Goal: Task Accomplishment & Management: Manage account settings

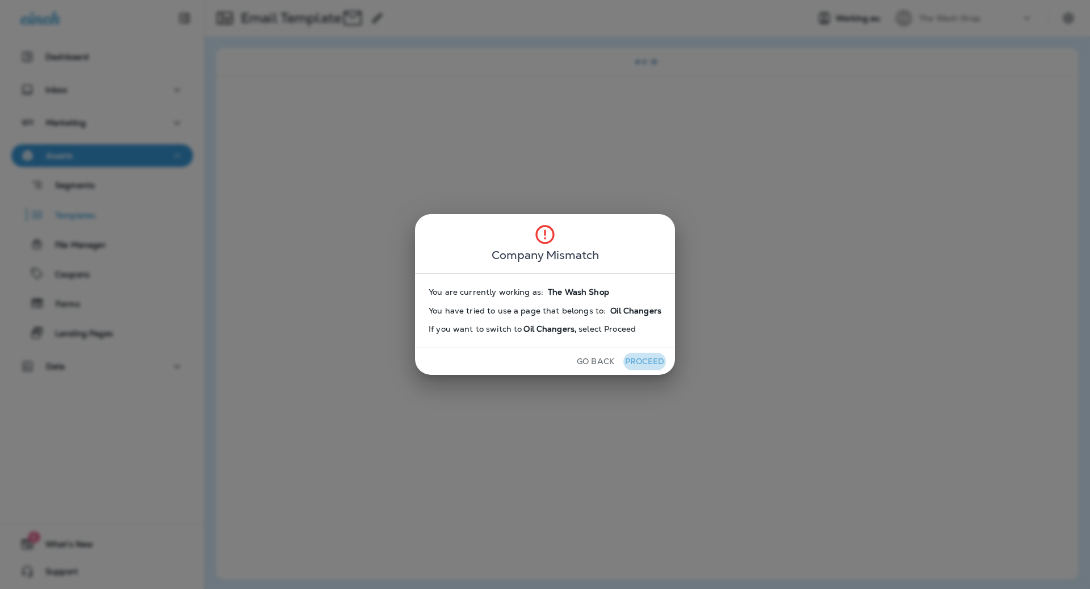
click at [633, 359] on button "Proceed" at bounding box center [644, 362] width 43 height 18
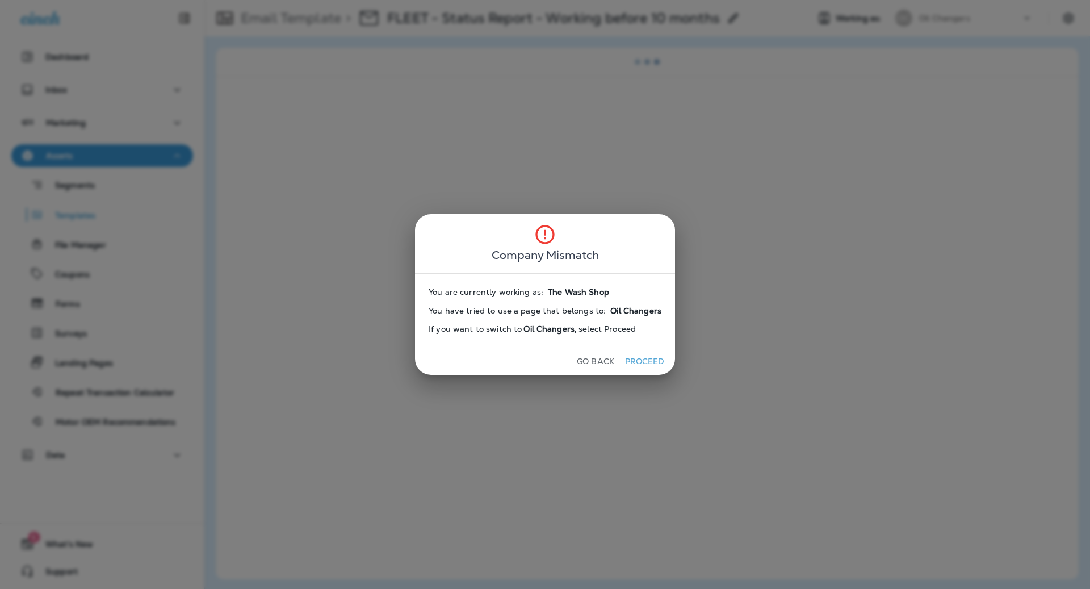
click at [658, 358] on button "Proceed" at bounding box center [644, 362] width 43 height 18
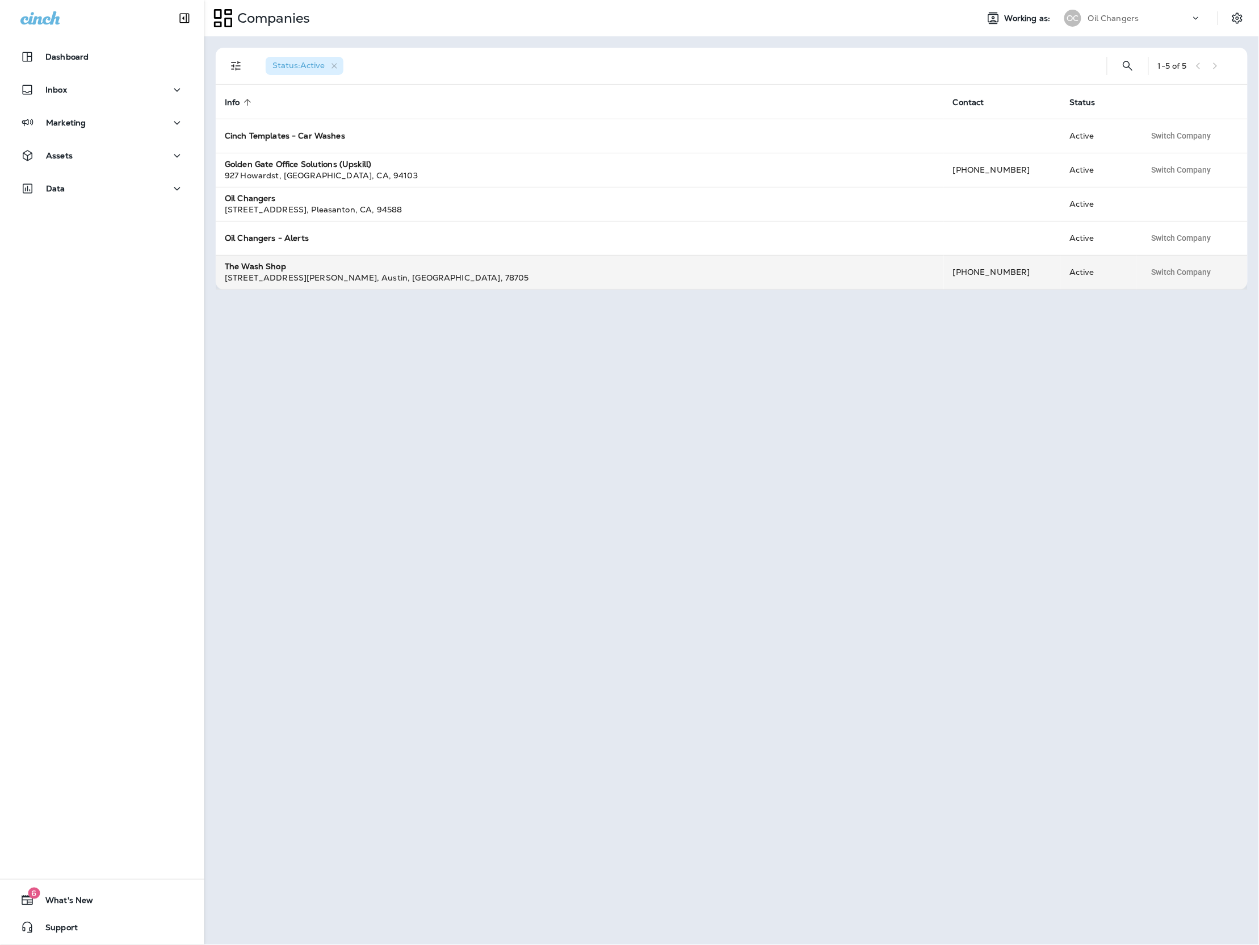
click at [308, 275] on div "3120 Guadalupe St , Austin , TX , 78705" at bounding box center [580, 277] width 710 height 11
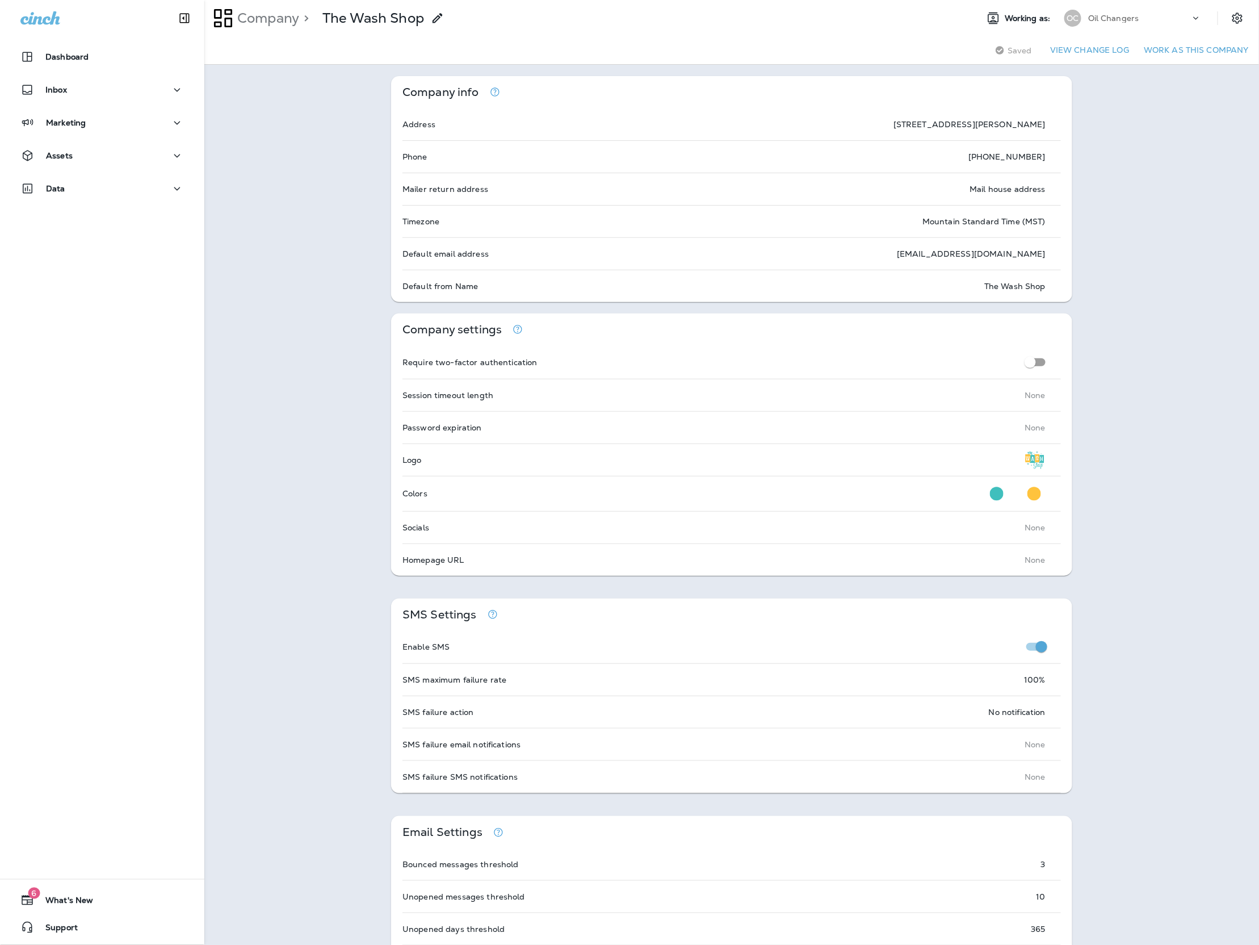
click at [1117, 23] on div "Oil Changers" at bounding box center [1139, 18] width 102 height 17
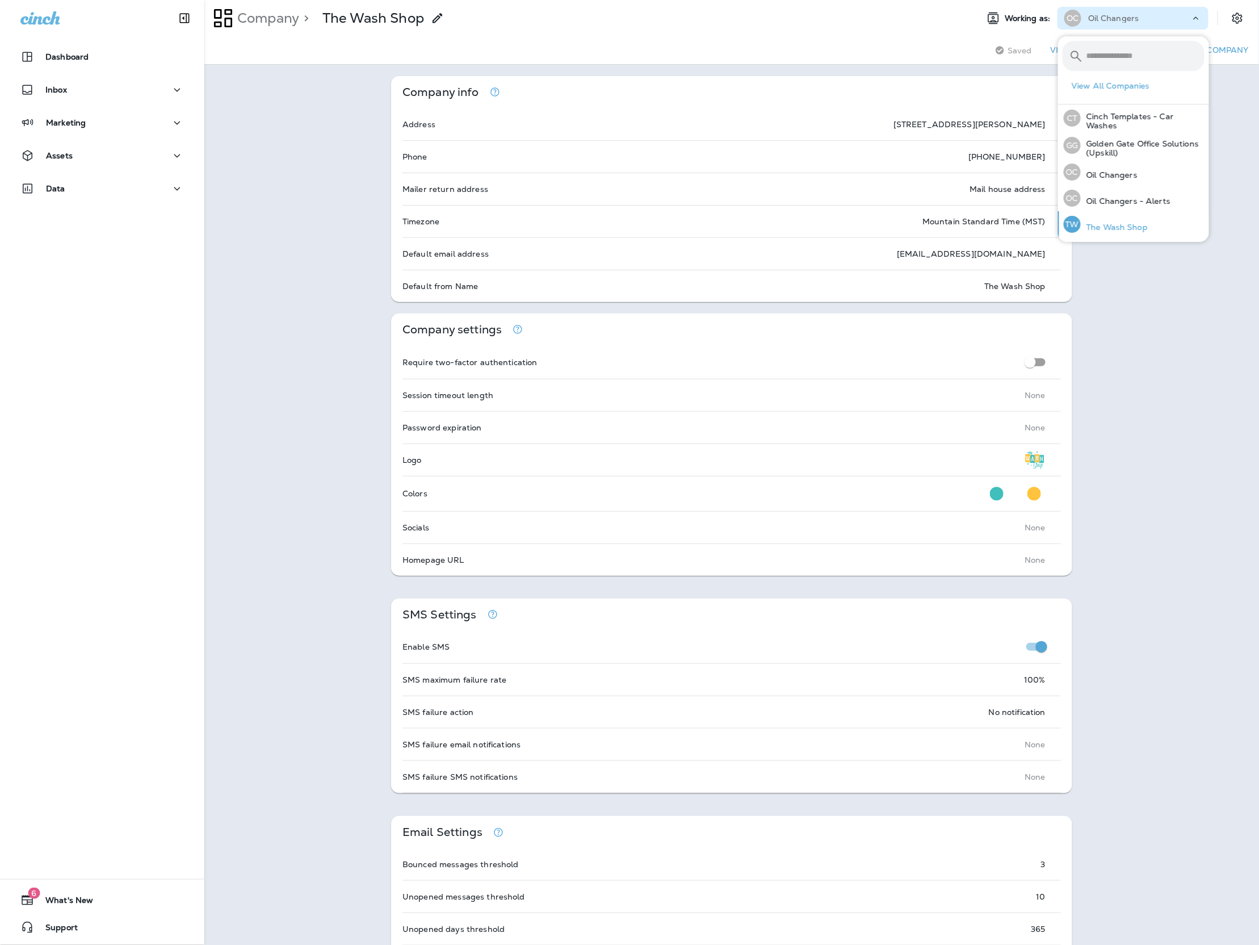
click at [1111, 232] on div "TW The Wash Shop" at bounding box center [1105, 224] width 93 height 26
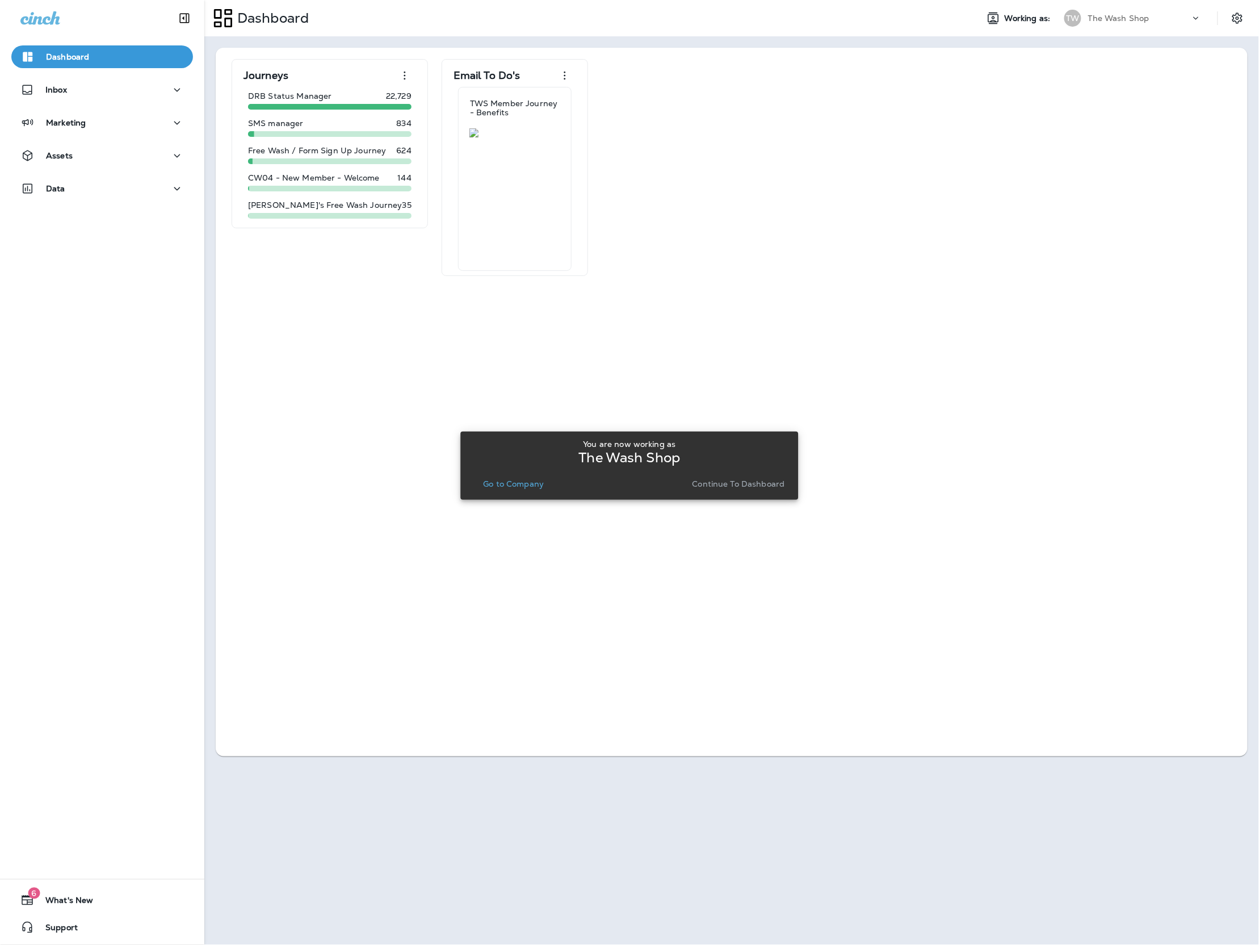
click at [511, 488] on button "Go to Company" at bounding box center [514, 484] width 70 height 16
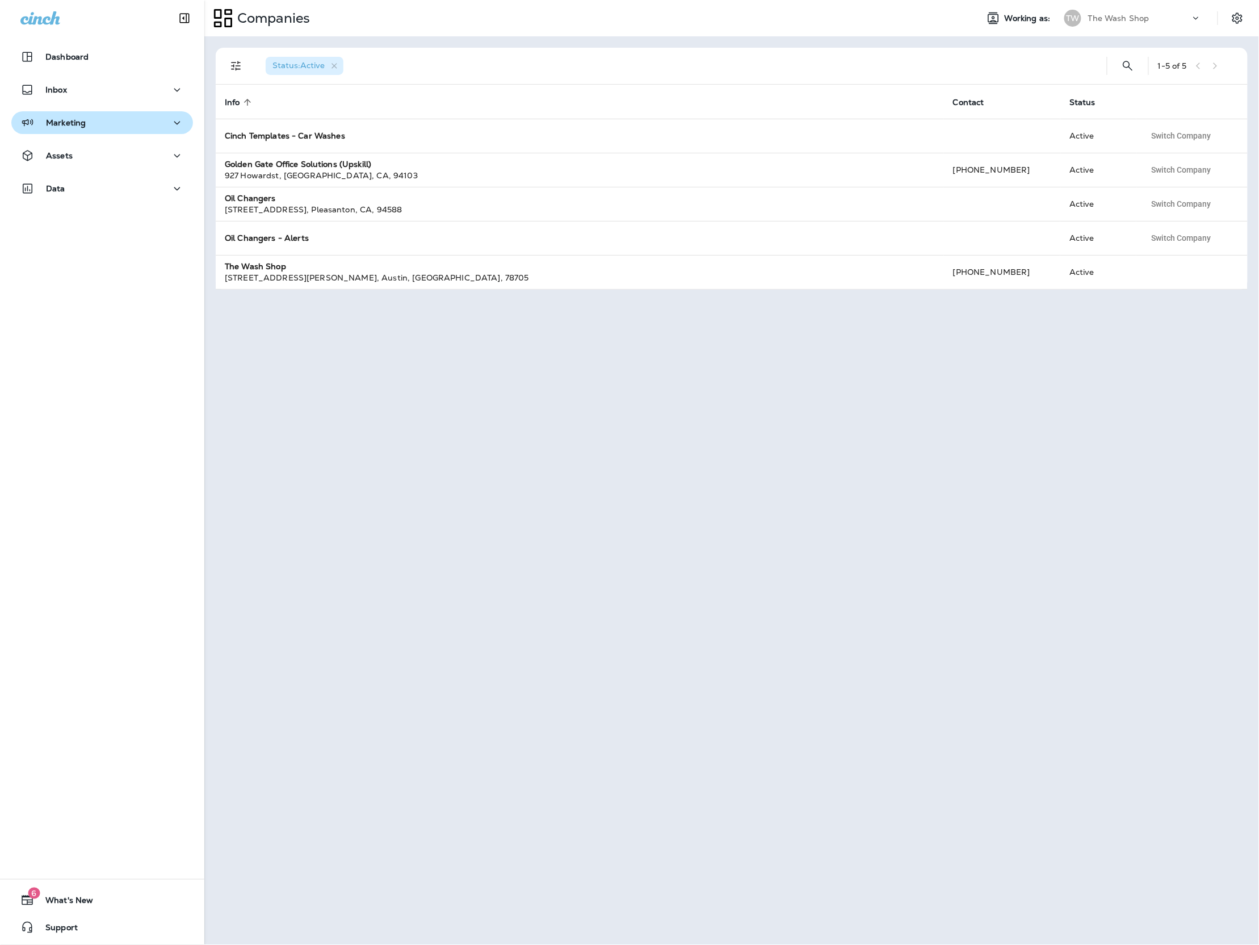
click at [114, 126] on div "Marketing" at bounding box center [102, 123] width 164 height 14
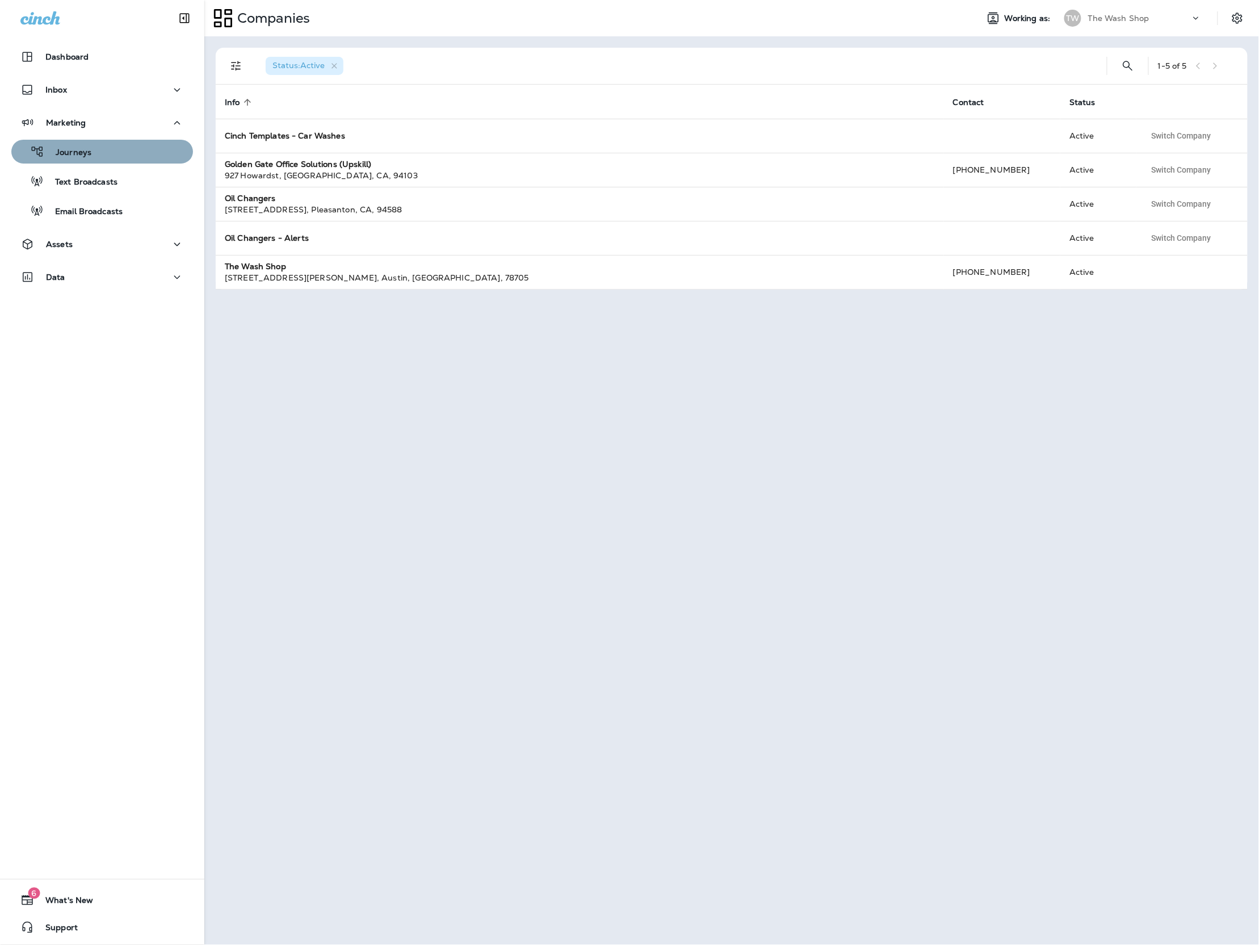
drag, startPoint x: 107, startPoint y: 148, endPoint x: 76, endPoint y: 144, distance: 32.0
click at [107, 148] on div "Journeys" at bounding box center [102, 151] width 173 height 17
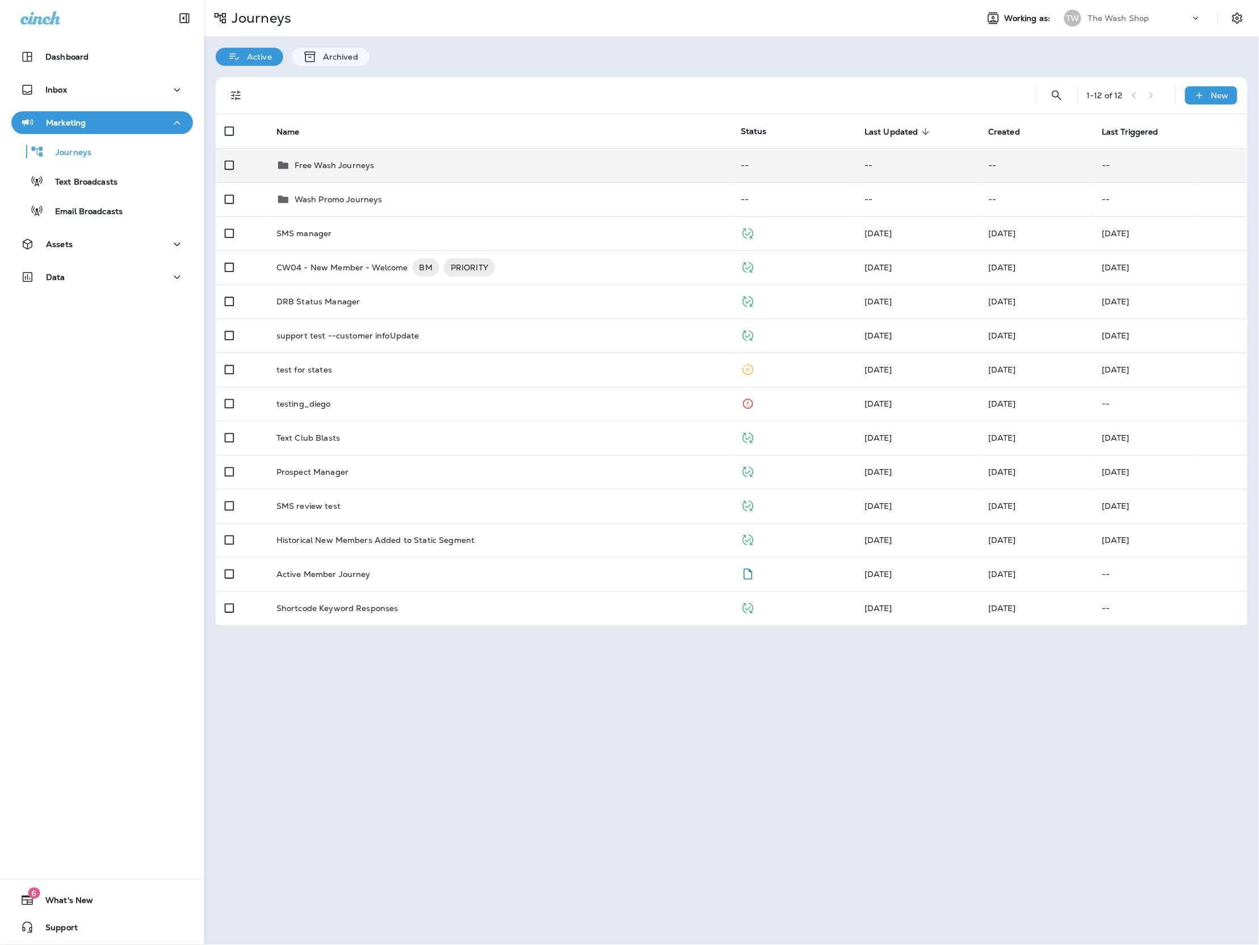
click at [434, 150] on td "Free Wash Journeys" at bounding box center [499, 165] width 464 height 34
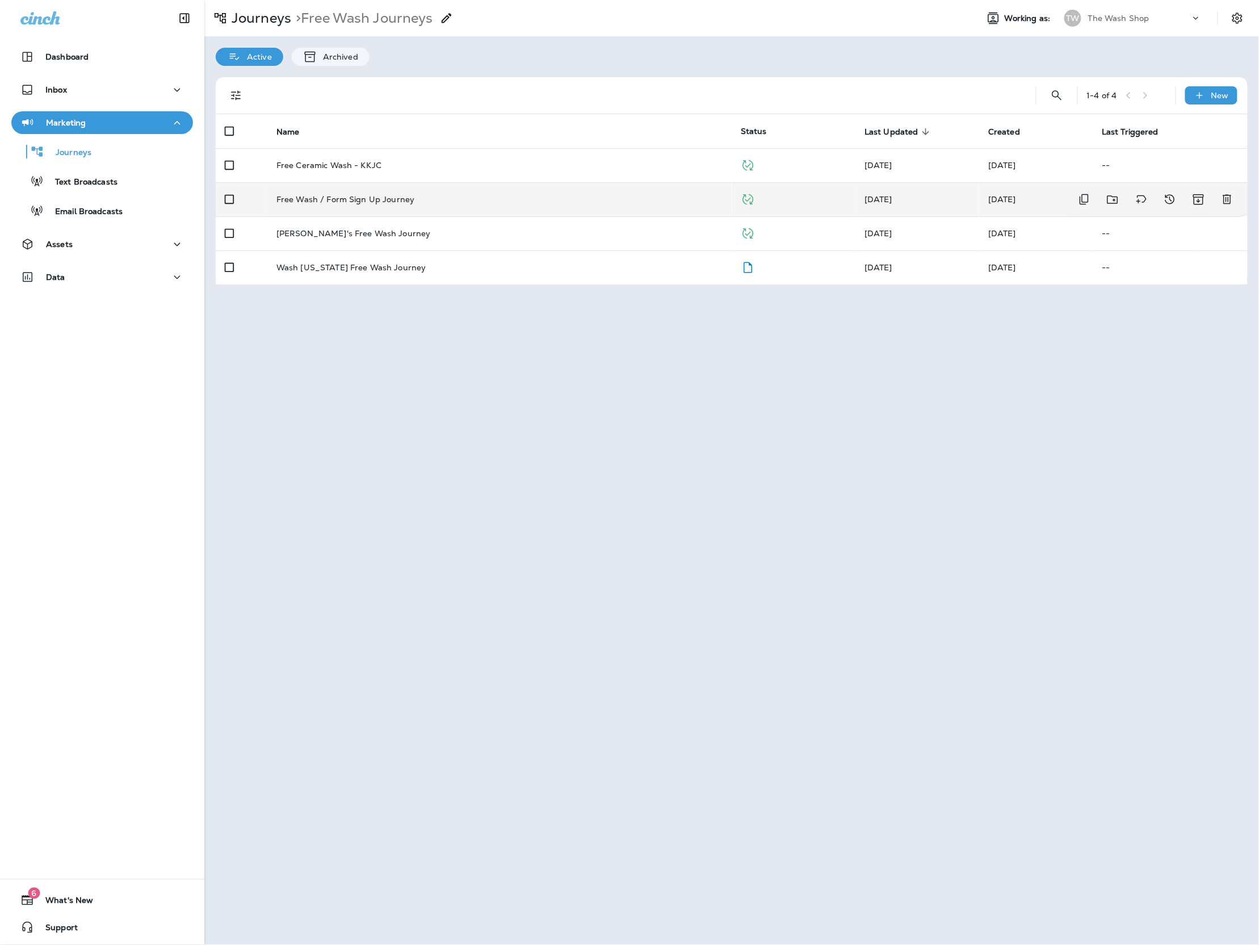
click at [433, 202] on div "Free Wash / Form Sign Up Journey" at bounding box center [499, 199] width 446 height 9
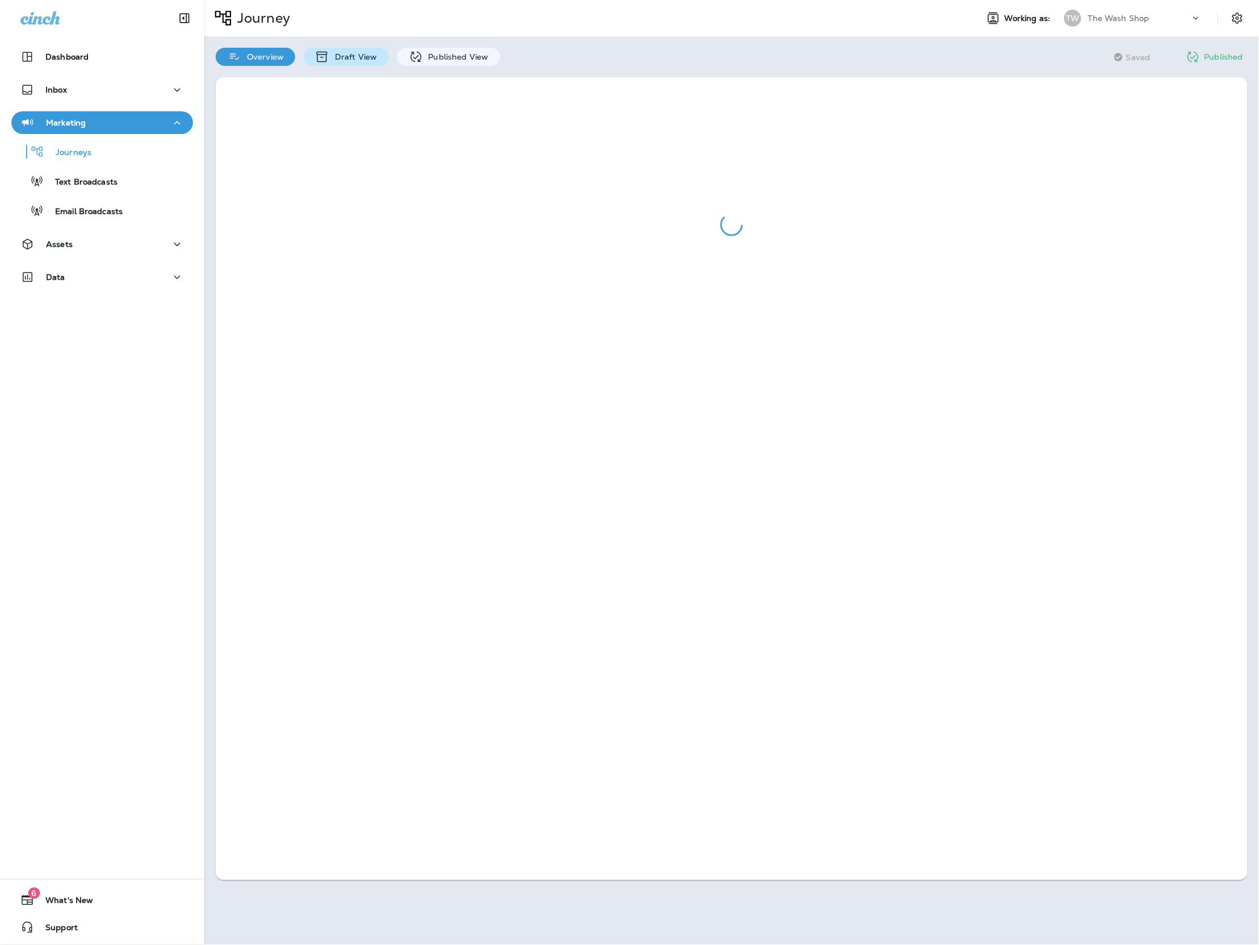
click at [353, 57] on p "Draft View" at bounding box center [353, 56] width 48 height 9
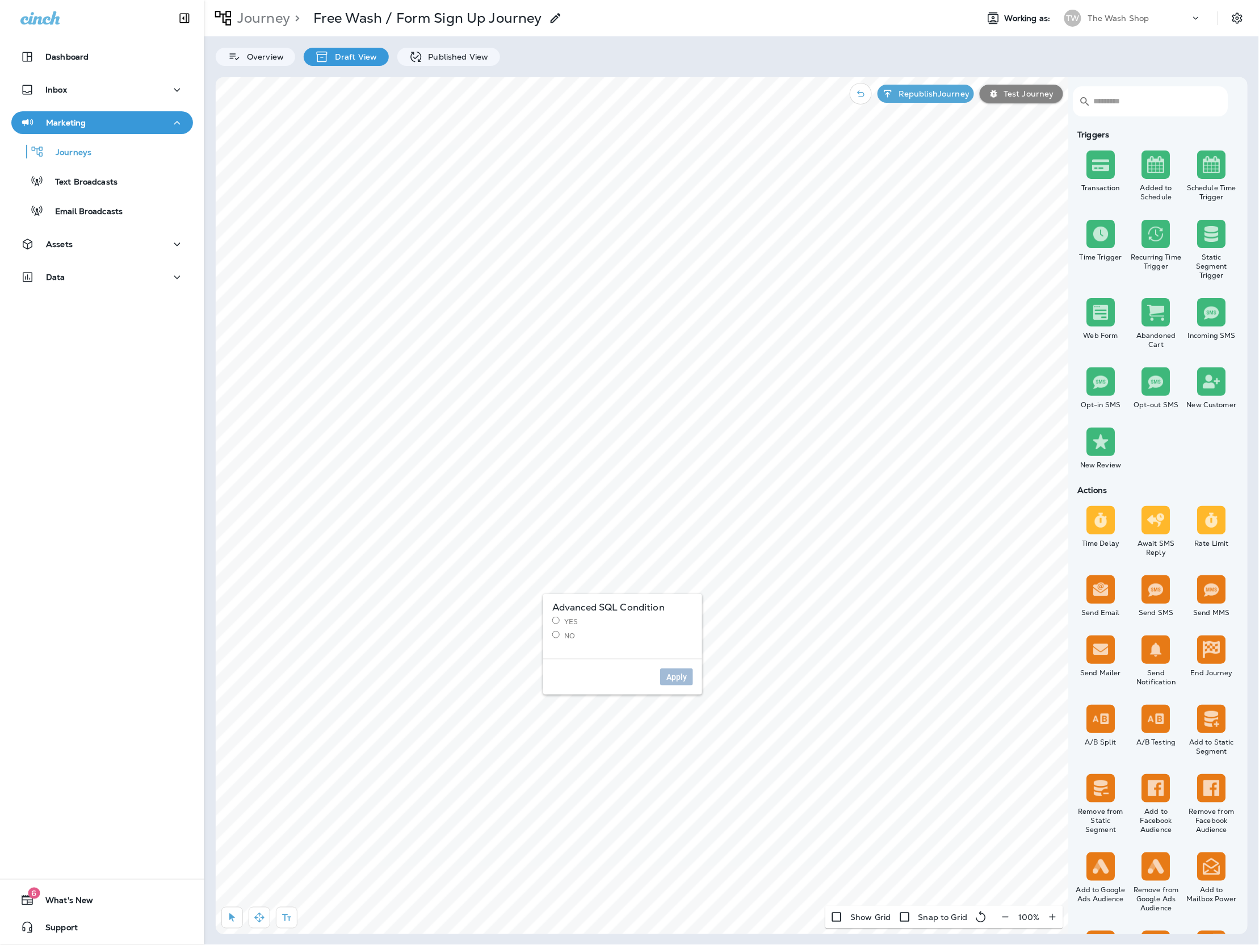
drag, startPoint x: 570, startPoint y: 631, endPoint x: 621, endPoint y: 652, distance: 54.5
click at [572, 631] on label "No" at bounding box center [622, 636] width 141 height 10
click at [669, 680] on span "Apply" at bounding box center [676, 677] width 20 height 8
drag, startPoint x: 774, startPoint y: 773, endPoint x: 748, endPoint y: 775, distance: 26.3
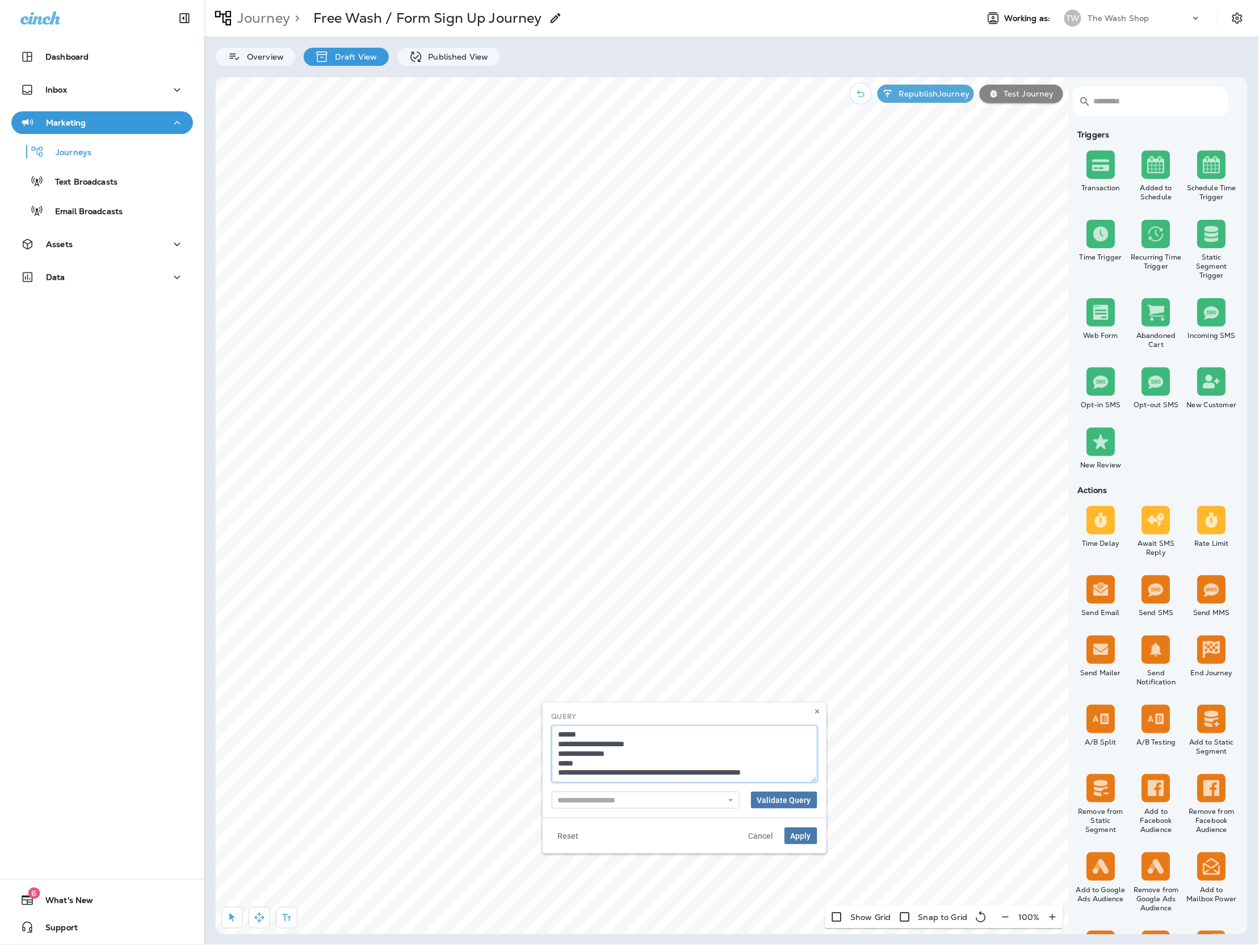
click at [745, 774] on textarea "**********" at bounding box center [685, 754] width 266 height 57
type textarea "**********"
click at [794, 796] on span "Validate Query" at bounding box center [784, 800] width 54 height 8
click at [813, 841] on button "Apply" at bounding box center [801, 835] width 33 height 17
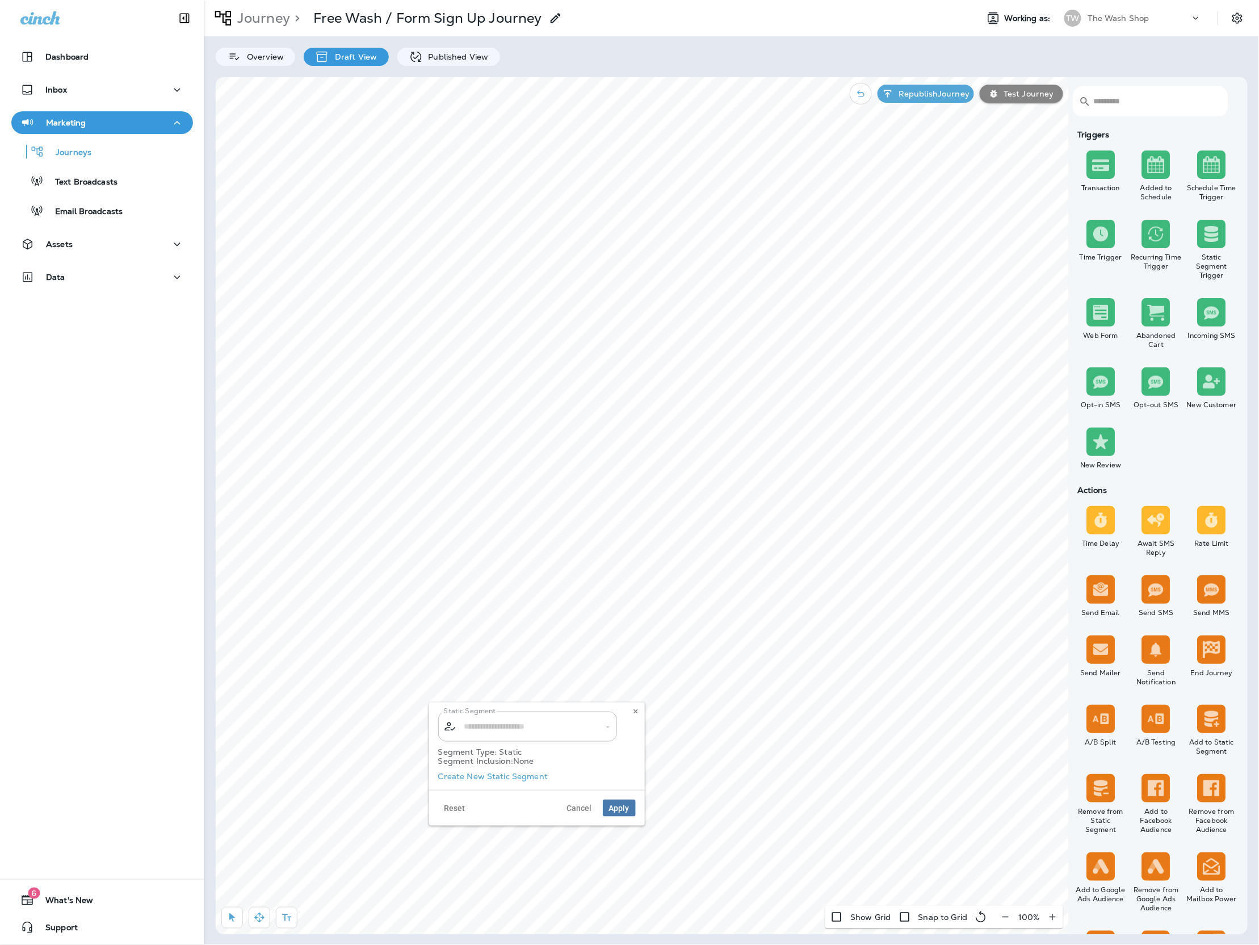
type input "**********"
click at [550, 729] on input "**********" at bounding box center [521, 726] width 119 height 20
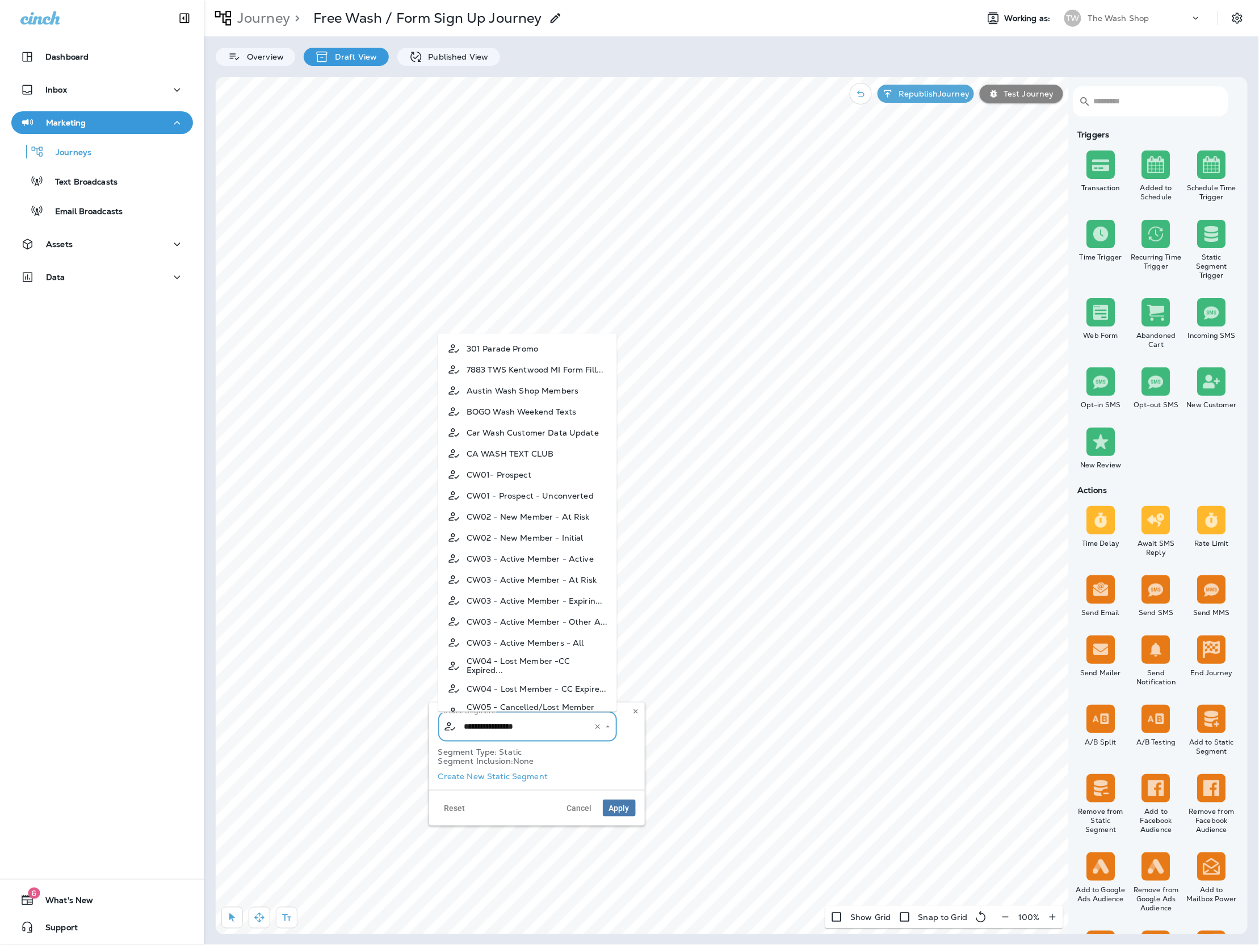
scroll to position [319, 0]
drag, startPoint x: 596, startPoint y: 723, endPoint x: 573, endPoint y: 726, distance: 23.5
click at [596, 723] on icon "Clear" at bounding box center [598, 727] width 8 height 8
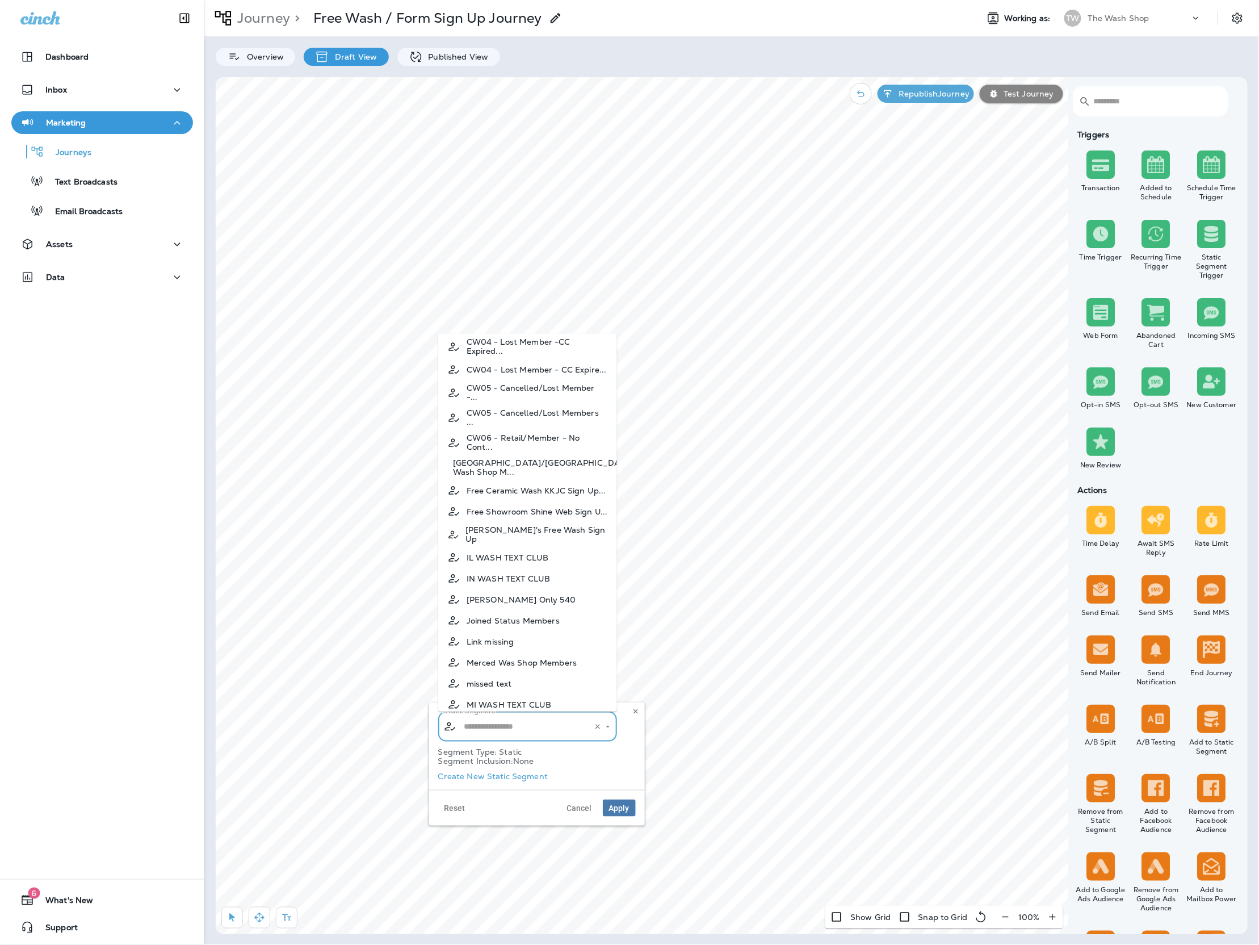
click at [559, 726] on input "text" at bounding box center [521, 726] width 119 height 20
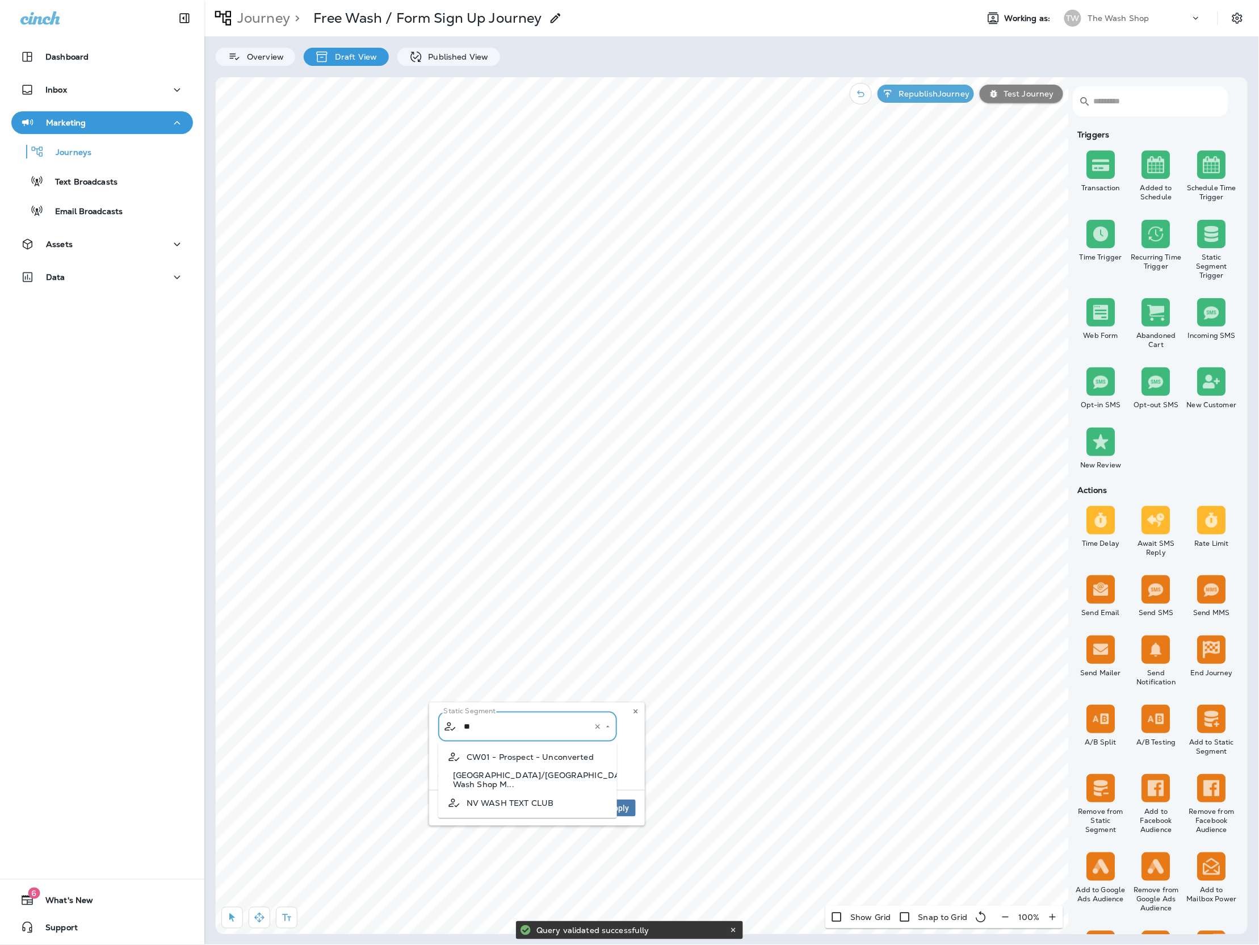
click at [540, 801] on span "NV WASH TEXT CLUB" at bounding box center [510, 802] width 87 height 9
type input "**********"
click at [611, 804] on span "Apply" at bounding box center [619, 808] width 20 height 8
click at [912, 95] on p "Republish Journey" at bounding box center [932, 93] width 76 height 9
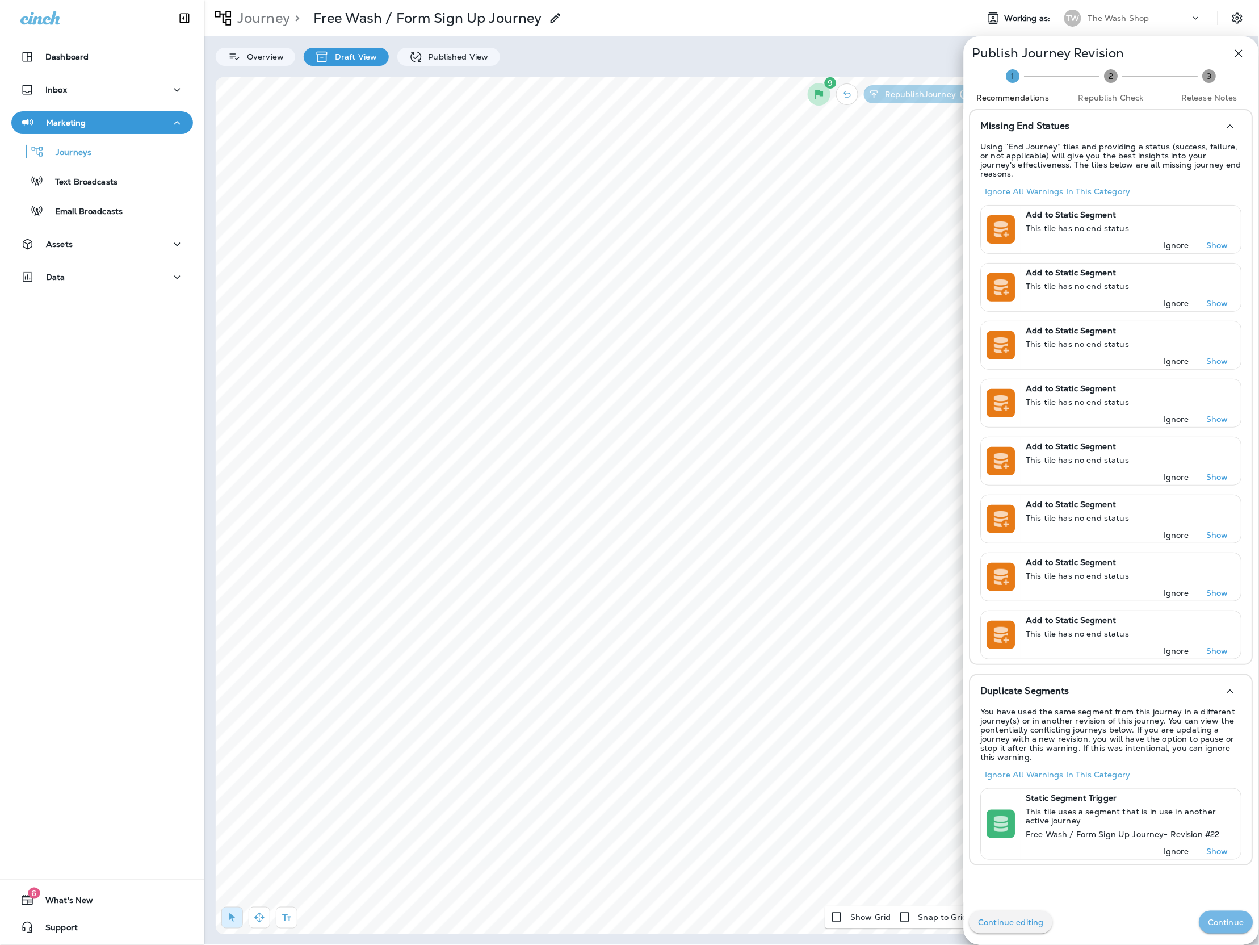
click at [1227, 912] on button "Continue" at bounding box center [1227, 922] width 54 height 23
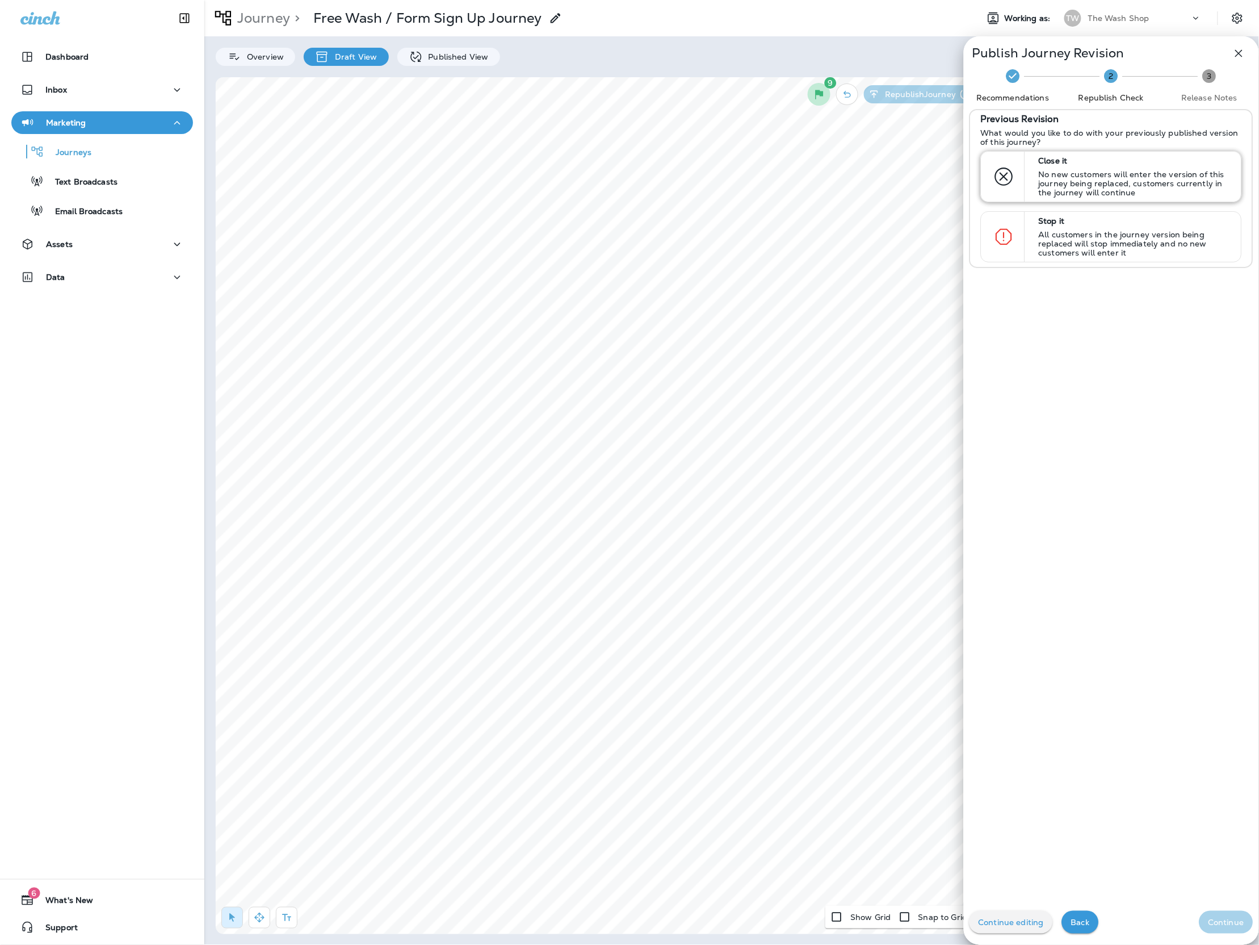
click at [1155, 159] on p "Close it" at bounding box center [1135, 160] width 192 height 9
click at [1221, 920] on p "Continue" at bounding box center [1227, 921] width 36 height 9
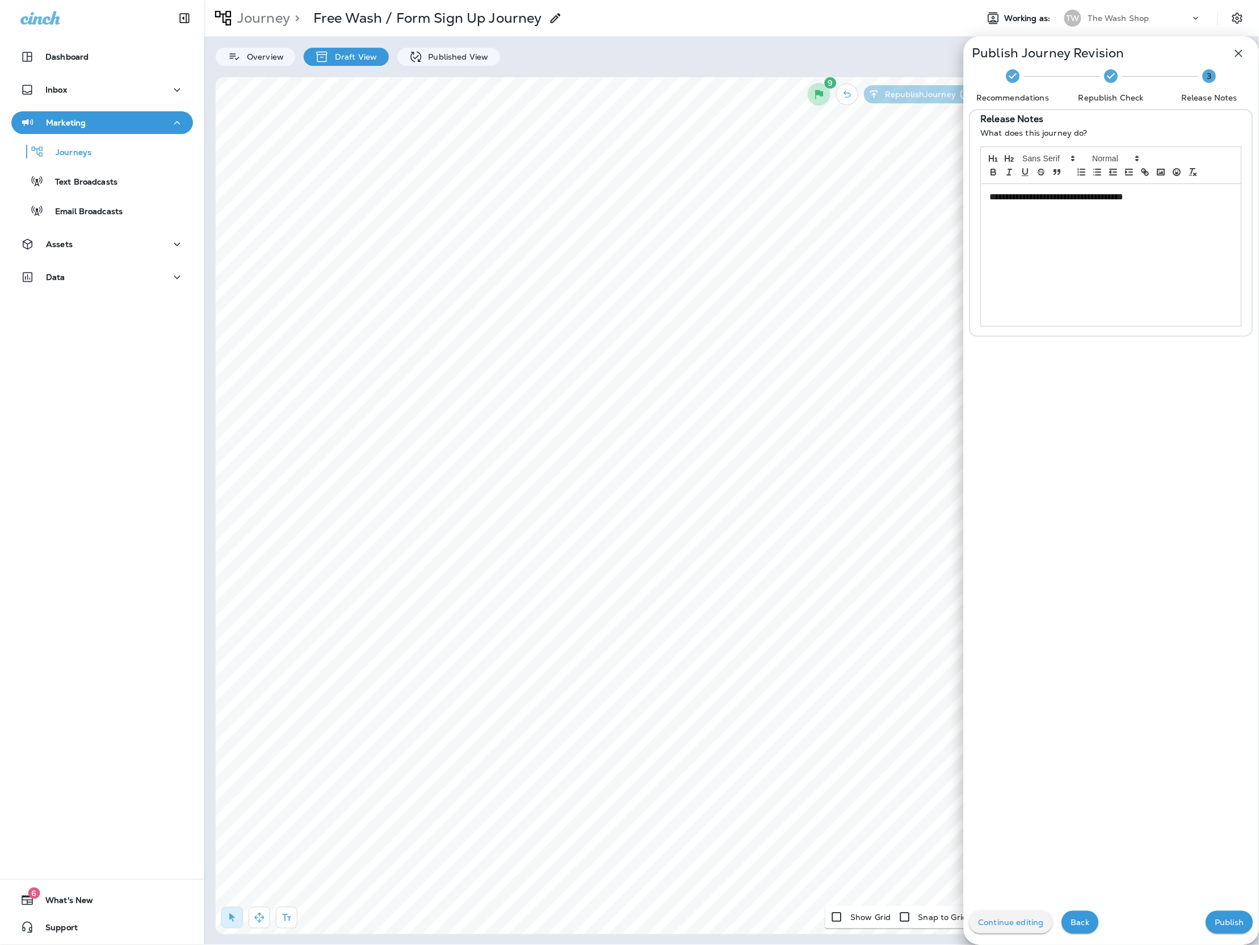
click at [1221, 920] on p "Publish" at bounding box center [1229, 921] width 29 height 9
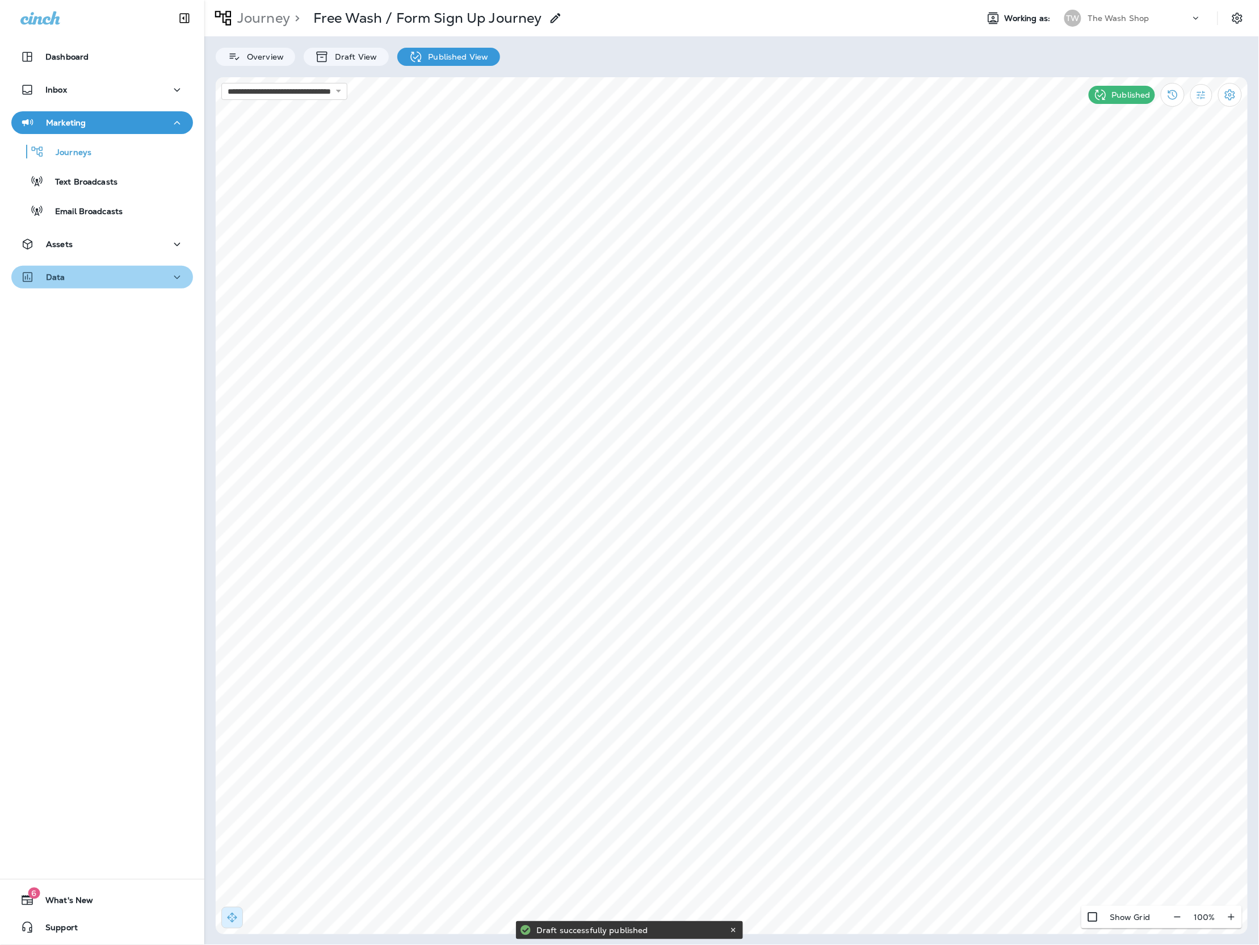
drag, startPoint x: 62, startPoint y: 272, endPoint x: 54, endPoint y: 270, distance: 8.8
click at [62, 273] on p "Data" at bounding box center [55, 277] width 19 height 9
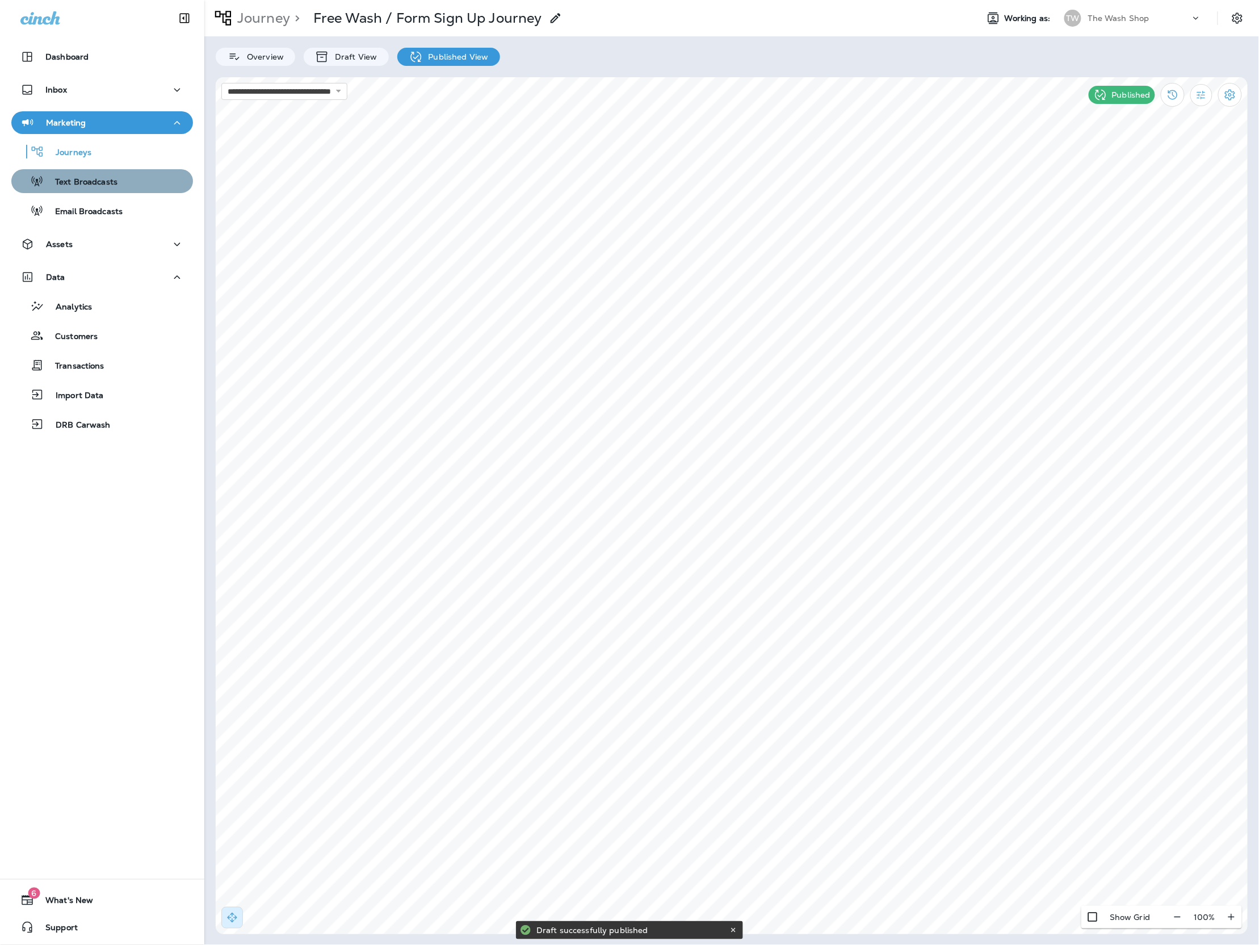
click at [115, 180] on p "Text Broadcasts" at bounding box center [81, 182] width 74 height 11
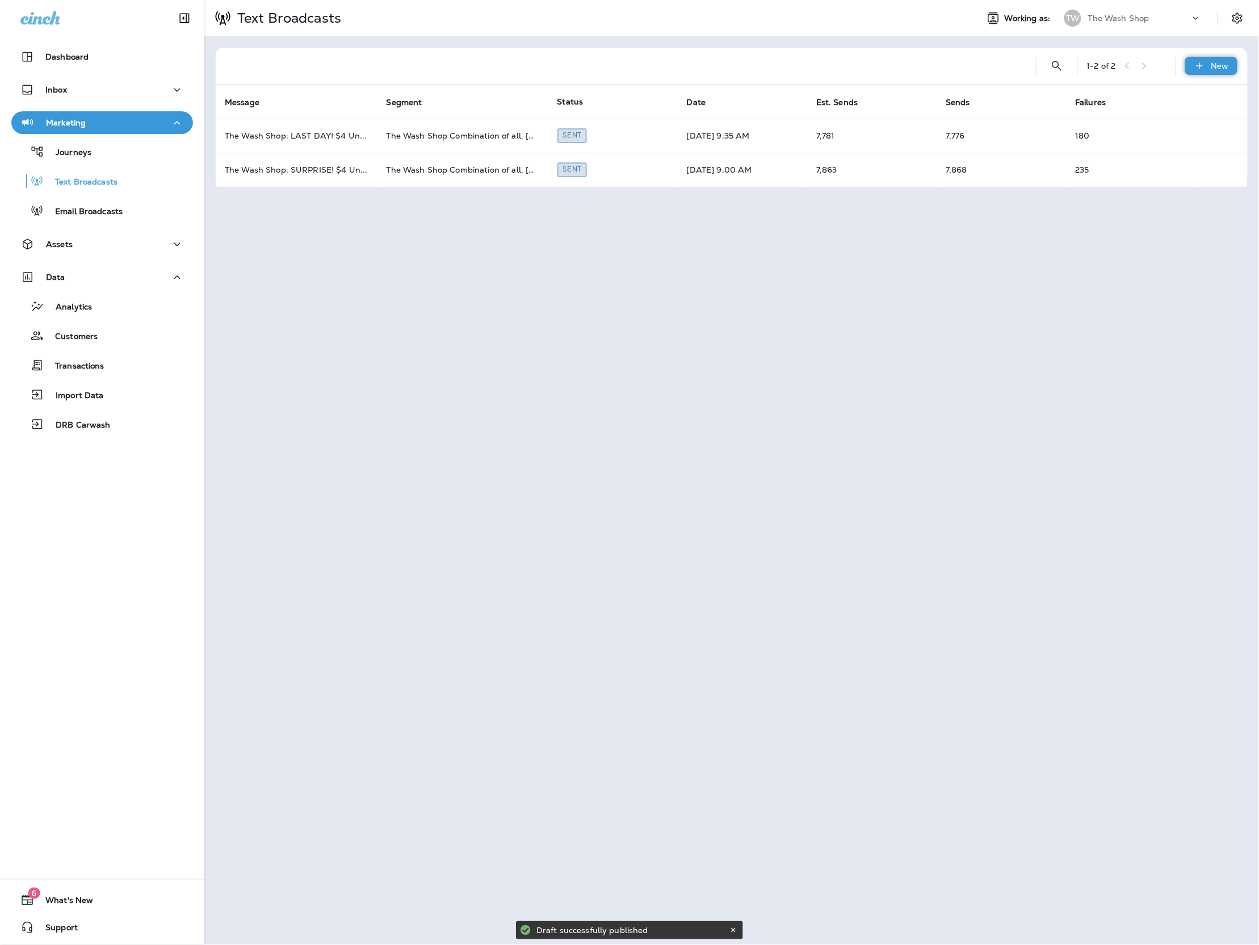
click at [1192, 63] on div "New" at bounding box center [1211, 66] width 52 height 18
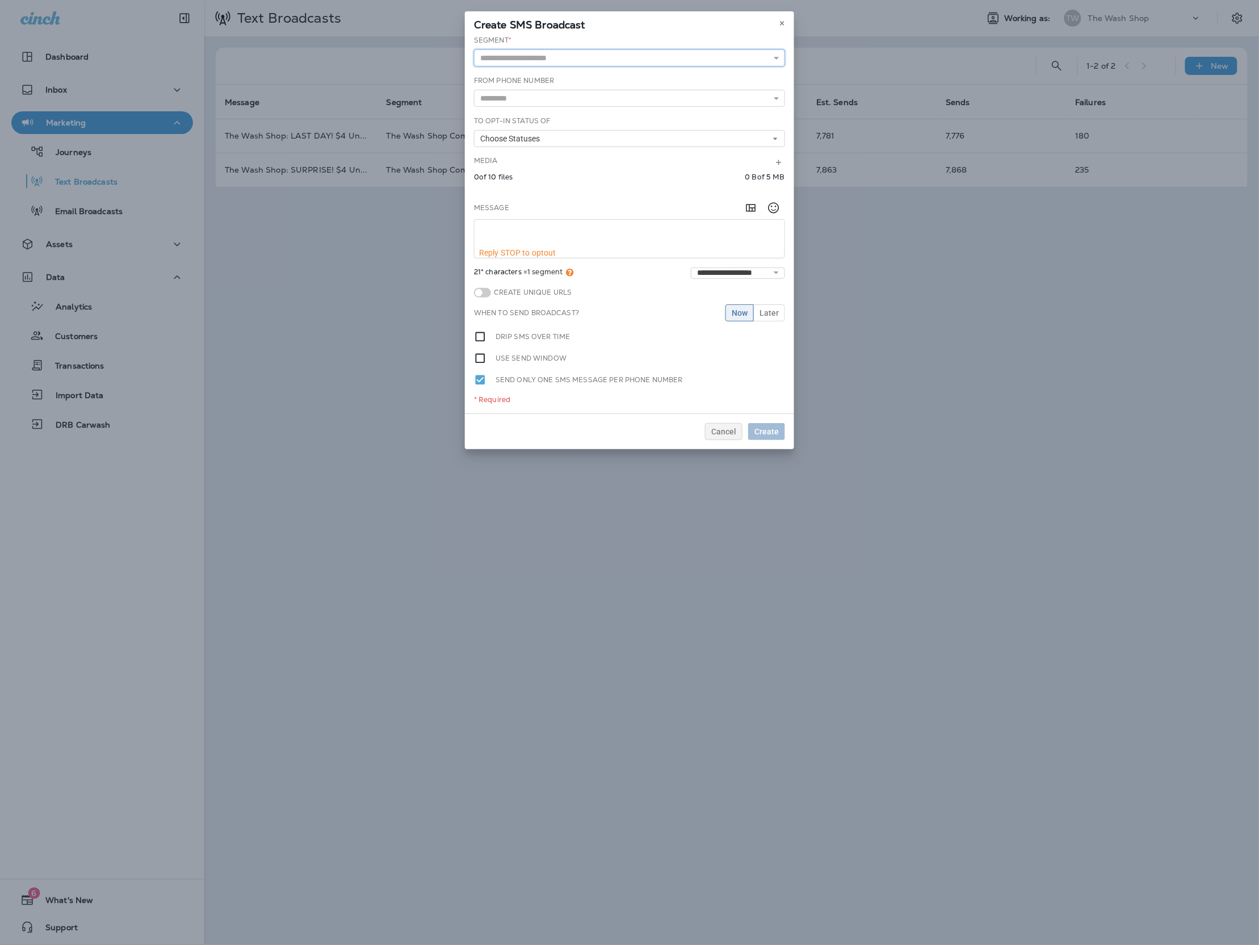
click at [590, 61] on input "text" at bounding box center [629, 57] width 311 height 17
type input "**********"
click at [581, 86] on div "**********" at bounding box center [629, 224] width 329 height 378
click at [582, 77] on div "From Phone Number Automatic Last Location Phone Number +1 (229) 800-1984" at bounding box center [629, 91] width 311 height 31
click at [576, 90] on input "text" at bounding box center [629, 98] width 311 height 17
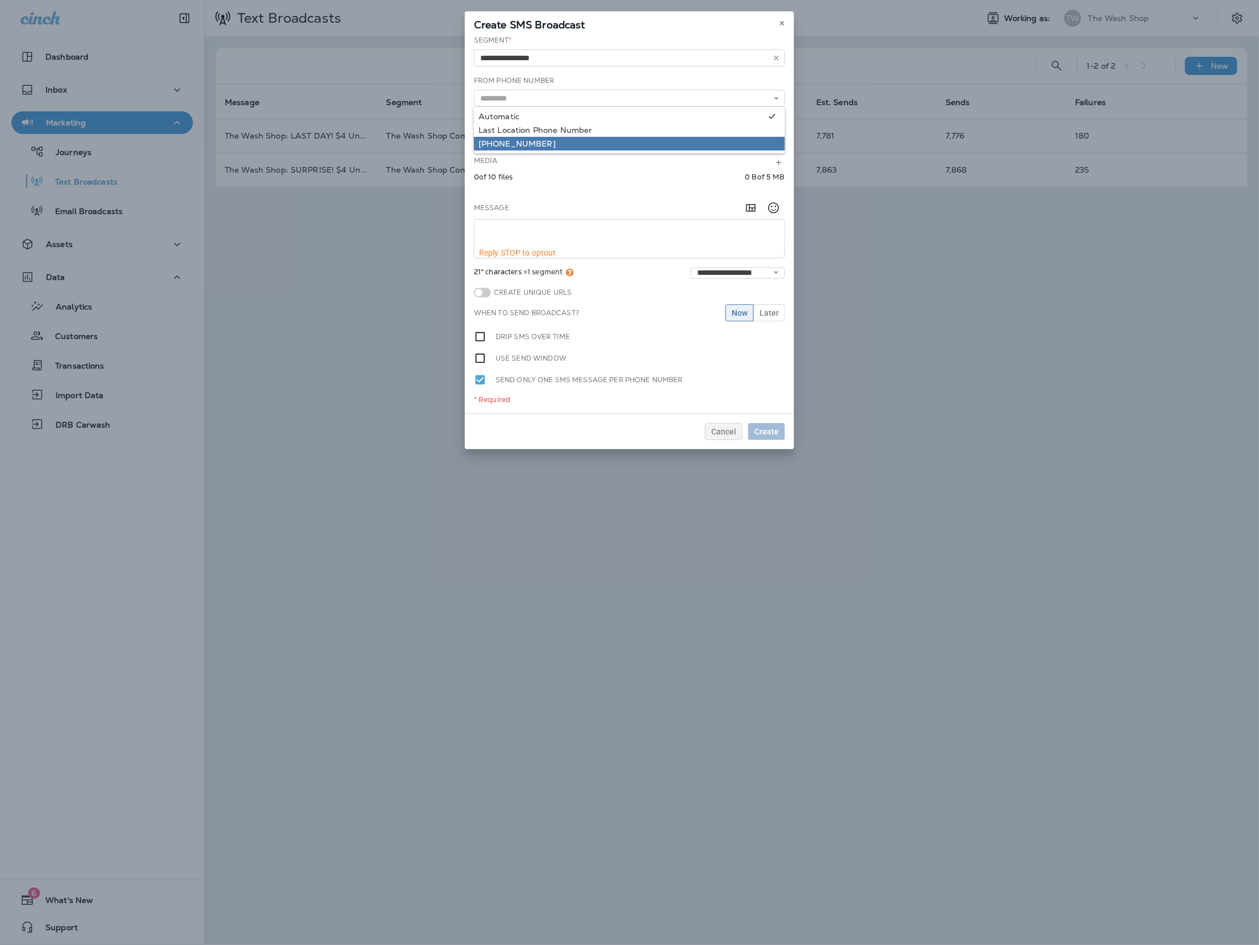
type input "**********"
click at [573, 142] on div "**********" at bounding box center [629, 224] width 329 height 378
click at [565, 137] on button "Choose Statuses" at bounding box center [629, 138] width 311 height 17
click at [557, 153] on div "Opt In" at bounding box center [630, 156] width 302 height 9
click at [573, 224] on textarea at bounding box center [630, 234] width 310 height 28
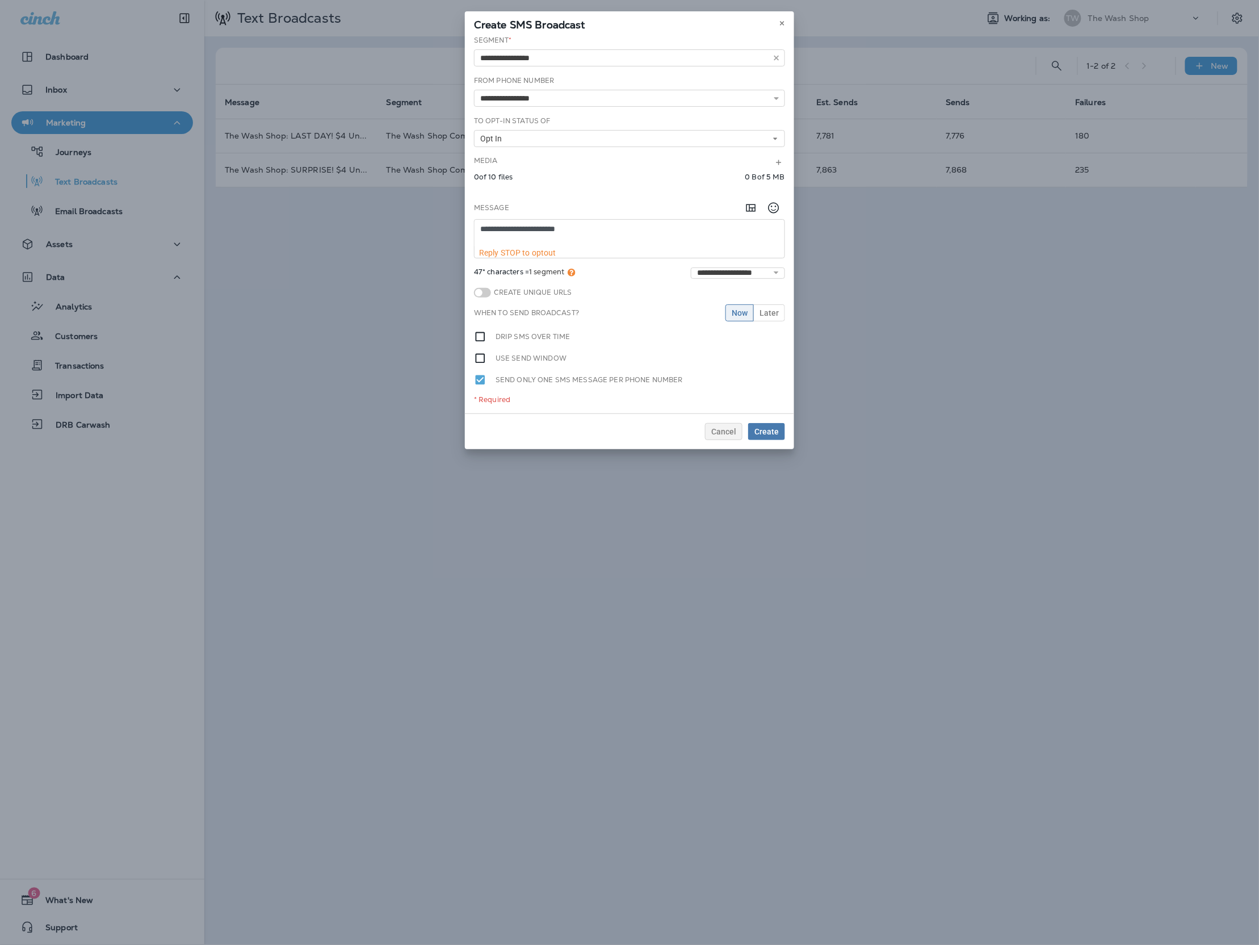
drag, startPoint x: 540, startPoint y: 229, endPoint x: 457, endPoint y: 226, distance: 83.5
click at [461, 227] on div "**********" at bounding box center [629, 472] width 1259 height 945
click at [546, 228] on textarea "**********" at bounding box center [629, 234] width 309 height 28
drag, startPoint x: 480, startPoint y: 227, endPoint x: 523, endPoint y: 274, distance: 64.3
click at [480, 227] on textarea "**********" at bounding box center [629, 234] width 309 height 28
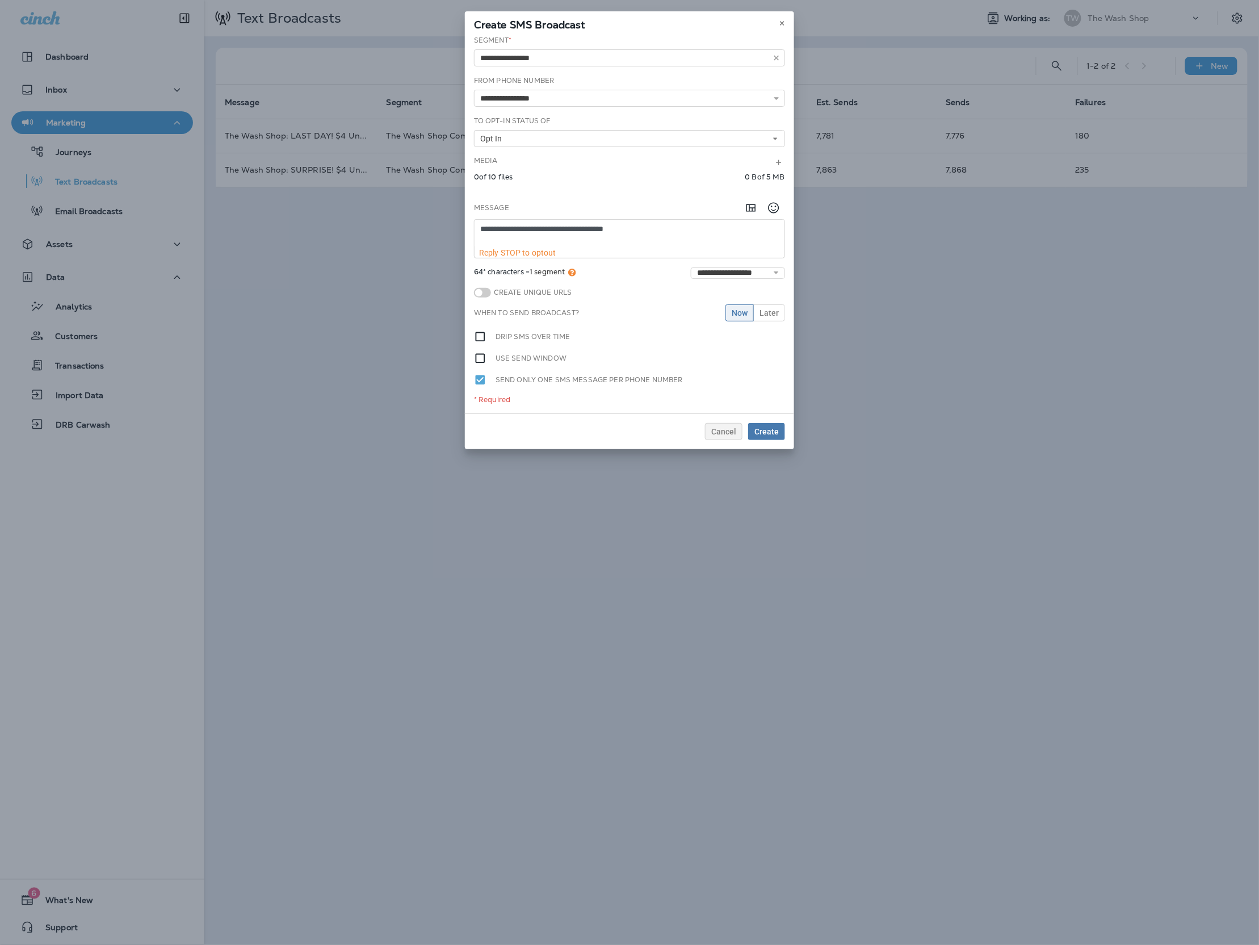
click at [661, 232] on textarea "**********" at bounding box center [629, 234] width 309 height 28
click at [611, 237] on textarea "**********" at bounding box center [629, 234] width 309 height 28
click at [689, 236] on textarea "**********" at bounding box center [629, 234] width 309 height 28
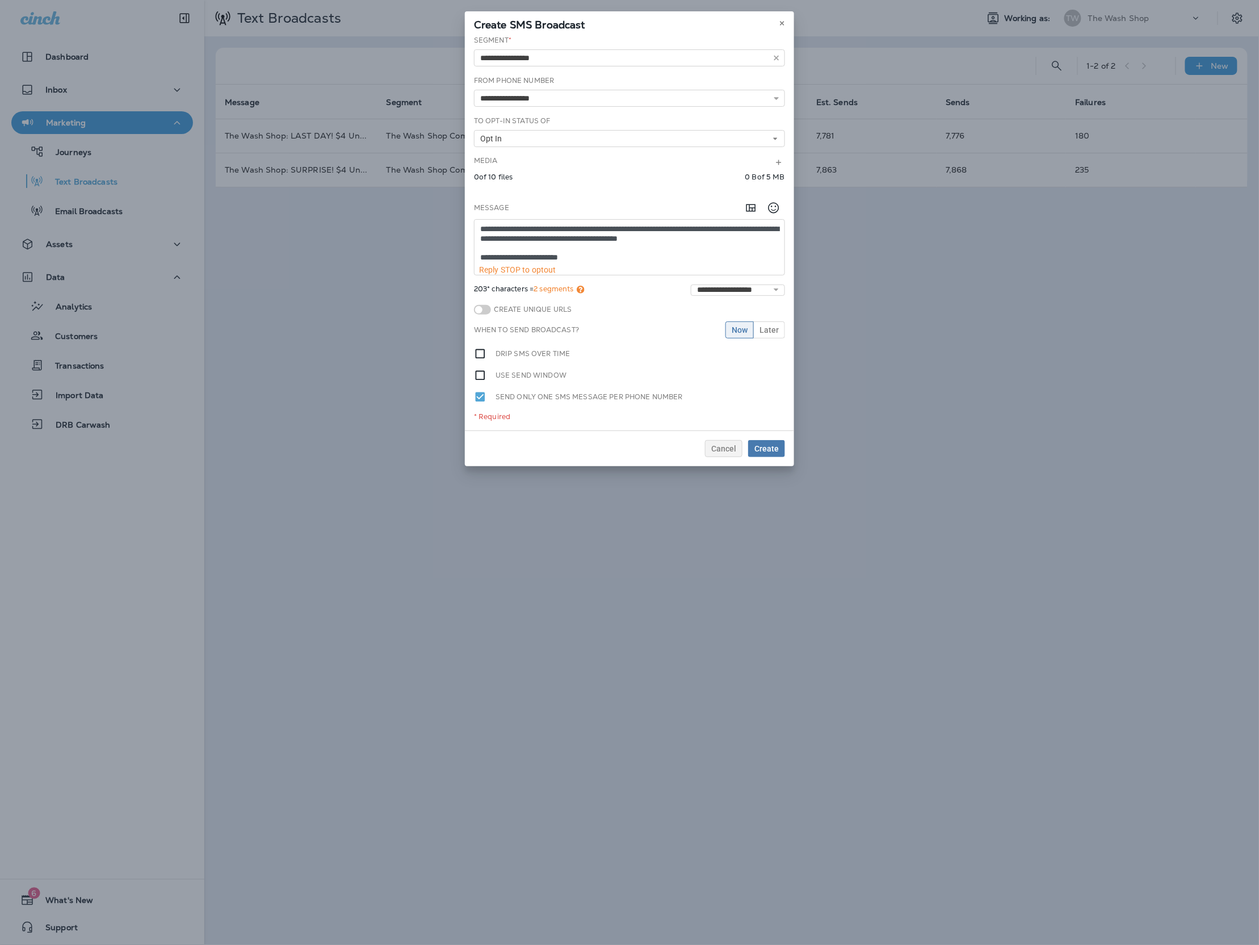
paste textarea "**********"
click at [779, 207] on icon "Select an emoji" at bounding box center [774, 208] width 11 height 11
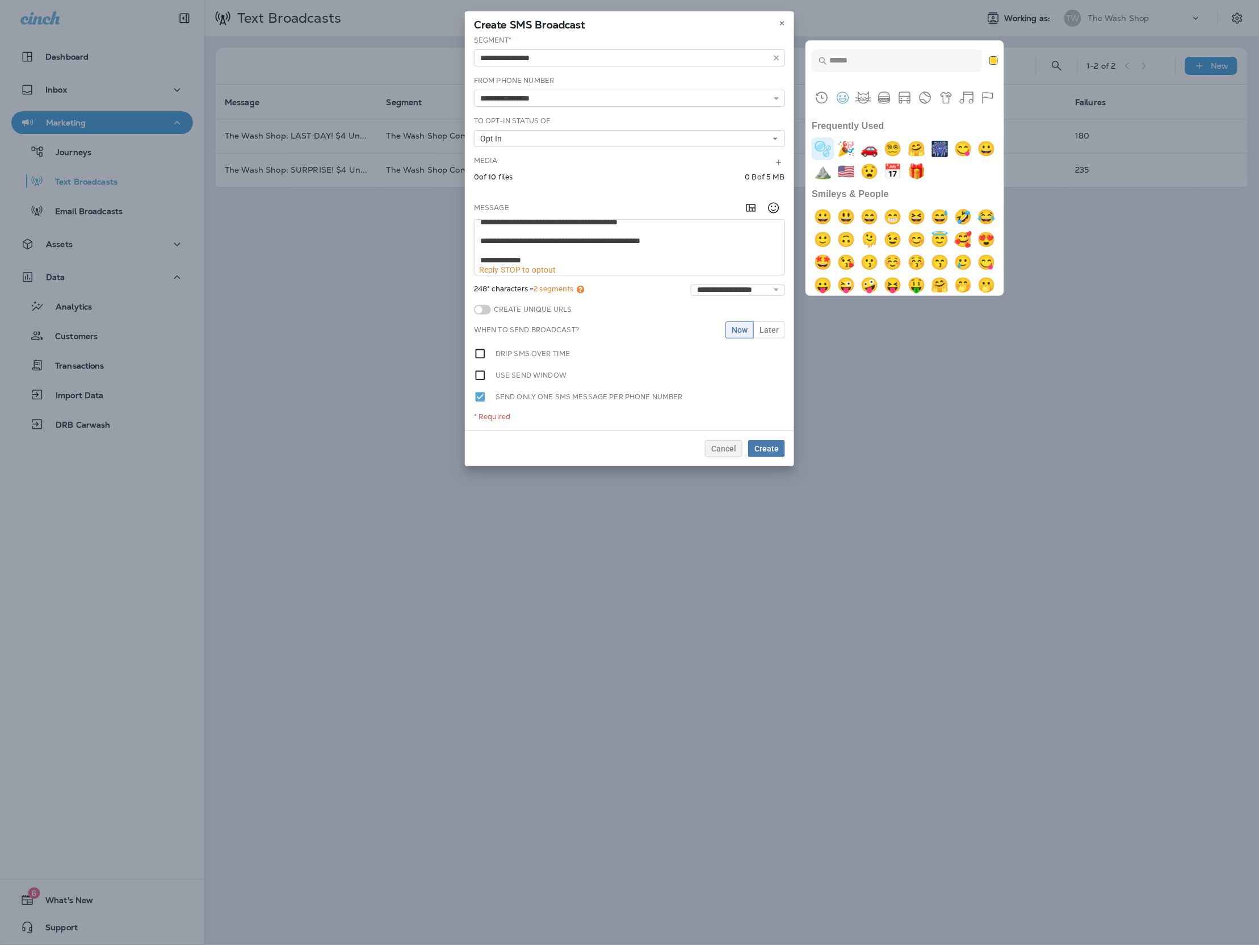
click at [827, 148] on img "bubbles" at bounding box center [823, 148] width 23 height 23
type textarea "**********"
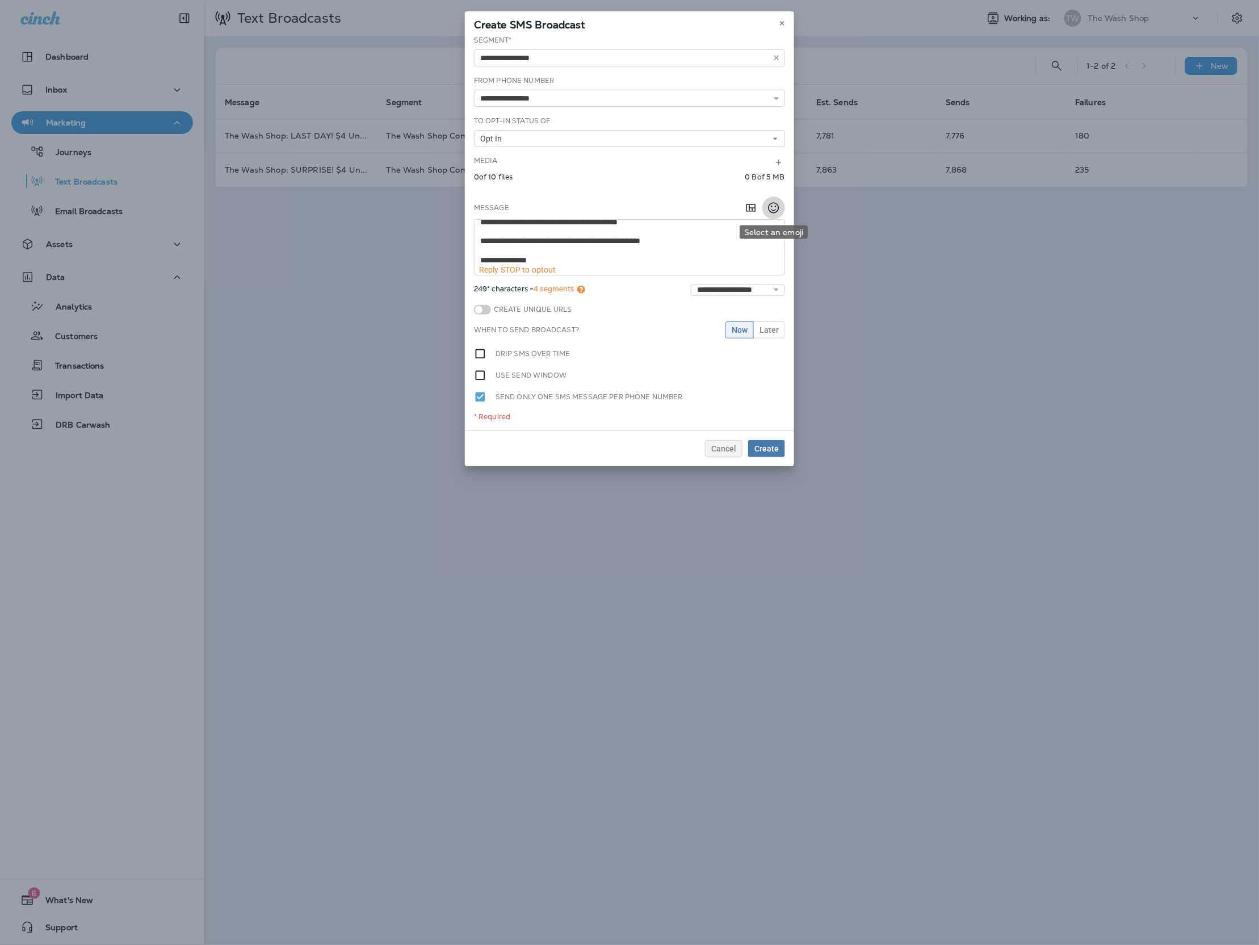
click at [768, 204] on icon "Select an emoji" at bounding box center [774, 208] width 14 height 14
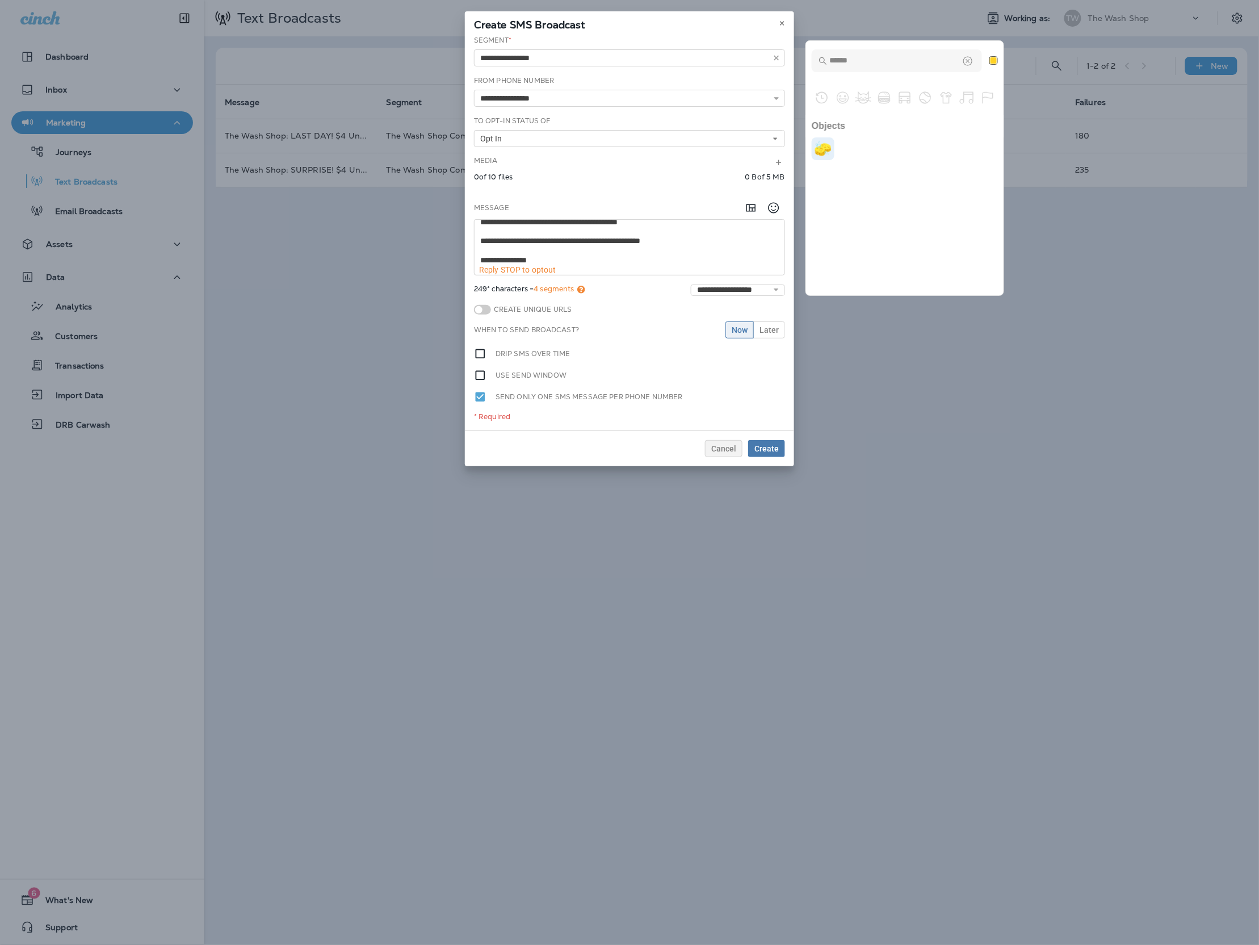
type input "******"
click at [829, 147] on img "sponge" at bounding box center [823, 148] width 23 height 23
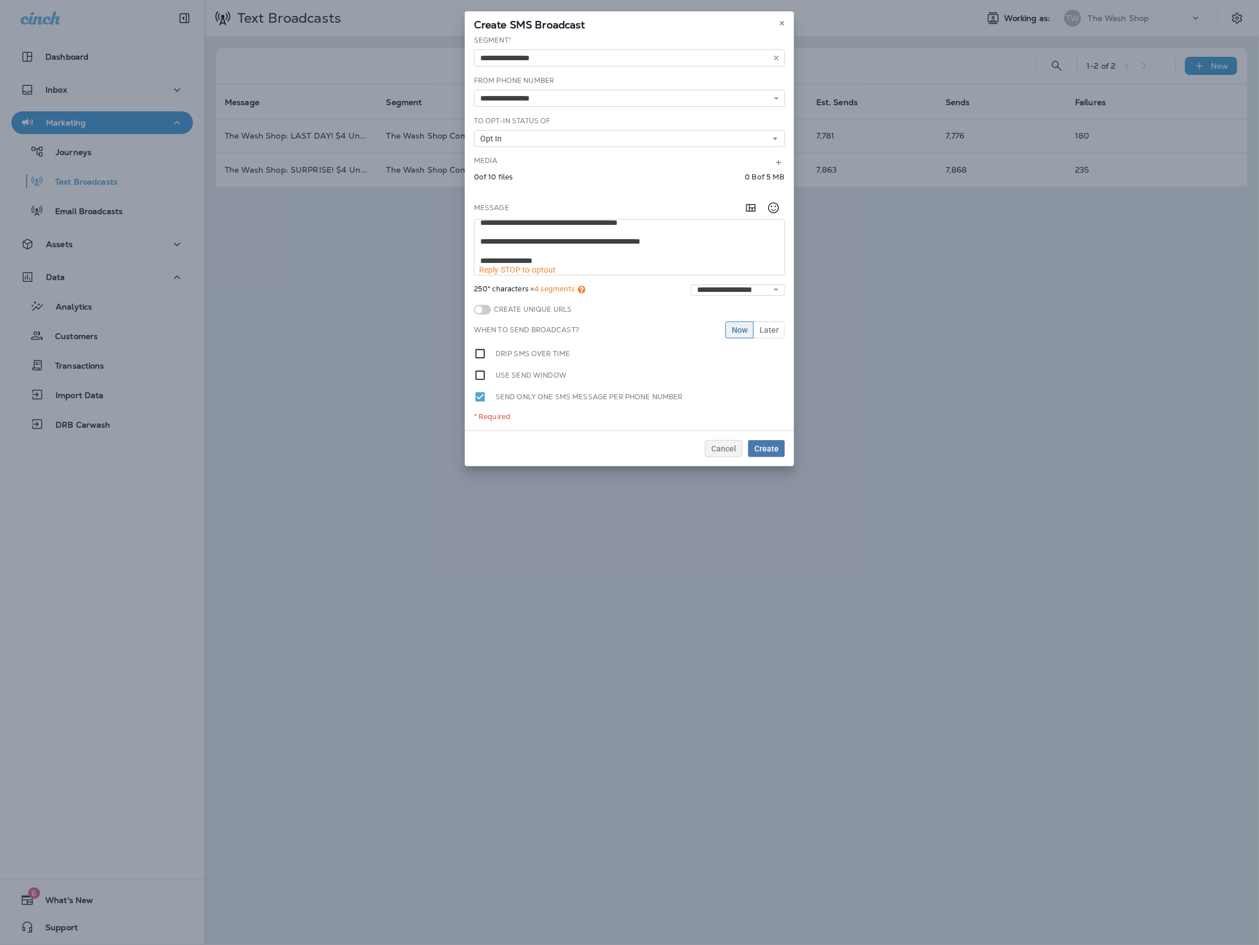
scroll to position [0, 0]
drag, startPoint x: 546, startPoint y: 228, endPoint x: 556, endPoint y: 254, distance: 28.0
click at [547, 229] on textarea "**********" at bounding box center [629, 242] width 309 height 45
click at [756, 238] on textarea "**********" at bounding box center [629, 242] width 309 height 45
click at [761, 239] on textarea "**********" at bounding box center [629, 242] width 309 height 45
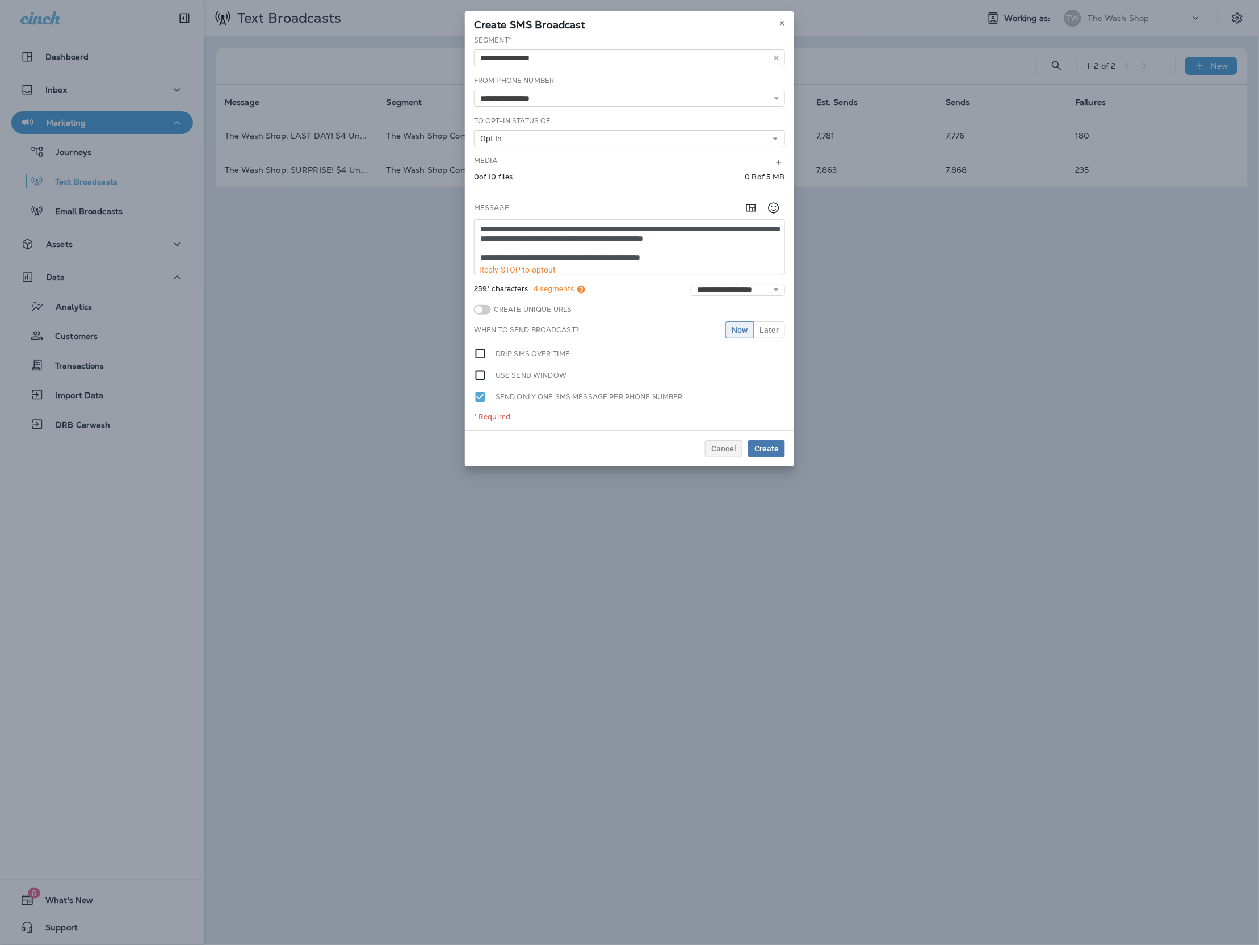
click at [758, 232] on textarea "**********" at bounding box center [629, 242] width 309 height 45
click at [757, 237] on textarea "**********" at bounding box center [629, 242] width 309 height 45
type textarea "**********"
click at [778, 454] on button "Create" at bounding box center [766, 448] width 37 height 17
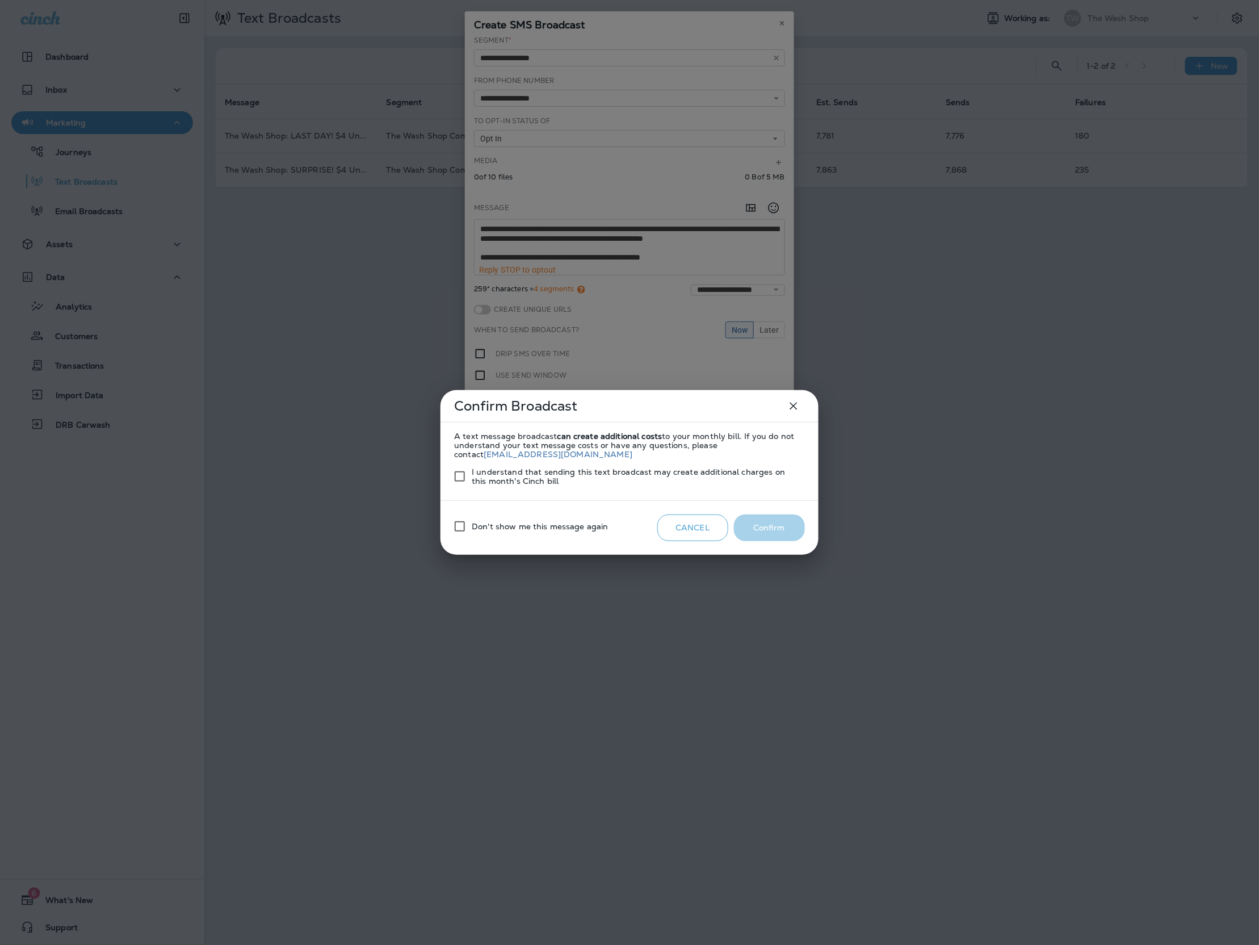
click at [569, 485] on label "I understand that sending this text broadcast may create additional charges on …" at bounding box center [621, 476] width 347 height 24
click at [786, 539] on button "Confirm" at bounding box center [769, 527] width 71 height 27
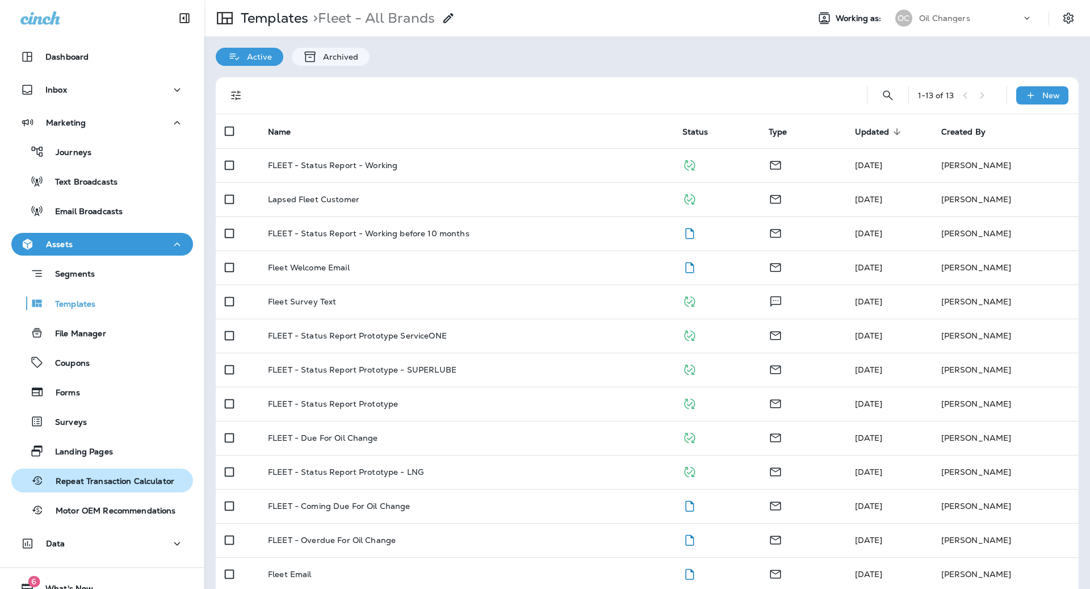
scroll to position [44, 0]
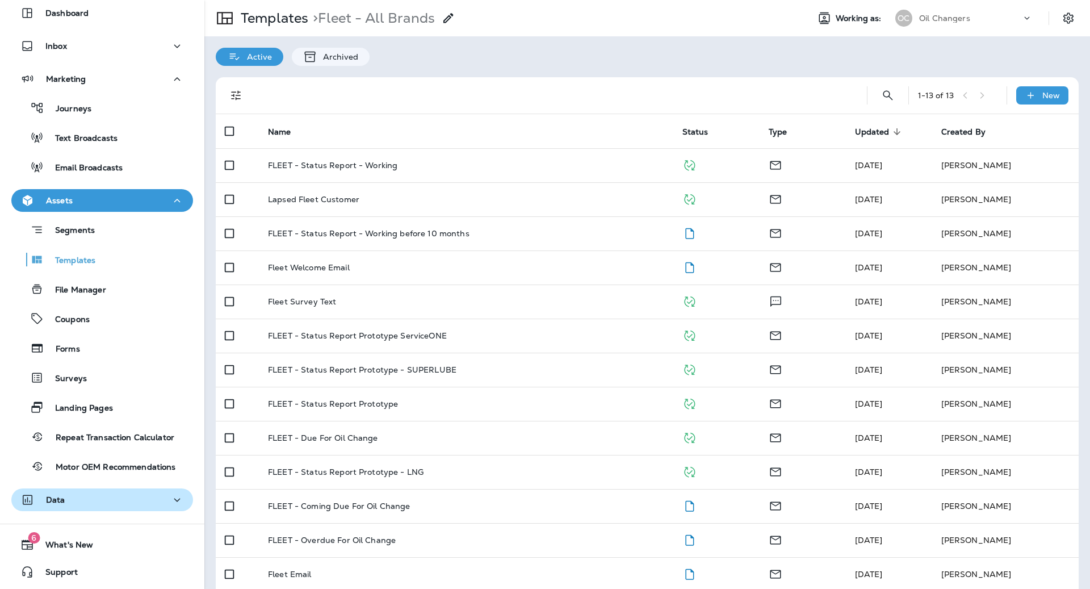
click at [116, 500] on div "Data" at bounding box center [102, 500] width 164 height 14
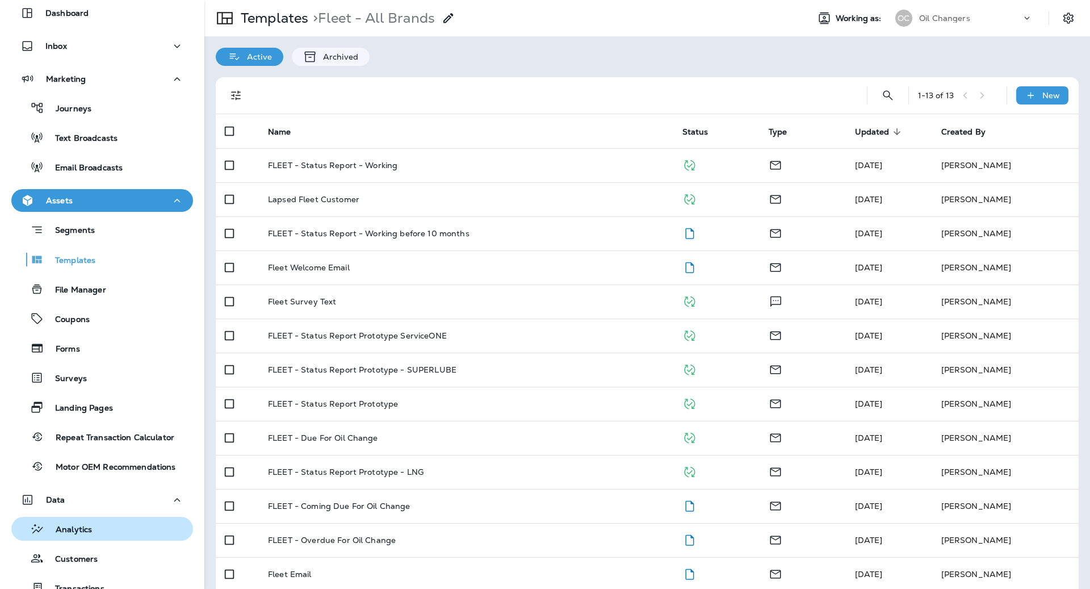
click at [119, 532] on div "Analytics" at bounding box center [102, 528] width 173 height 17
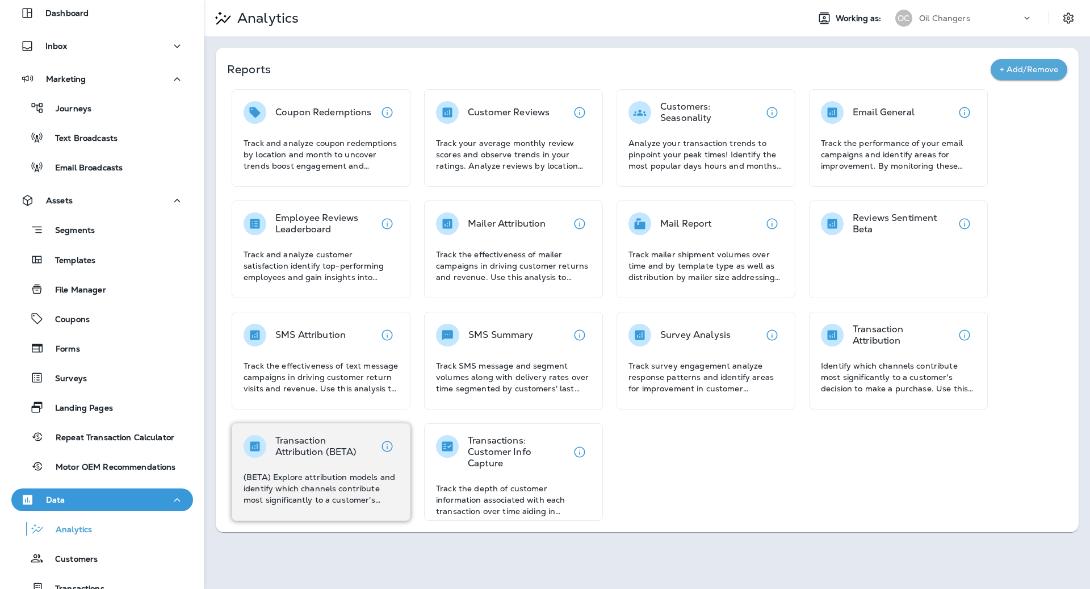
click at [339, 488] on p "(BETA) Explore attribution models and identify which channels contribute most s…" at bounding box center [321, 488] width 155 height 34
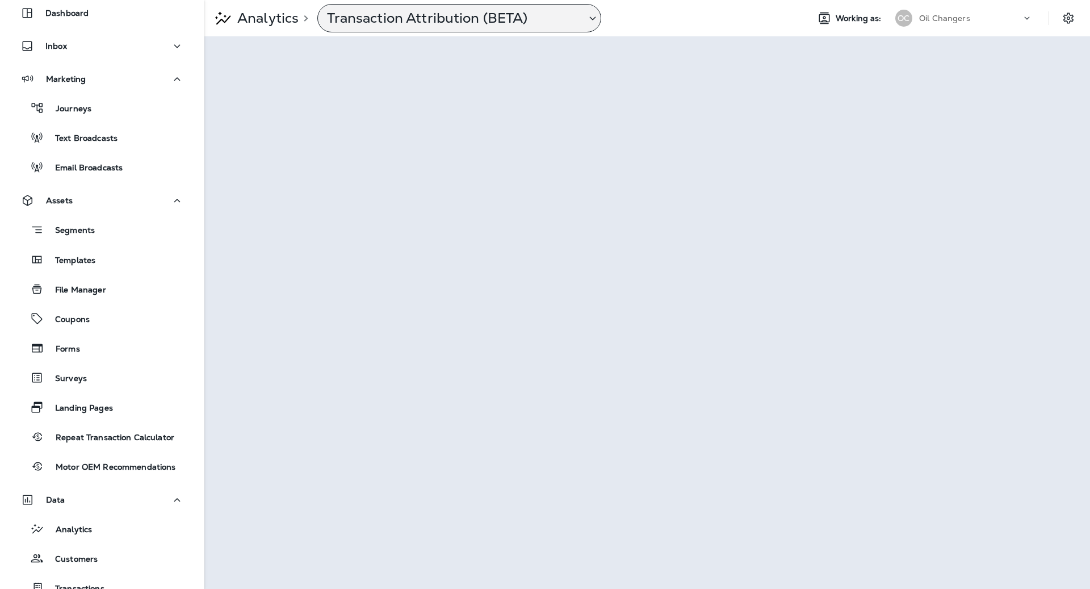
click at [425, 18] on p "Transaction Attribution (BETA)" at bounding box center [452, 18] width 250 height 17
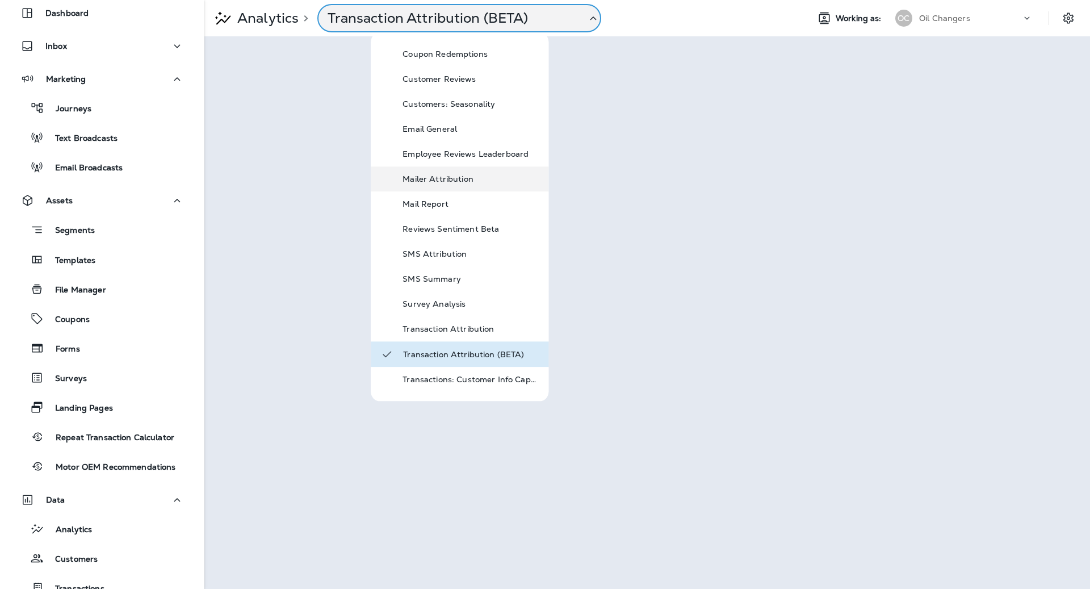
click at [464, 171] on div "Mailer Attribution" at bounding box center [460, 178] width 178 height 25
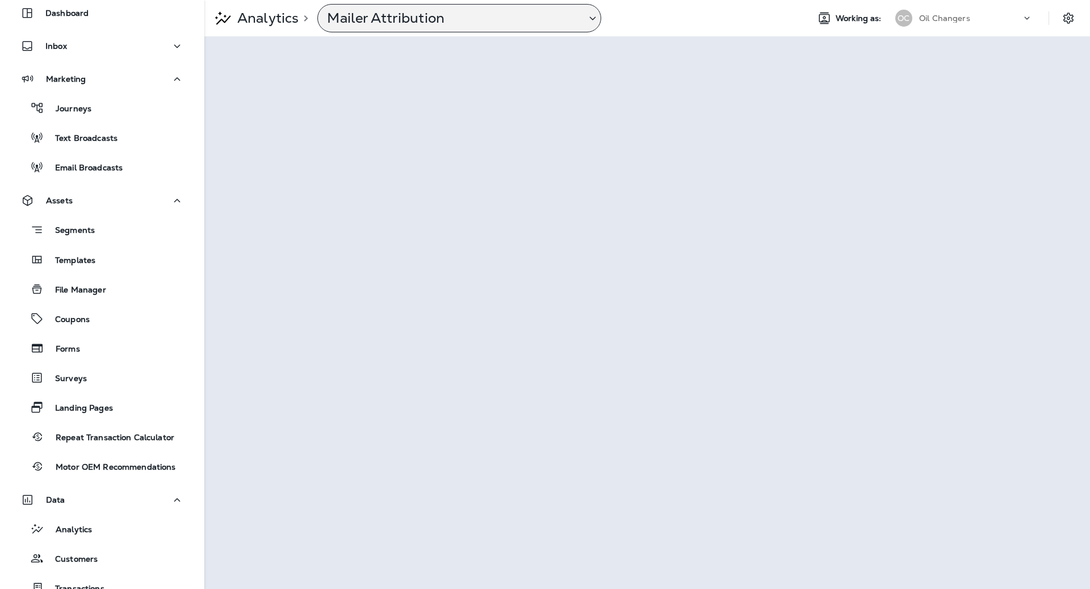
click at [383, 29] on div "Mailer Attribution" at bounding box center [459, 18] width 284 height 28
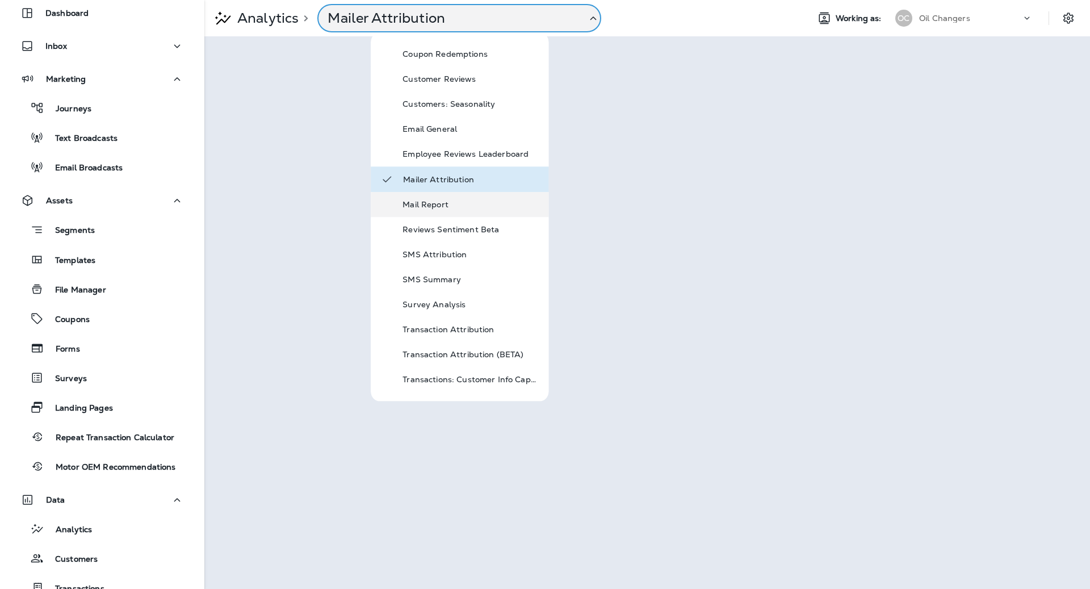
click at [450, 204] on p "Mail Report" at bounding box center [471, 204] width 136 height 9
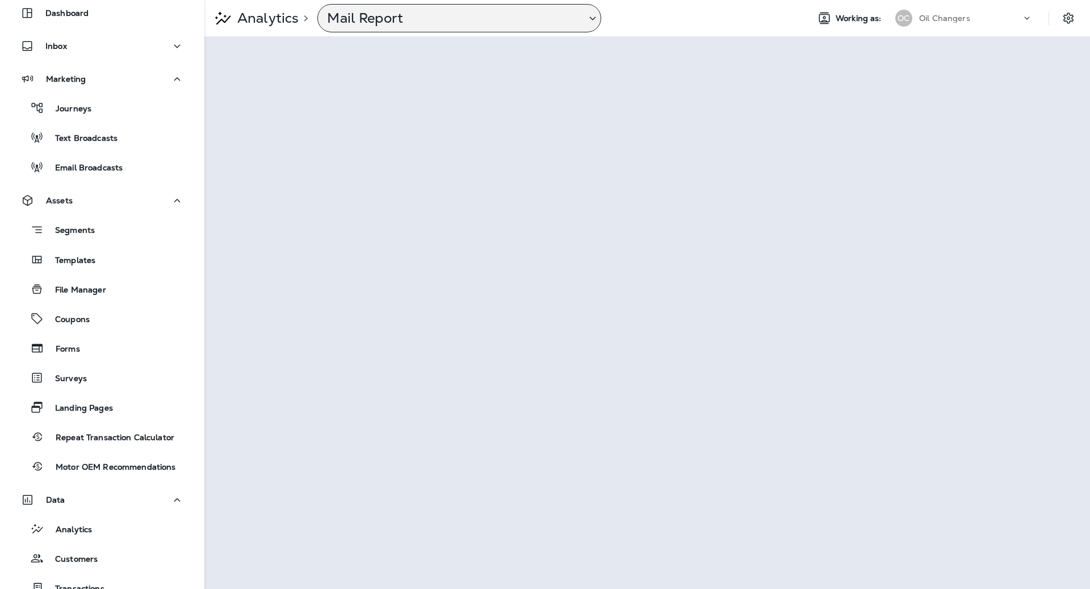
click at [404, 16] on p "Mail Report" at bounding box center [452, 18] width 250 height 17
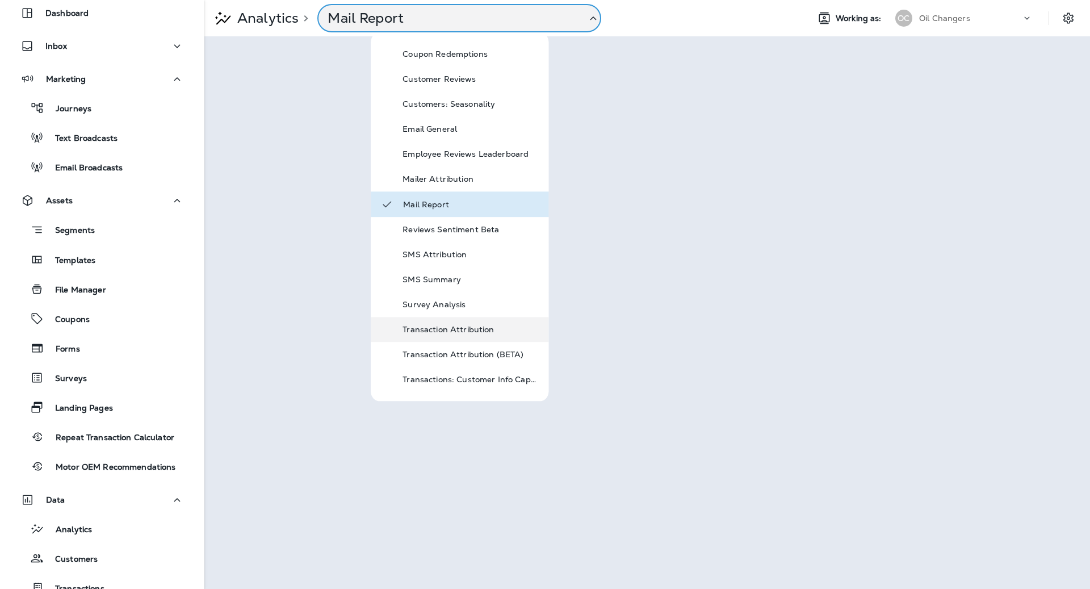
click at [473, 337] on div "Transaction Attribution" at bounding box center [460, 329] width 178 height 25
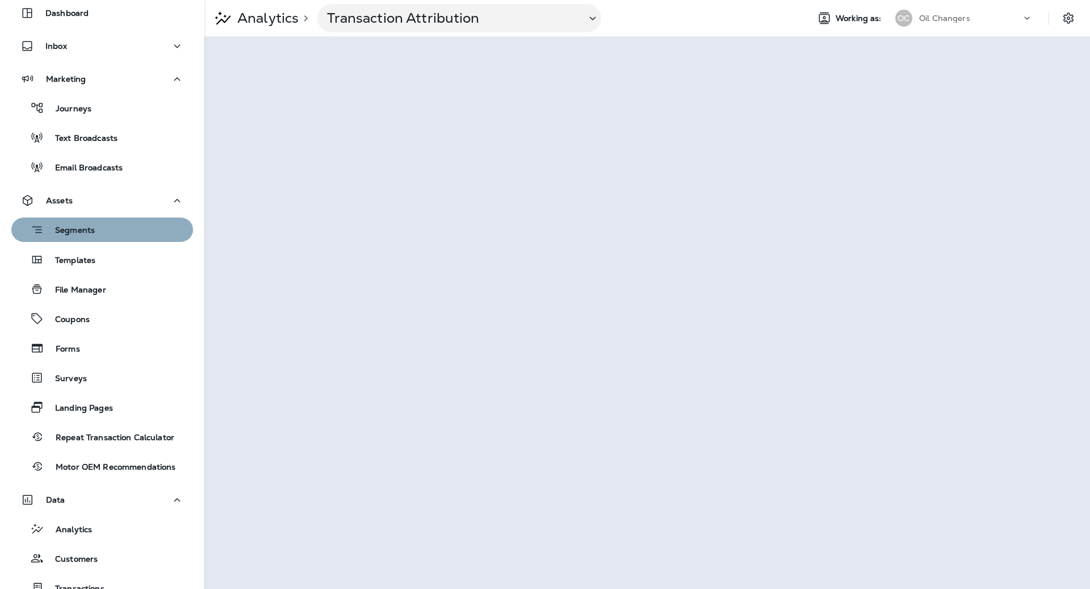
click at [150, 227] on div "Segments" at bounding box center [102, 230] width 173 height 18
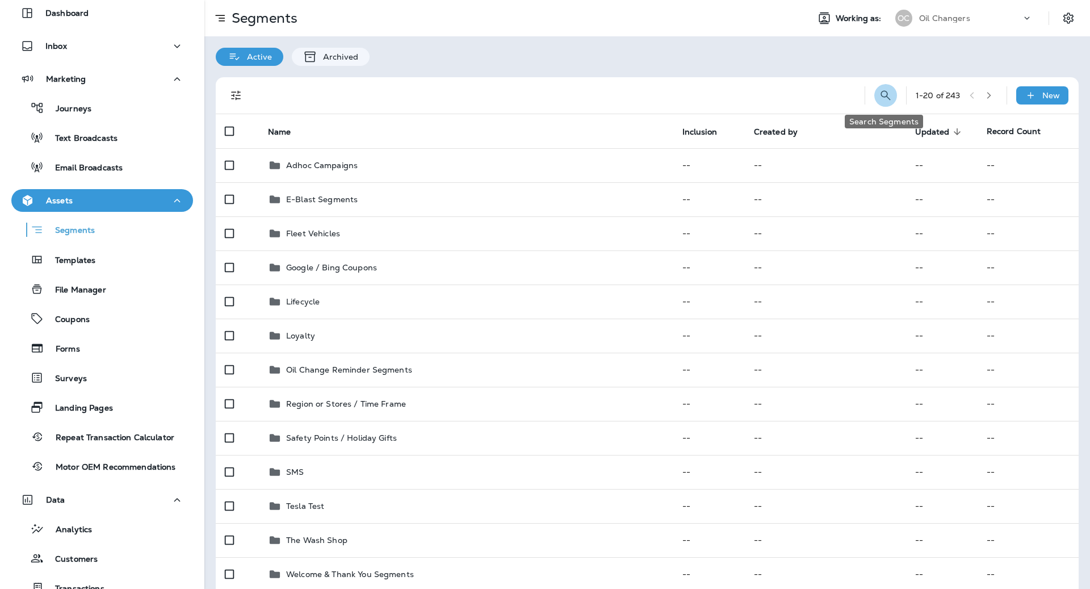
click at [882, 95] on icon "Search Segments" at bounding box center [886, 96] width 14 height 14
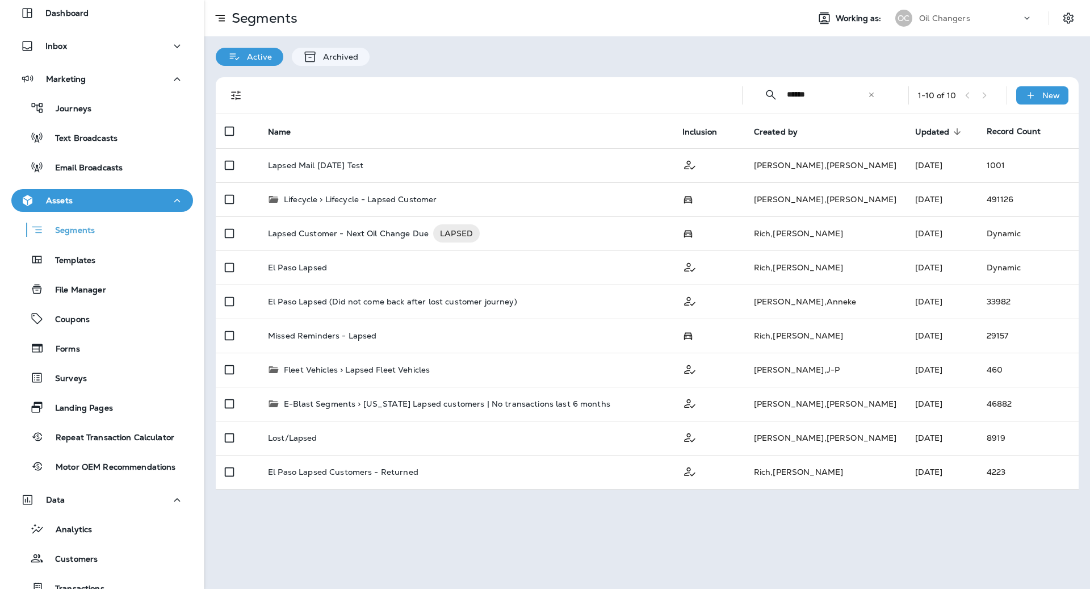
type input "******"
click at [611, 113] on div at bounding box center [490, 95] width 467 height 36
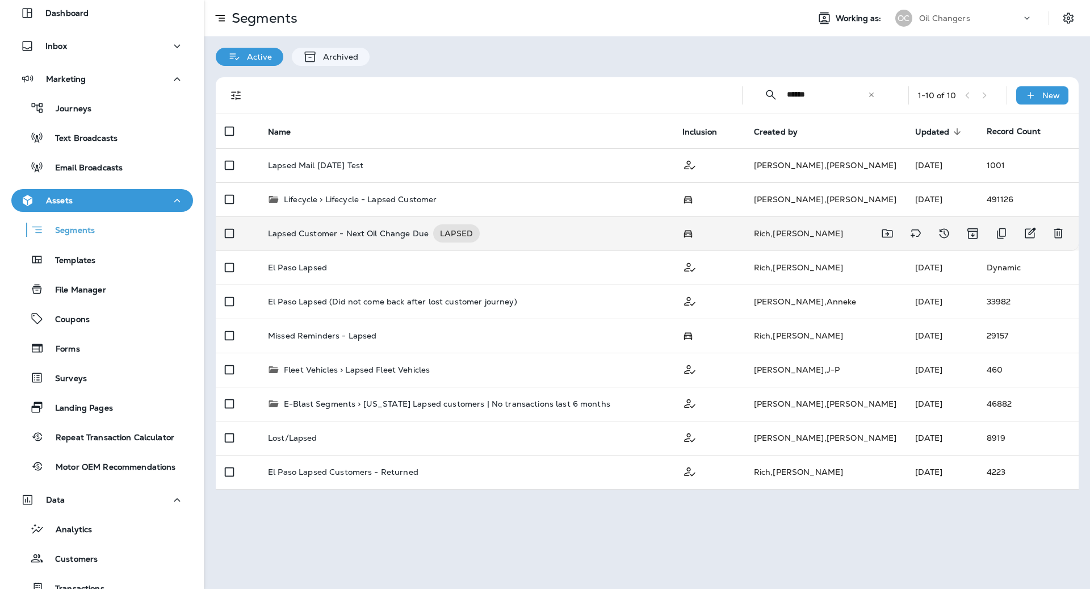
click at [653, 236] on div "Lapsed Customer - Next Oil Change Due LAPSED" at bounding box center [466, 233] width 396 height 18
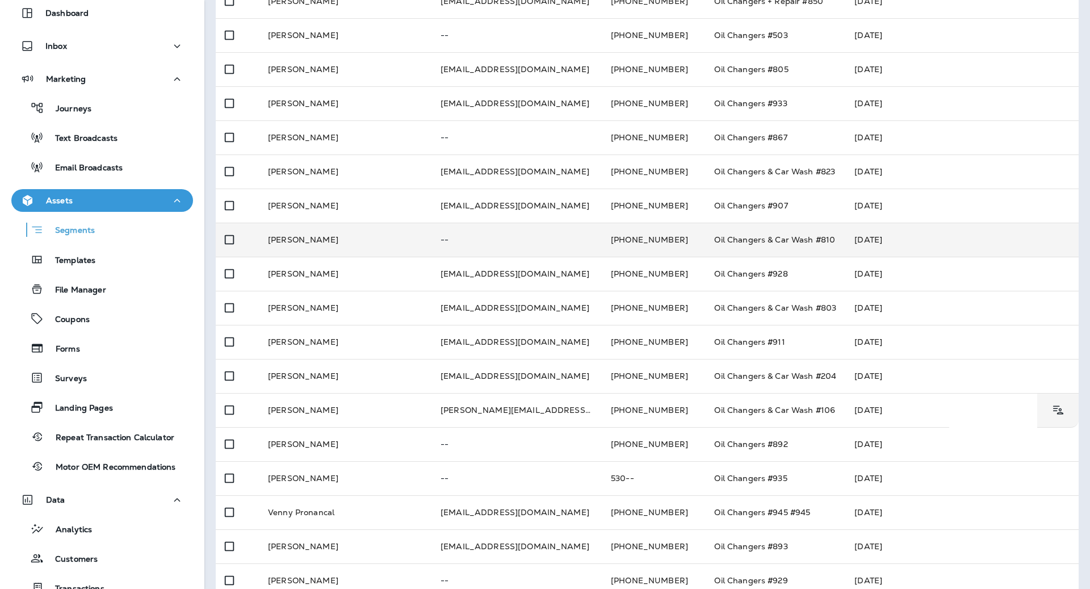
scroll to position [270, 0]
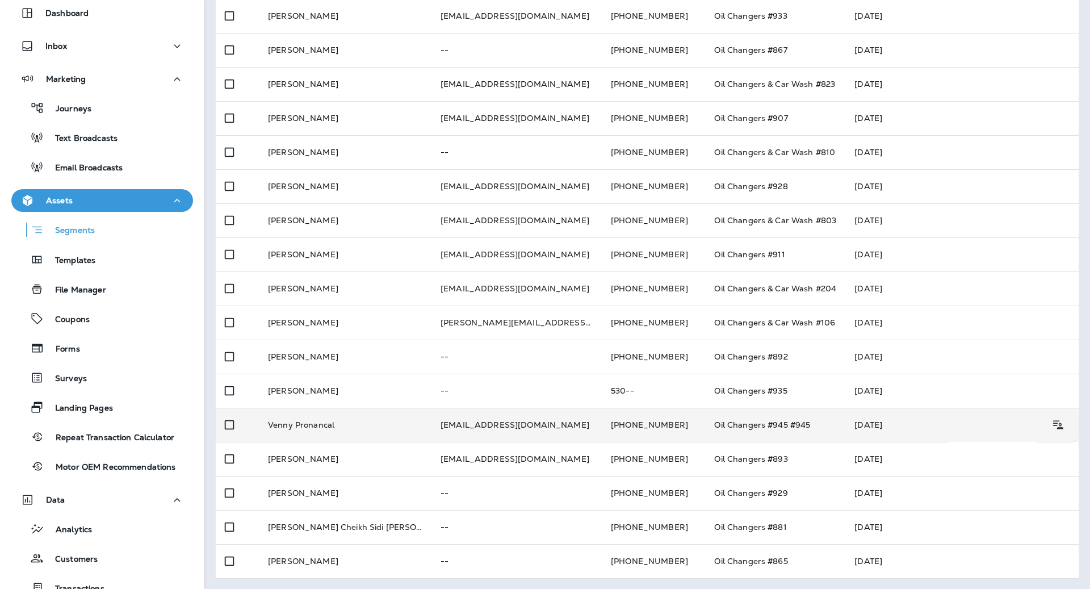
click at [865, 419] on td "Mar 28, 2025" at bounding box center [896, 425] width 103 height 34
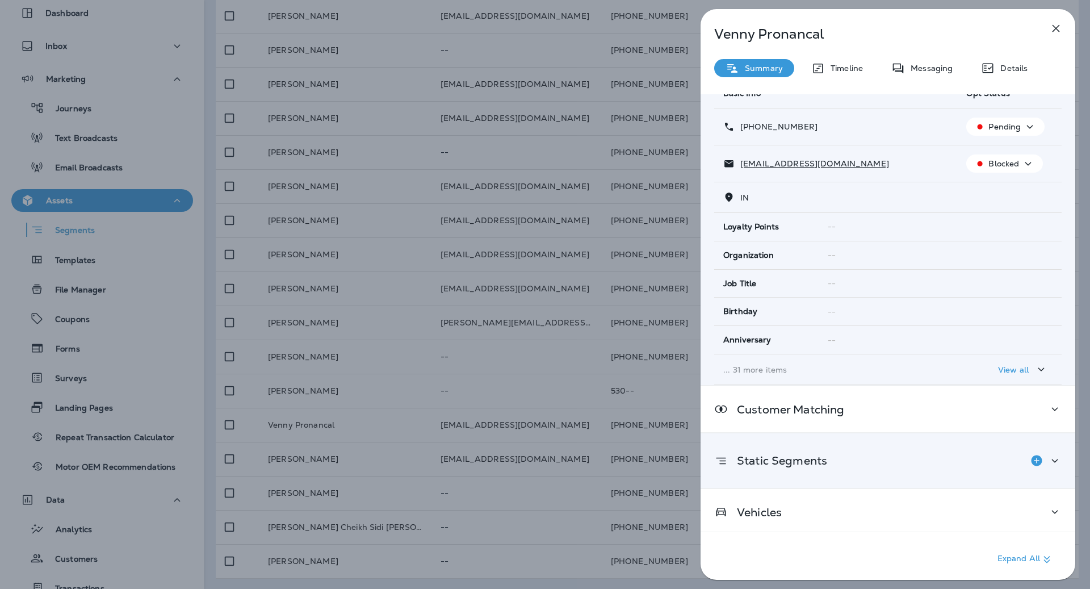
click at [967, 496] on div "Vehicles" at bounding box center [888, 512] width 375 height 46
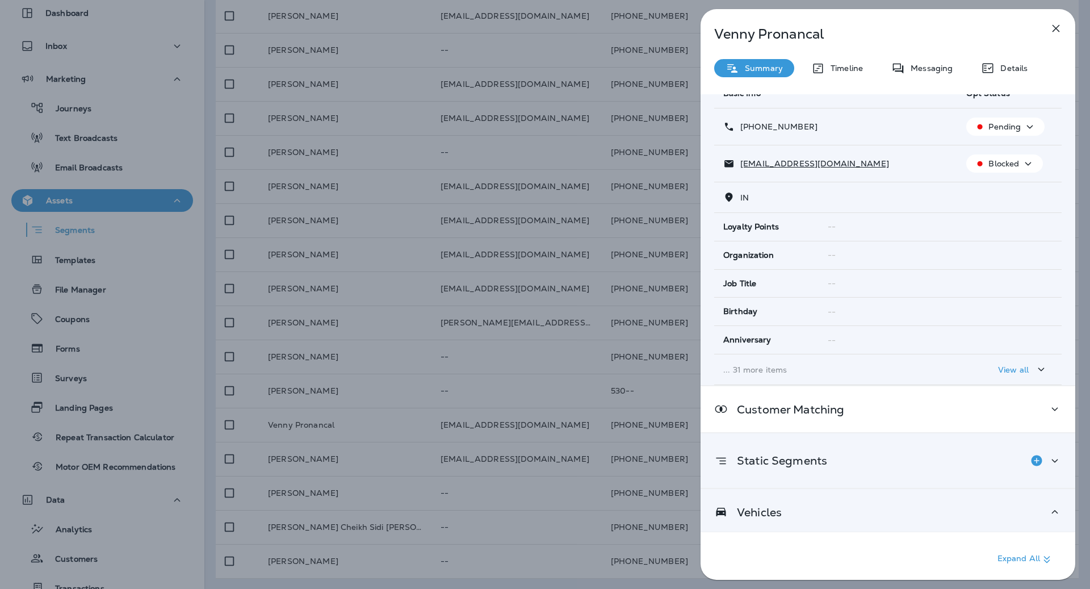
scroll to position [182, 0]
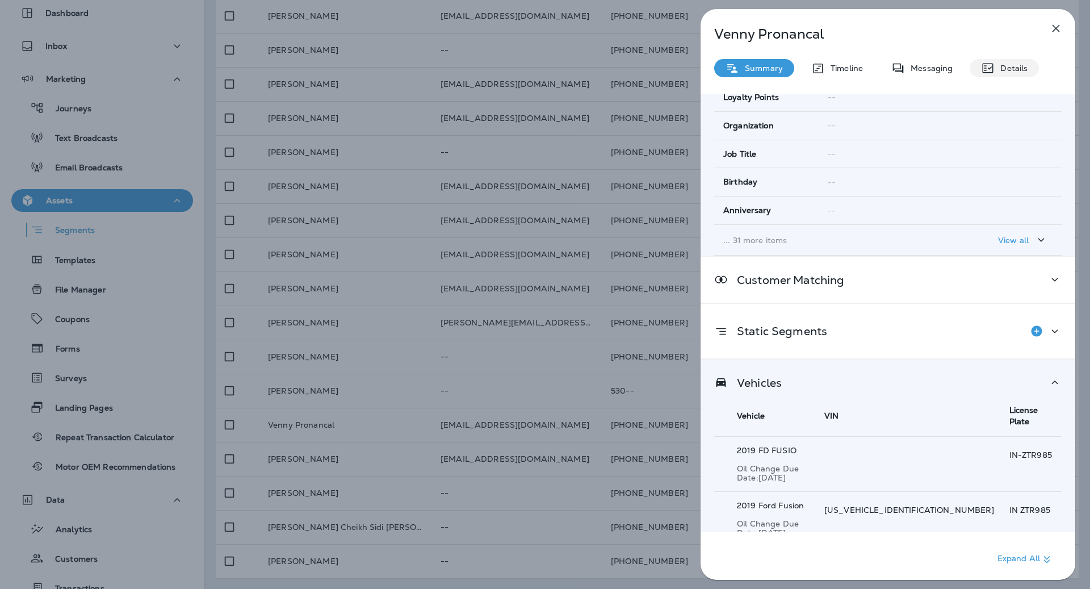
click at [999, 58] on div "Venny Pronancal Summary Timeline Messaging Details Customer Info Basic Info Opt…" at bounding box center [888, 297] width 375 height 577
click at [1004, 78] on div "Venny Pronancal Summary Timeline Messaging Details Customer Info Basic Info Opt…" at bounding box center [888, 297] width 375 height 577
click at [1006, 68] on p "Details" at bounding box center [1011, 68] width 33 height 9
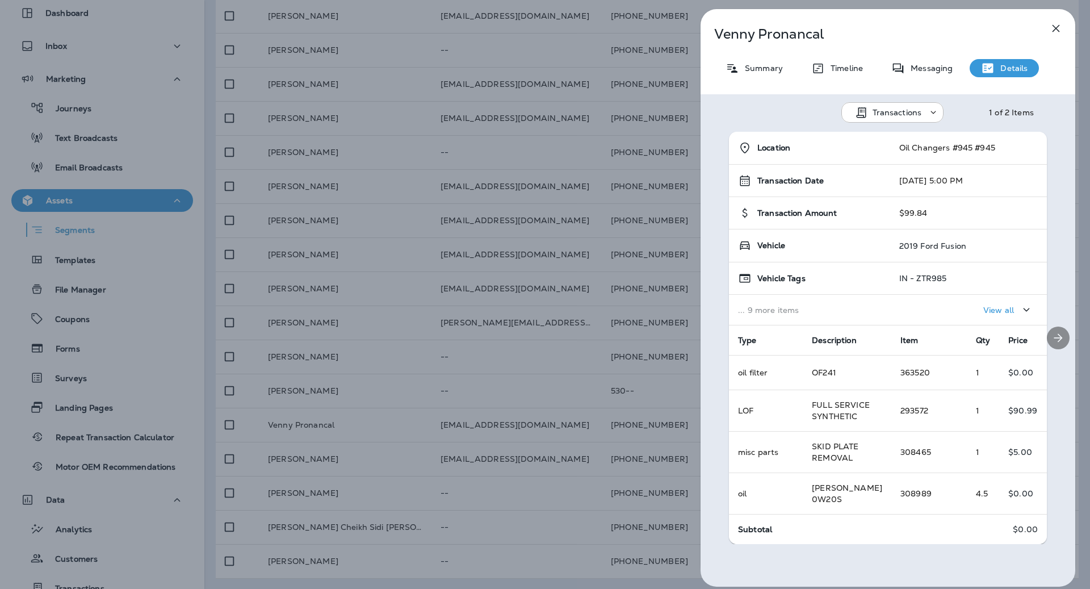
click at [1053, 324] on div at bounding box center [1058, 338] width 34 height 412
click at [1056, 328] on button "Next" at bounding box center [1058, 337] width 23 height 23
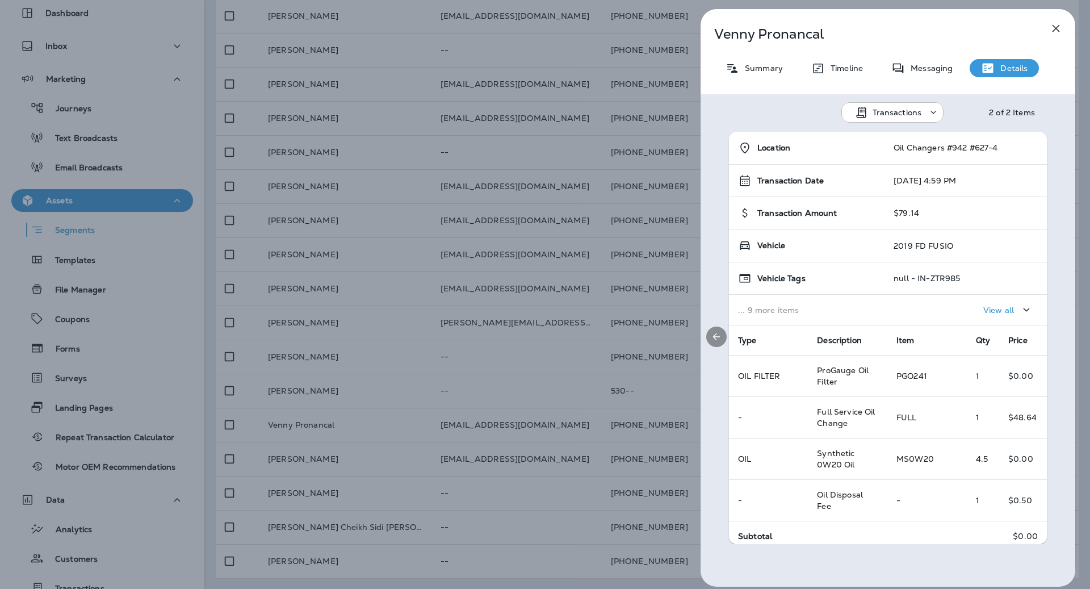
click at [703, 338] on div at bounding box center [717, 338] width 32 height 412
click at [715, 338] on icon "Previous" at bounding box center [716, 336] width 11 height 11
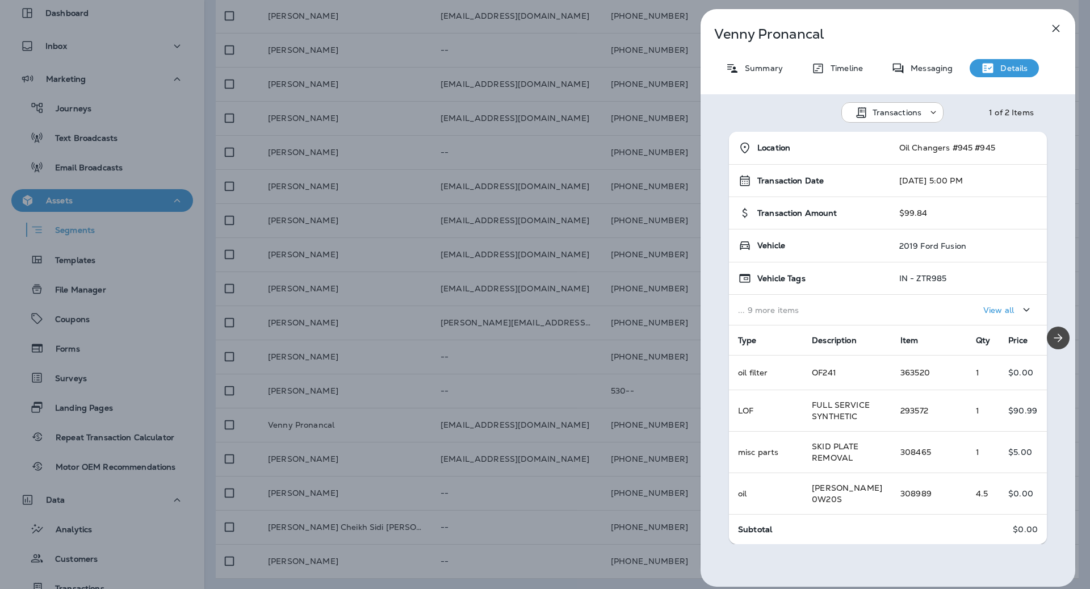
click at [1053, 23] on icon "button" at bounding box center [1056, 29] width 14 height 14
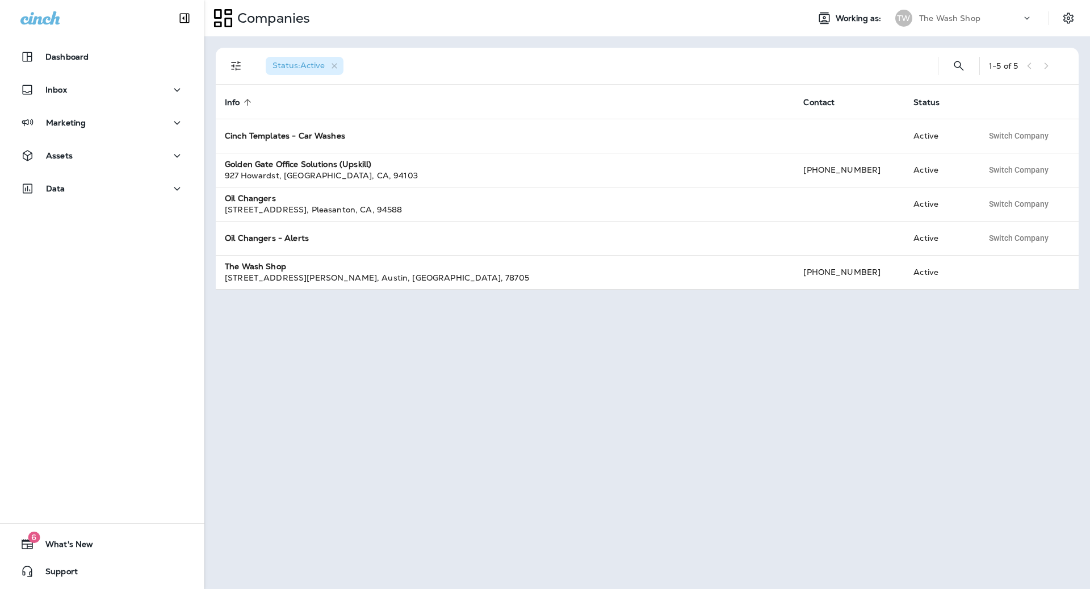
click at [972, 3] on div "Companies Working as: TW The Wash Shop" at bounding box center [647, 18] width 886 height 36
click at [972, 18] on p "The Wash Shop" at bounding box center [949, 18] width 61 height 9
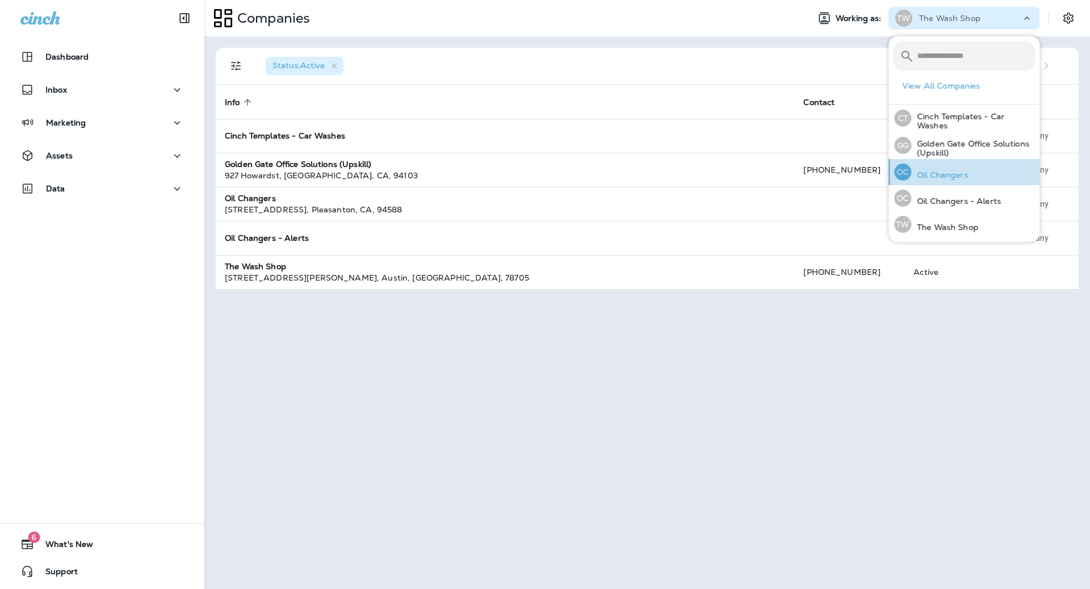
click at [951, 180] on div "OC Oil Changers" at bounding box center [931, 172] width 83 height 26
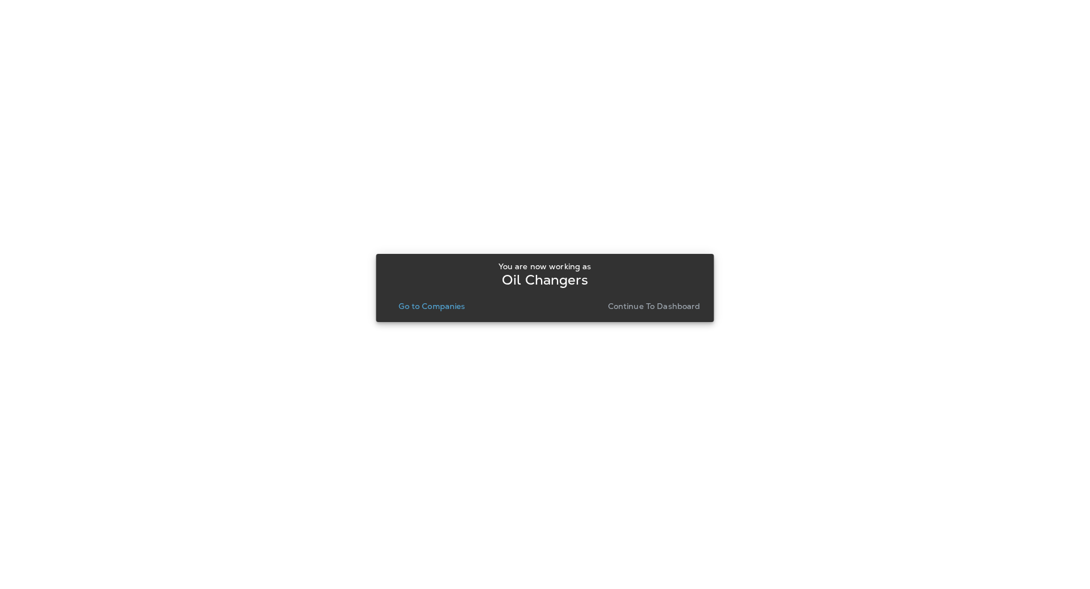
click at [420, 301] on p "Go to Companies" at bounding box center [432, 305] width 66 height 9
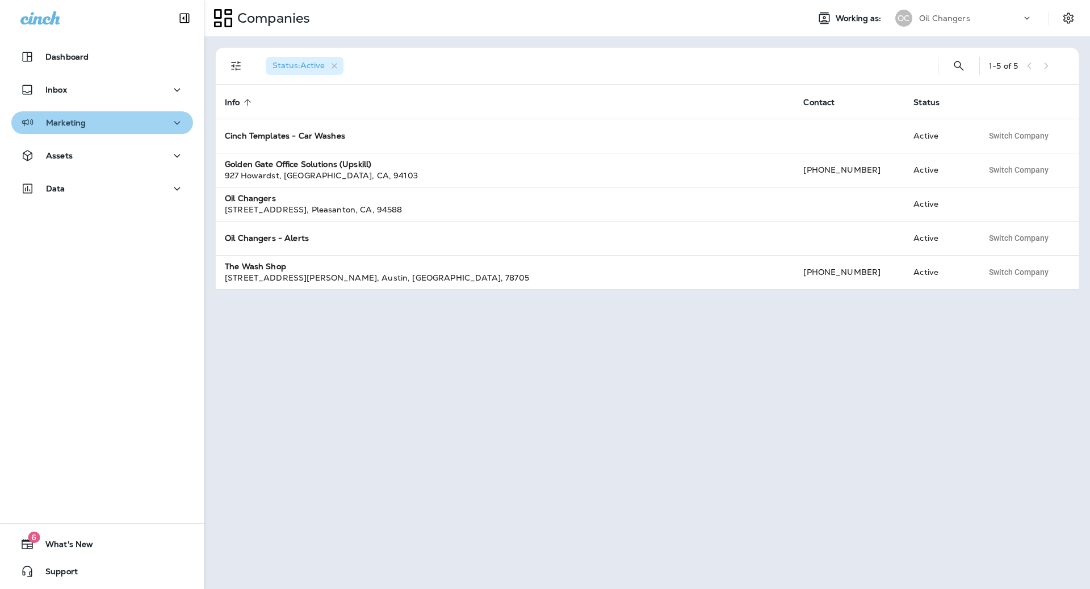
click at [110, 128] on div "Marketing" at bounding box center [102, 123] width 164 height 14
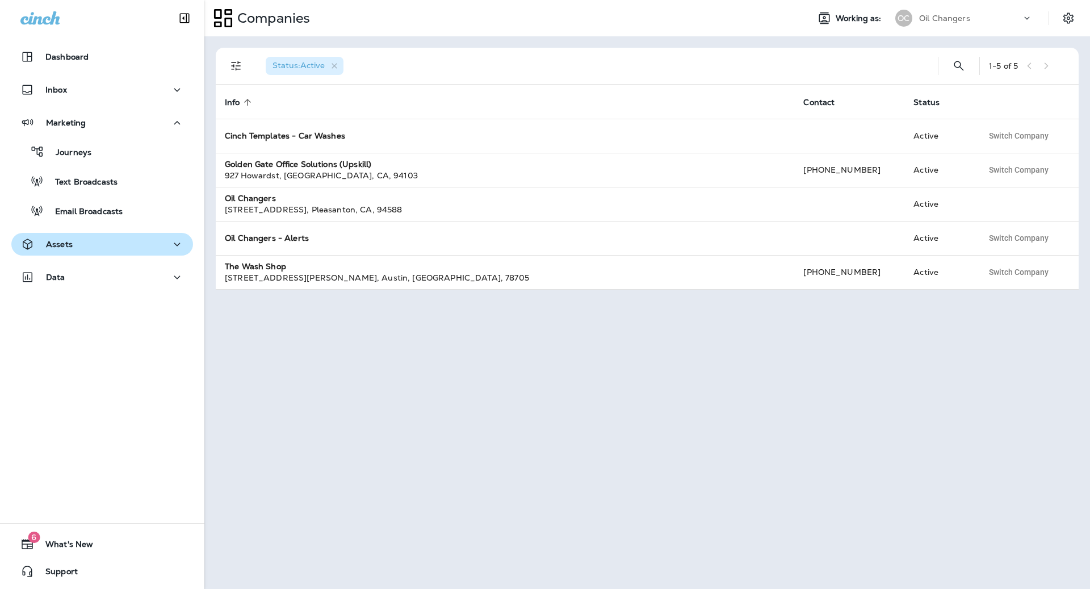
click at [117, 241] on div "Assets" at bounding box center [102, 244] width 164 height 14
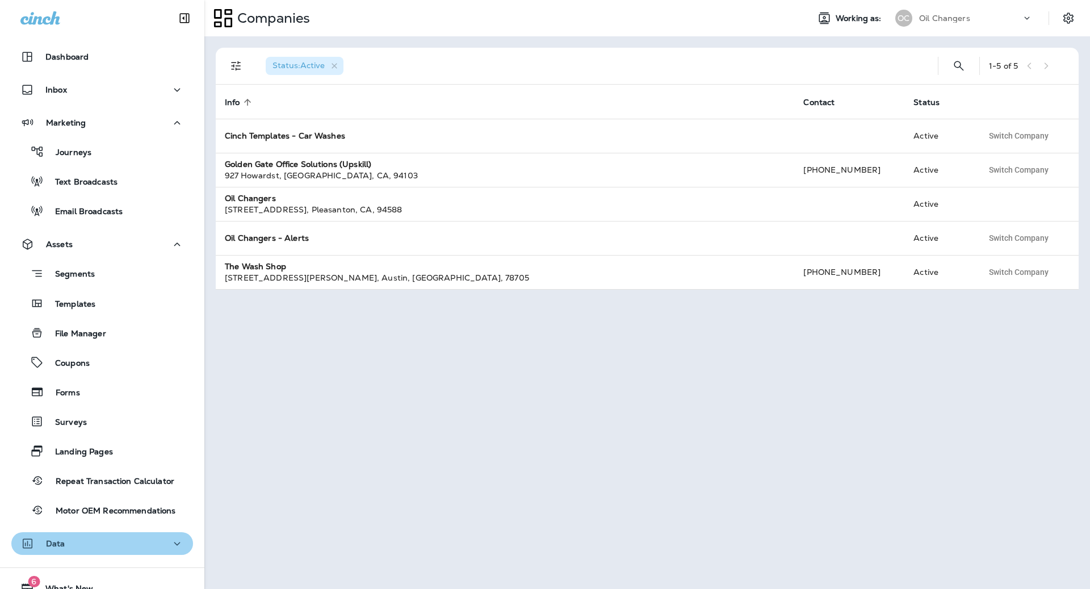
click at [114, 549] on div "Data" at bounding box center [102, 543] width 164 height 14
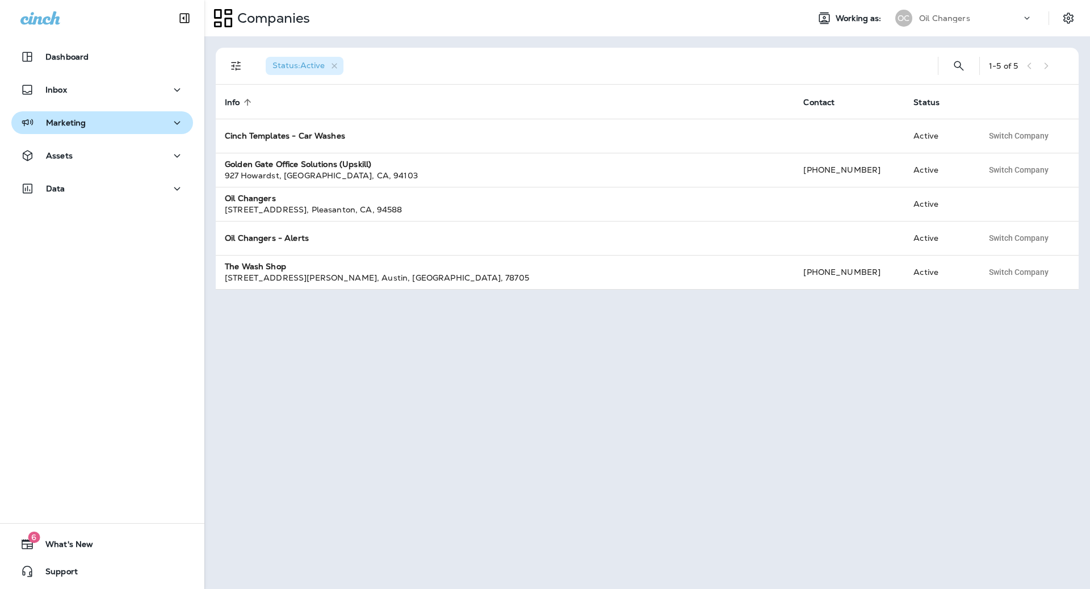
click at [90, 129] on button "Marketing" at bounding box center [102, 122] width 182 height 23
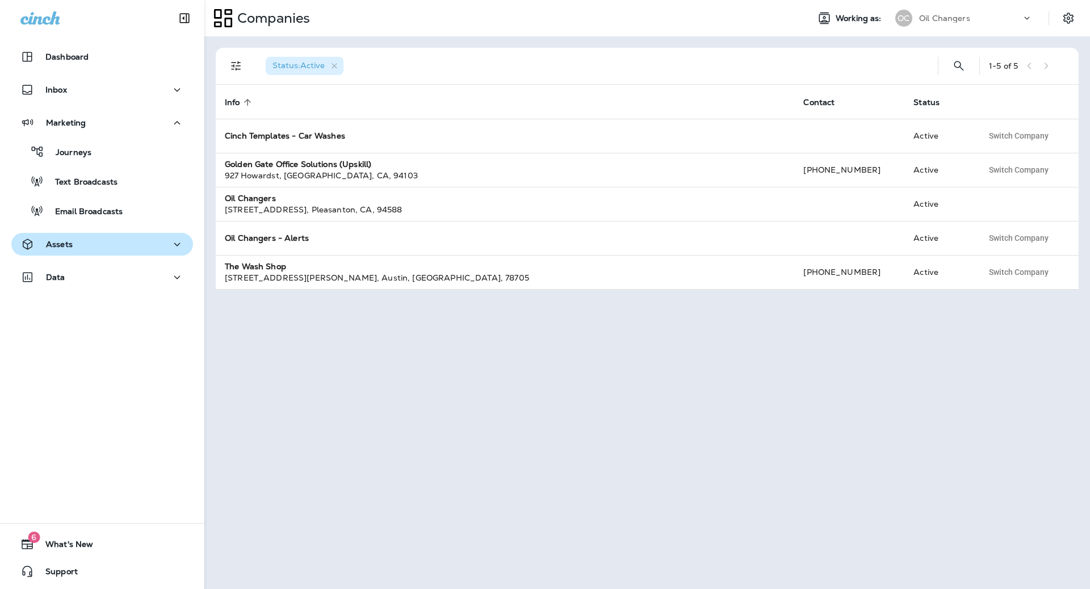
click at [68, 240] on p "Assets" at bounding box center [59, 244] width 27 height 9
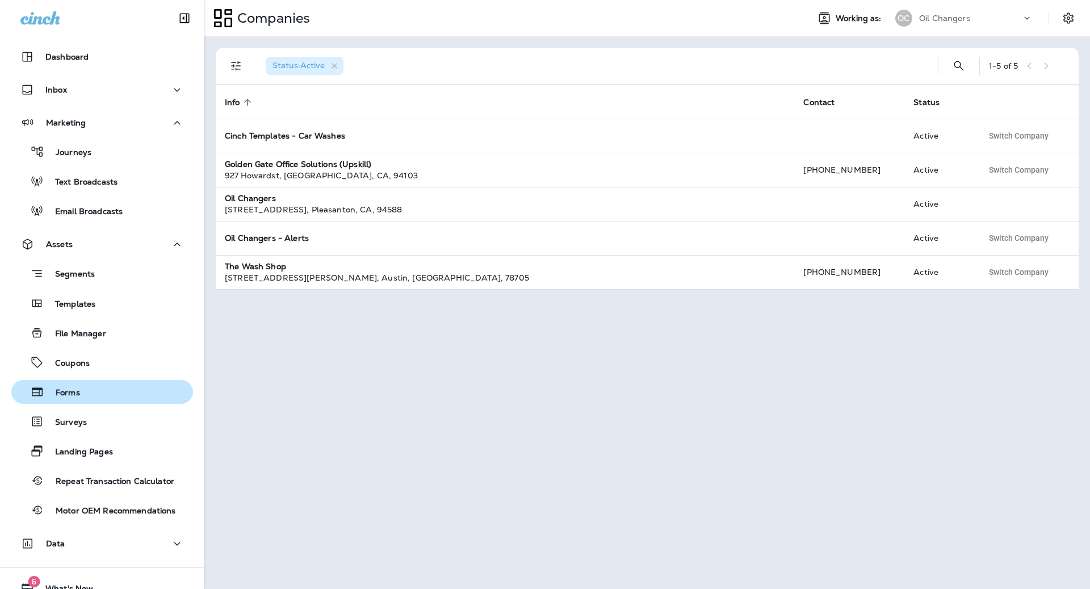
scroll to position [44, 0]
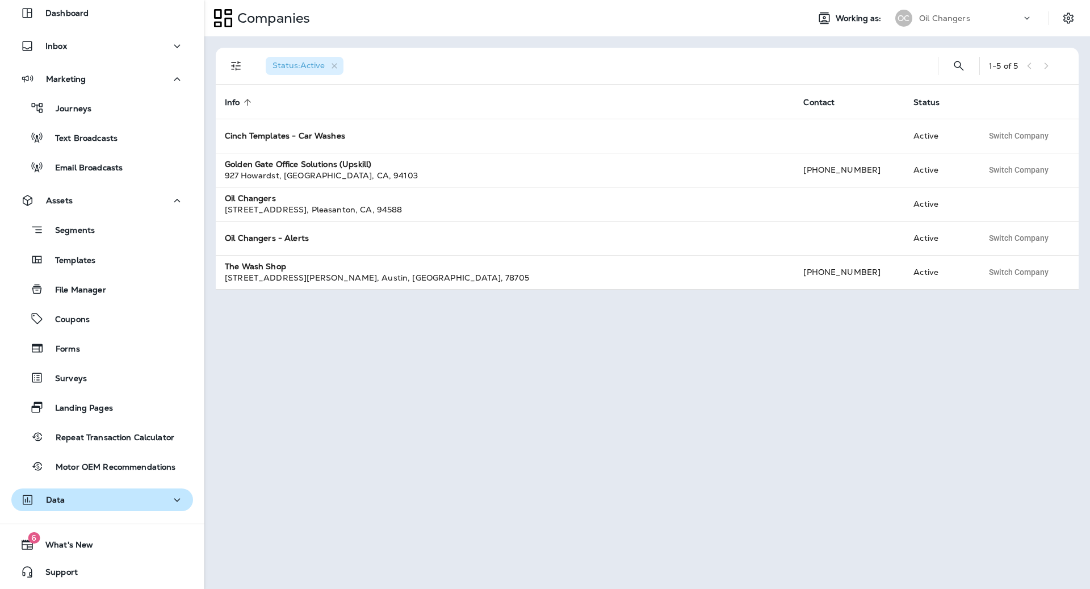
click at [95, 503] on div "Data" at bounding box center [102, 500] width 164 height 14
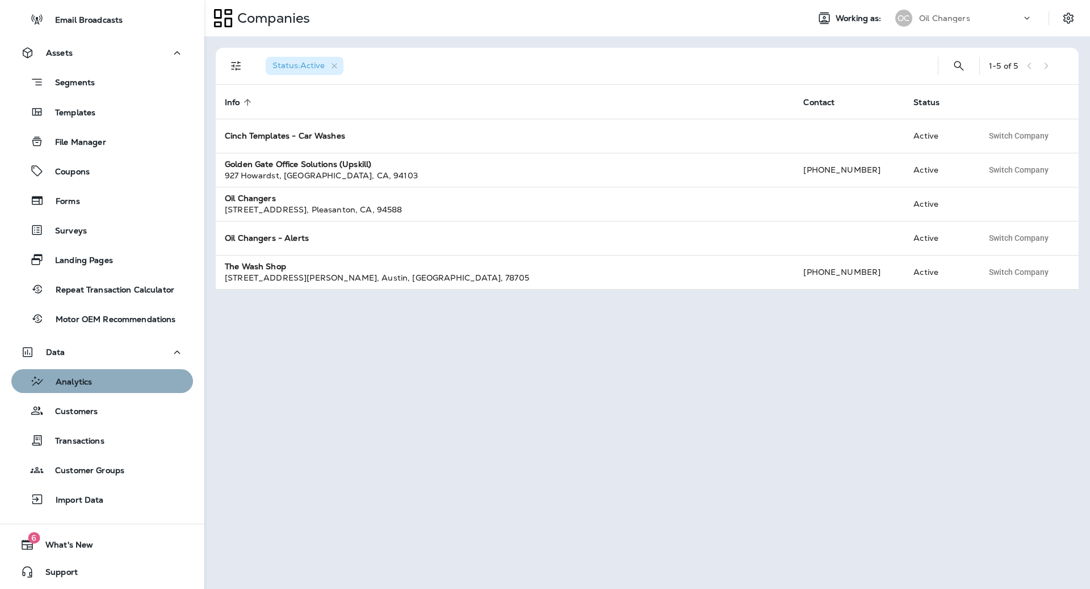
click at [90, 385] on p "Analytics" at bounding box center [68, 382] width 48 height 11
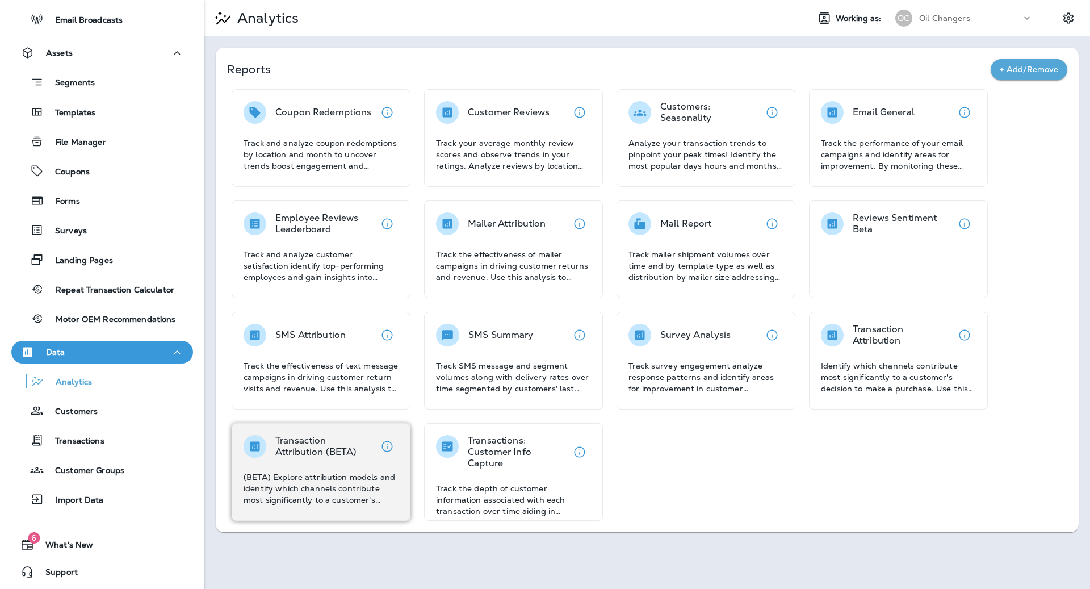
click at [310, 443] on p "Transaction Attribution (BETA)" at bounding box center [325, 446] width 100 height 23
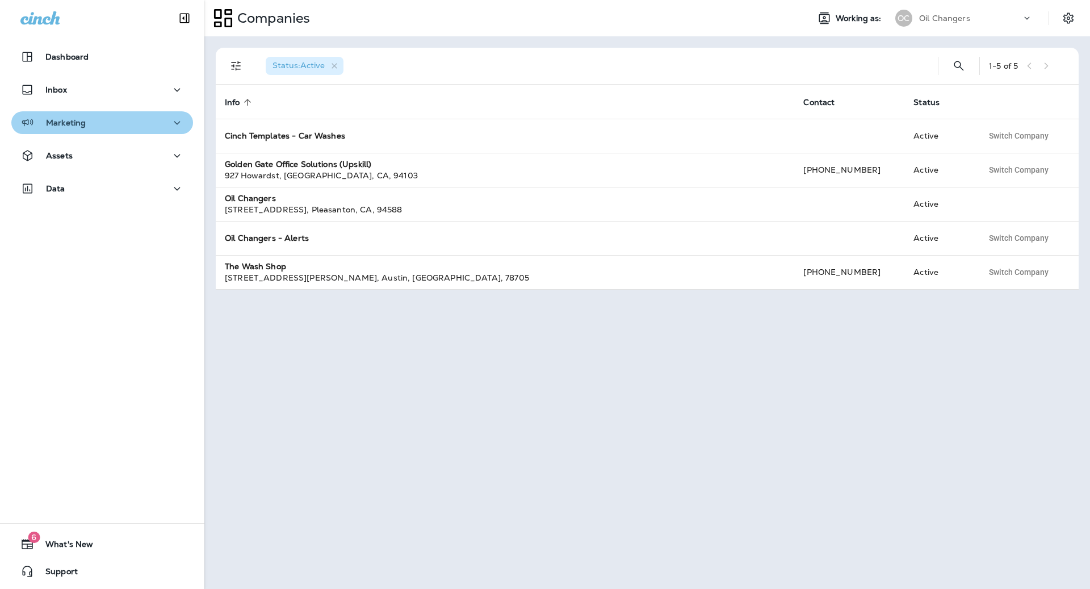
click at [91, 116] on div "Marketing" at bounding box center [102, 123] width 164 height 14
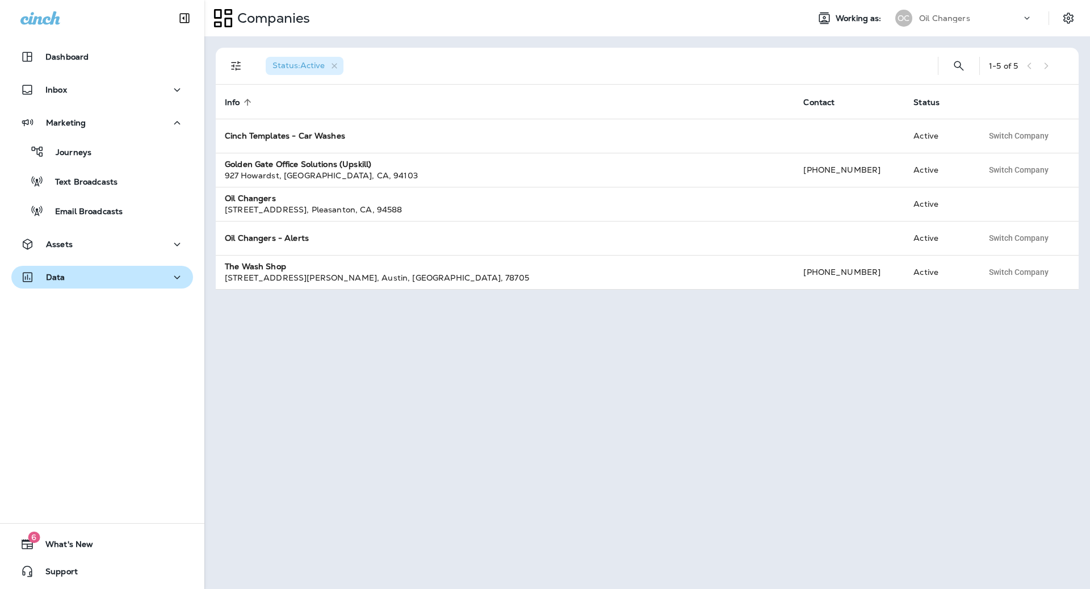
click at [86, 280] on div "Data" at bounding box center [102, 277] width 164 height 14
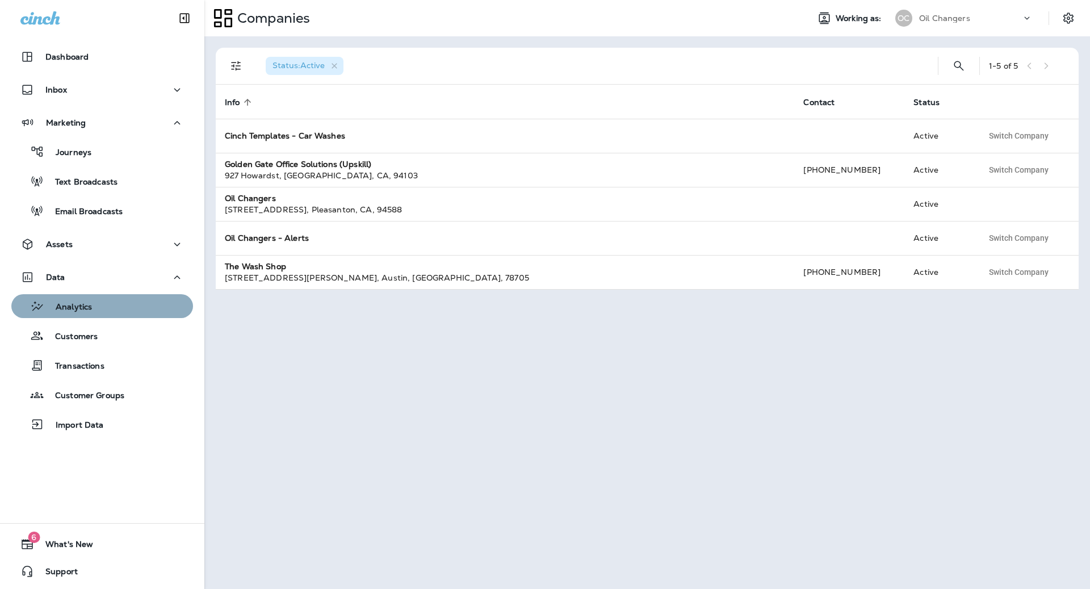
click at [85, 313] on div "Analytics" at bounding box center [54, 305] width 76 height 17
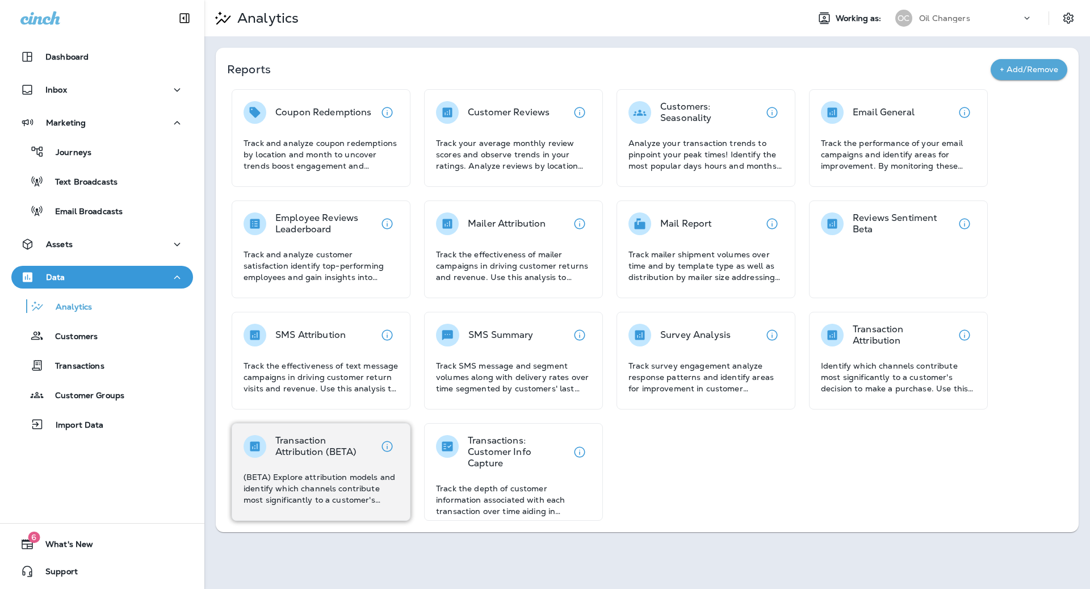
click at [351, 490] on p "(BETA) Explore attribution models and identify which channels contribute most s…" at bounding box center [321, 488] width 155 height 34
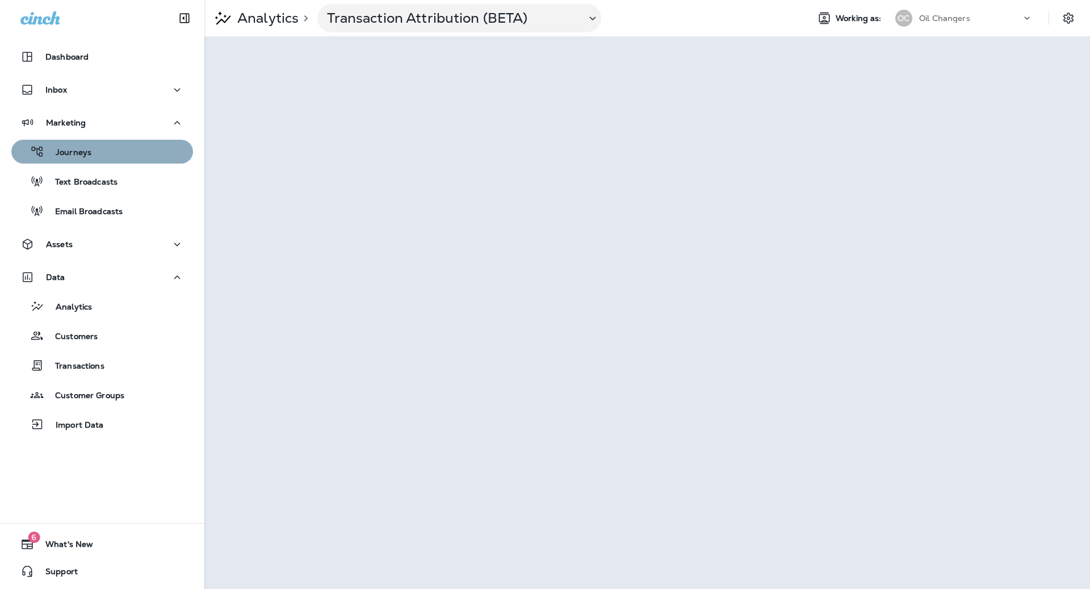
click at [40, 150] on icon "button" at bounding box center [36, 151] width 11 height 10
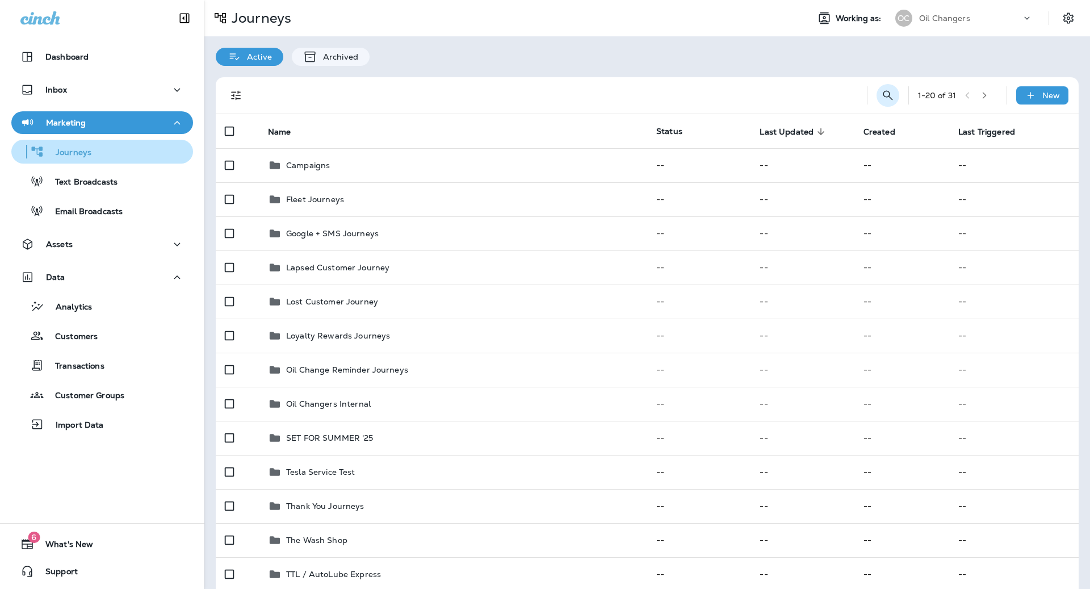
click at [888, 96] on icon "Search Journeys" at bounding box center [888, 95] width 10 height 10
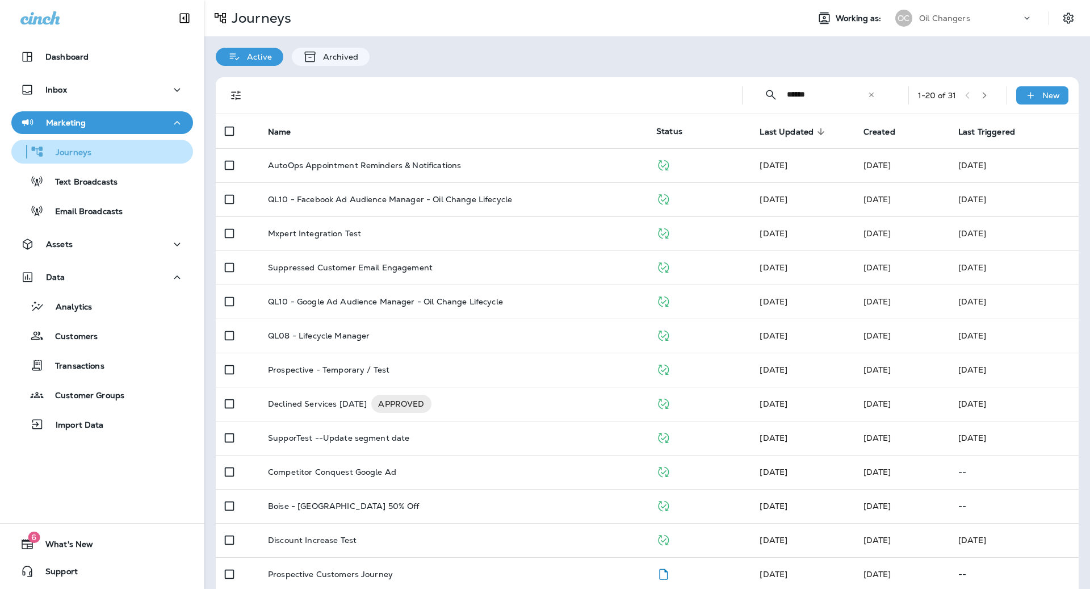
type input "******"
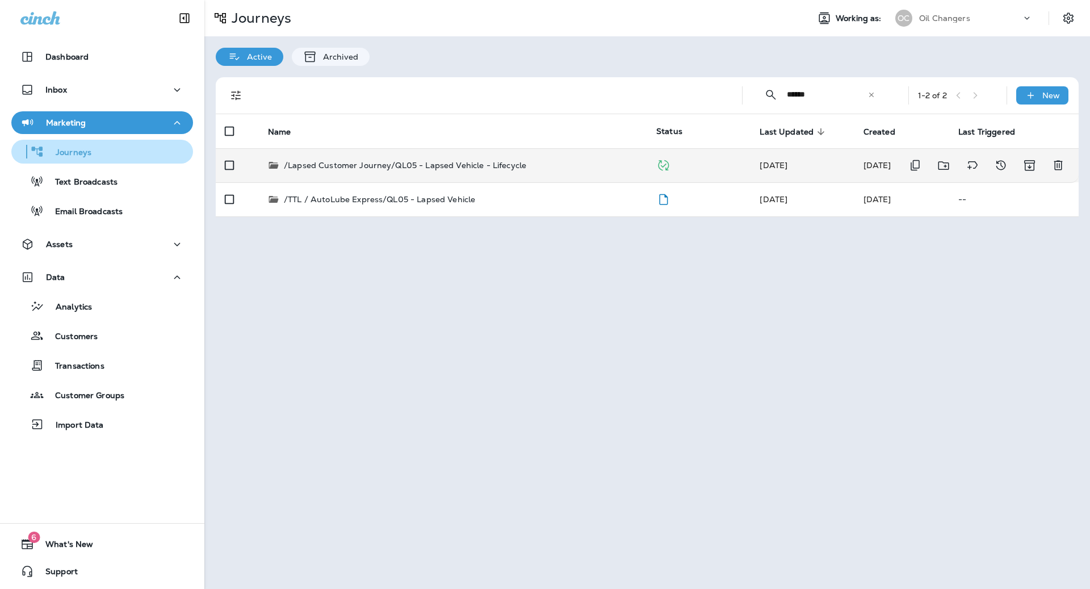
click at [572, 167] on div "/Lapsed Customer Journey/QL05 - Lapsed Vehicle - Lifecycle" at bounding box center [453, 165] width 370 height 11
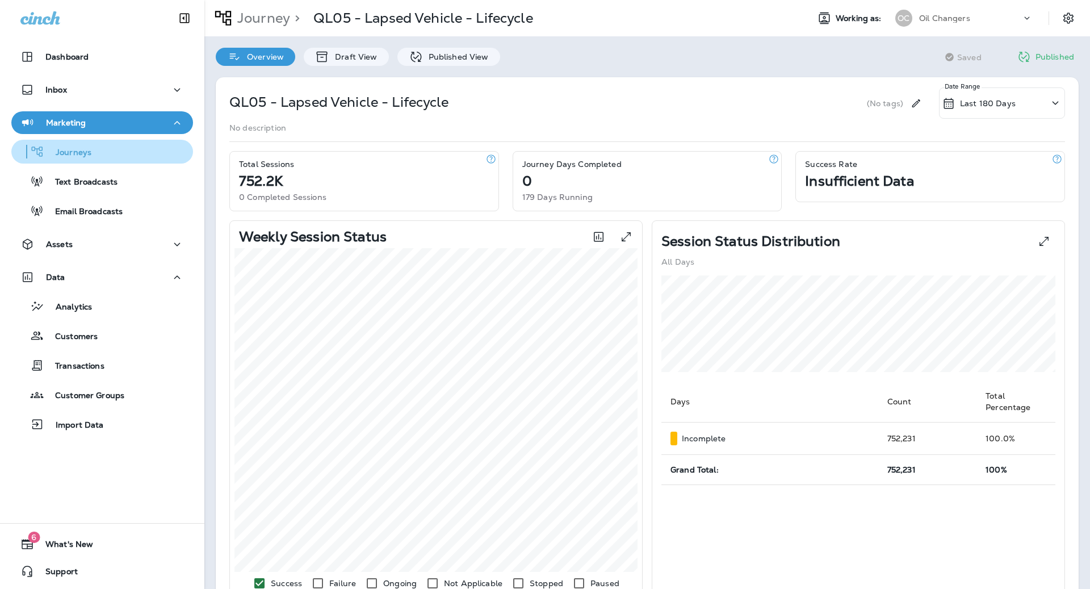
click at [474, 66] on div "QL05 - Lapsed Vehicle - Lifecycle (No tags) Last 180 Days Date Range No descrip…" at bounding box center [647, 518] width 886 height 905
click at [474, 61] on p "Published View" at bounding box center [456, 56] width 66 height 9
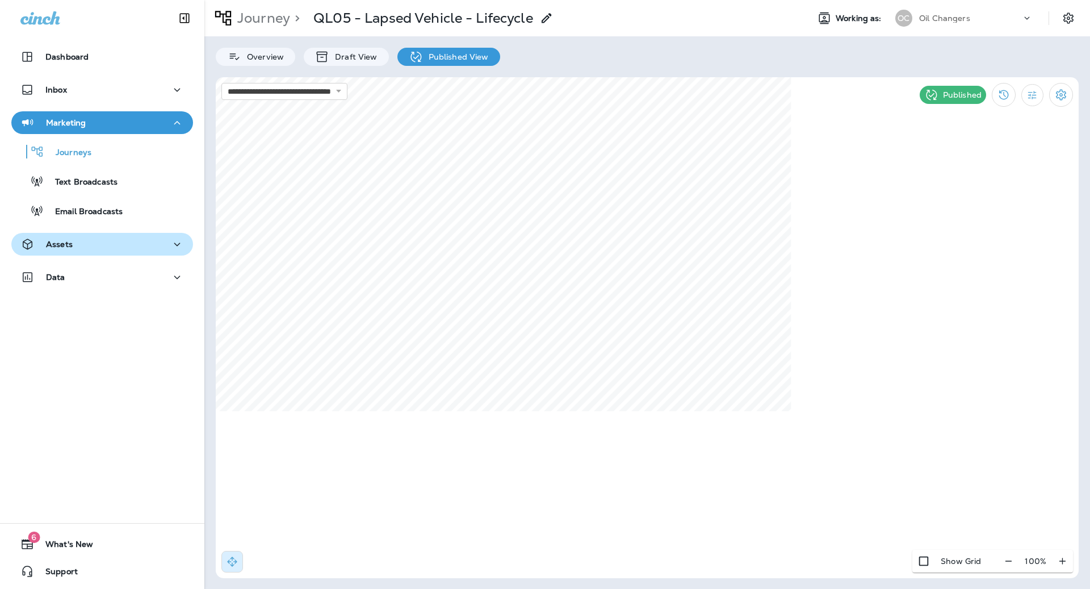
click at [102, 246] on div "Assets" at bounding box center [102, 244] width 164 height 14
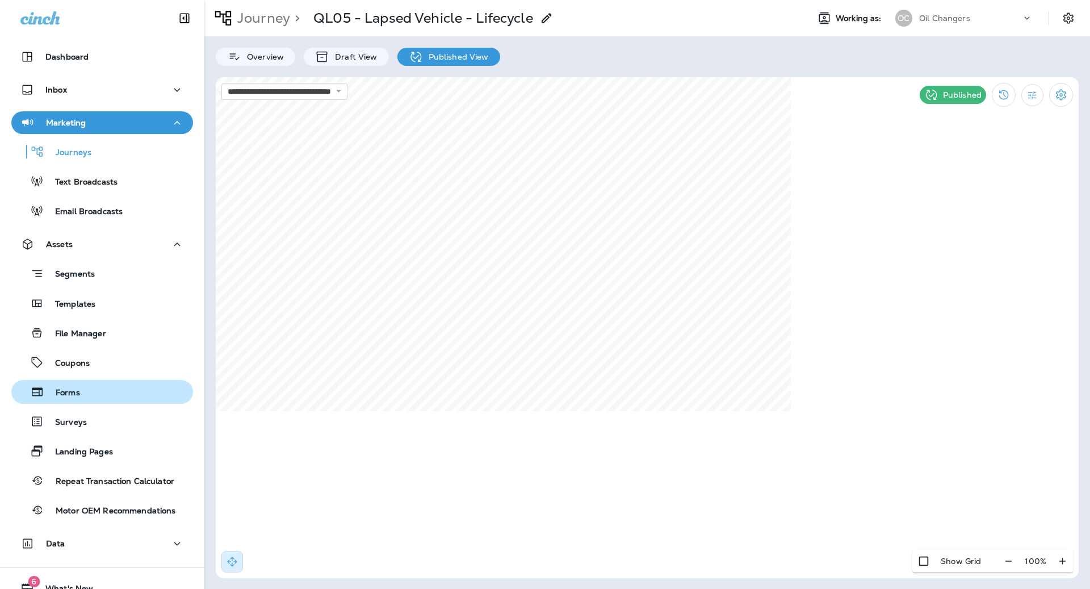
scroll to position [44, 0]
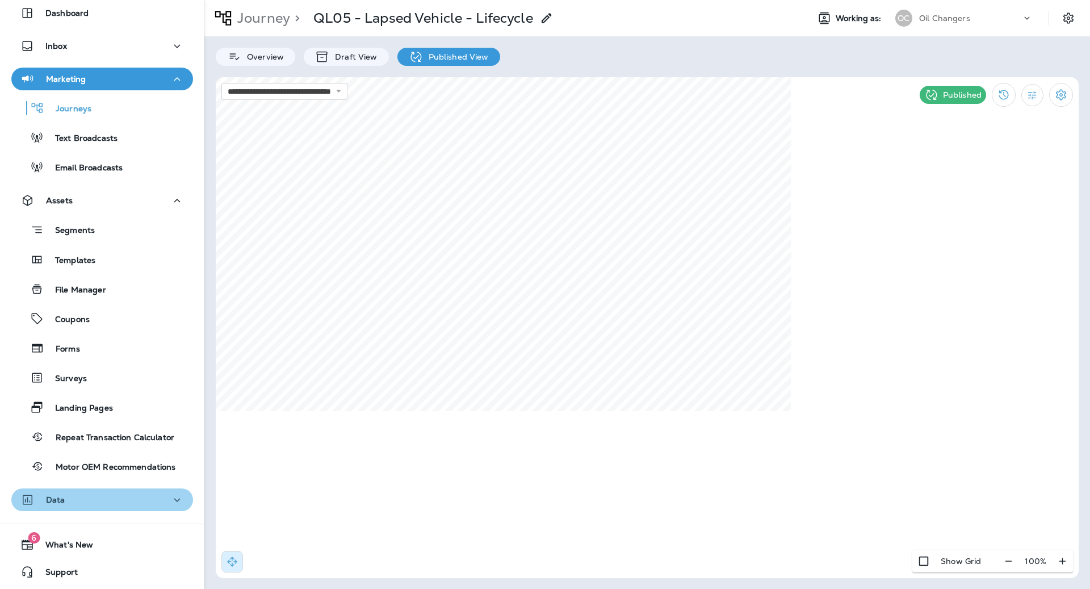
click at [82, 510] on button "Data" at bounding box center [102, 499] width 182 height 23
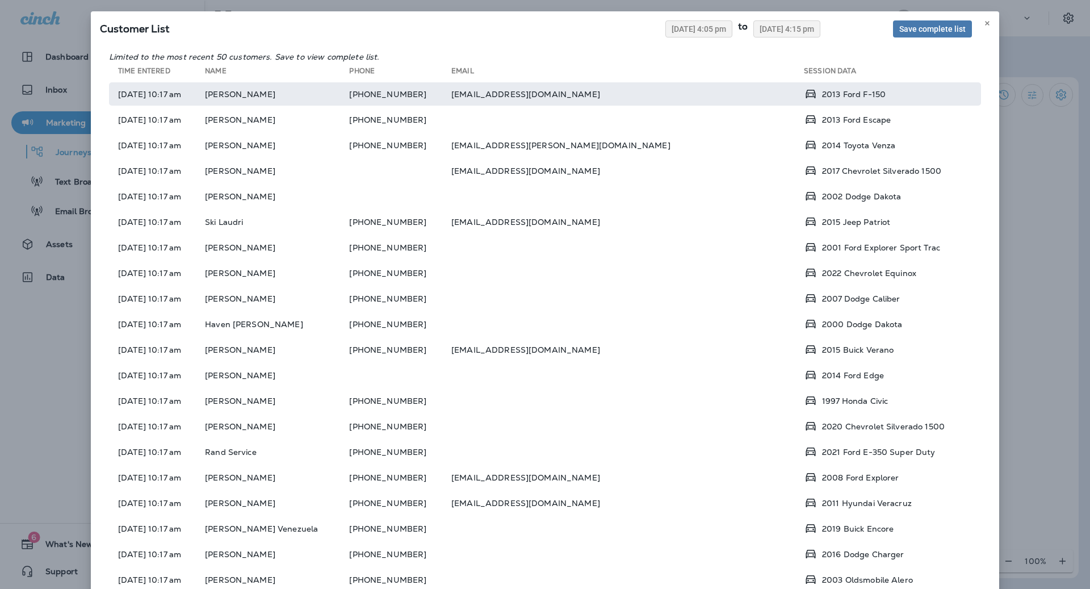
click at [678, 97] on td "[EMAIL_ADDRESS][DOMAIN_NAME]" at bounding box center [627, 93] width 353 height 23
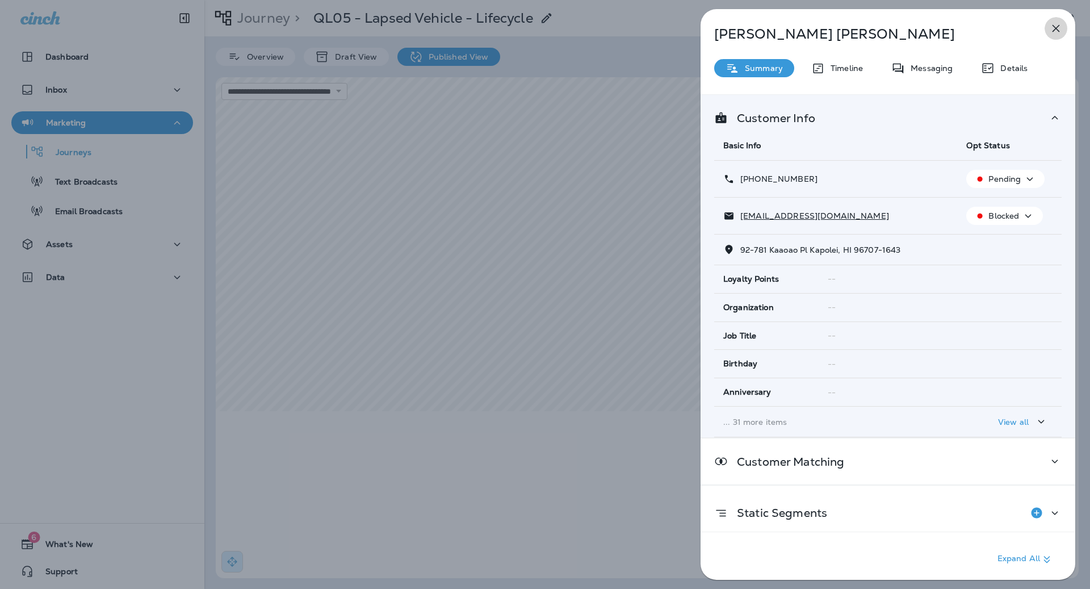
click at [1055, 32] on icon "button" at bounding box center [1056, 29] width 14 height 14
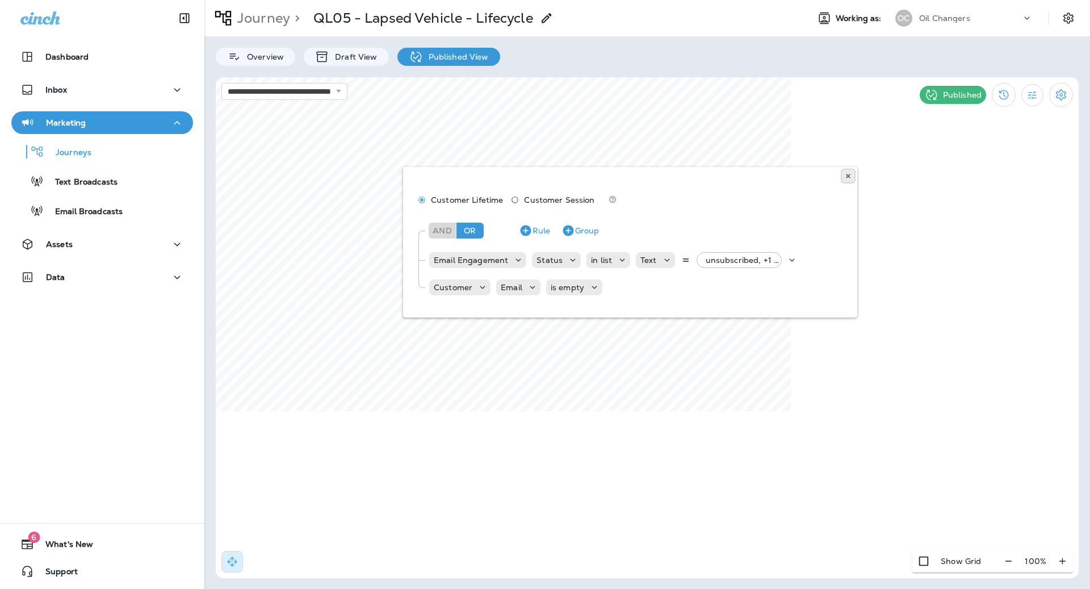
click at [850, 175] on icon at bounding box center [848, 176] width 7 height 7
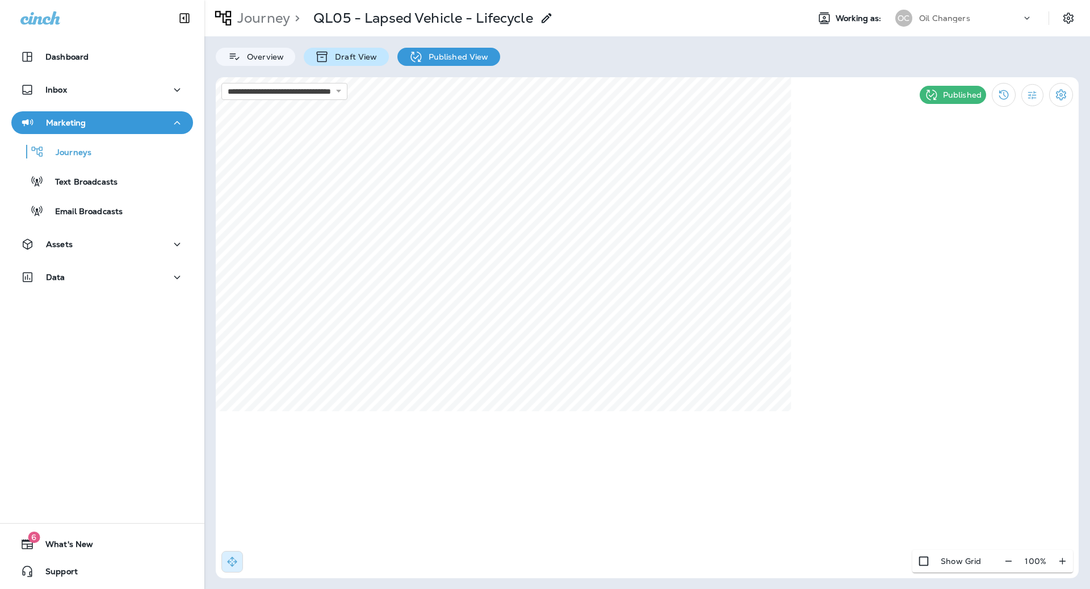
click at [373, 60] on p "Draft View" at bounding box center [353, 56] width 48 height 9
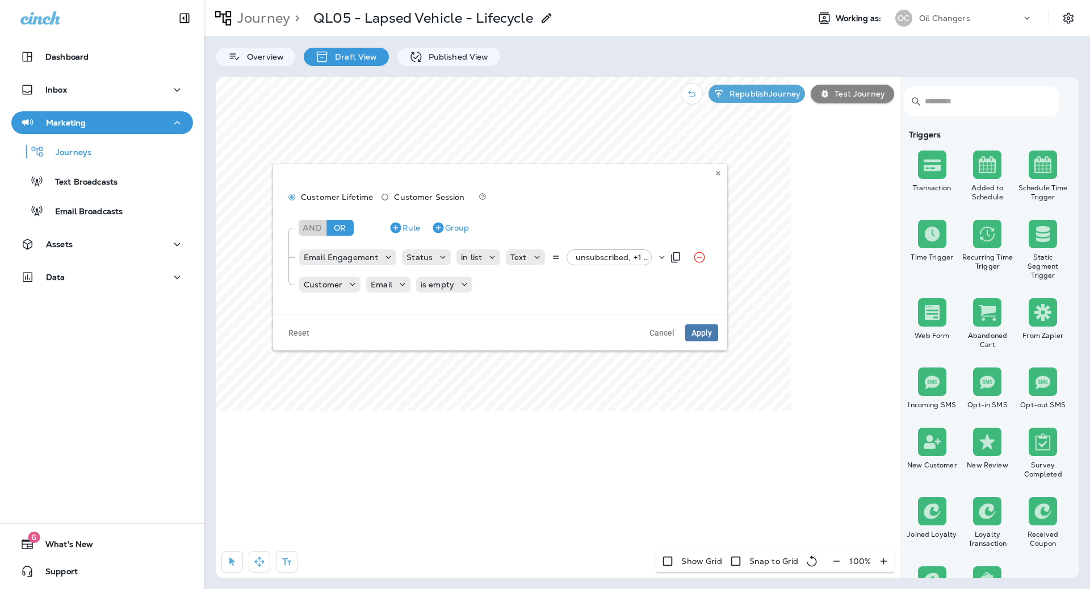
click at [596, 255] on p "unsubscribed, +1 more" at bounding box center [616, 257] width 81 height 9
click at [625, 287] on button "Cancel" at bounding box center [619, 288] width 43 height 18
click at [531, 254] on icon at bounding box center [536, 256] width 11 height 11
click at [609, 260] on p "unsubscribed, +1 more" at bounding box center [616, 257] width 81 height 9
click at [624, 296] on button "Cancel" at bounding box center [619, 288] width 43 height 18
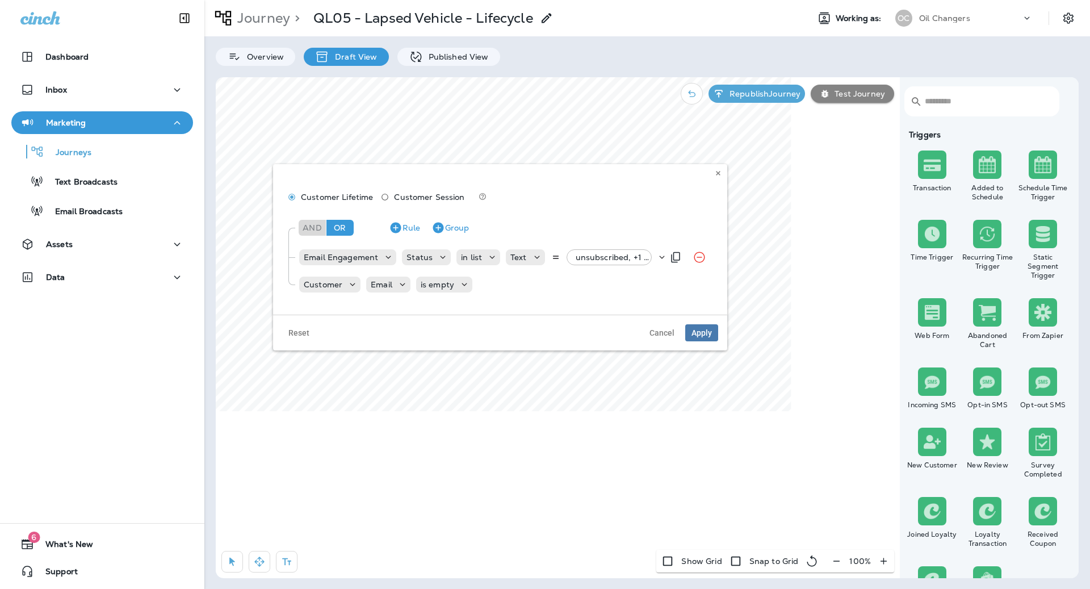
click at [422, 246] on div "Email Engagement Status in list Text unsubscribed, +1 more" at bounding box center [480, 257] width 365 height 23
click at [422, 253] on p "Status" at bounding box center [419, 257] width 26 height 9
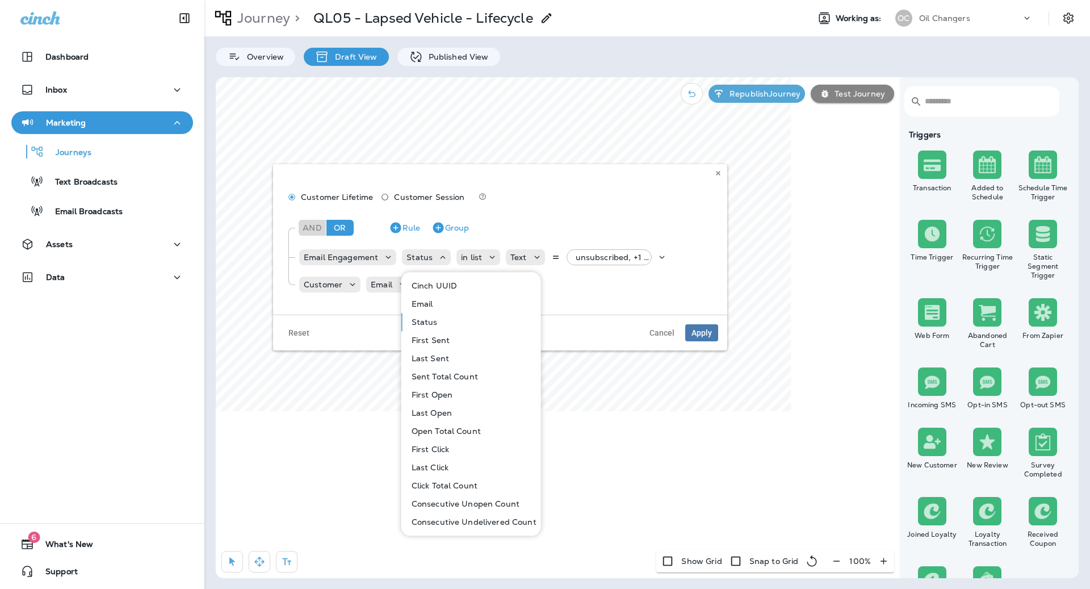
click at [455, 320] on button "Status" at bounding box center [472, 322] width 139 height 18
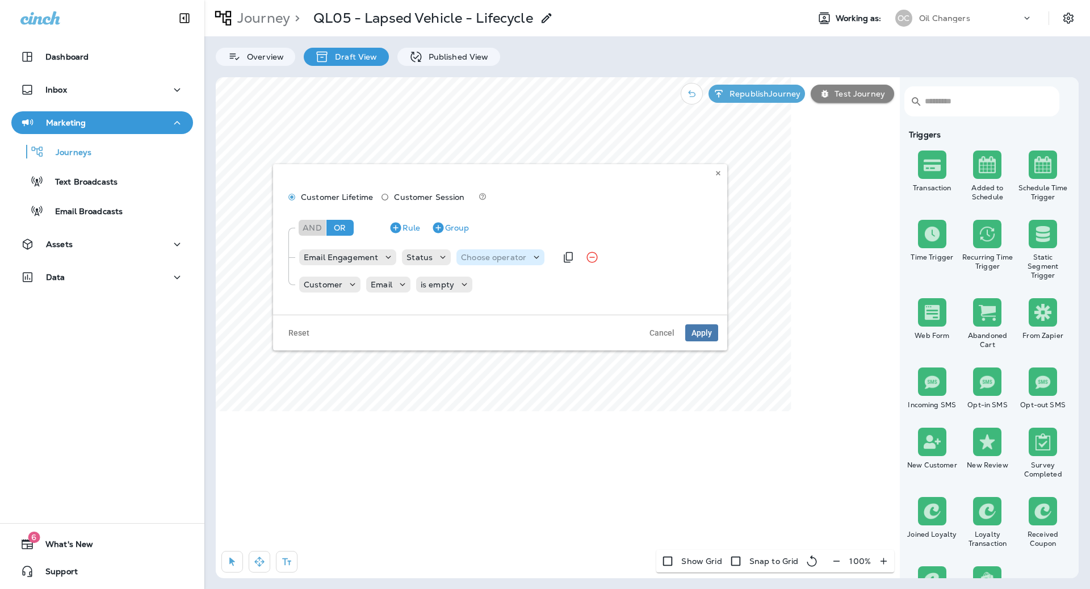
click at [481, 261] on p "Choose operator" at bounding box center [493, 257] width 65 height 9
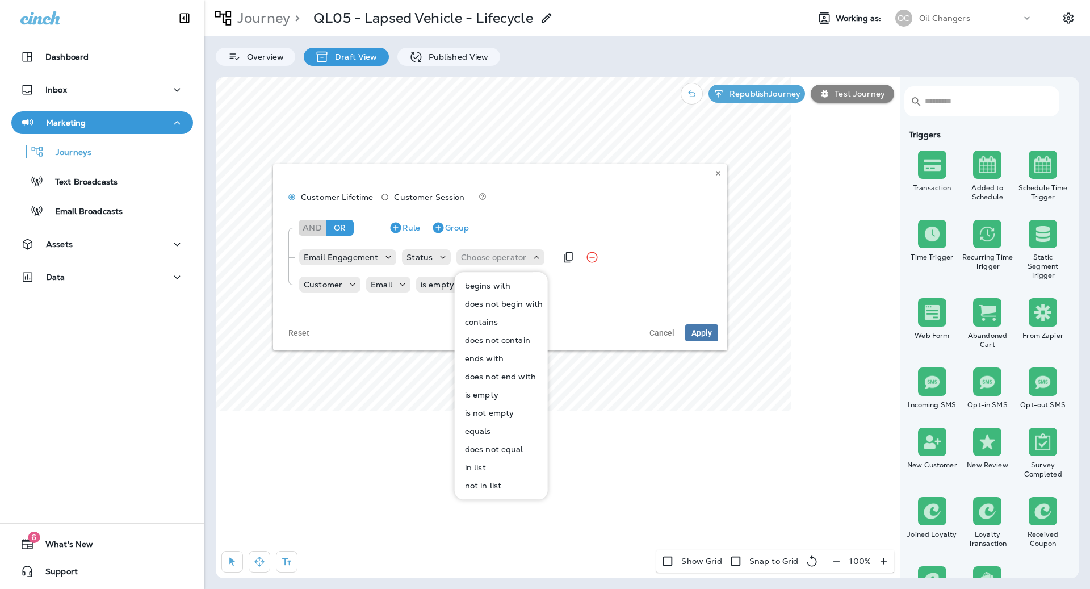
click at [370, 247] on div "Email Engagement Status Choose operator" at bounding box center [427, 257] width 258 height 23
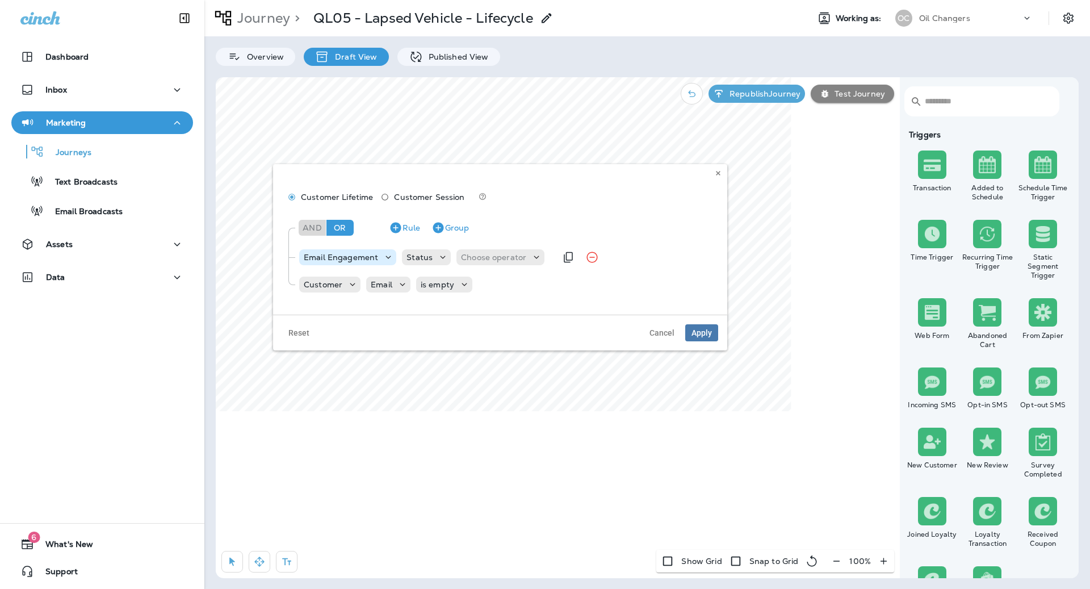
click at [370, 253] on p "Email Engagement" at bounding box center [341, 257] width 74 height 9
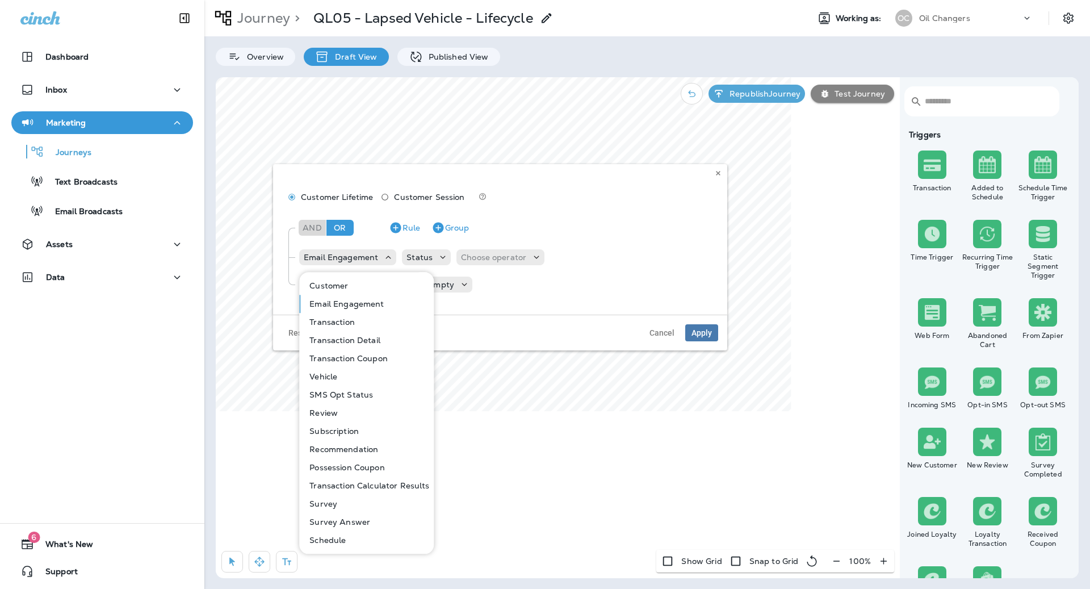
click at [368, 307] on p "Email Engagement" at bounding box center [344, 303] width 79 height 9
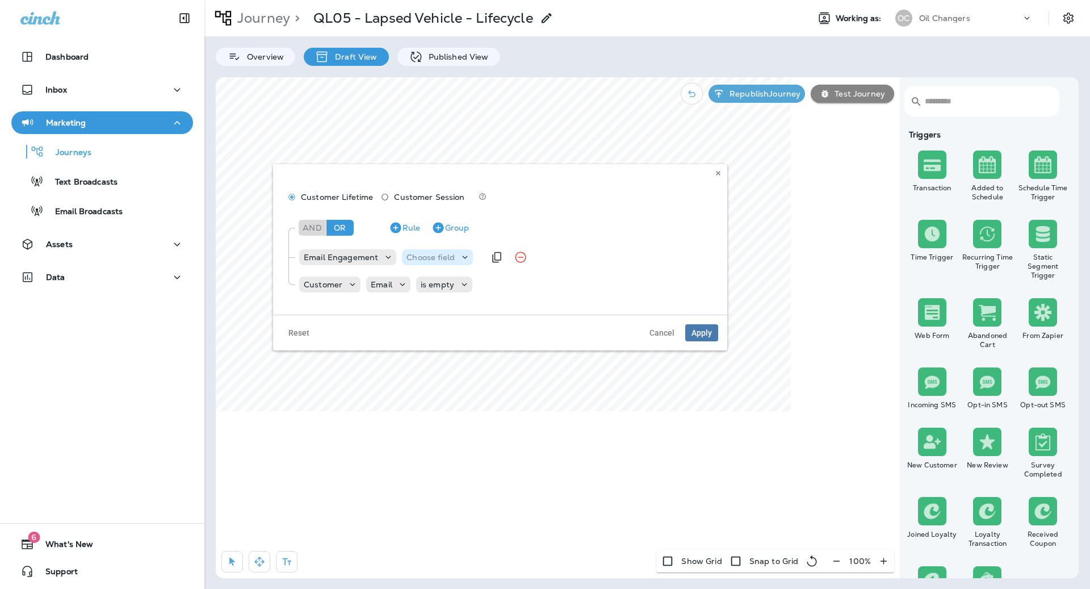
click at [435, 250] on div "Choose field" at bounding box center [437, 257] width 71 height 16
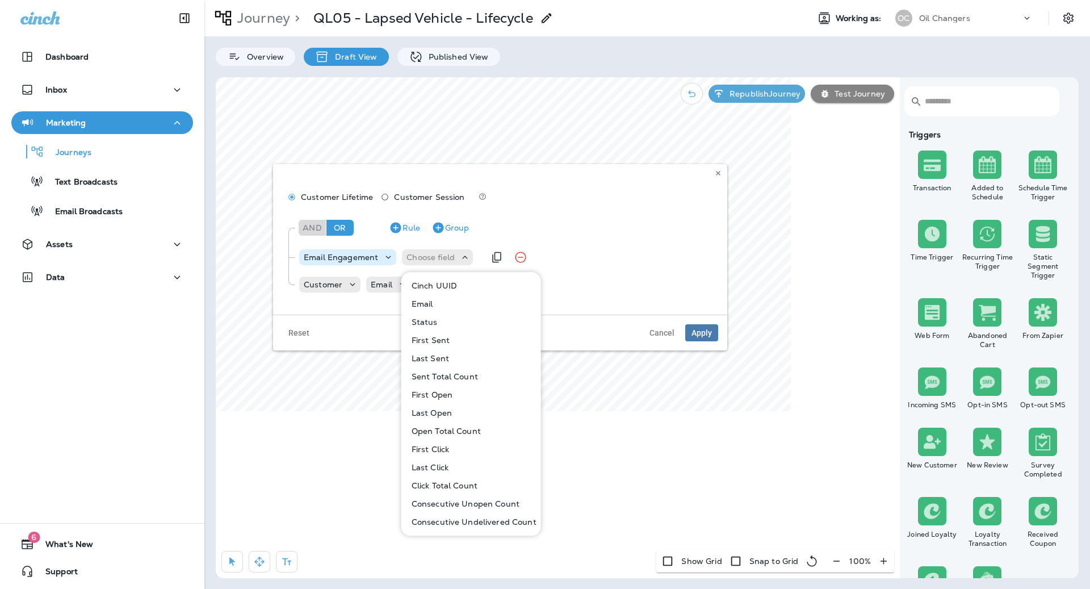
click at [370, 251] on div "Email Engagement" at bounding box center [347, 256] width 97 height 11
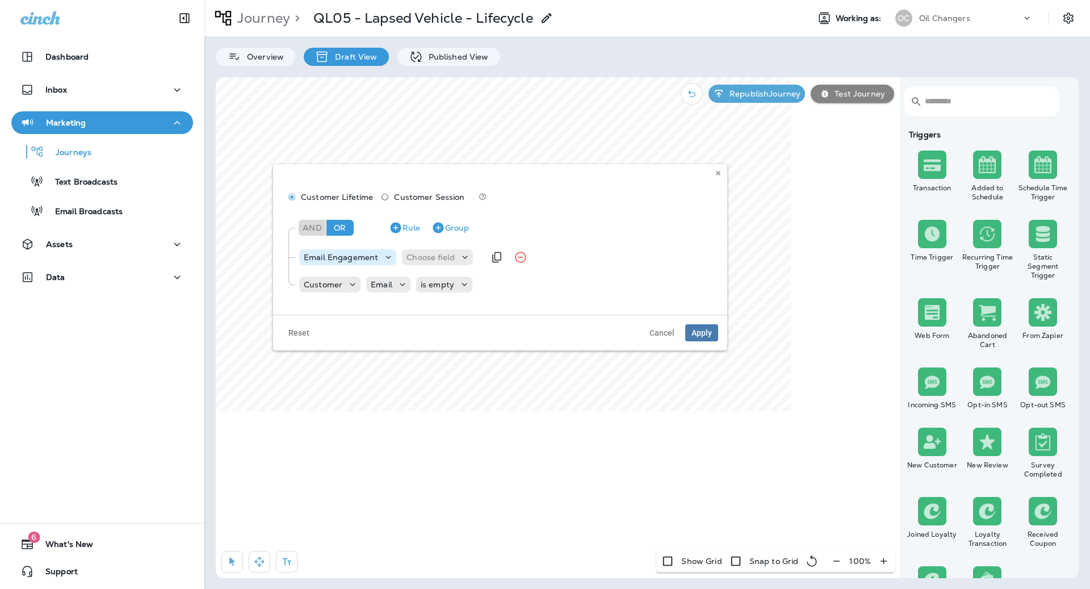
click at [372, 255] on p "Email Engagement" at bounding box center [341, 257] width 74 height 9
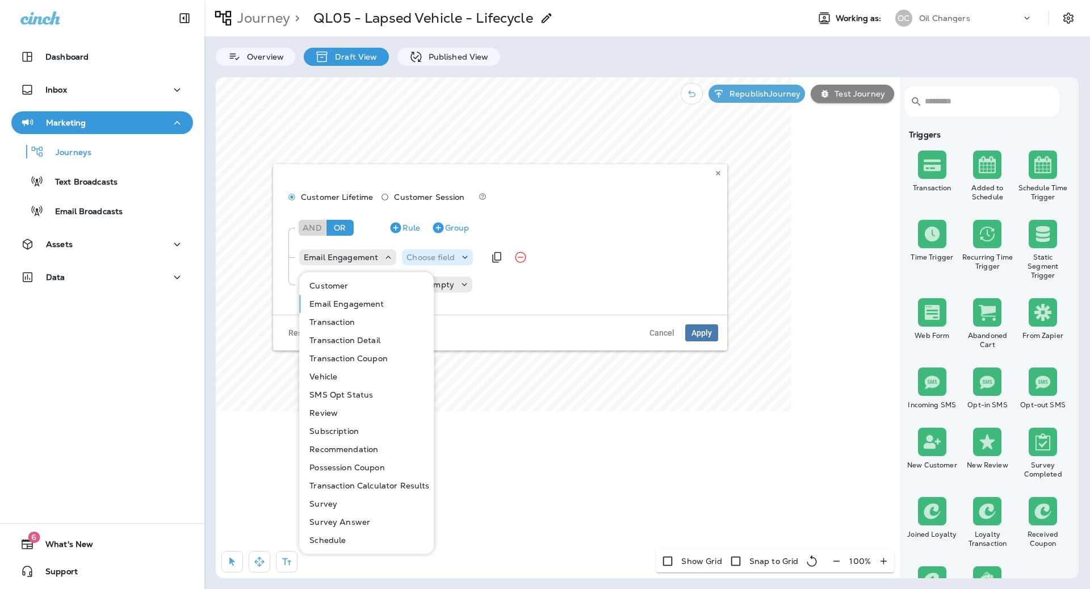
click at [450, 257] on p "Choose field" at bounding box center [430, 257] width 48 height 9
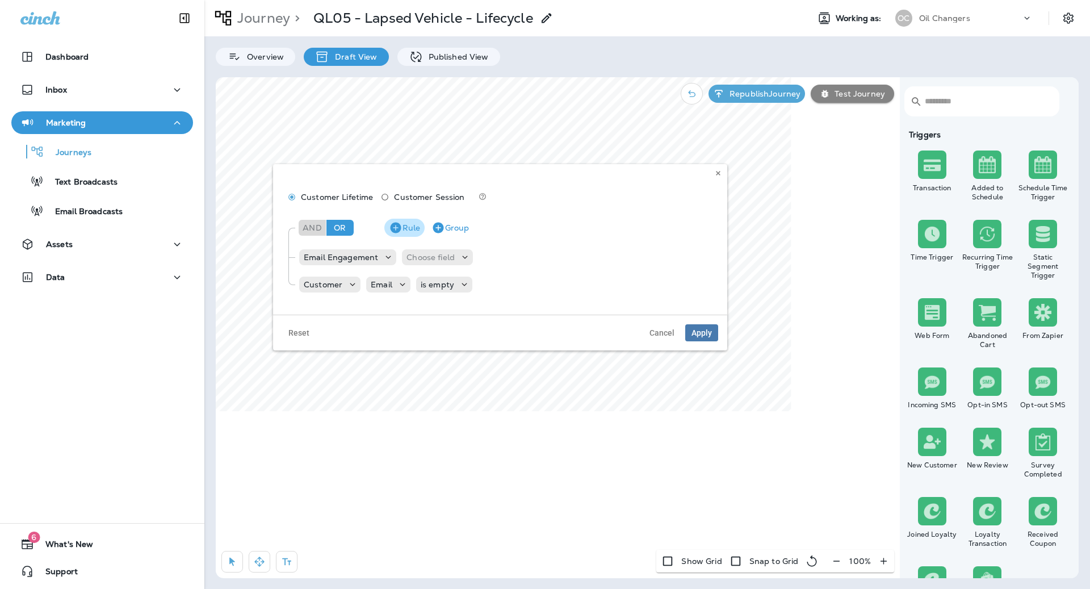
click at [408, 232] on button "Rule" at bounding box center [404, 228] width 40 height 18
click at [346, 328] on div "And Or Rule Group Email Engagement Choose field Customer Email is empty Choose …" at bounding box center [500, 271] width 436 height 124
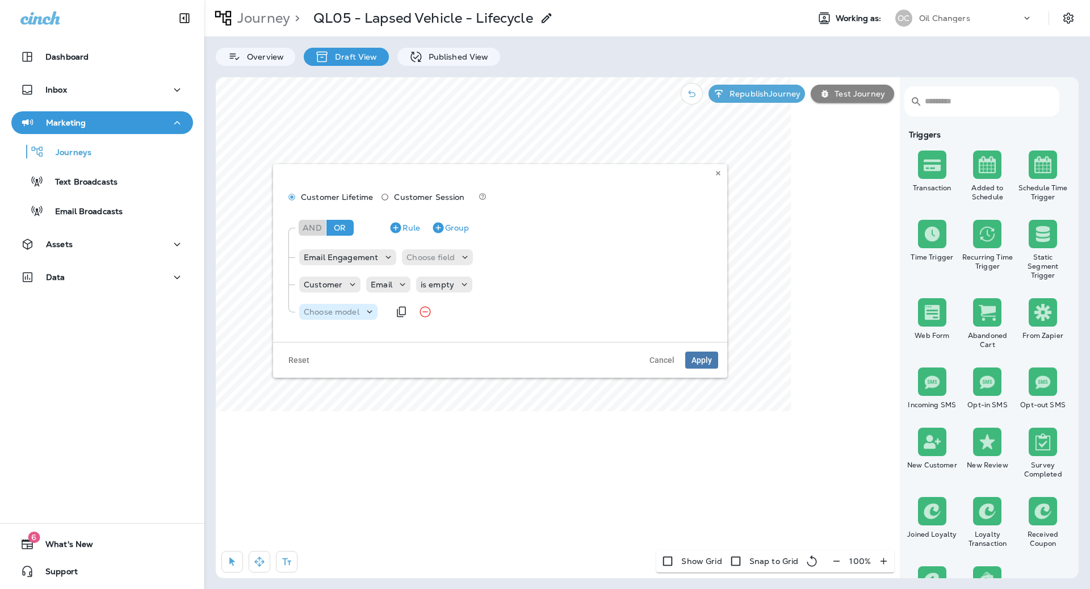
click at [346, 316] on p "Choose model" at bounding box center [332, 311] width 56 height 9
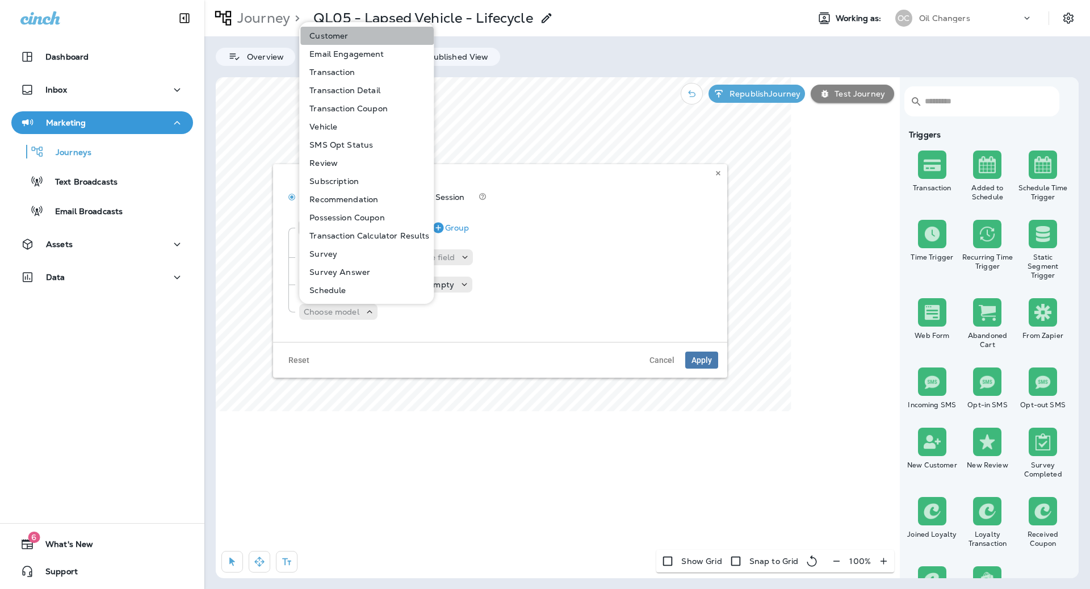
click at [371, 35] on button "Customer" at bounding box center [366, 36] width 133 height 18
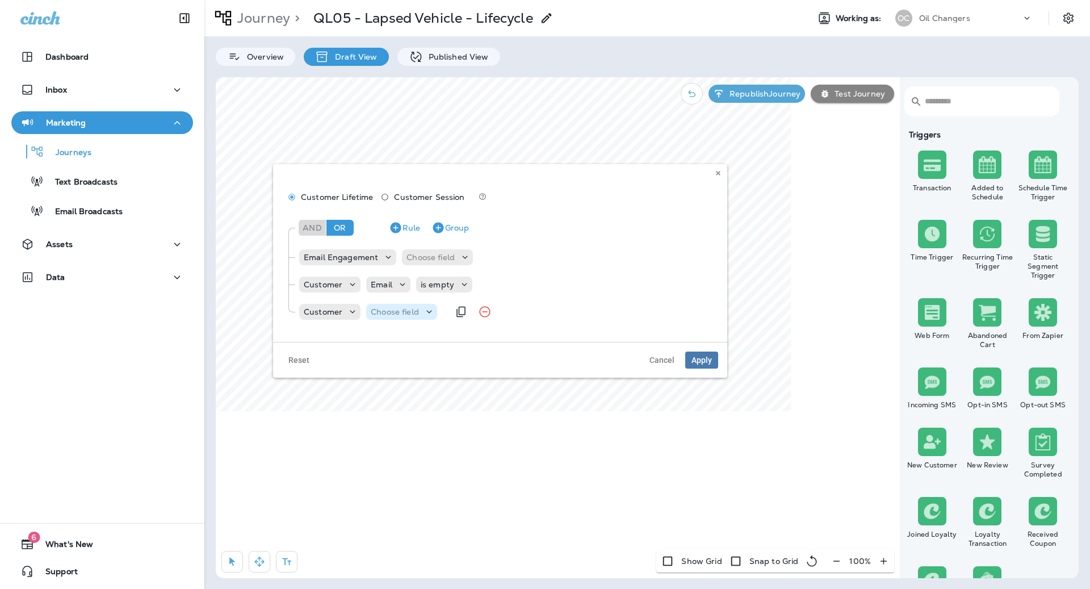
click at [401, 308] on p "Choose field" at bounding box center [395, 311] width 48 height 9
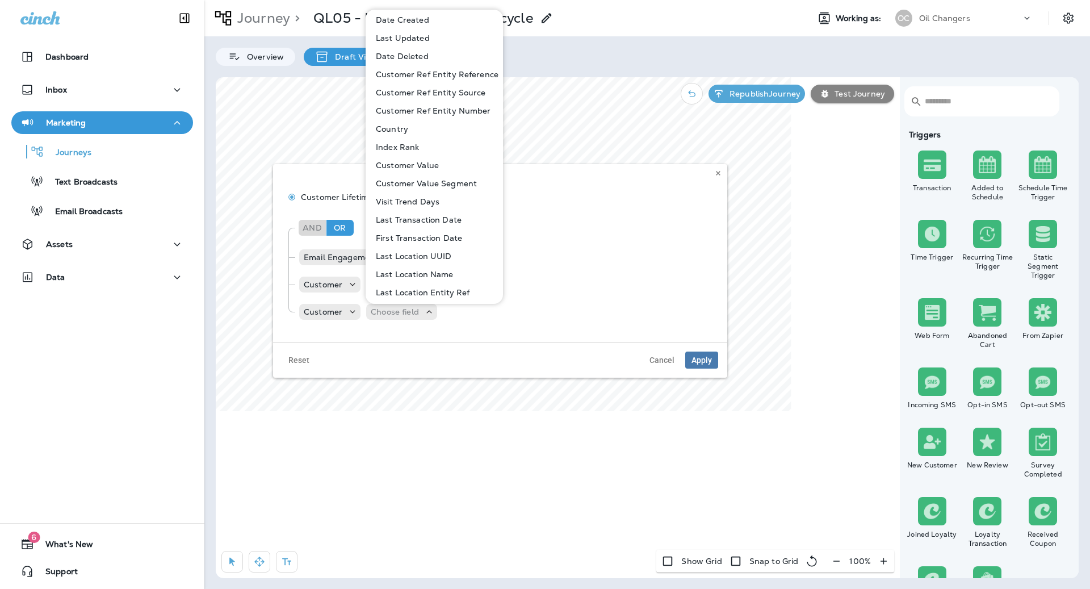
scroll to position [641, 0]
click at [353, 209] on div "And Or Rule Group Email Engagement Choose field Customer Email is empty Custome…" at bounding box center [499, 268] width 435 height 118
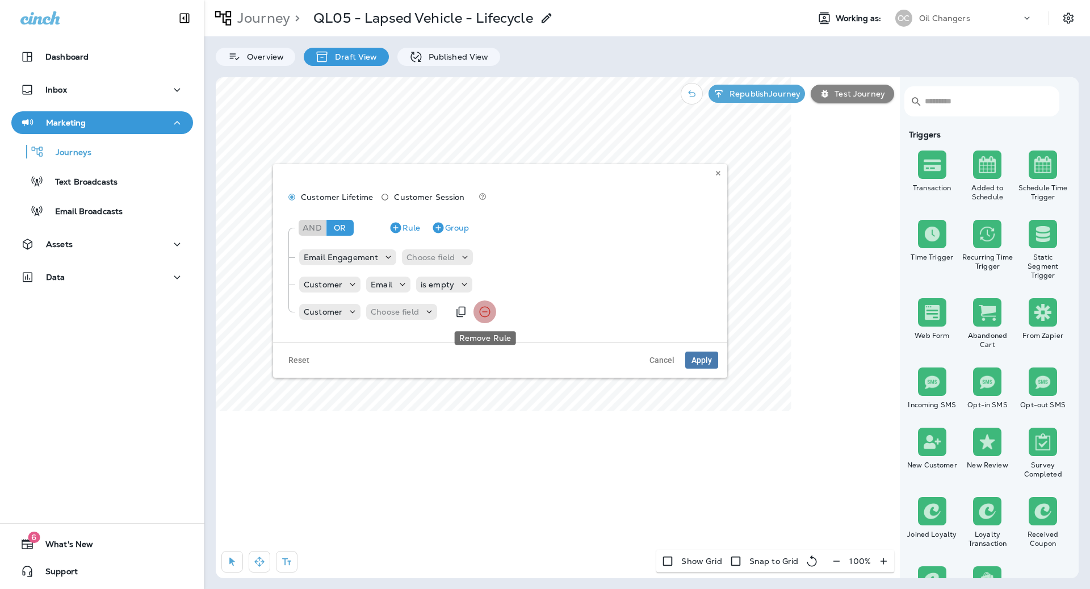
click at [478, 312] on icon "Remove Rule" at bounding box center [485, 312] width 14 height 14
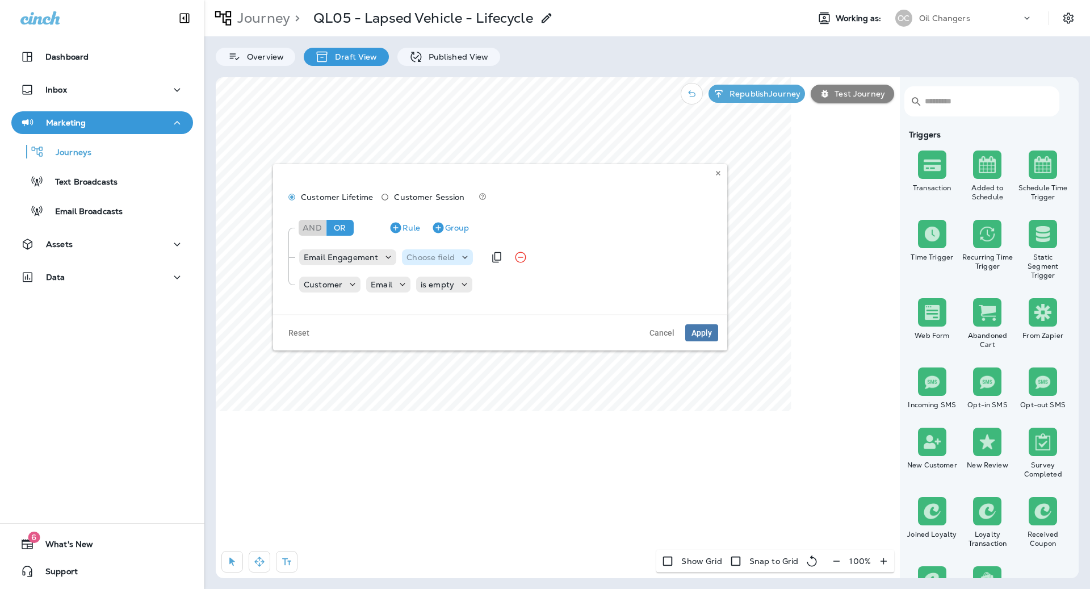
click at [443, 251] on div "Choose field" at bounding box center [437, 256] width 71 height 11
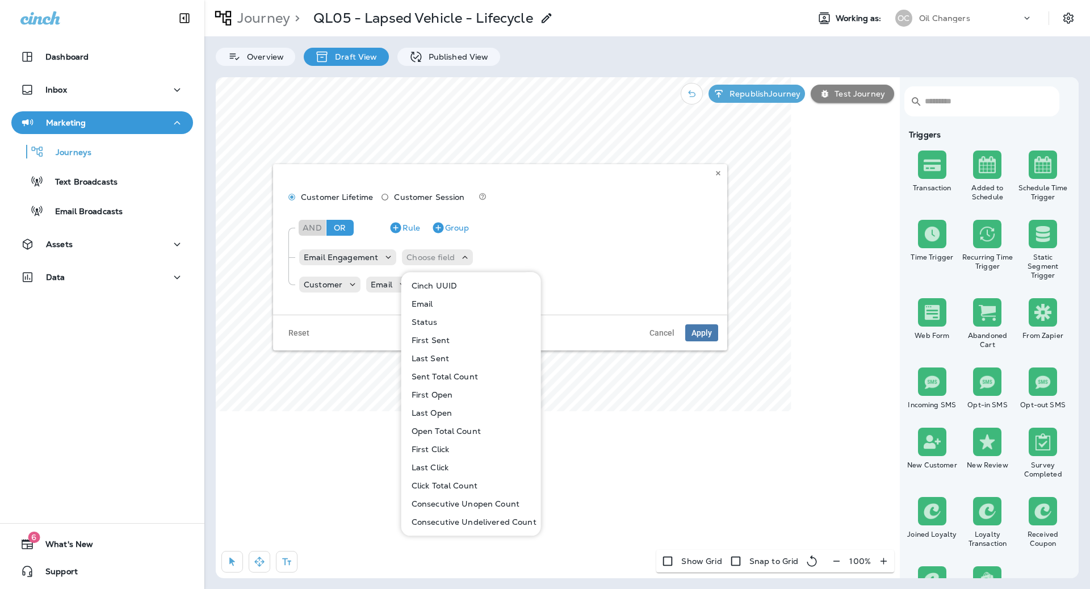
click at [437, 305] on button "Email" at bounding box center [472, 304] width 139 height 18
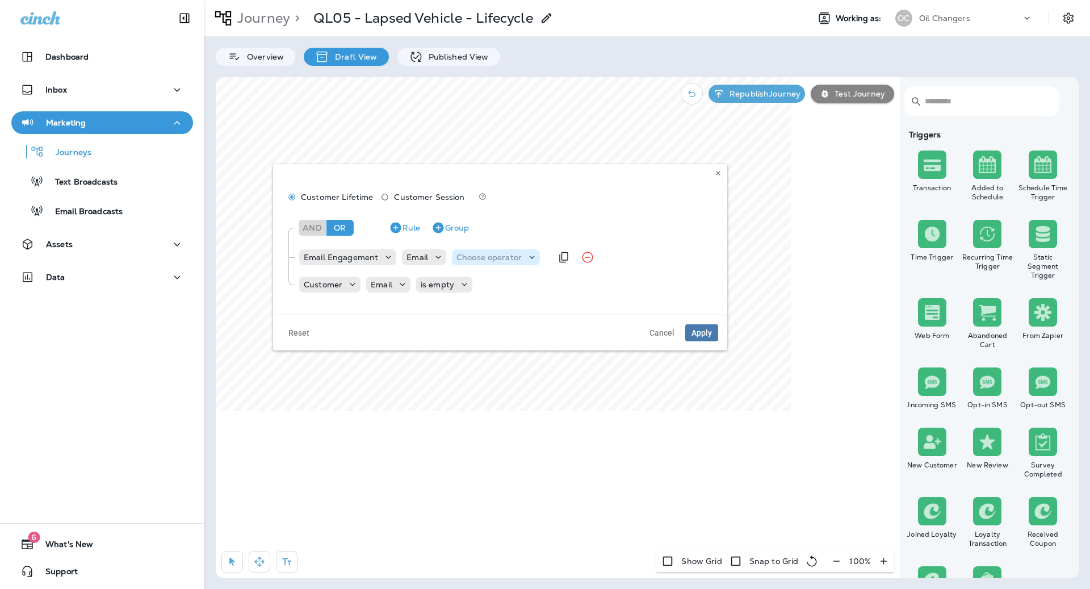
click at [465, 261] on p "Choose operator" at bounding box center [488, 257] width 65 height 9
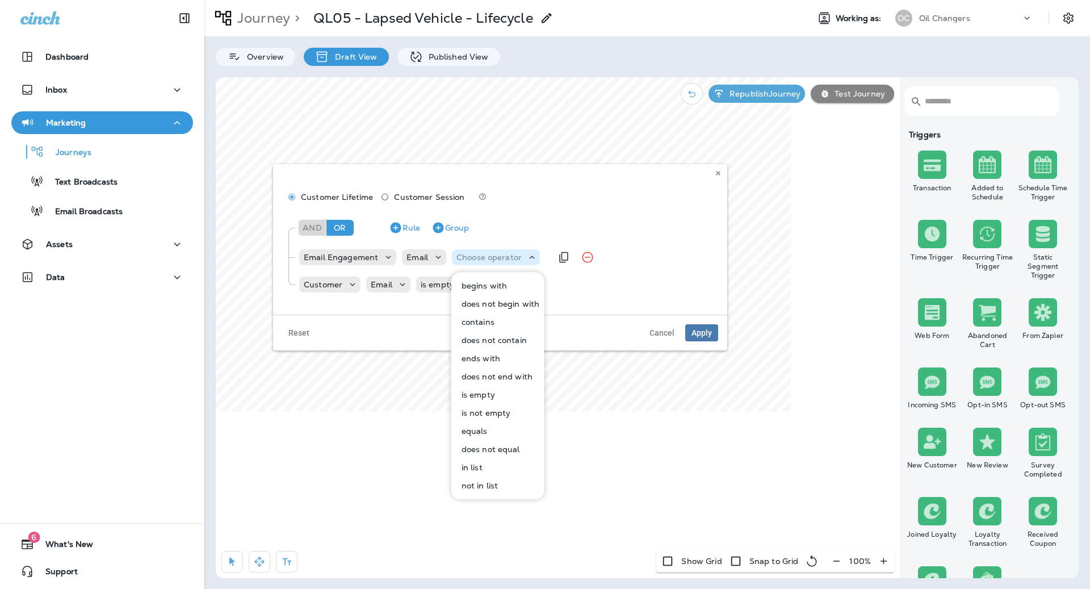
drag, startPoint x: 431, startPoint y: 250, endPoint x: 502, endPoint y: 250, distance: 71.5
click at [502, 250] on div "Email Choose operator" at bounding box center [471, 257] width 138 height 16
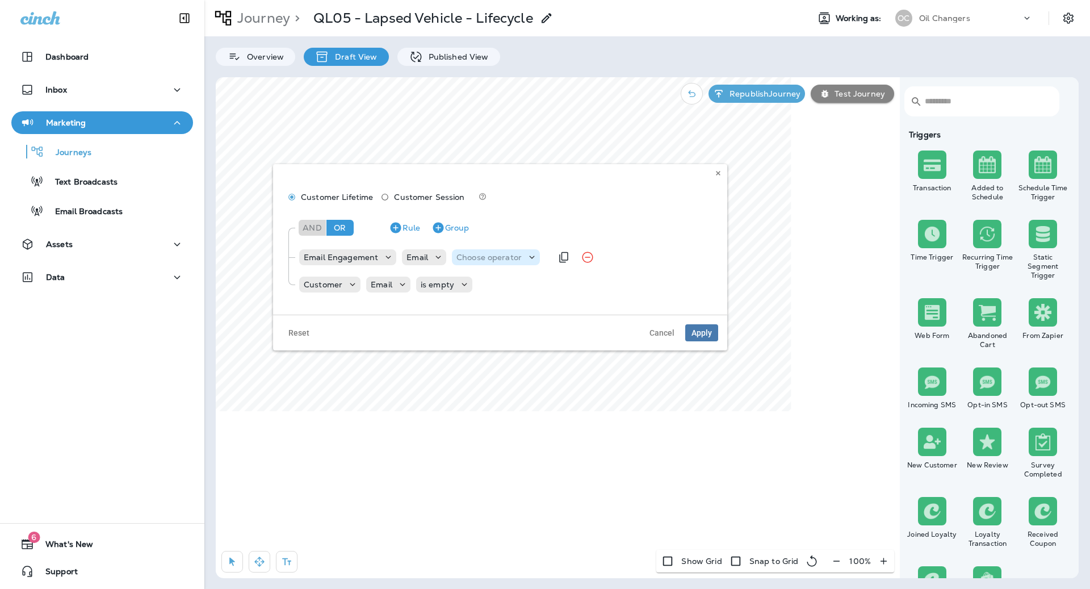
click at [479, 255] on p "Choose operator" at bounding box center [488, 257] width 65 height 9
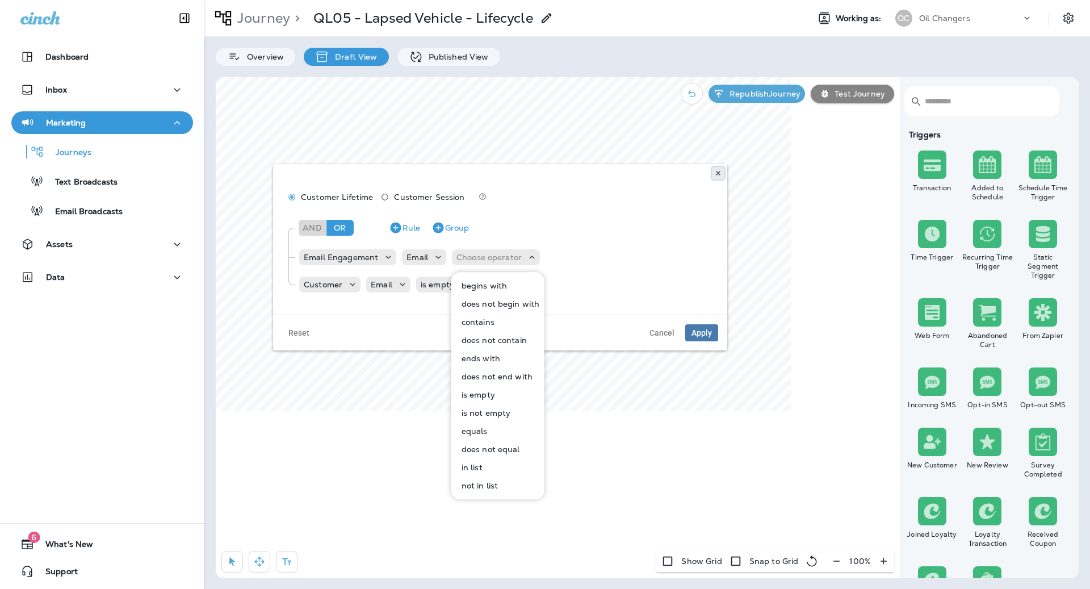
click at [717, 173] on icon at bounding box center [718, 173] width 7 height 7
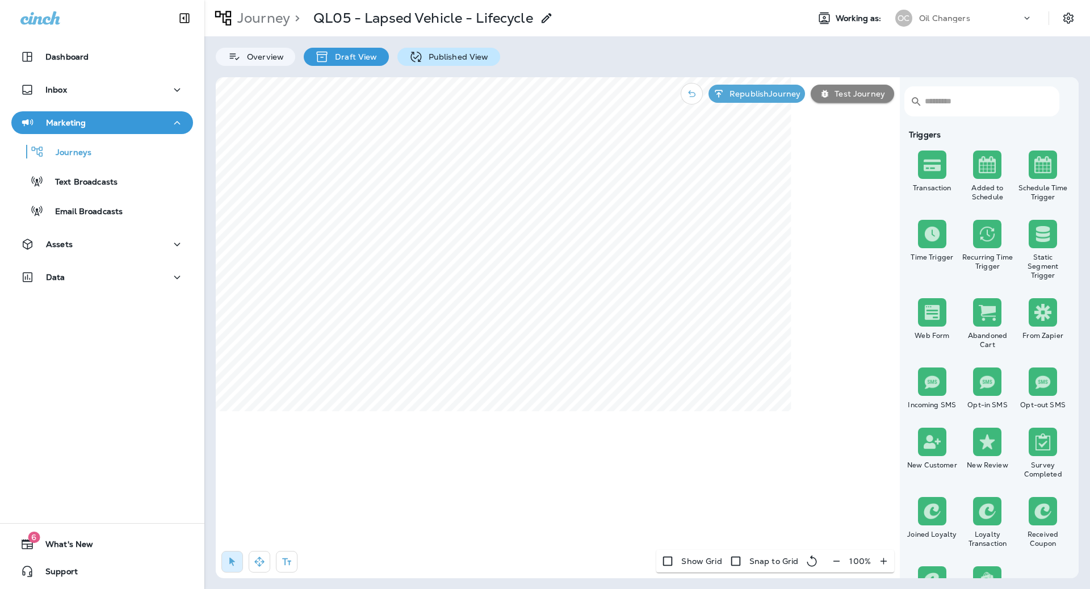
click at [451, 49] on div "Published View" at bounding box center [448, 57] width 103 height 18
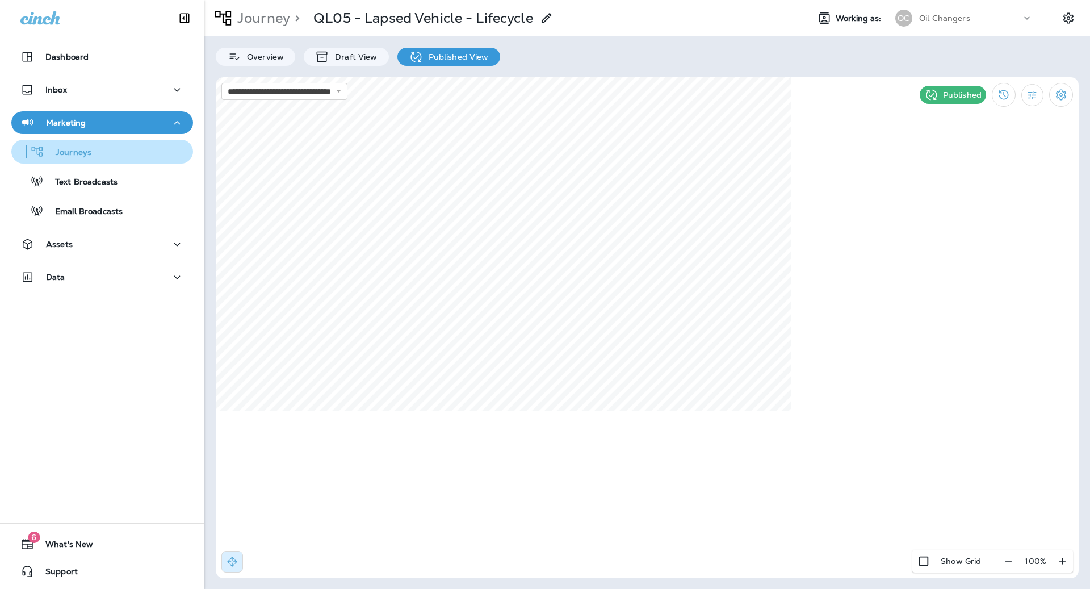
click at [118, 153] on div "Journeys" at bounding box center [102, 151] width 173 height 17
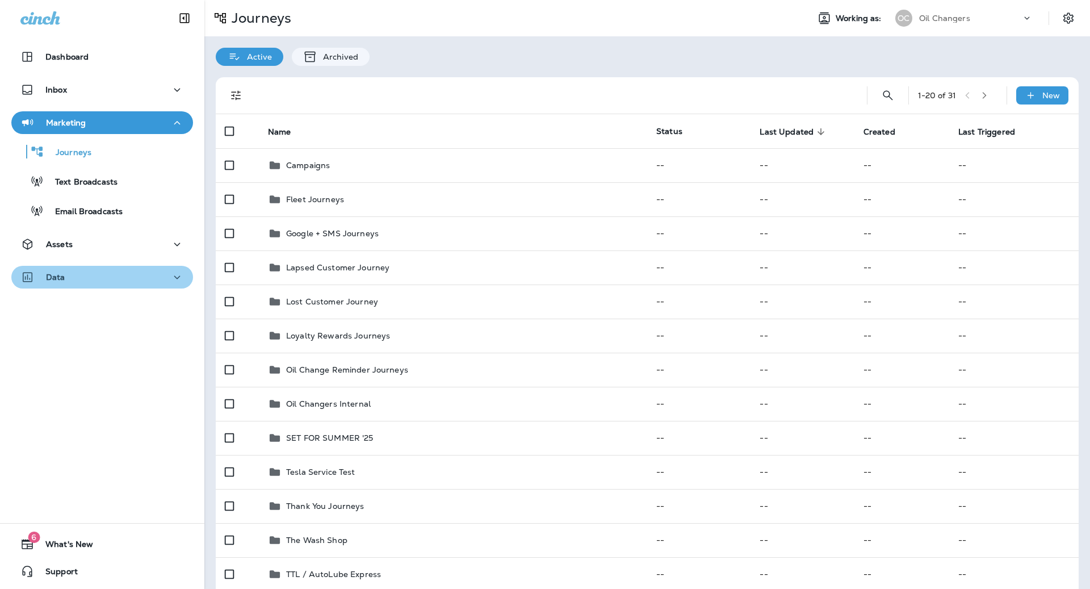
click at [112, 277] on div "Data" at bounding box center [102, 277] width 164 height 14
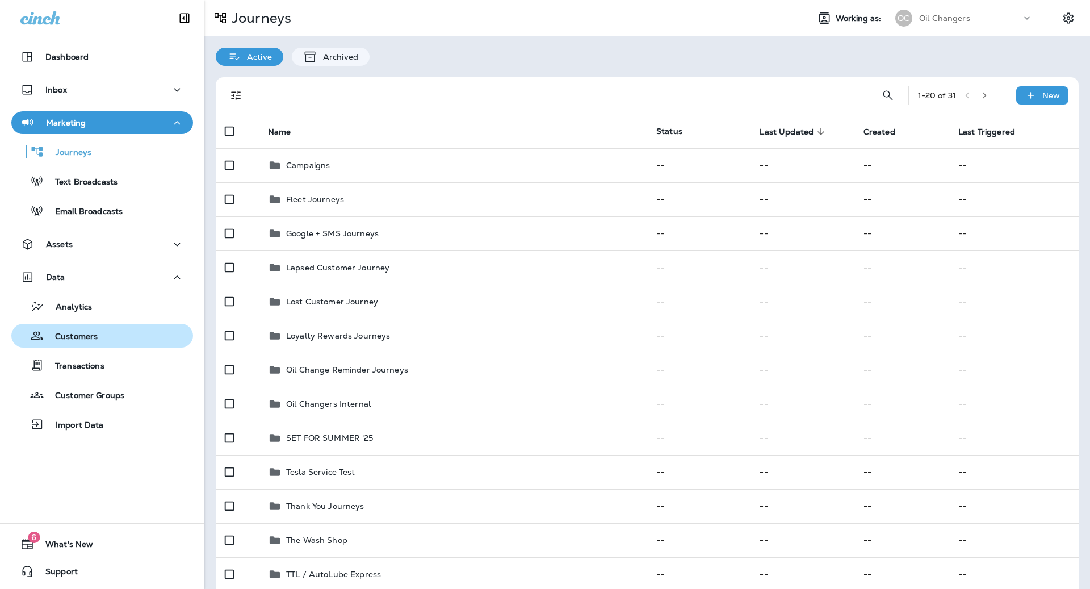
click at [128, 336] on div "Customers" at bounding box center [102, 335] width 173 height 17
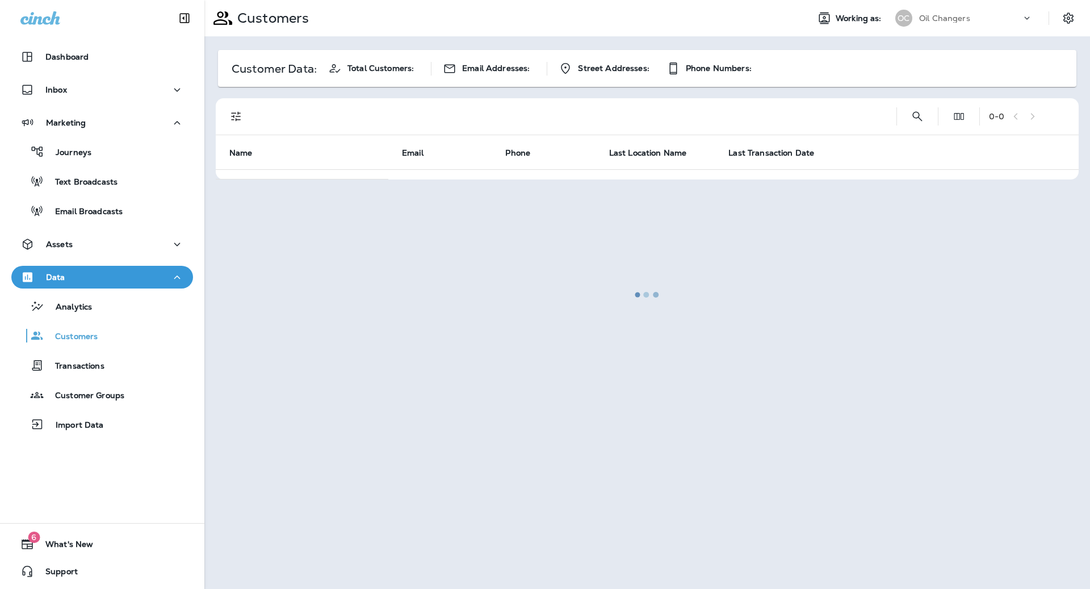
click at [991, 26] on div at bounding box center [647, 294] width 883 height 586
click at [1004, 20] on div at bounding box center [647, 294] width 883 height 586
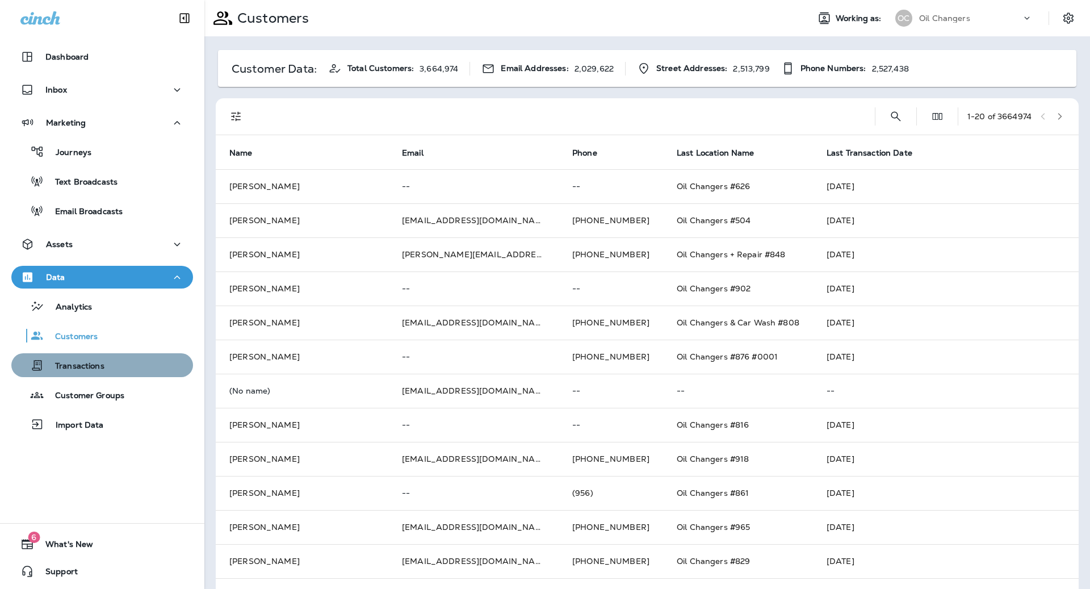
click at [121, 364] on div "Transactions" at bounding box center [102, 365] width 173 height 17
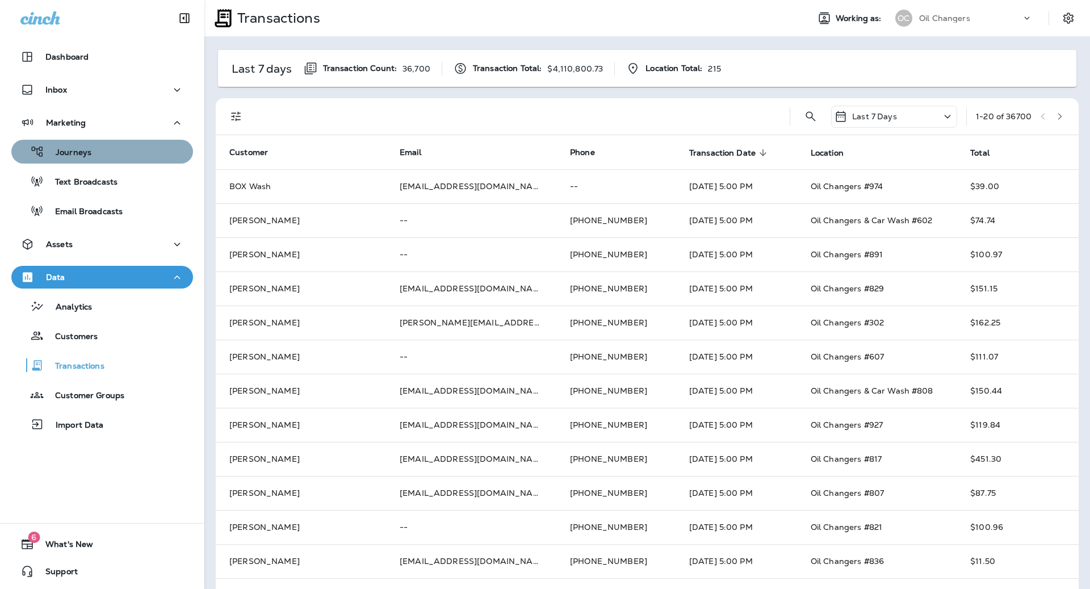
click at [73, 149] on p "Journeys" at bounding box center [67, 153] width 47 height 11
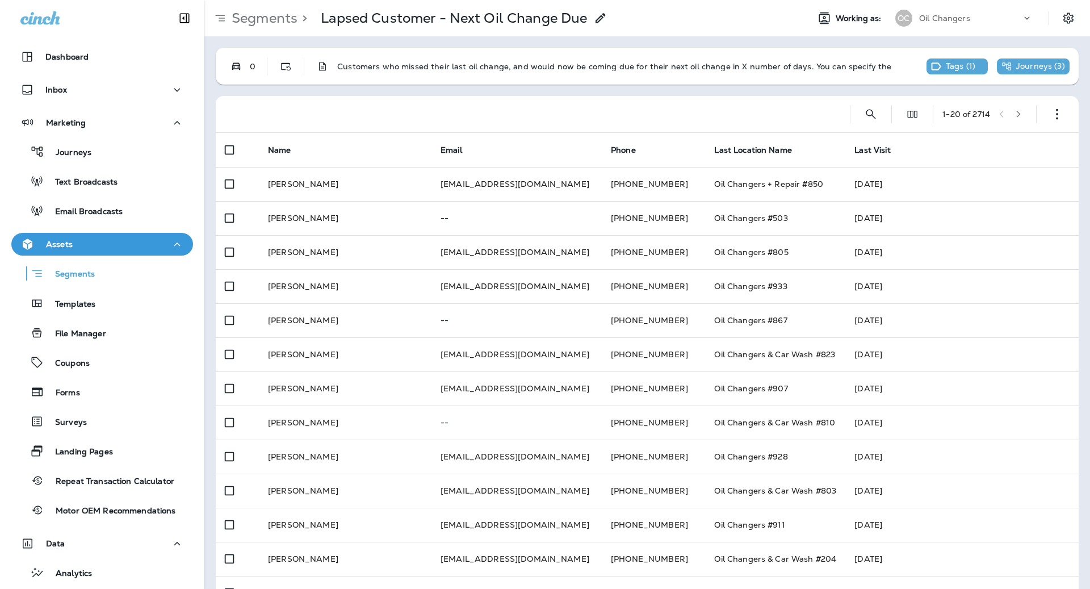
scroll to position [44, 0]
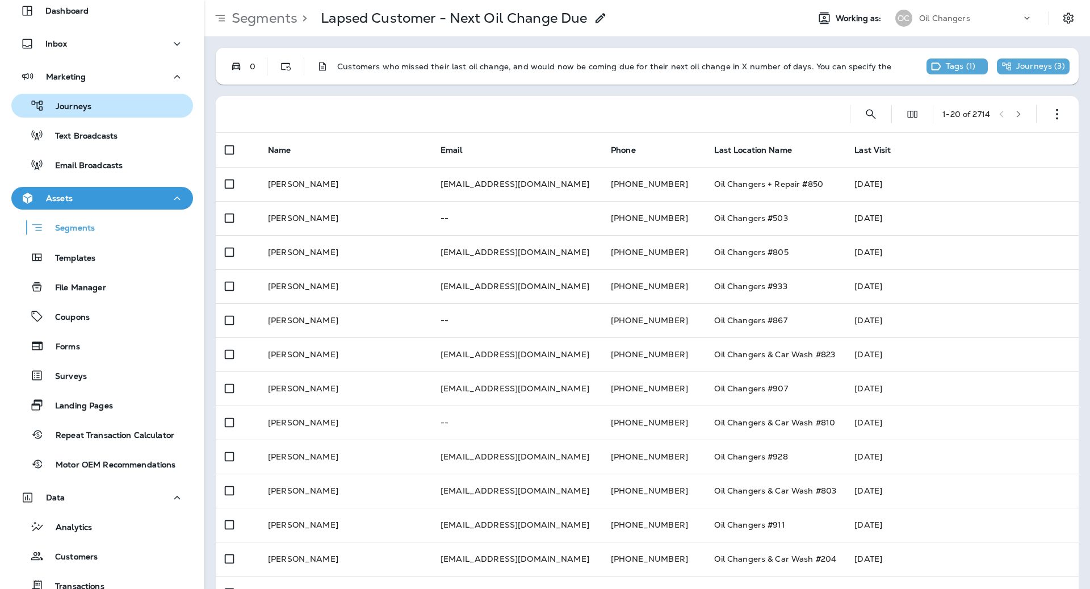
click at [124, 101] on div "Journeys" at bounding box center [102, 105] width 173 height 17
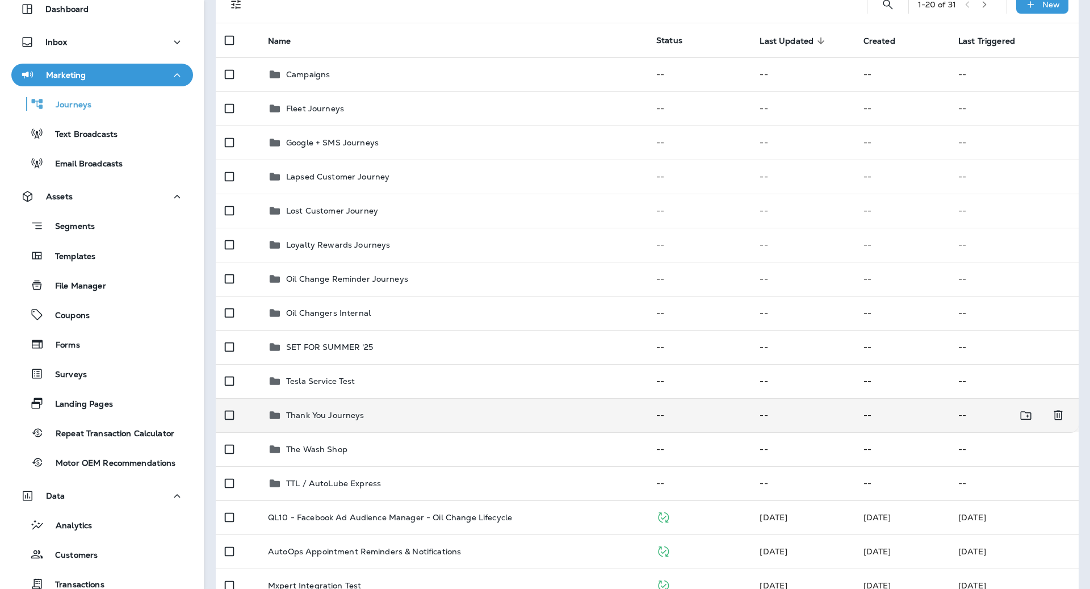
scroll to position [92, 0]
click at [347, 416] on p "Thank You Journeys" at bounding box center [325, 413] width 78 height 9
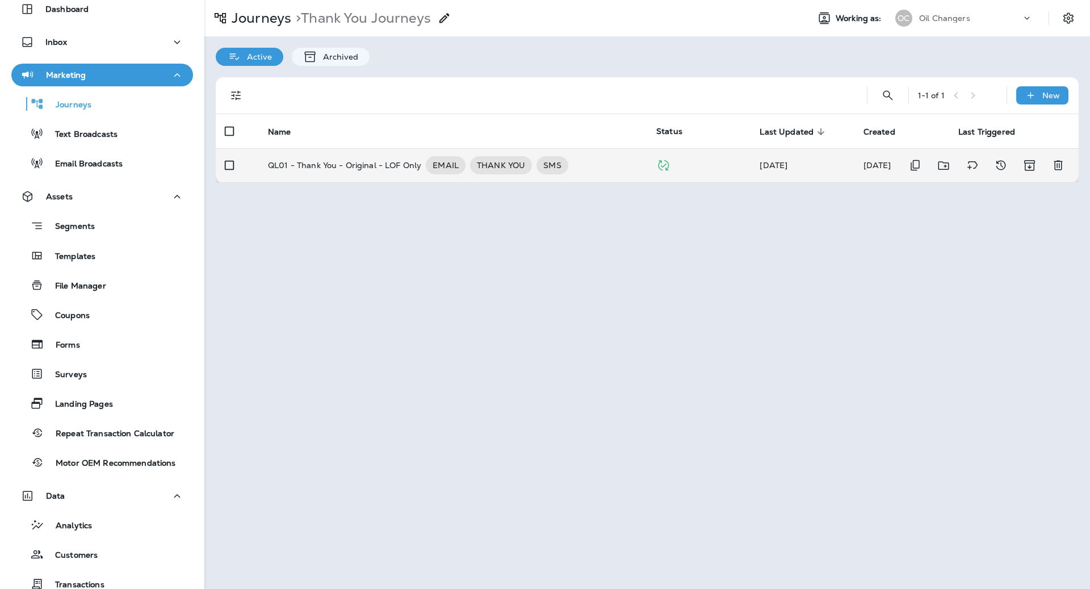
click at [352, 148] on td "QL01 - Thank You - Original - LOF Only EMAIL THANK YOU SMS" at bounding box center [453, 165] width 388 height 34
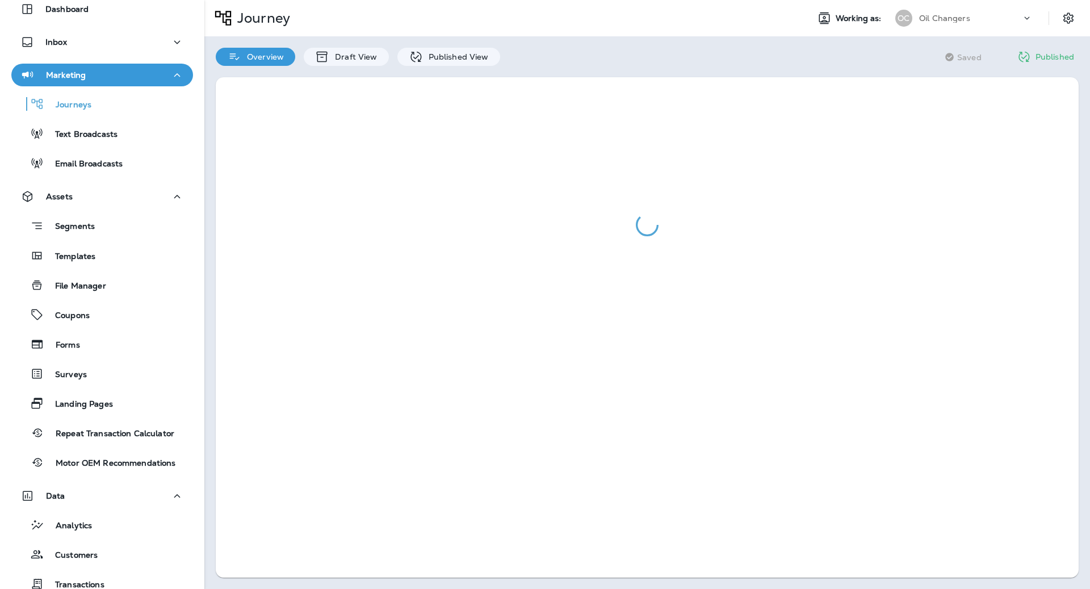
click at [349, 159] on div at bounding box center [647, 224] width 863 height 295
click at [358, 58] on p "Draft View" at bounding box center [353, 56] width 48 height 9
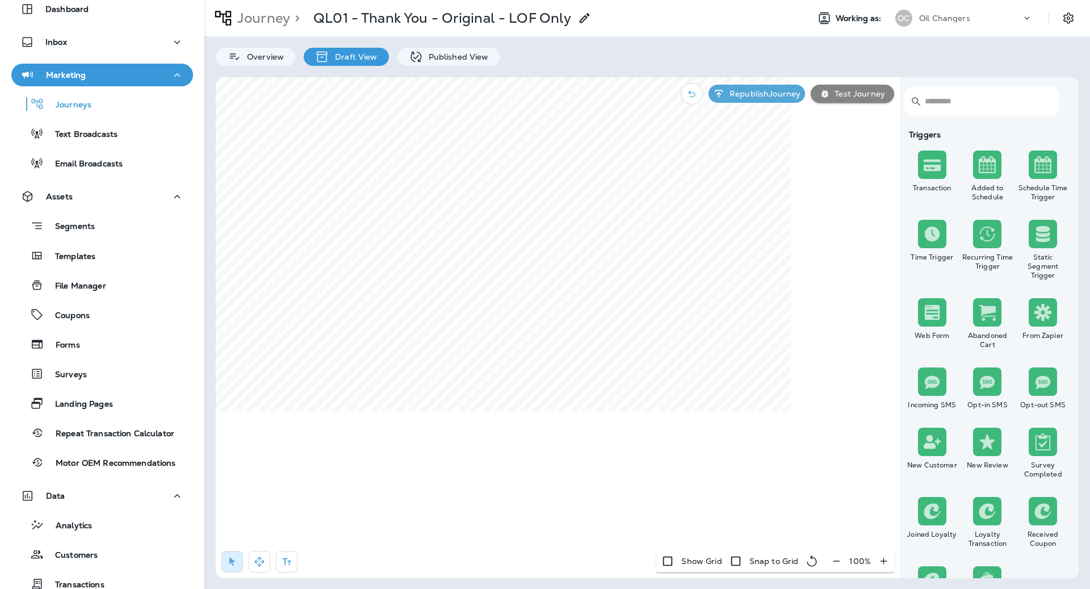
click at [836, 561] on icon "button" at bounding box center [837, 560] width 12 height 11
click at [836, 561] on icon "button" at bounding box center [841, 560] width 12 height 11
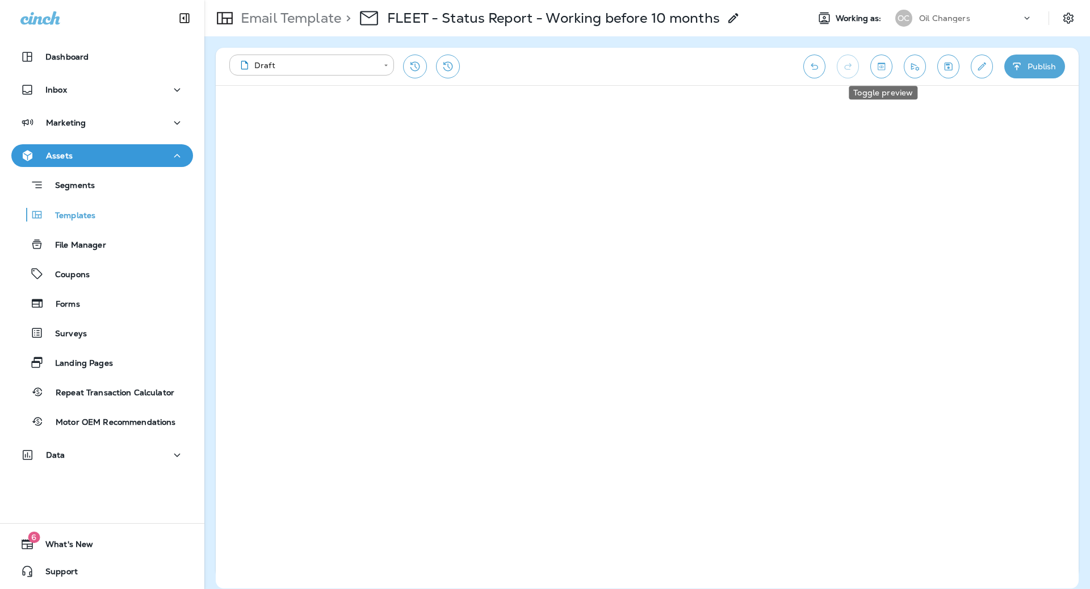
click at [887, 68] on icon "Toggle preview" at bounding box center [881, 66] width 12 height 11
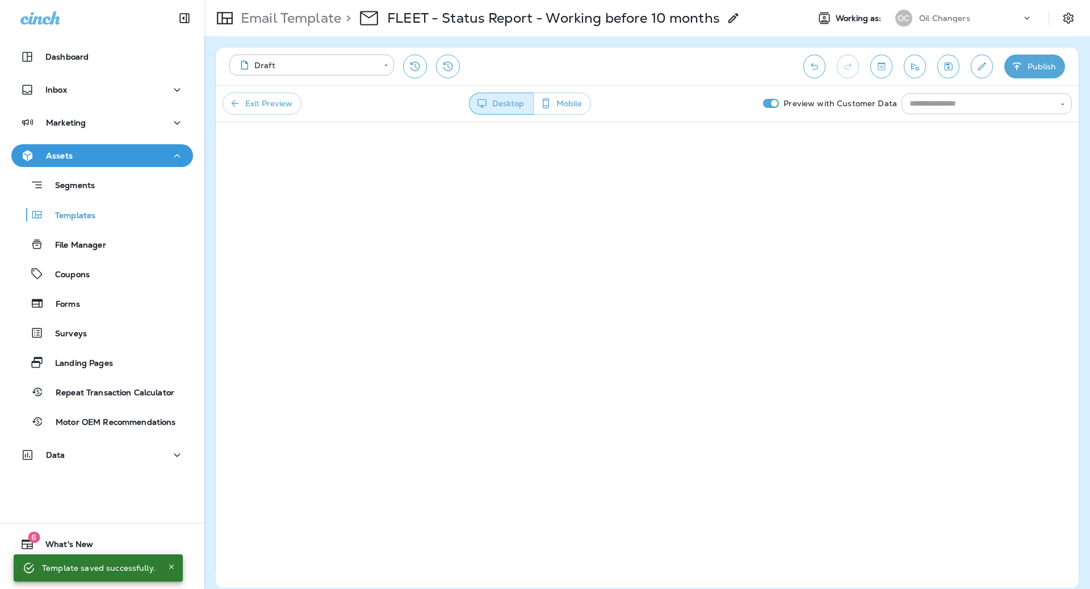
click at [955, 115] on div "Exit Preview Desktop Mobile Preview with Customer Data ​" at bounding box center [647, 103] width 863 height 36
click at [952, 100] on input "text" at bounding box center [977, 104] width 145 height 14
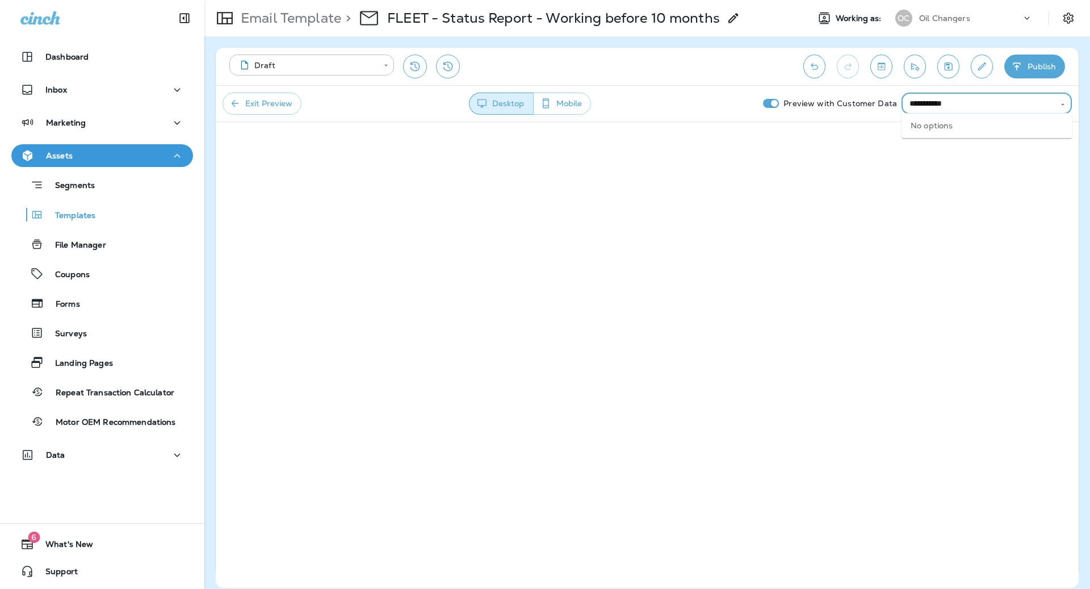
type input "**********"
click at [991, 98] on input "**********" at bounding box center [977, 104] width 145 height 14
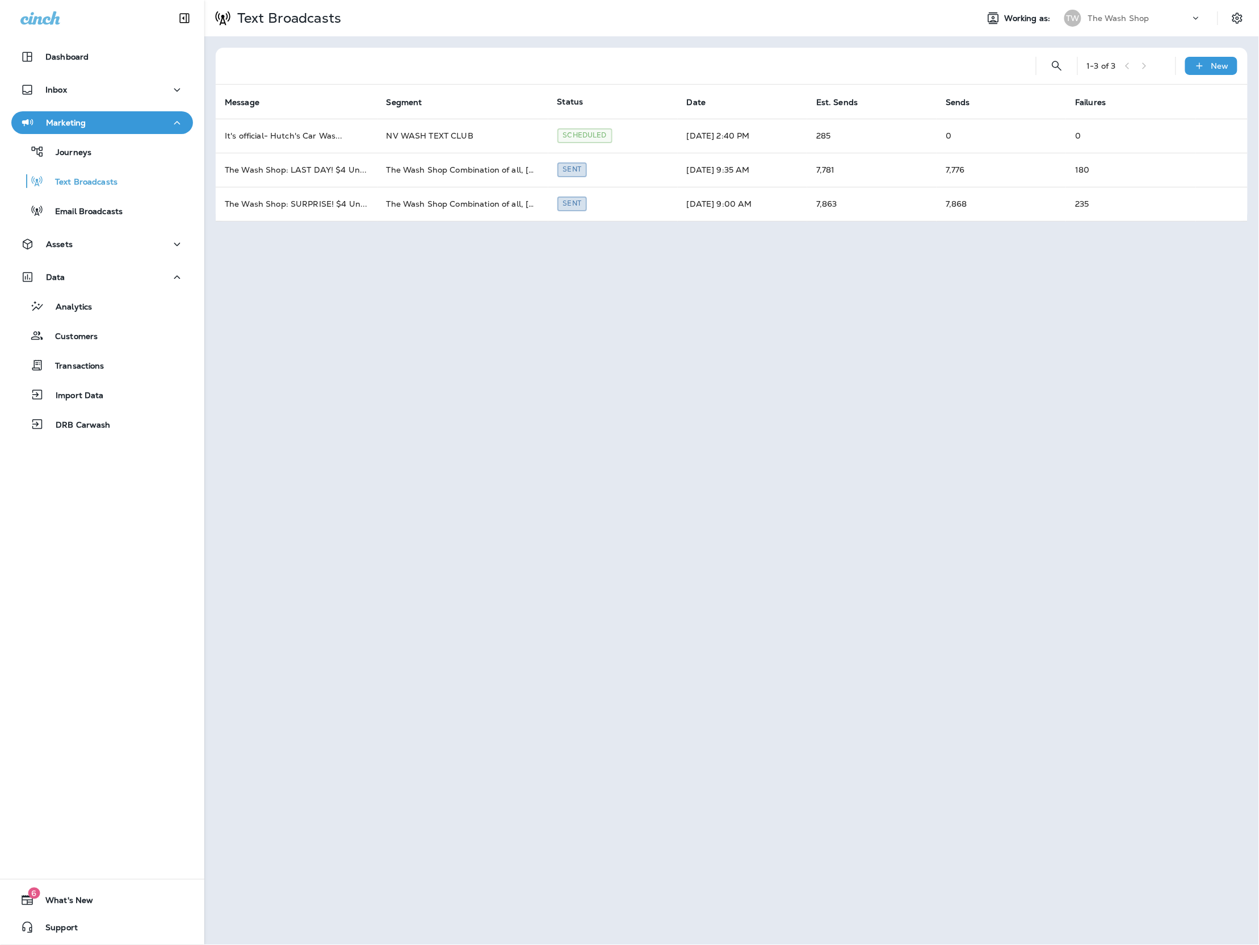
click at [1112, 21] on p "The Wash Shop" at bounding box center [1118, 18] width 61 height 9
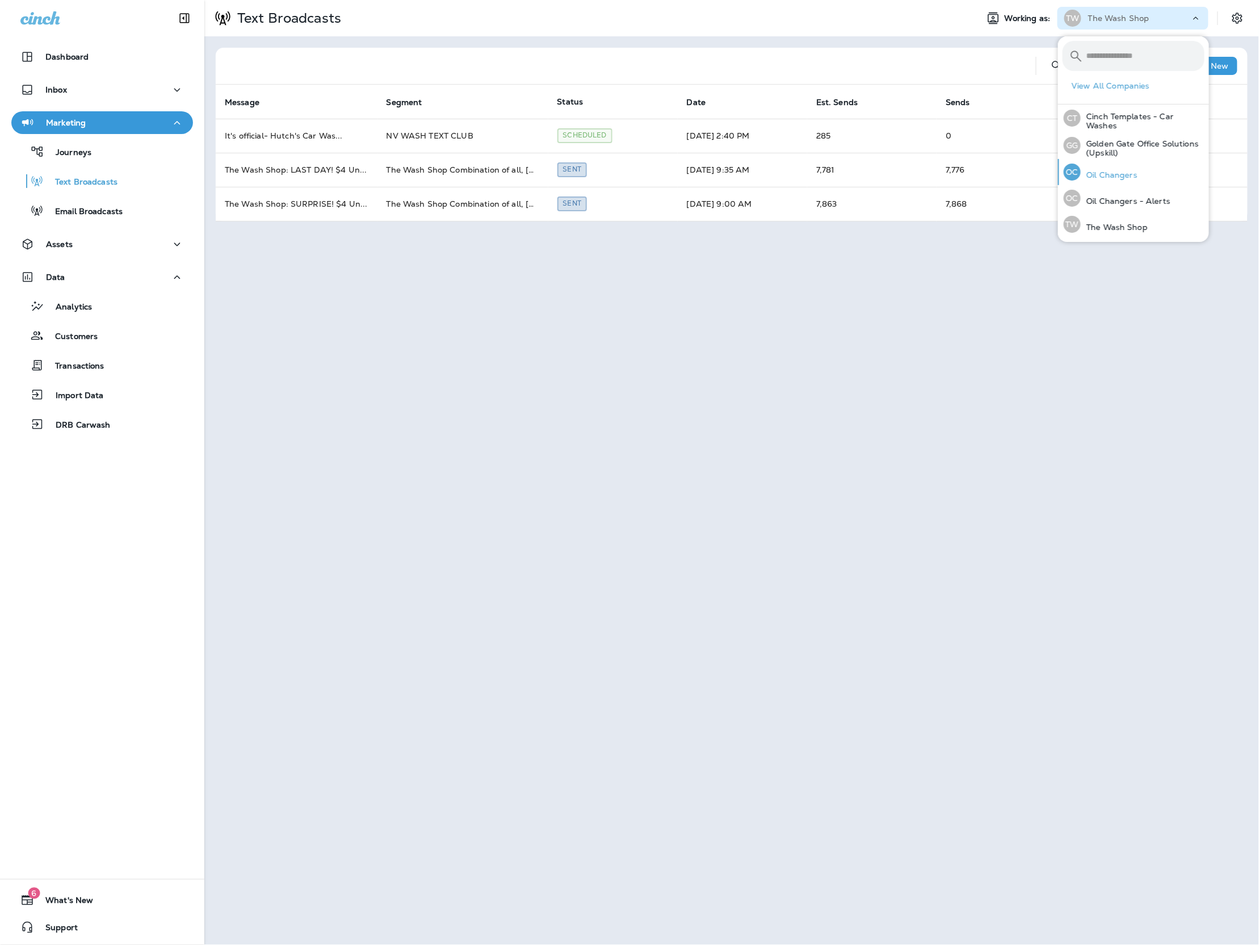
click at [1150, 171] on button "OC Oil Changers" at bounding box center [1133, 172] width 151 height 26
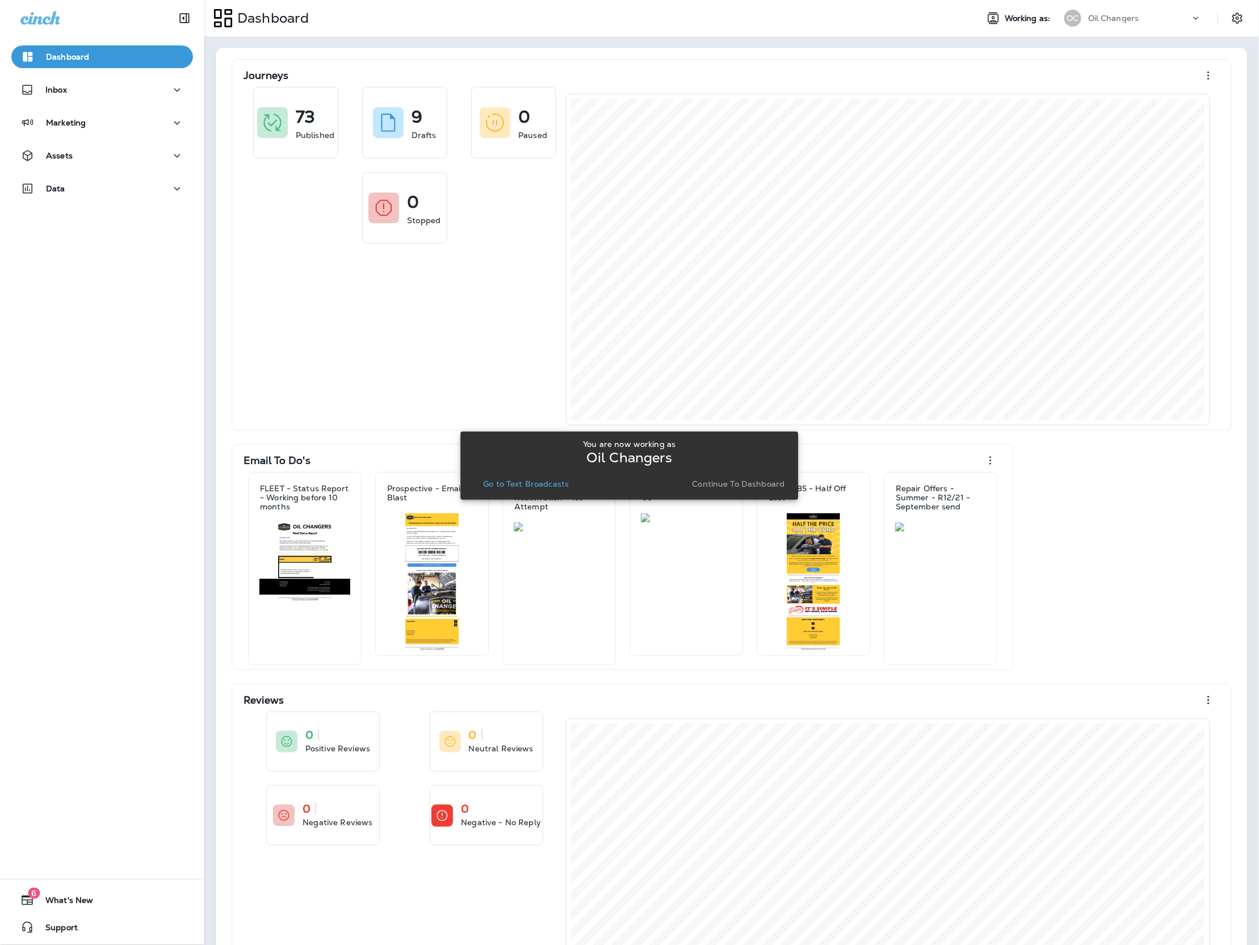
click at [529, 482] on p "Go to Text Broadcasts" at bounding box center [526, 483] width 86 height 9
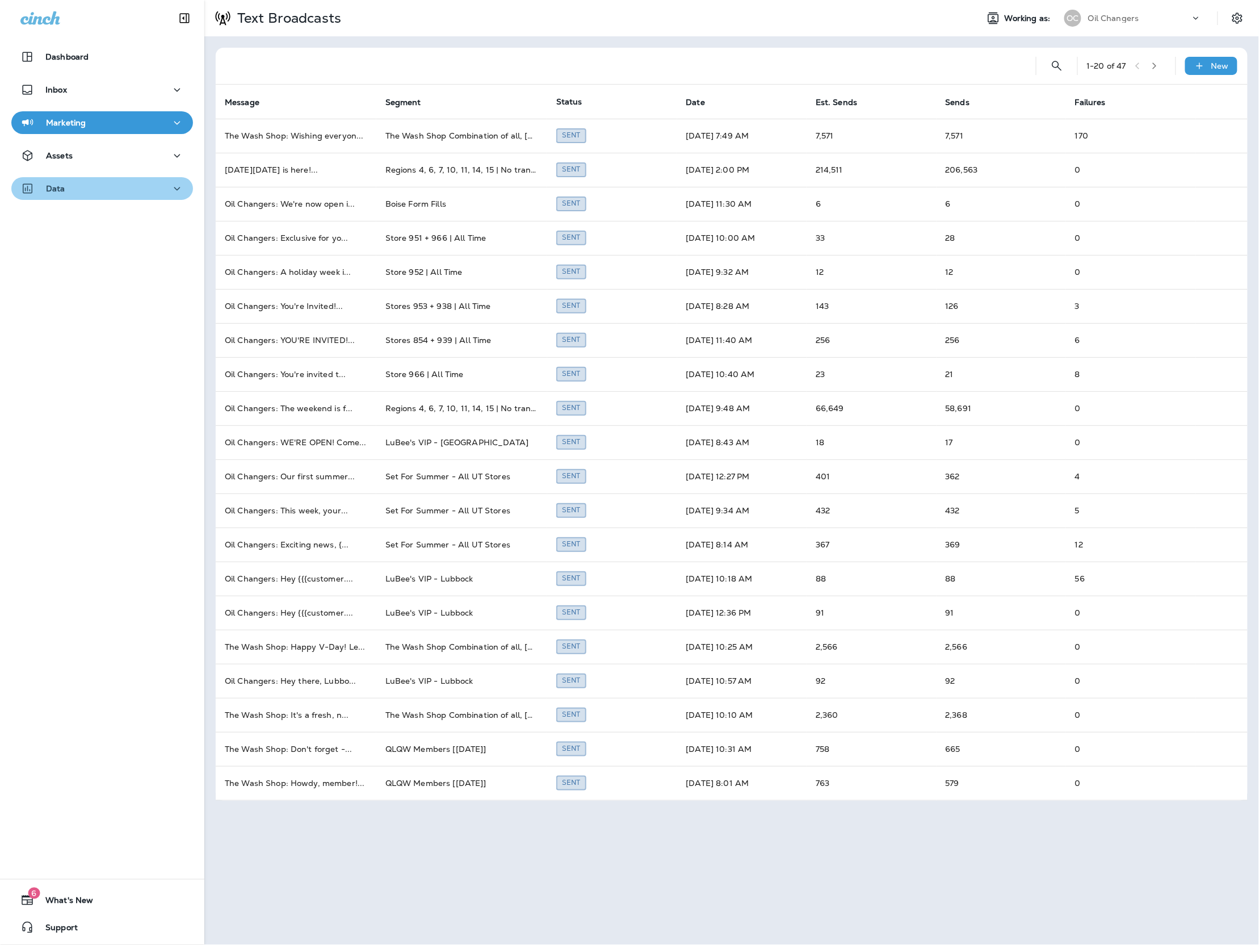
click at [108, 189] on div "Data" at bounding box center [102, 189] width 164 height 14
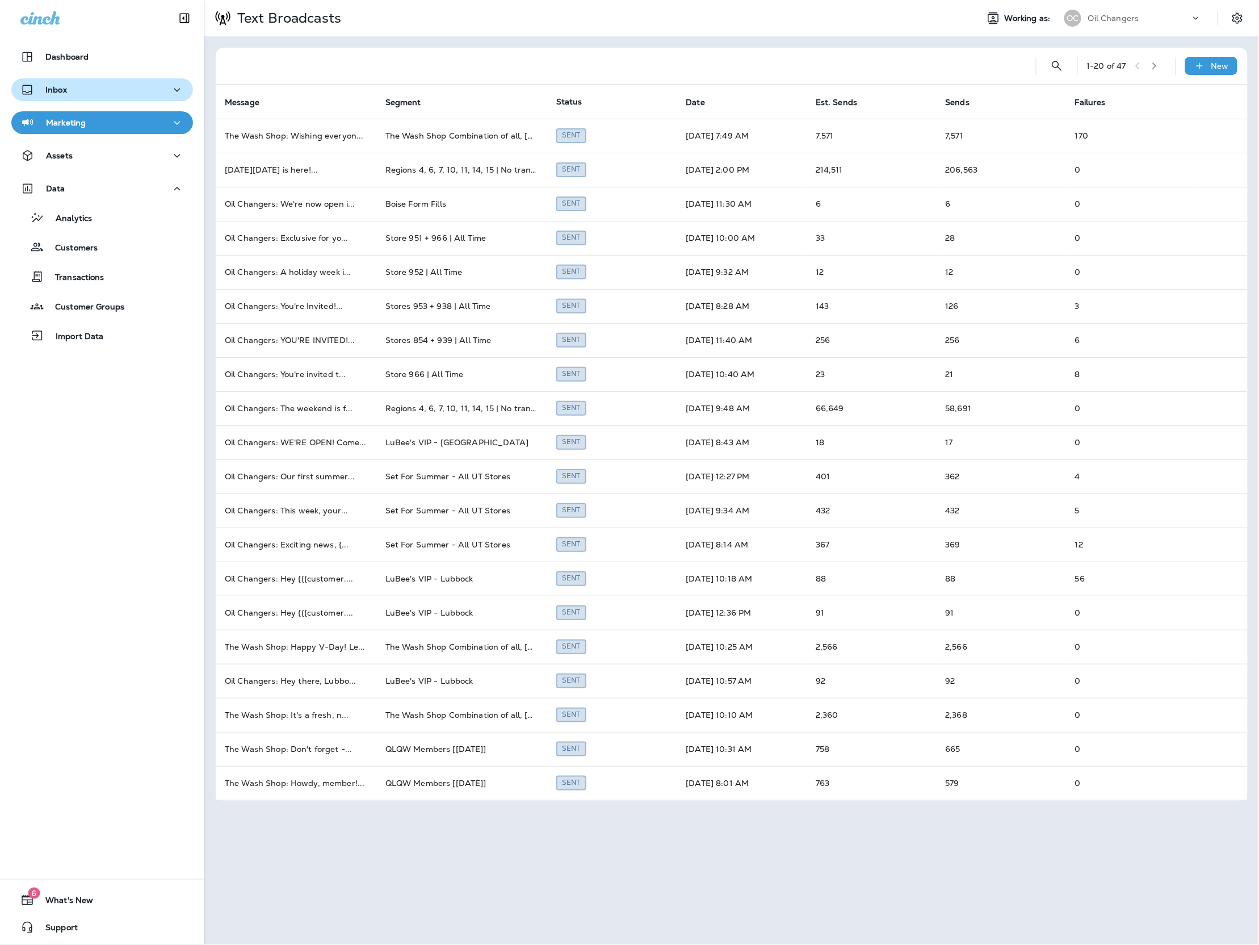
click at [100, 91] on div "Inbox" at bounding box center [102, 90] width 164 height 14
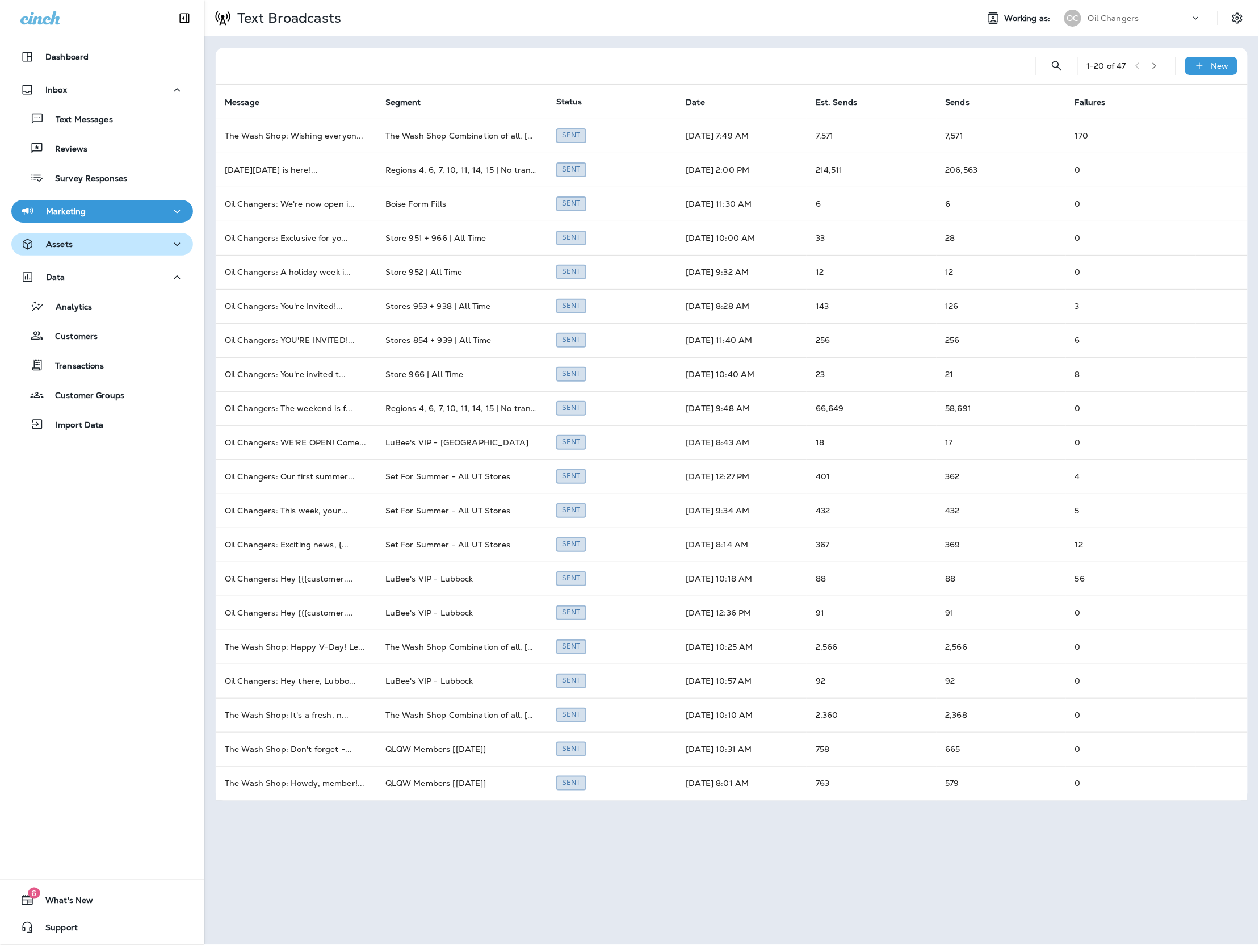
click at [98, 250] on div "Assets" at bounding box center [102, 244] width 164 height 14
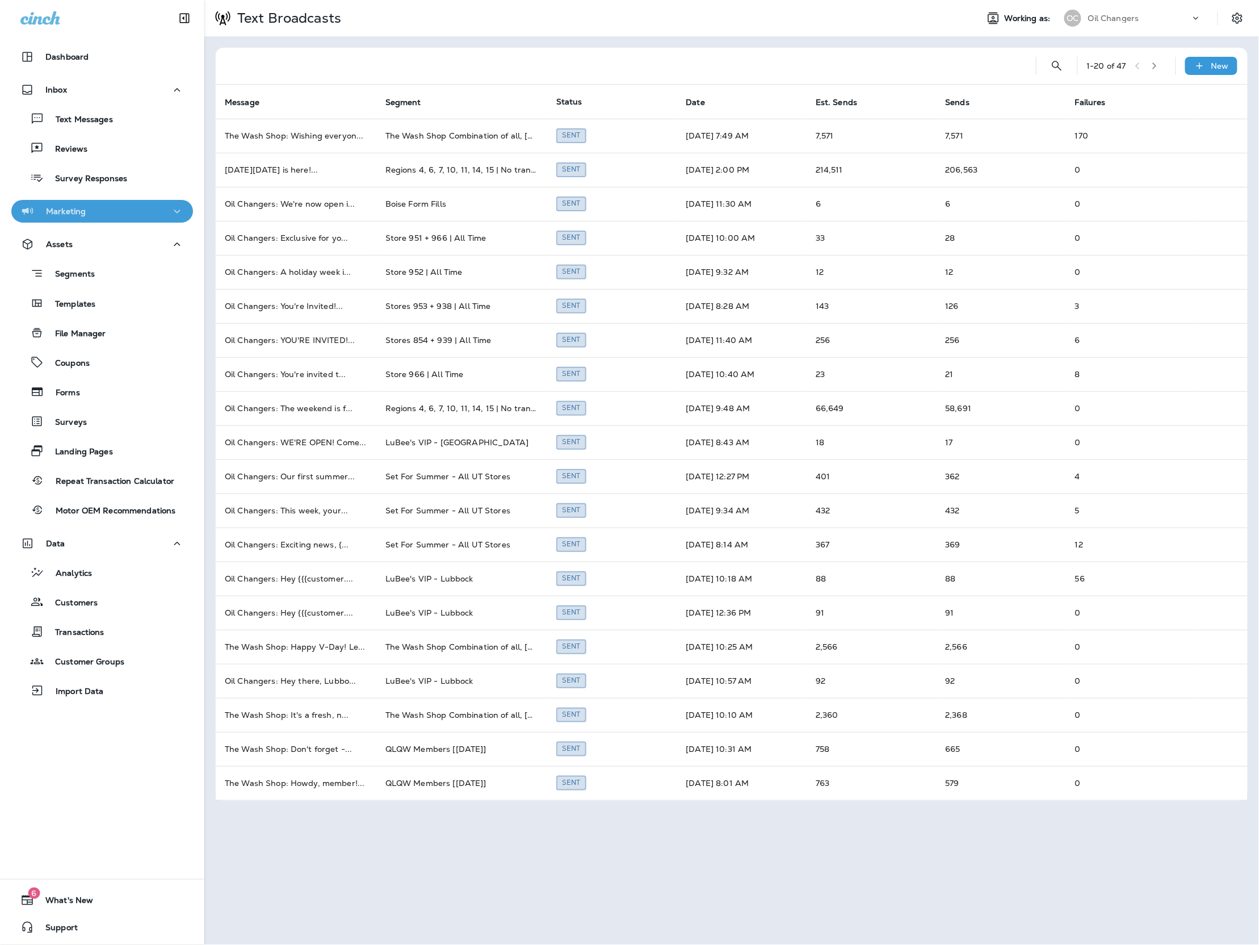
click at [108, 212] on div "Marketing" at bounding box center [102, 211] width 164 height 14
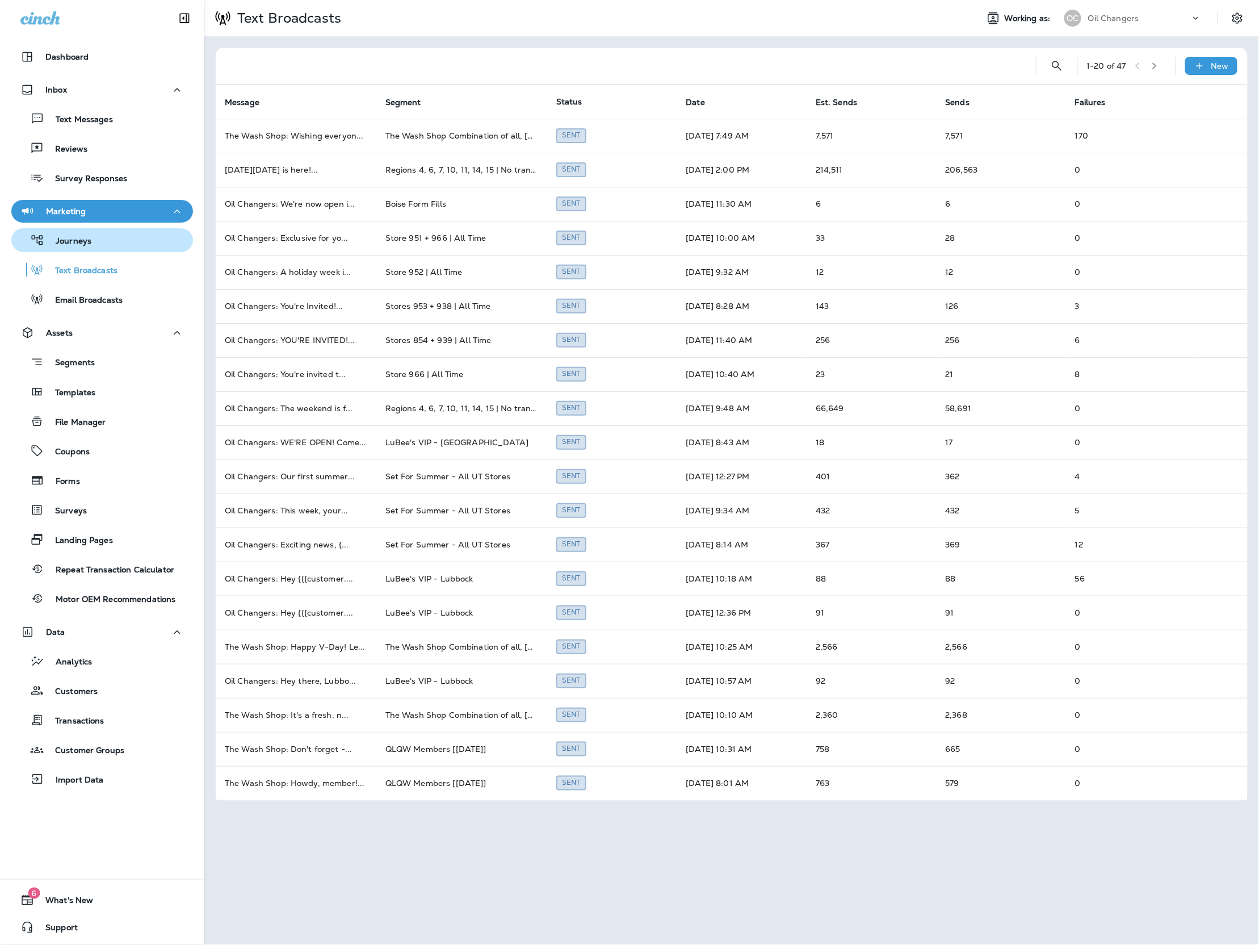
drag, startPoint x: 107, startPoint y: 245, endPoint x: 91, endPoint y: 238, distance: 17.8
click at [107, 245] on div "Journeys" at bounding box center [102, 240] width 173 height 17
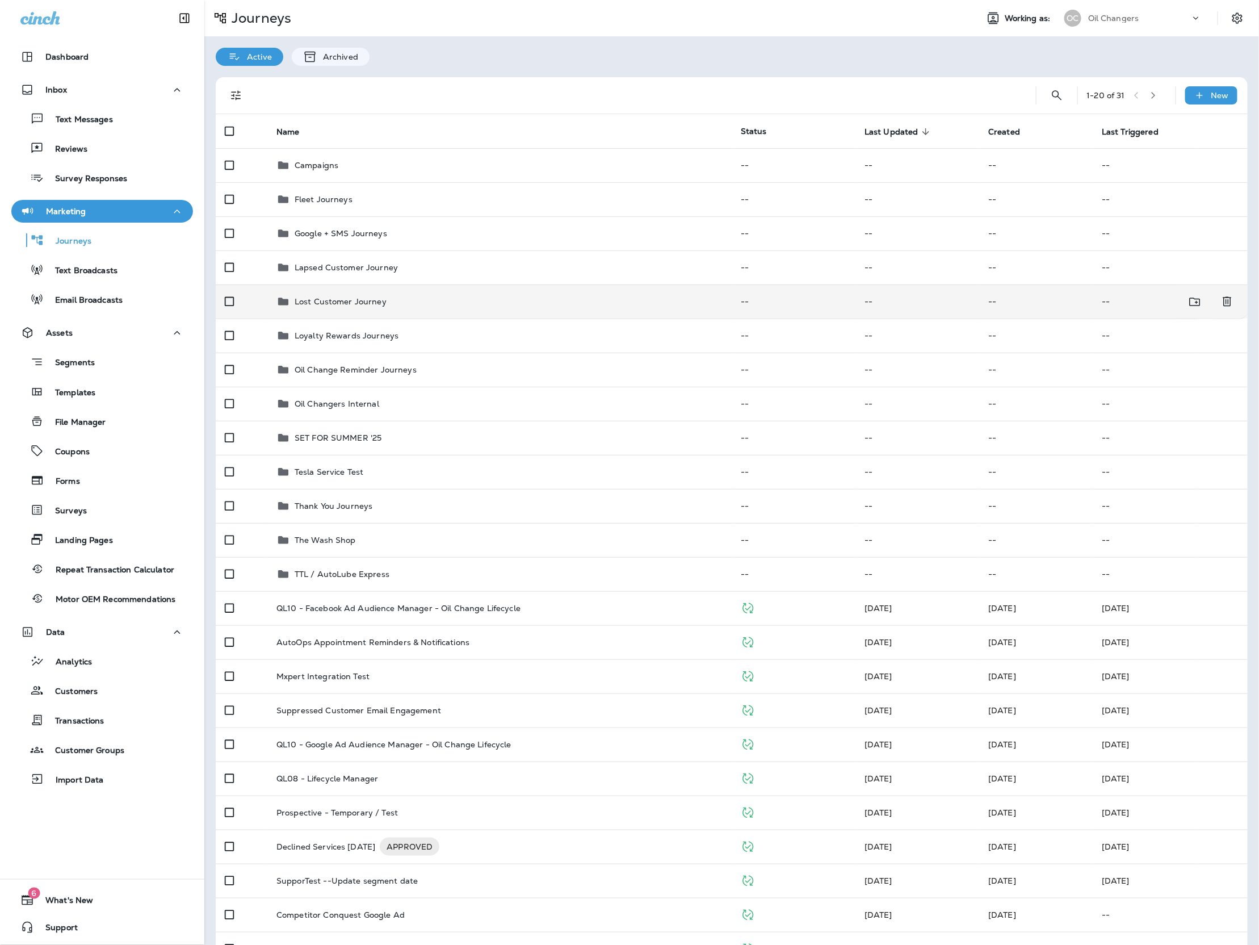
click at [450, 306] on div "Lost Customer Journey" at bounding box center [499, 302] width 446 height 14
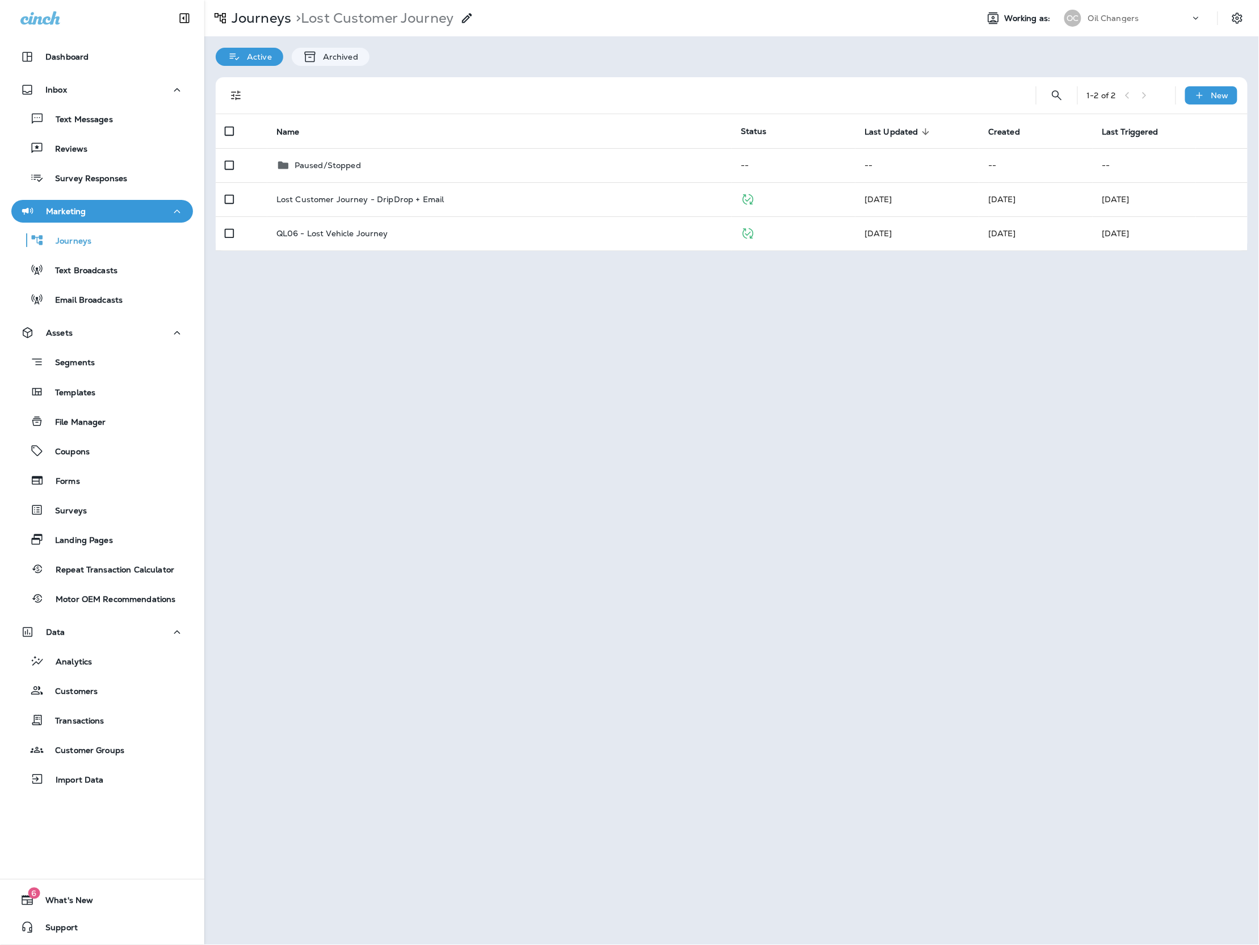
click at [487, 324] on div "Journeys > Lost Customer Journey Working as: OC Oil Changers Active Archived 1 …" at bounding box center [731, 472] width 1055 height 945
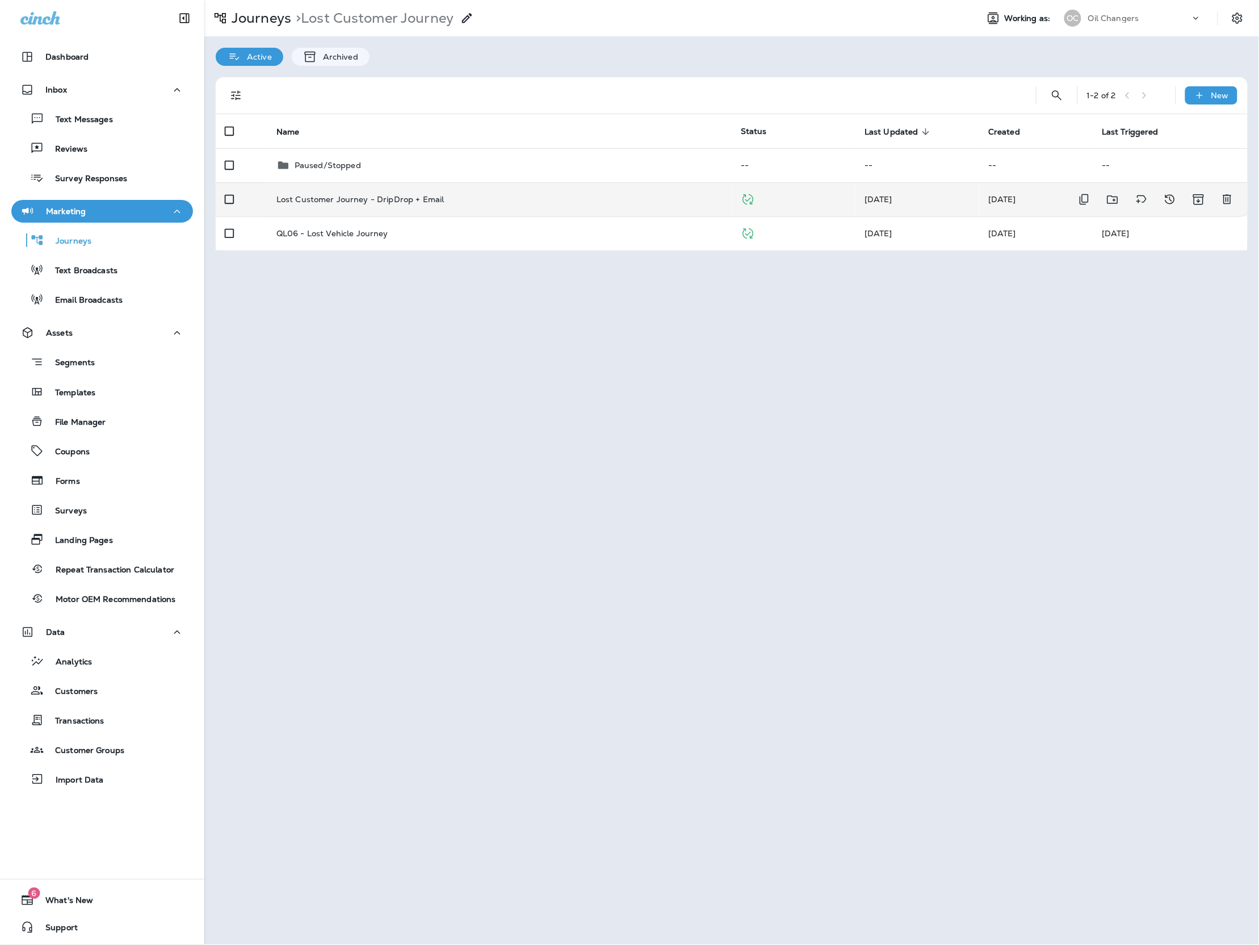
click at [573, 196] on div "Lost Customer Journey - DripDrop + Email" at bounding box center [499, 199] width 446 height 9
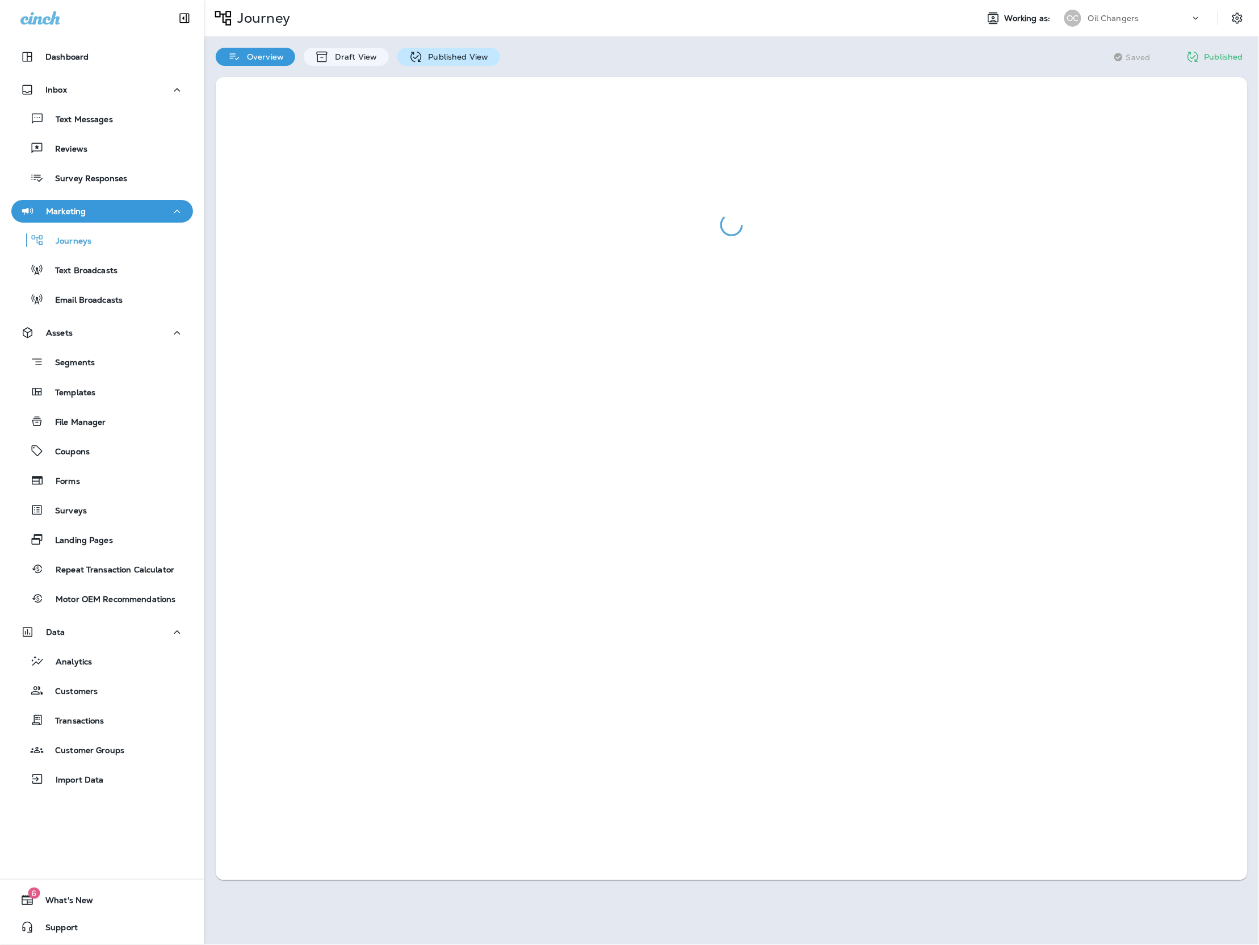
click at [437, 58] on p "Published View" at bounding box center [456, 56] width 66 height 9
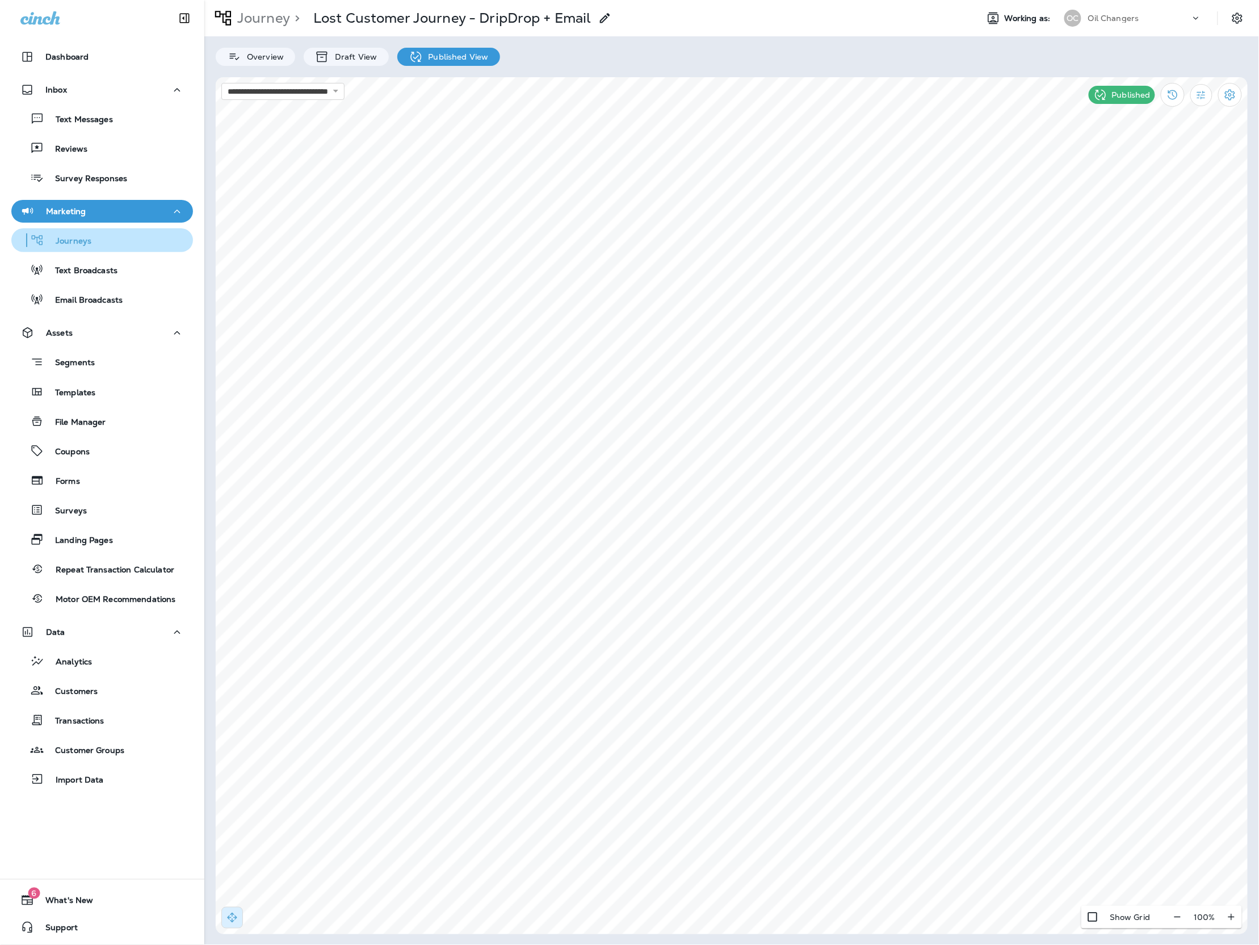
click at [85, 237] on p "Journeys" at bounding box center [67, 241] width 47 height 11
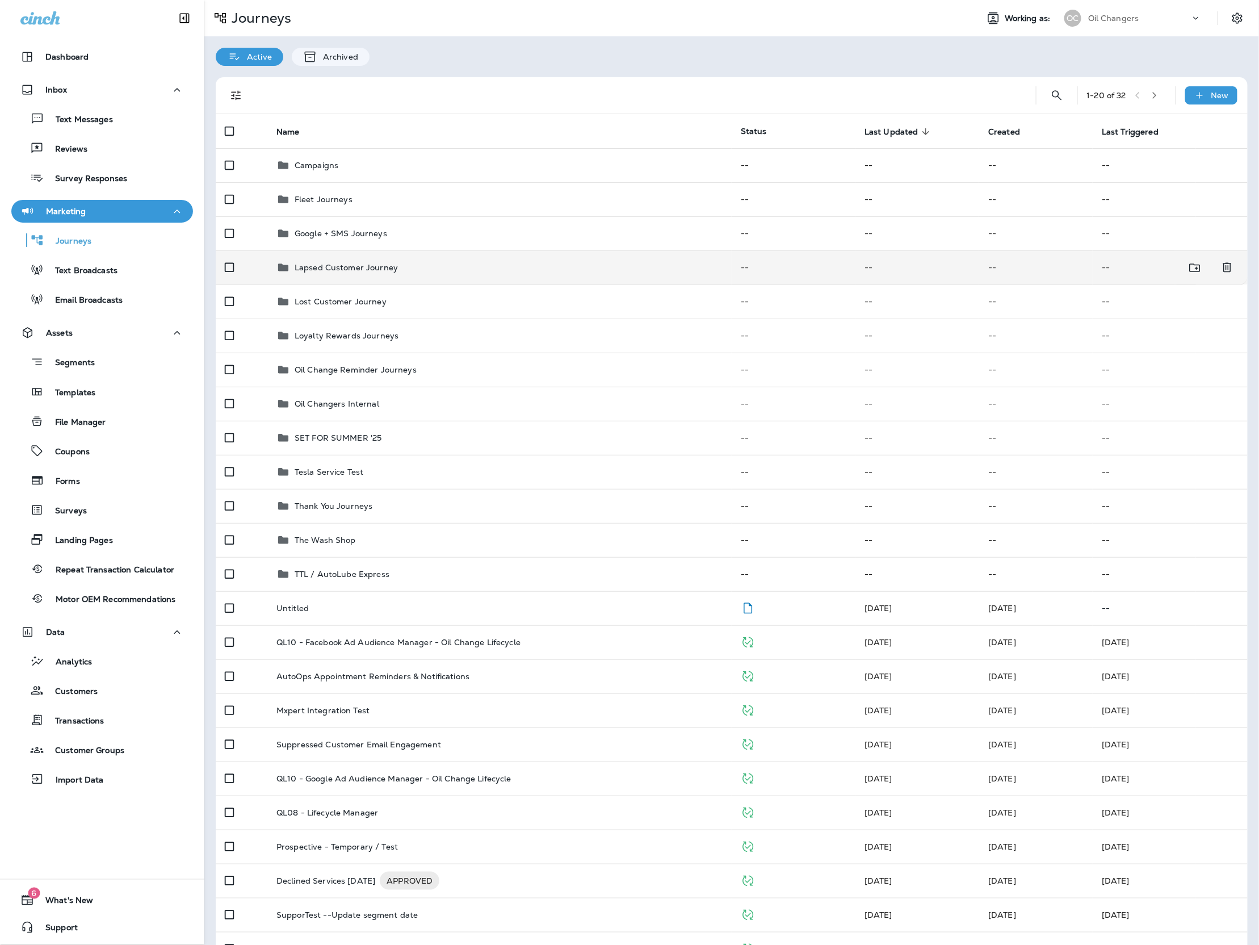
click at [622, 256] on td "Lapsed Customer Journey" at bounding box center [499, 267] width 464 height 34
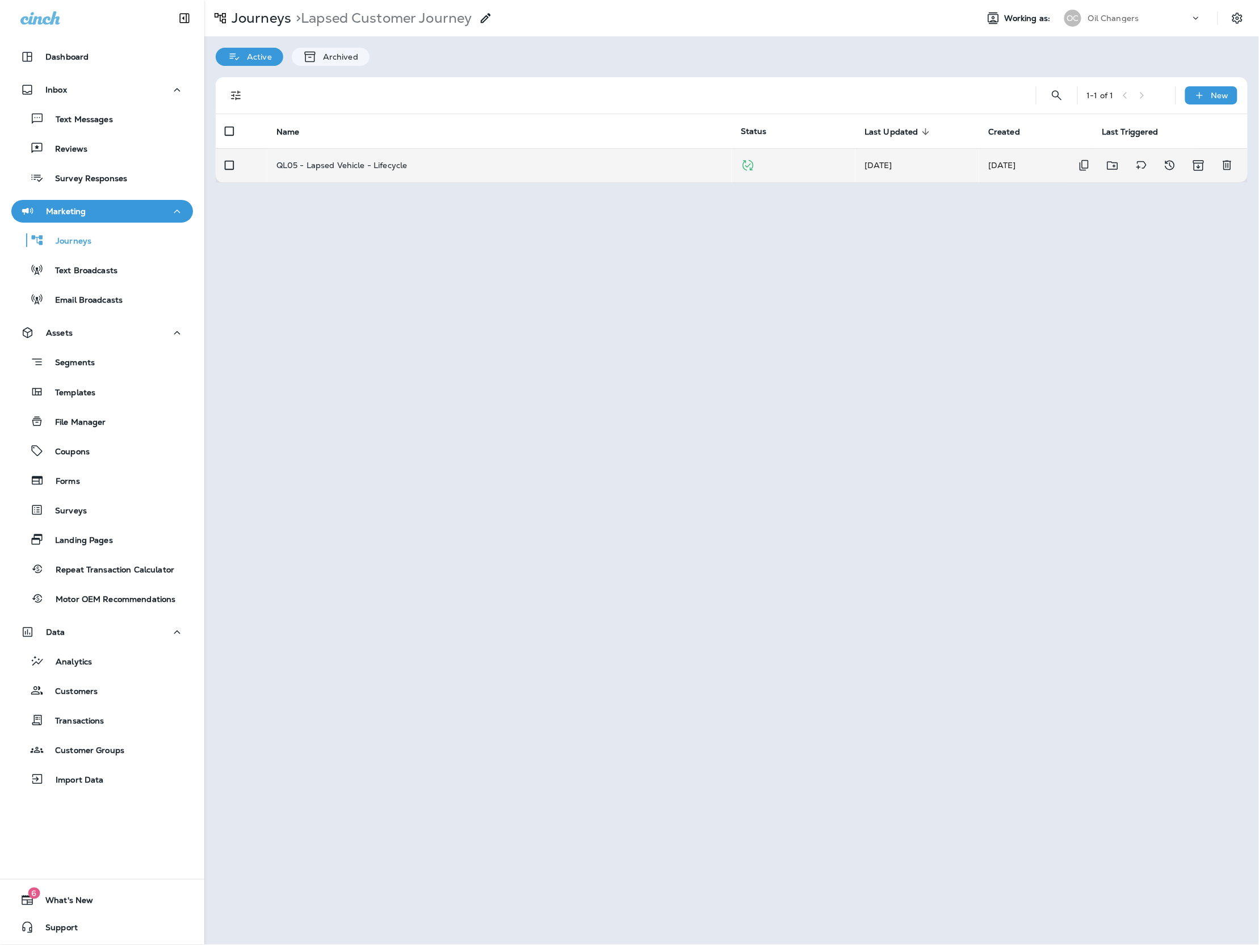
click at [572, 165] on div "QL05 - Lapsed Vehicle - Lifecycle" at bounding box center [499, 165] width 446 height 9
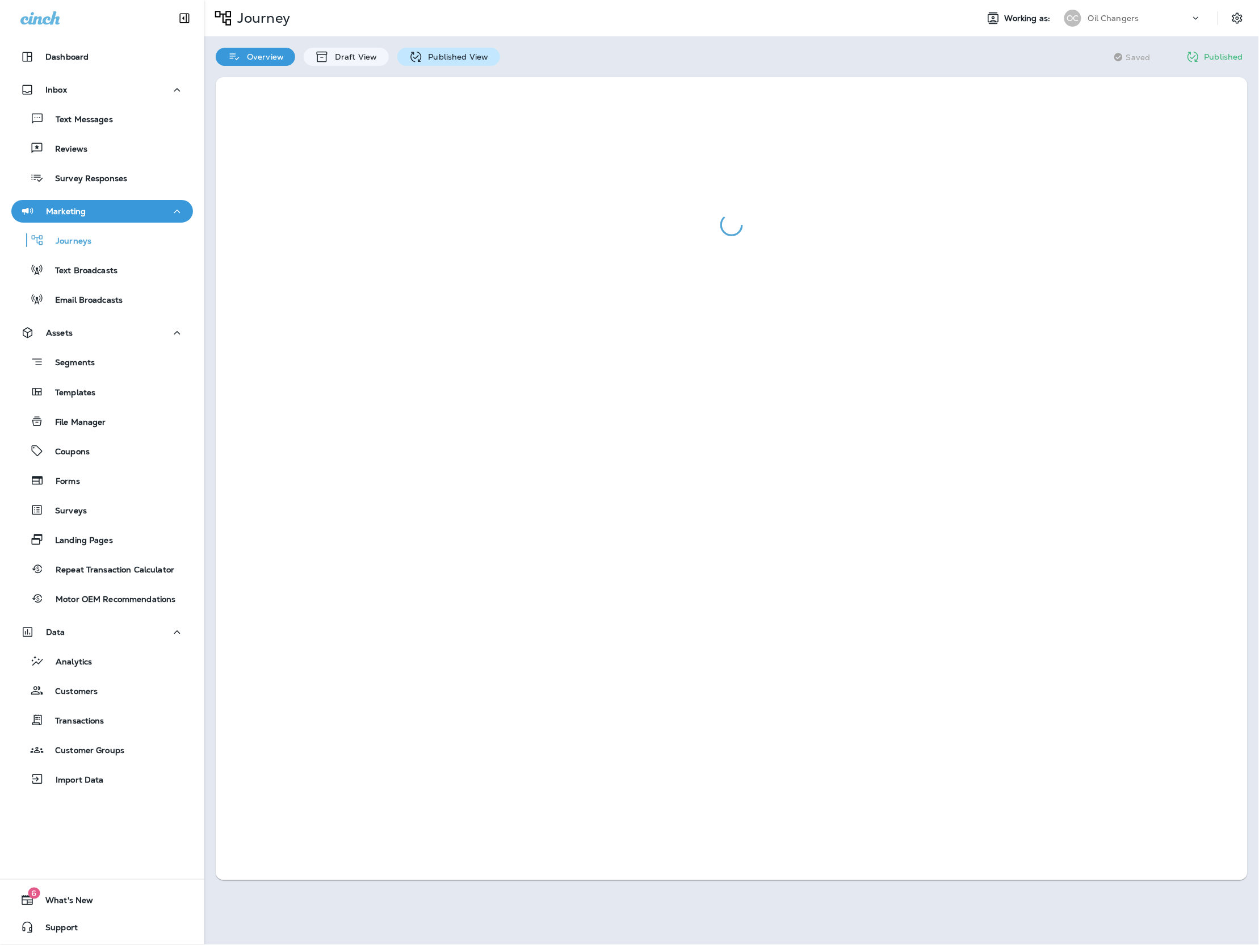
click at [471, 49] on div "Published View" at bounding box center [448, 57] width 103 height 18
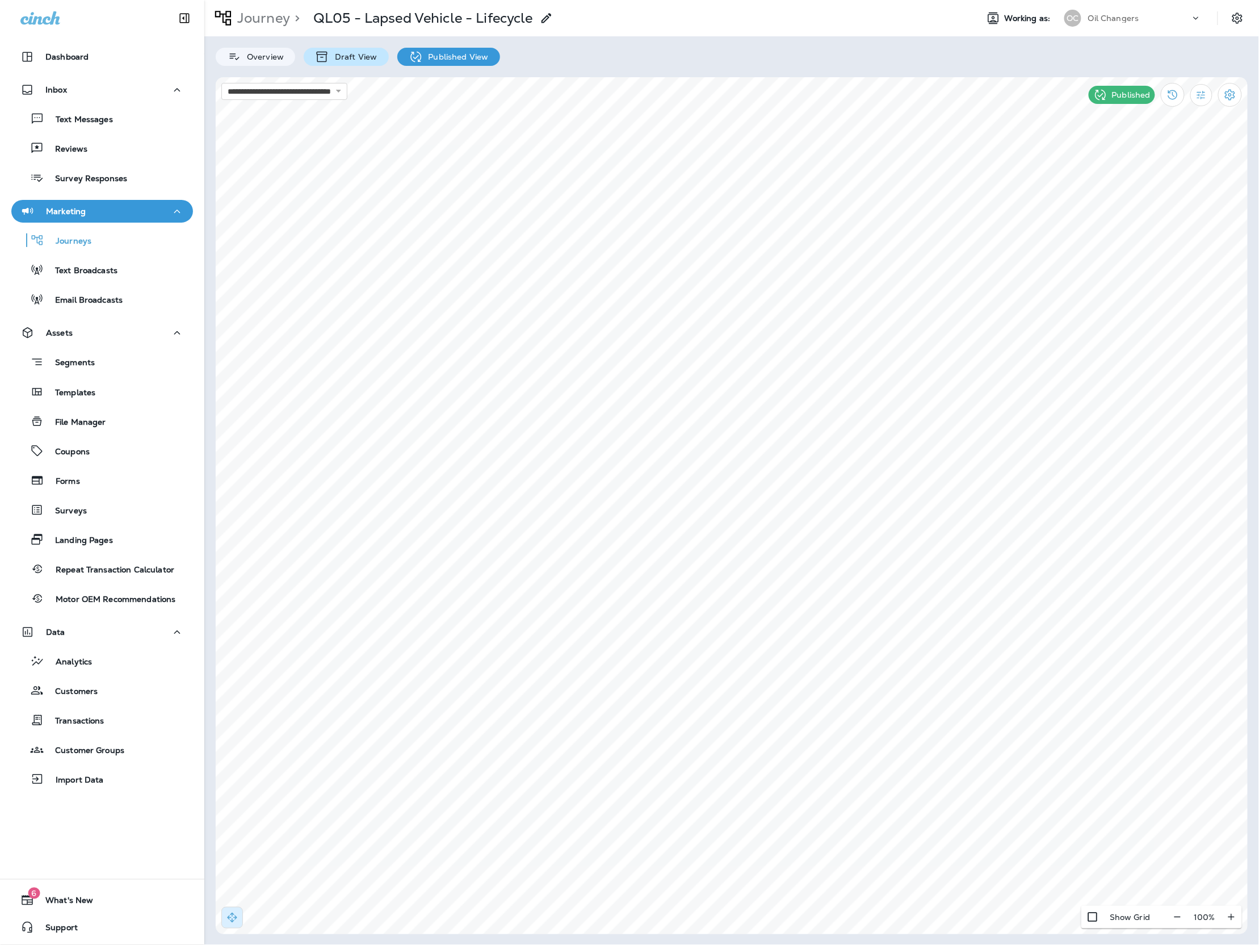
click at [358, 58] on p "Draft View" at bounding box center [353, 56] width 48 height 9
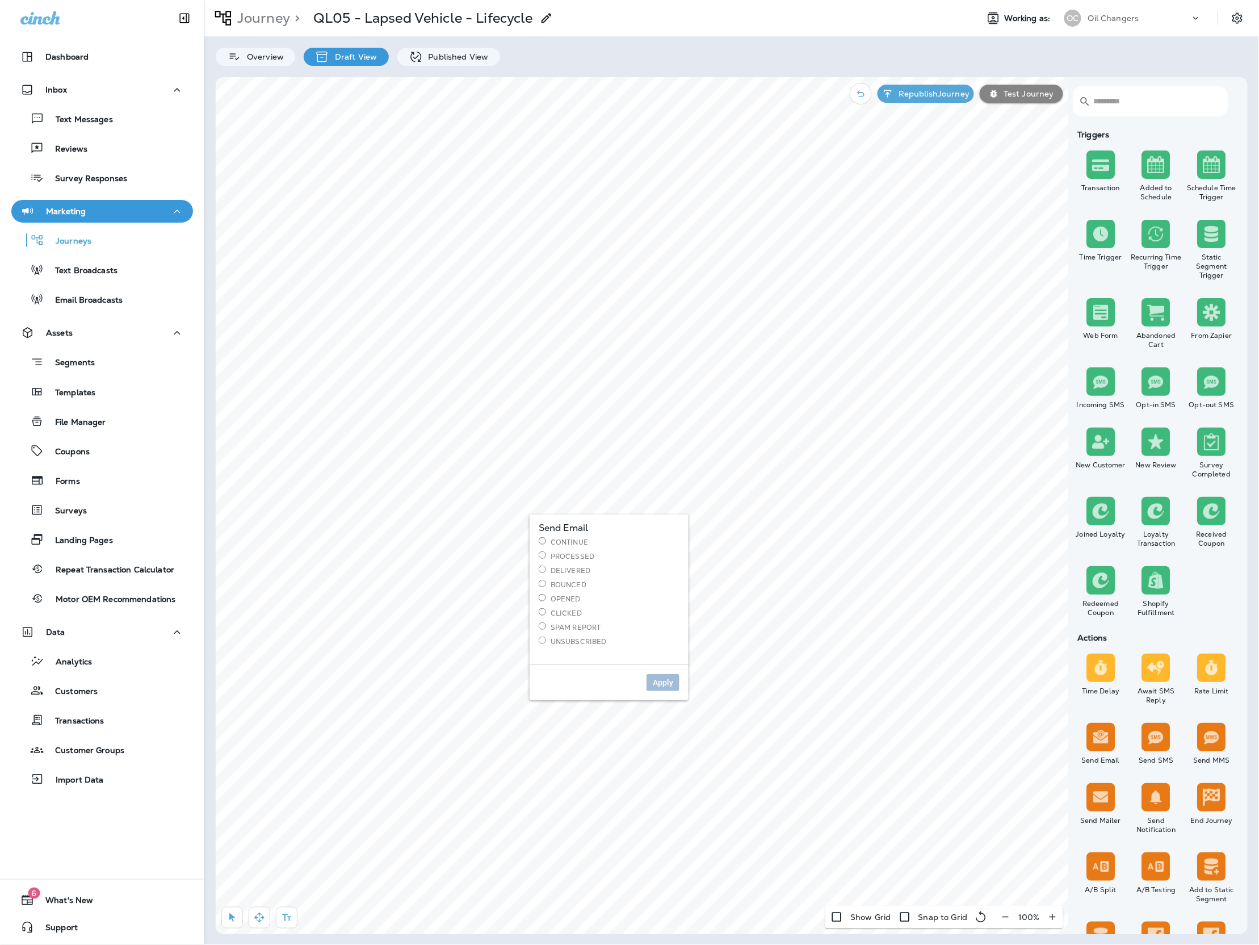
click at [575, 585] on label "Bounced" at bounding box center [609, 585] width 141 height 10
click at [656, 683] on span "Apply" at bounding box center [663, 682] width 20 height 8
click at [954, 101] on button "Republish Journey" at bounding box center [926, 94] width 97 height 18
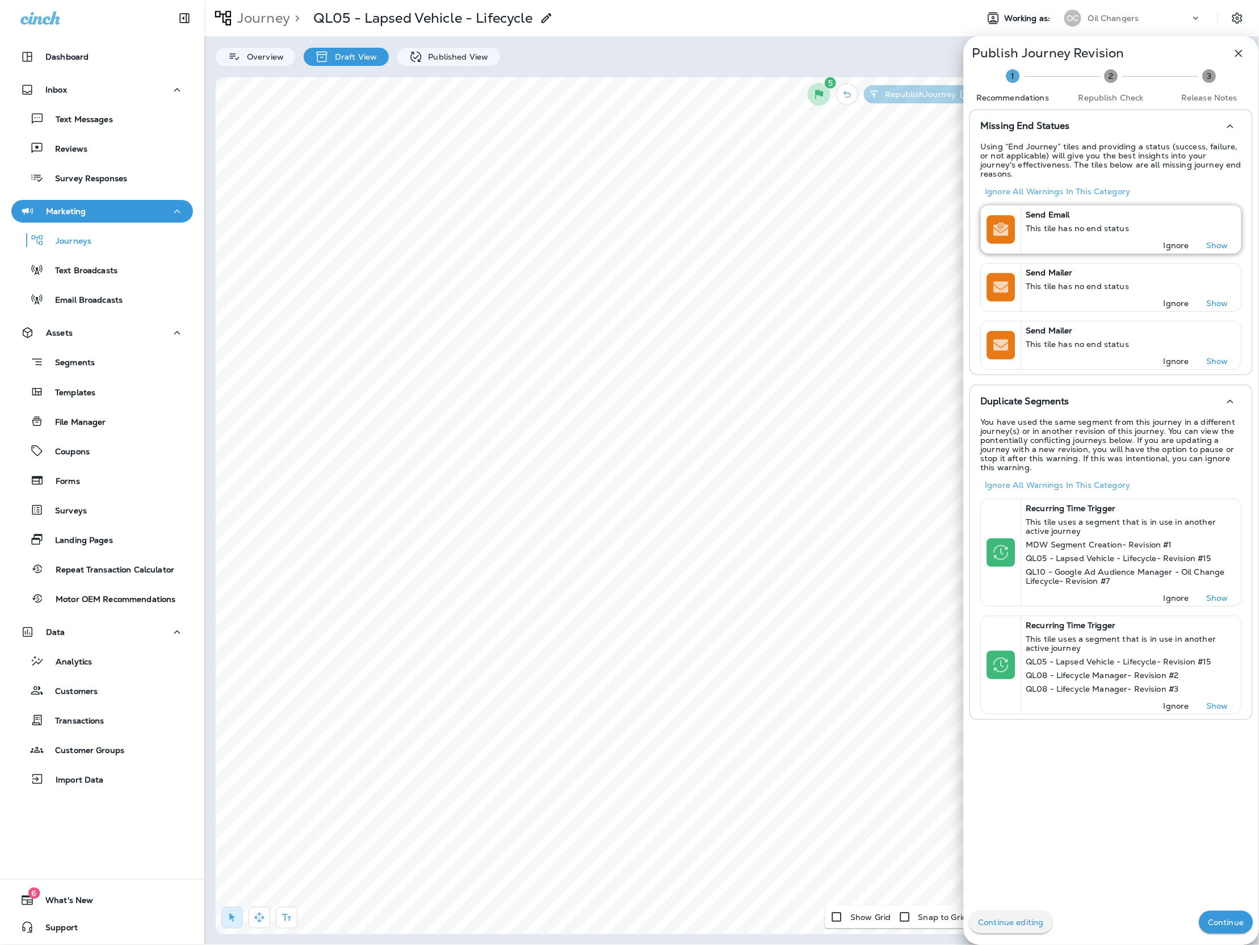
click at [1178, 241] on p "Ignore" at bounding box center [1177, 245] width 26 height 9
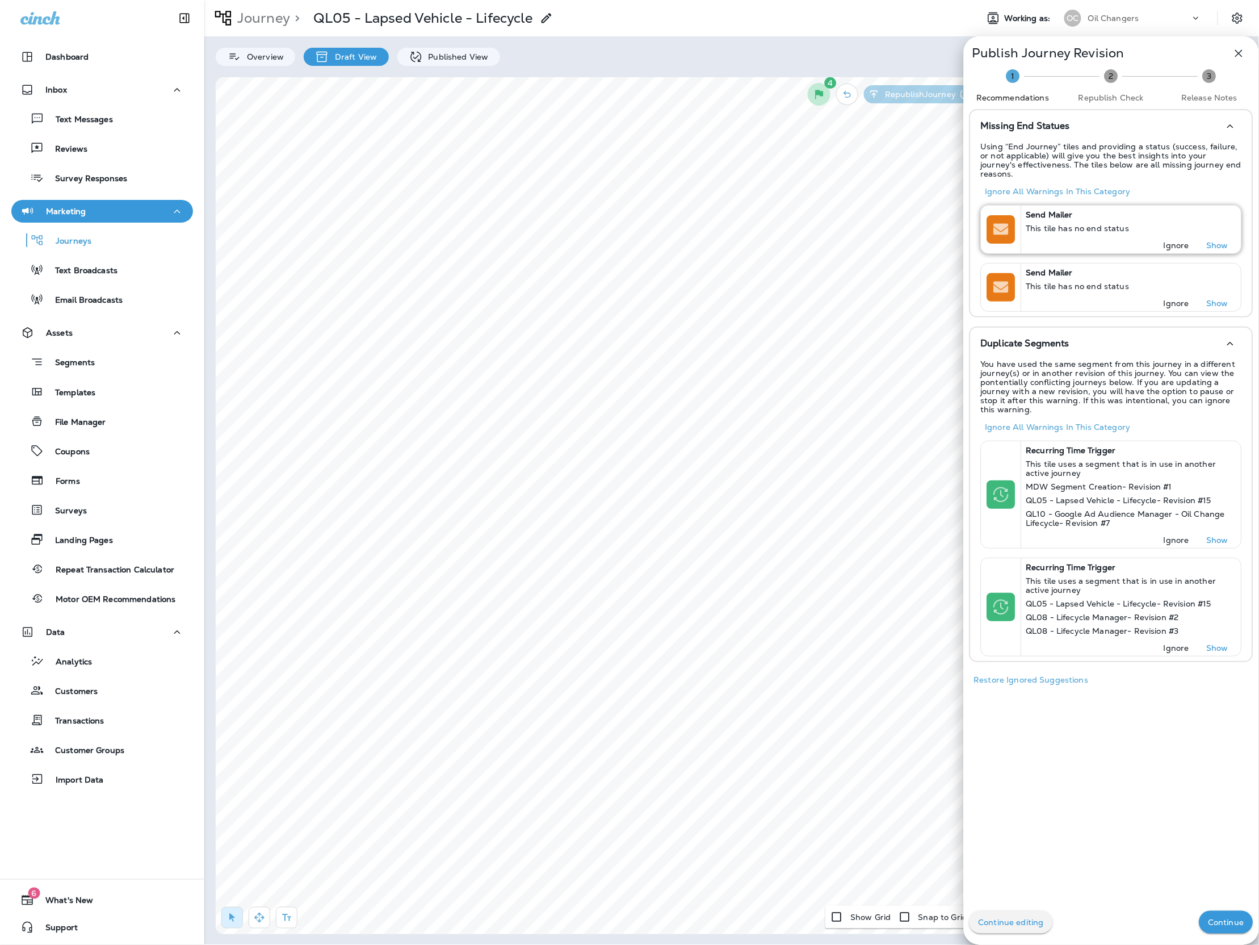
click at [1178, 241] on p "Ignore" at bounding box center [1177, 245] width 26 height 9
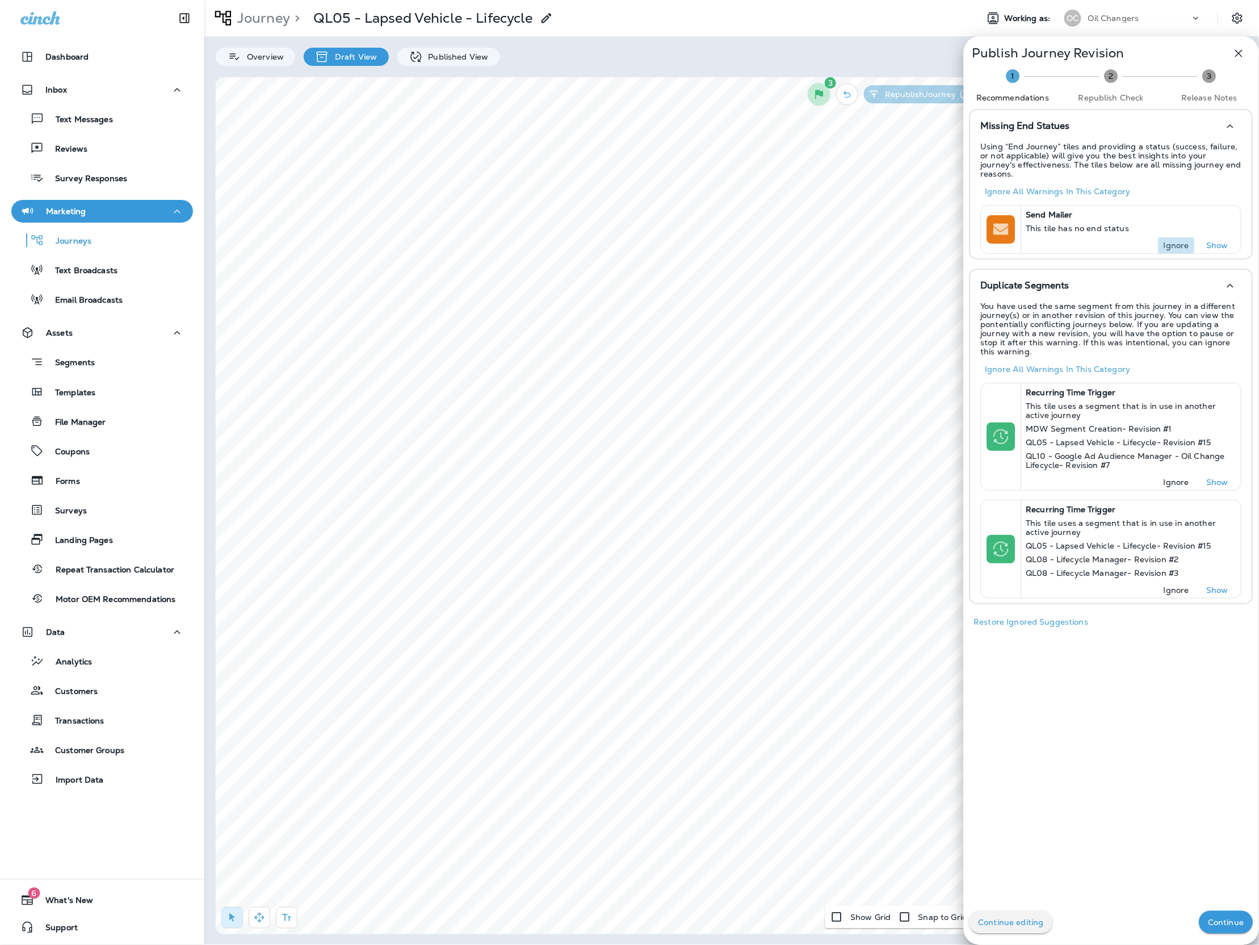
click at [1178, 241] on p "Ignore" at bounding box center [1177, 245] width 26 height 9
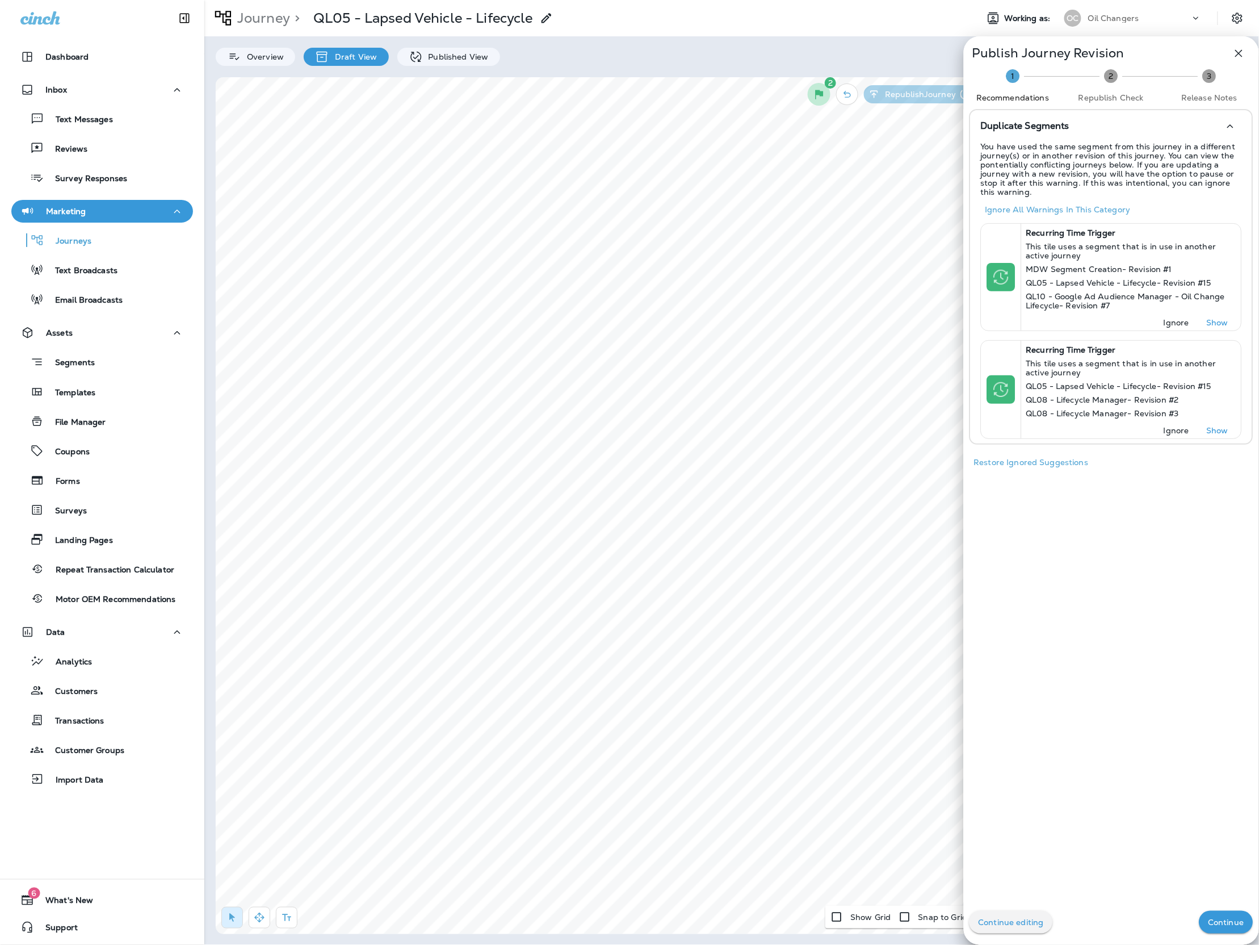
click at [324, 290] on div at bounding box center [629, 472] width 1259 height 945
click at [1242, 55] on icon "button" at bounding box center [1239, 53] width 7 height 7
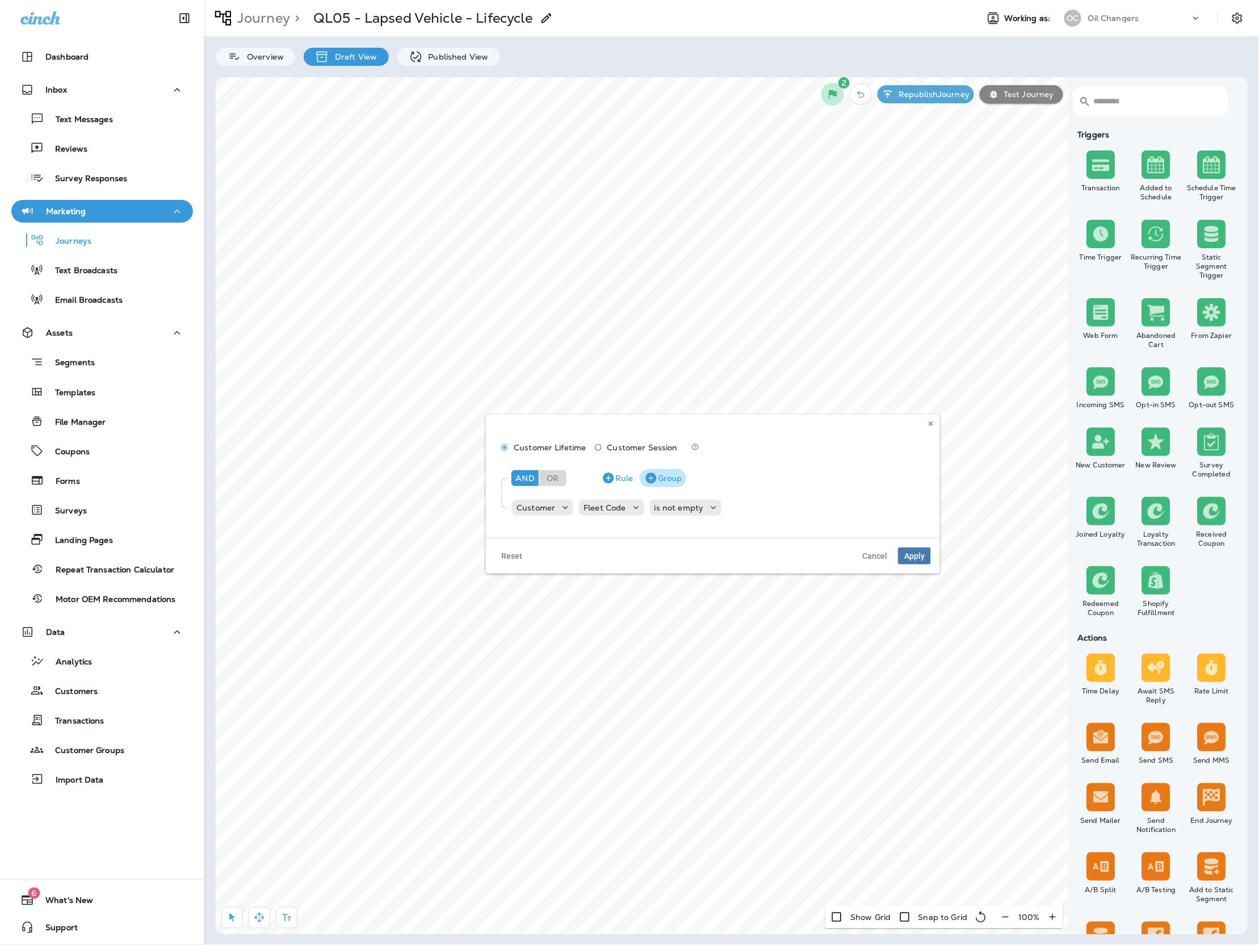
click at [652, 476] on icon "button" at bounding box center [651, 477] width 11 height 11
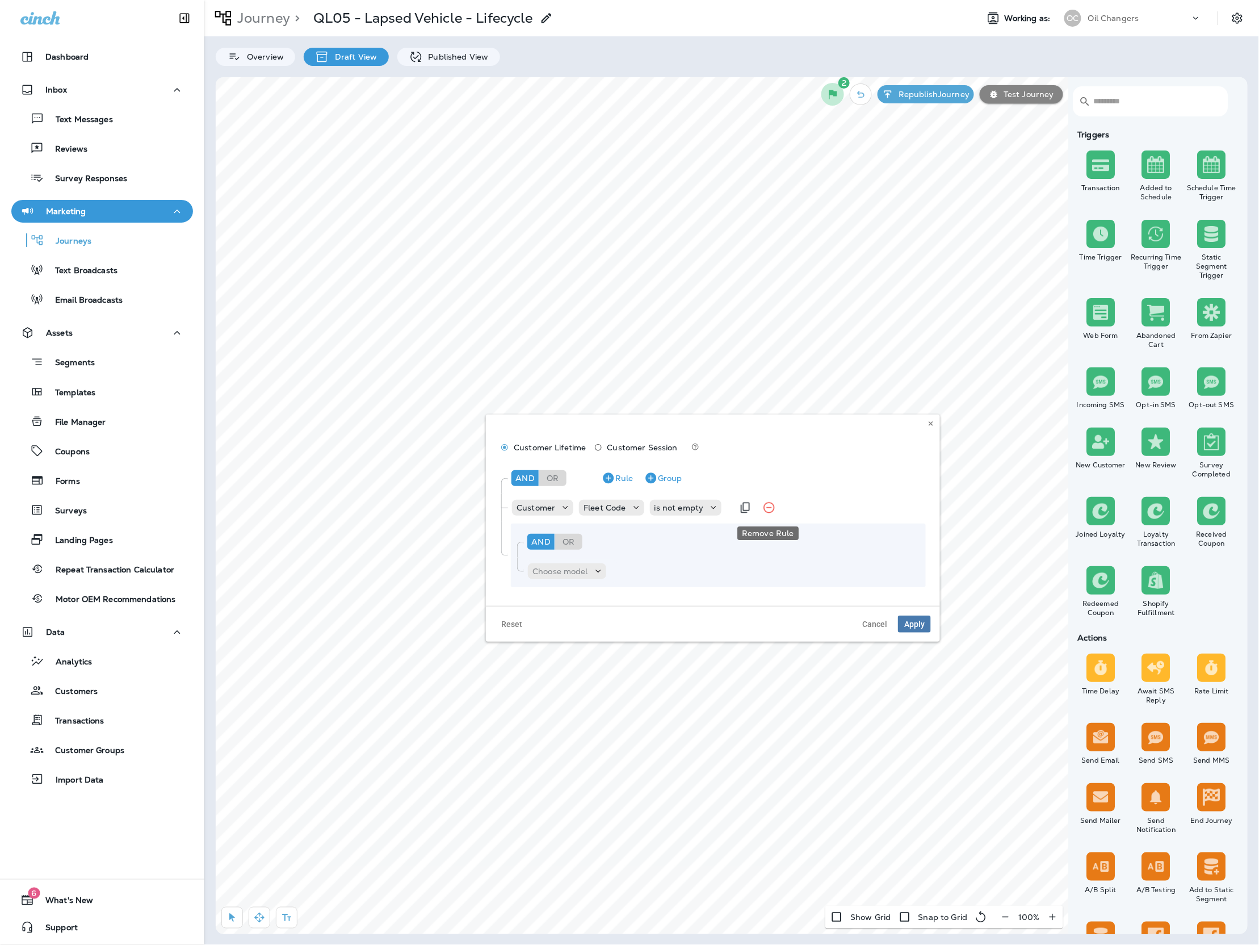
click at [775, 508] on button "Remove Rule" at bounding box center [769, 507] width 23 height 23
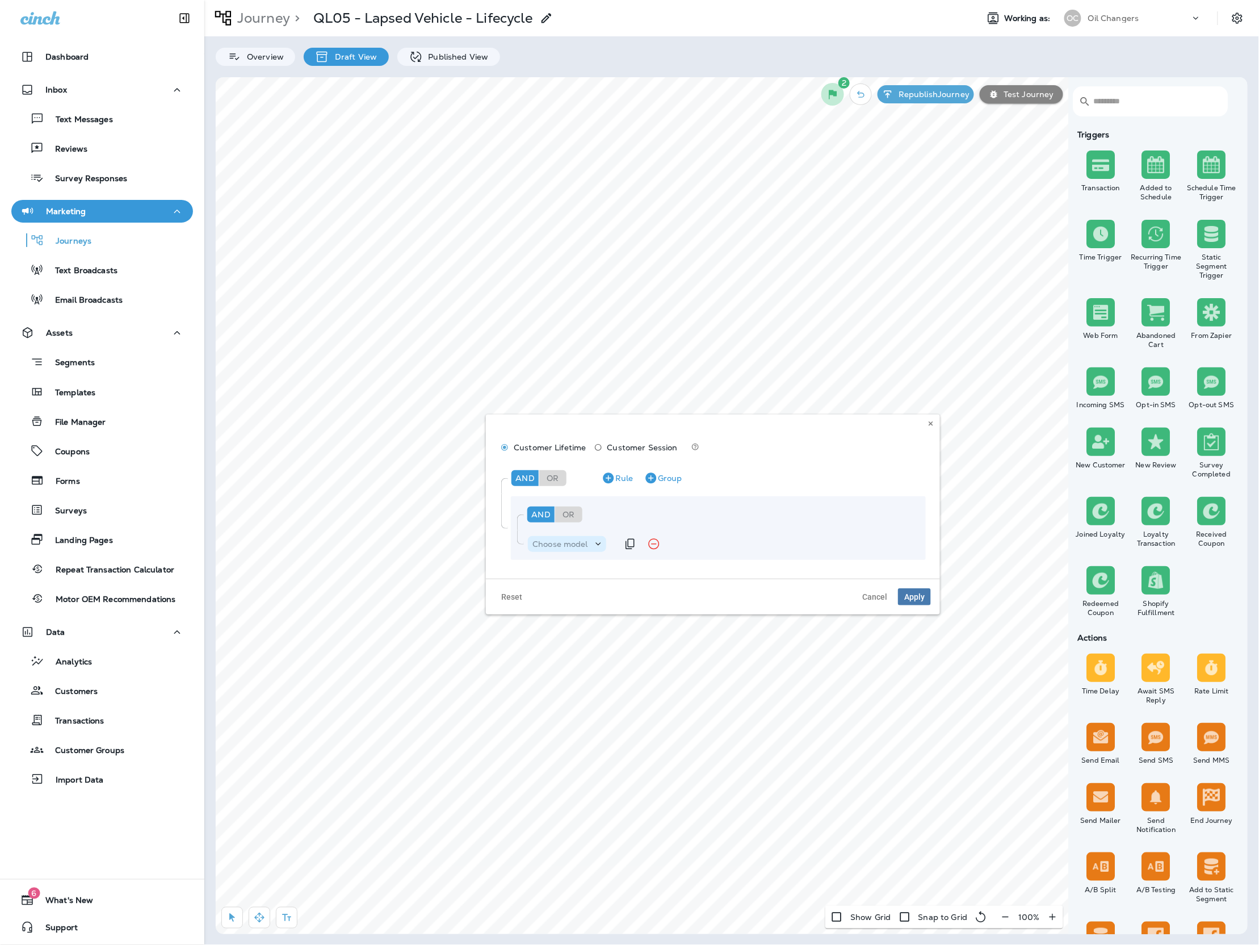
click at [585, 542] on p "Choose model" at bounding box center [561, 543] width 56 height 9
drag, startPoint x: 582, startPoint y: 567, endPoint x: 596, endPoint y: 553, distance: 19.3
click at [586, 563] on button "Customer" at bounding box center [596, 572] width 133 height 18
drag, startPoint x: 628, startPoint y: 535, endPoint x: 578, endPoint y: 488, distance: 68.7
click at [628, 535] on div "Customer Choose field" at bounding box center [602, 544] width 150 height 23
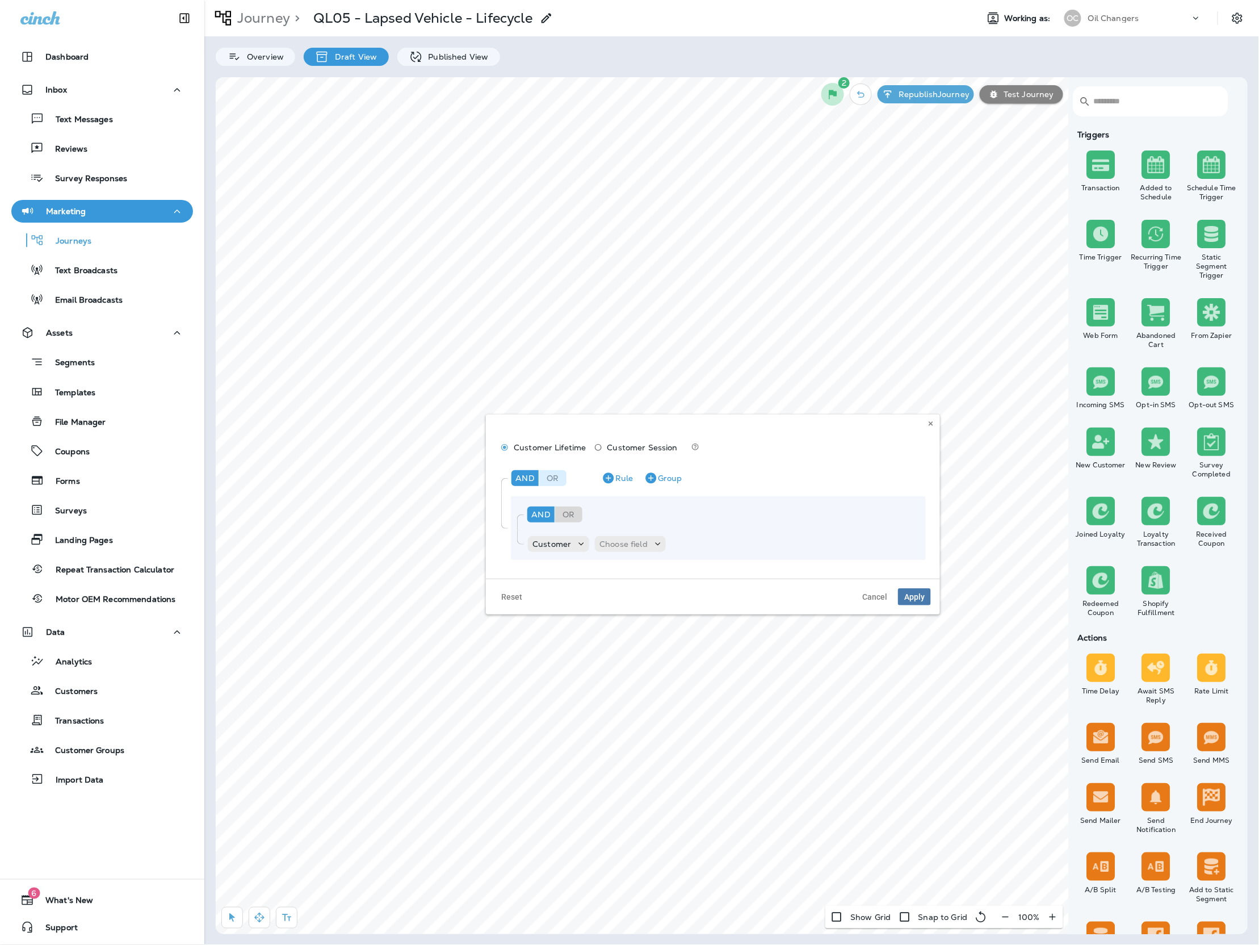
click at [550, 474] on div "Or" at bounding box center [552, 478] width 27 height 16
drag, startPoint x: 628, startPoint y: 545, endPoint x: 622, endPoint y: 544, distance: 5.8
click at [628, 545] on p "Choose field" at bounding box center [624, 543] width 48 height 9
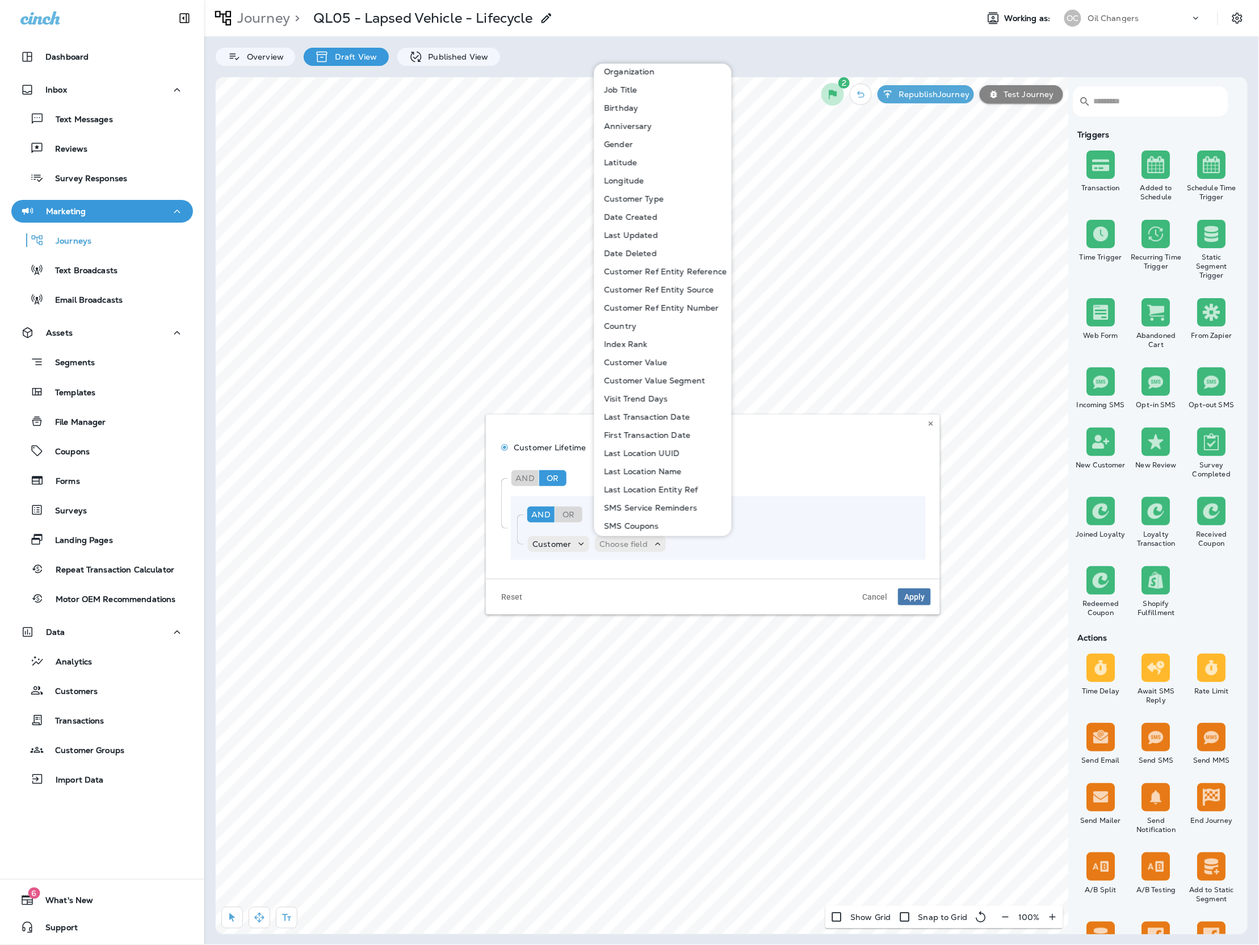
scroll to position [463, 0]
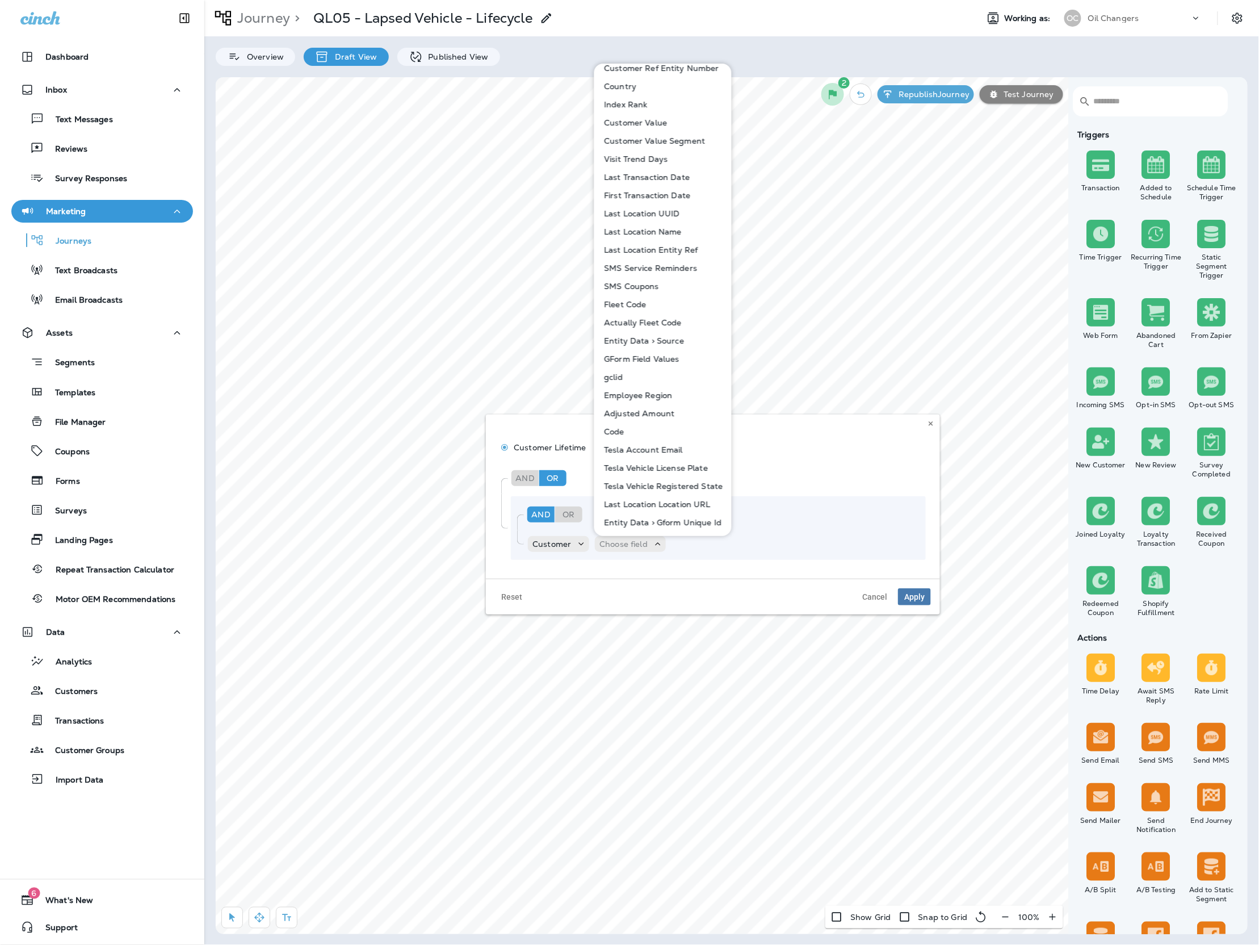
click at [646, 301] on button "Fleet Code" at bounding box center [664, 304] width 136 height 18
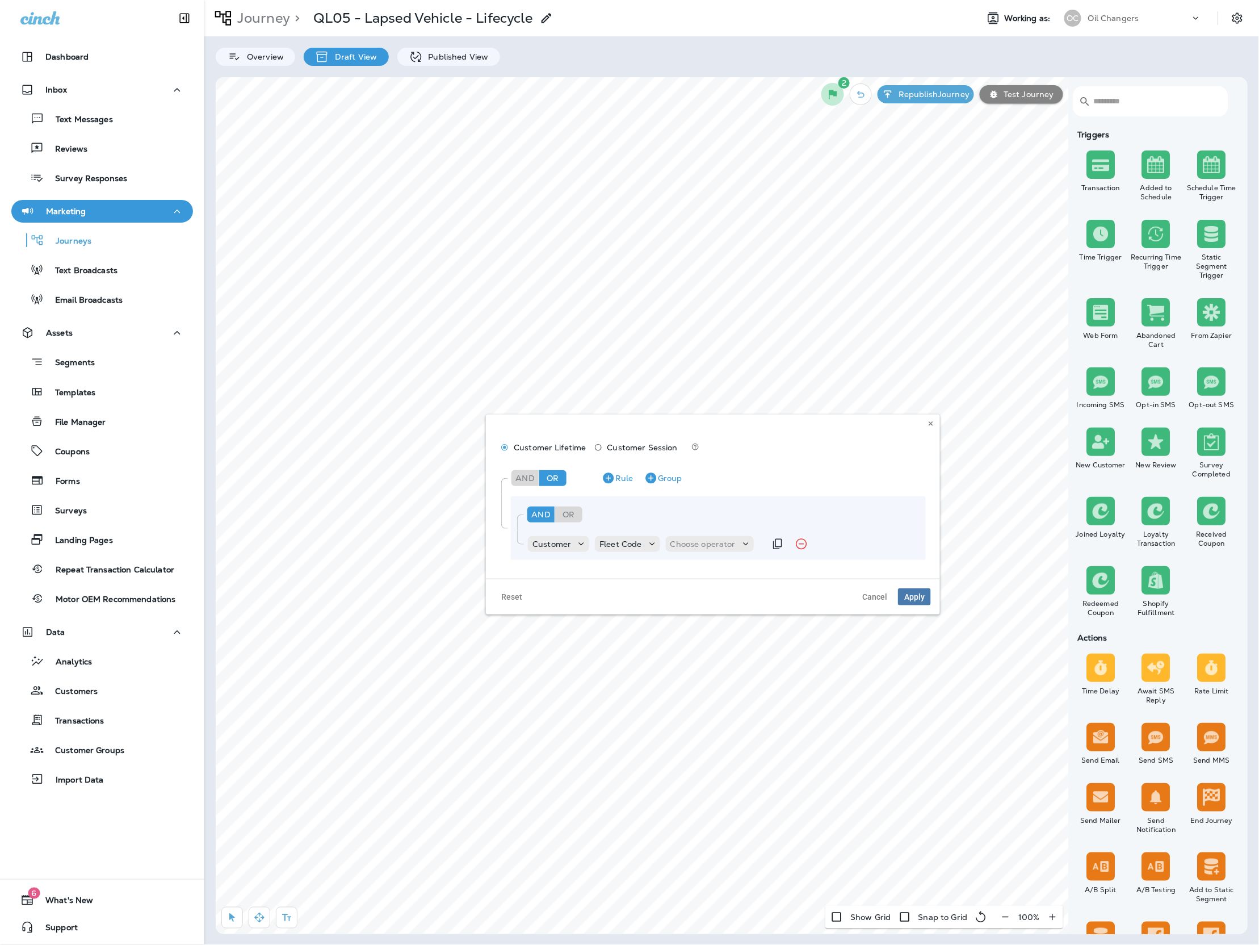
click at [725, 533] on div "Customer Fleet Code Choose operator" at bounding box center [646, 544] width 238 height 23
click at [717, 544] on p "Choose operator" at bounding box center [702, 543] width 65 height 9
click at [710, 697] on p "is not empty" at bounding box center [697, 699] width 54 height 9
click at [756, 547] on icon "Duplicate Rule" at bounding box center [761, 544] width 14 height 14
click at [713, 568] on p "is not empty" at bounding box center [694, 571] width 49 height 9
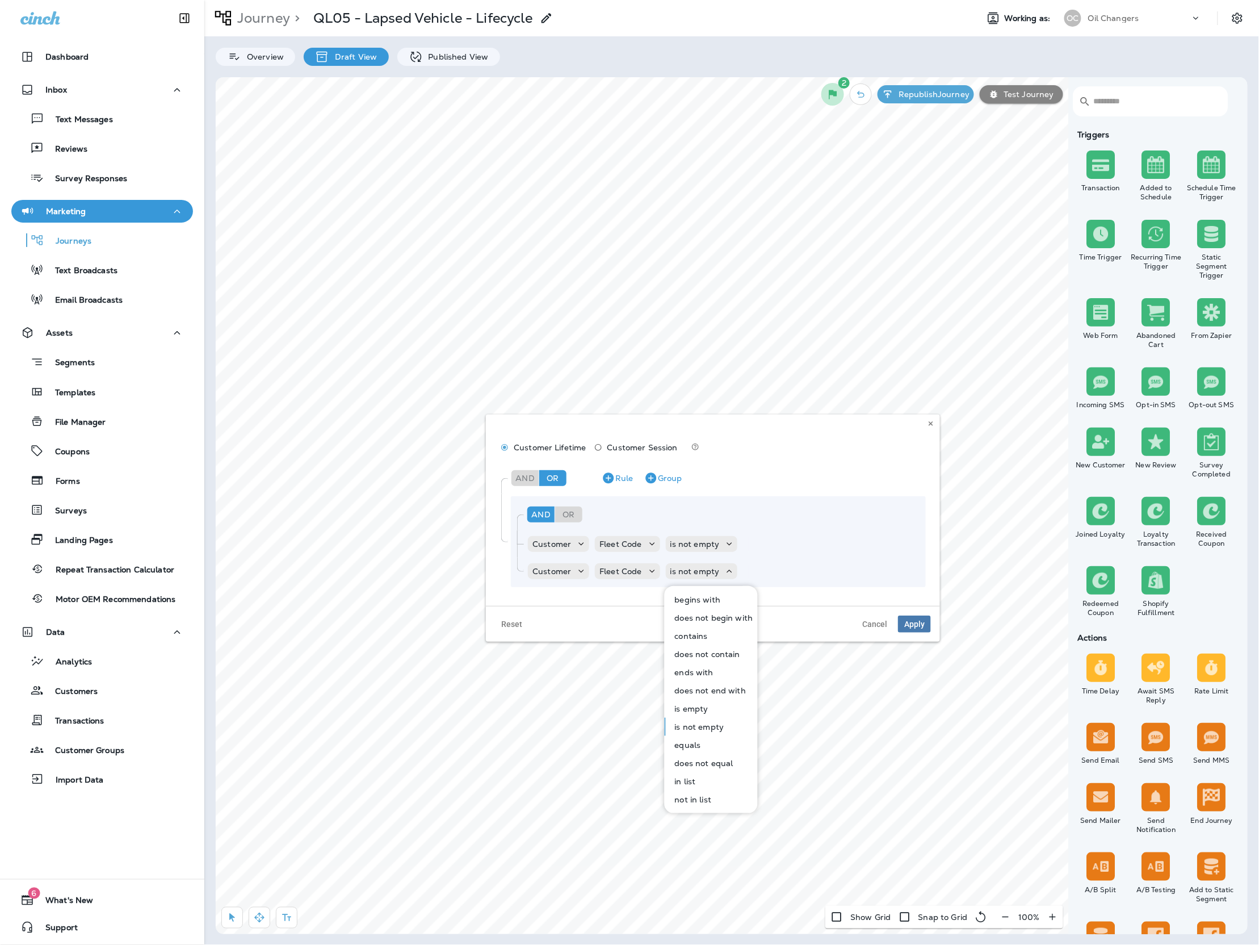
click at [688, 796] on p "not in list" at bounding box center [690, 799] width 41 height 9
click at [749, 567] on p "Choose query type" at bounding box center [772, 571] width 74 height 9
drag, startPoint x: 760, startPoint y: 599, endPoint x: 763, endPoint y: 594, distance: 5.8
click at [760, 599] on button "Text" at bounding box center [763, 599] width 65 height 18
click at [788, 567] on p "Select options" at bounding box center [814, 571] width 56 height 9
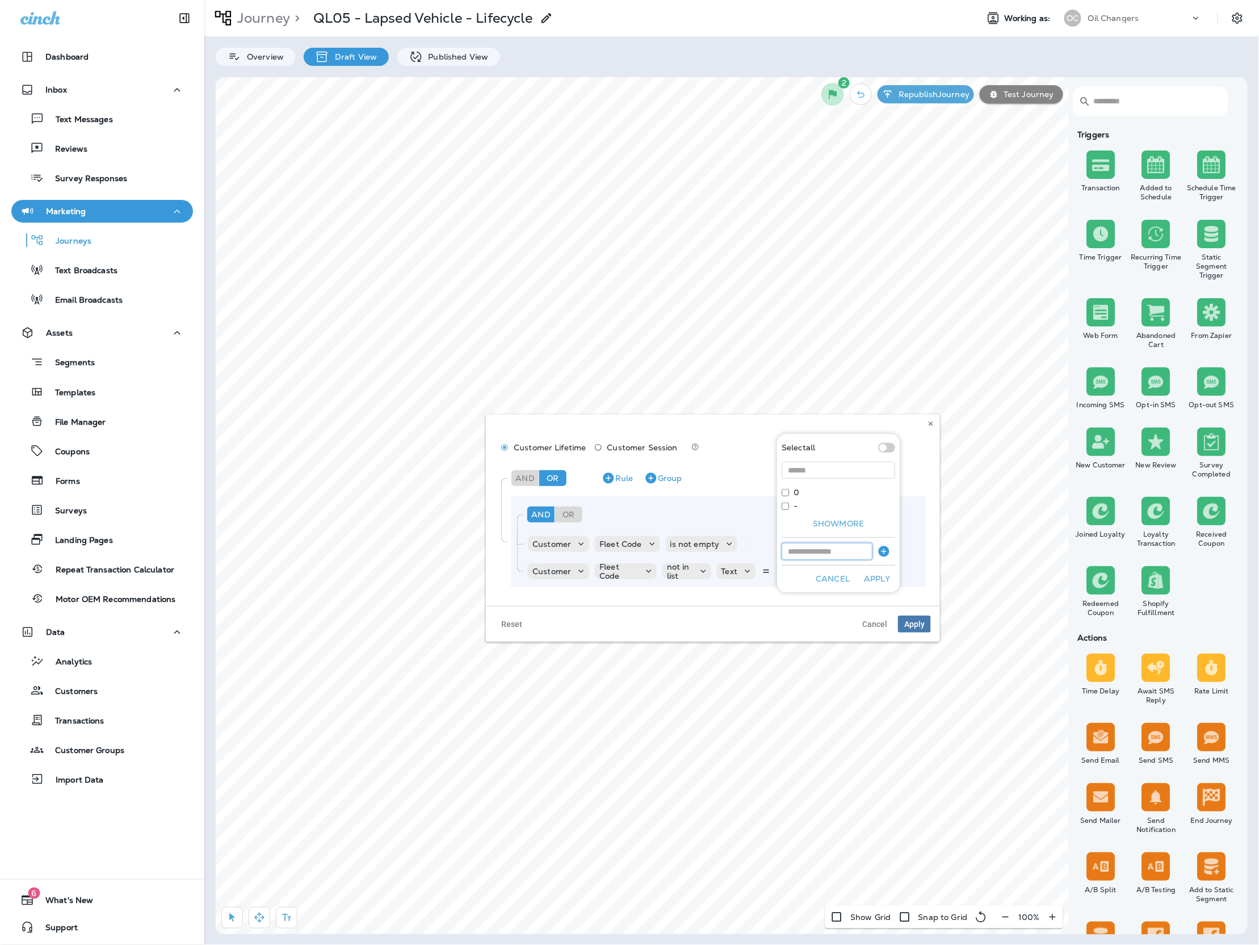
click at [803, 546] on input at bounding box center [827, 551] width 91 height 17
type input "****"
click at [885, 552] on icon "button" at bounding box center [884, 551] width 11 height 11
click at [883, 576] on button "Apply" at bounding box center [877, 579] width 36 height 18
click at [660, 483] on button "Group" at bounding box center [663, 478] width 47 height 18
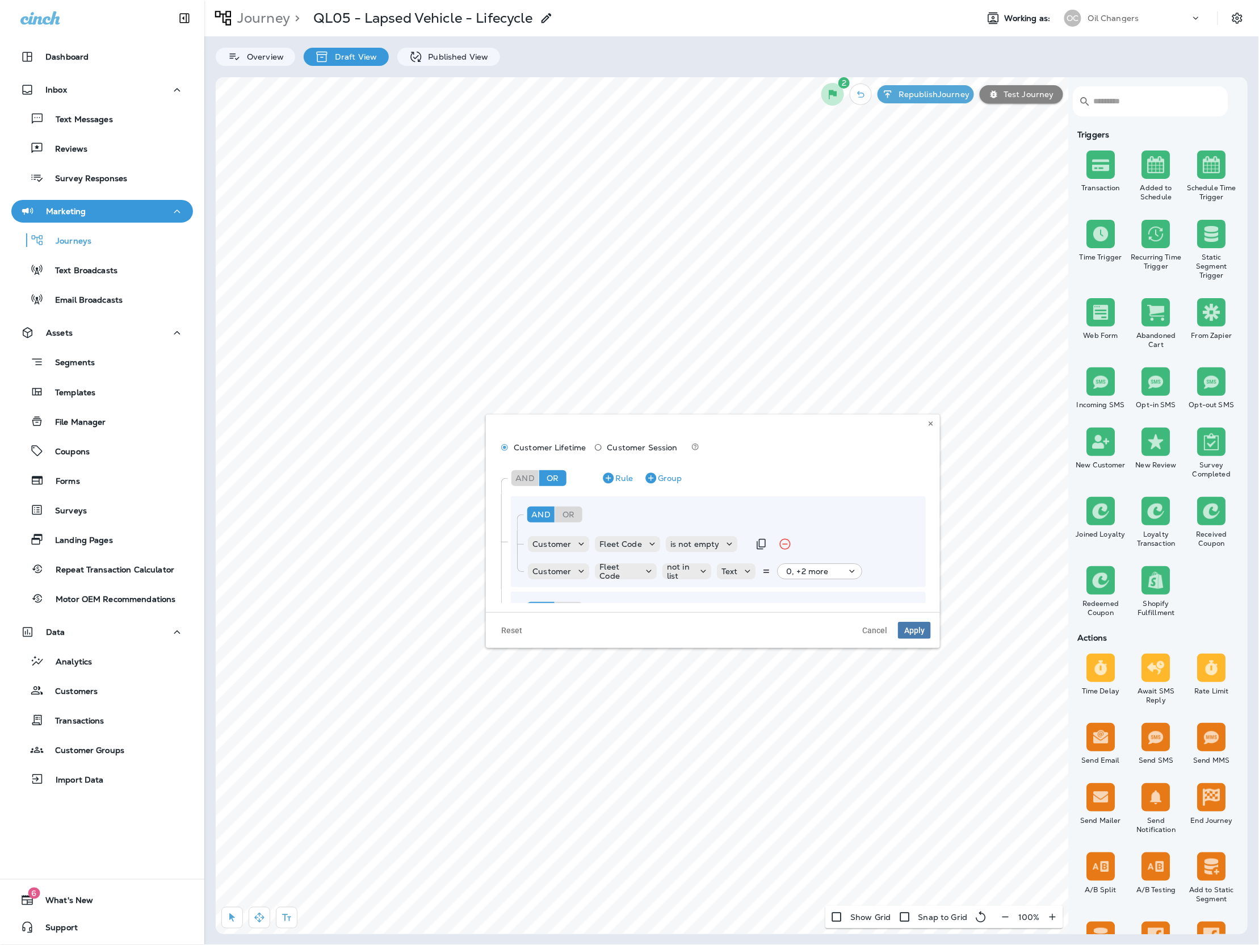
scroll to position [62, 0]
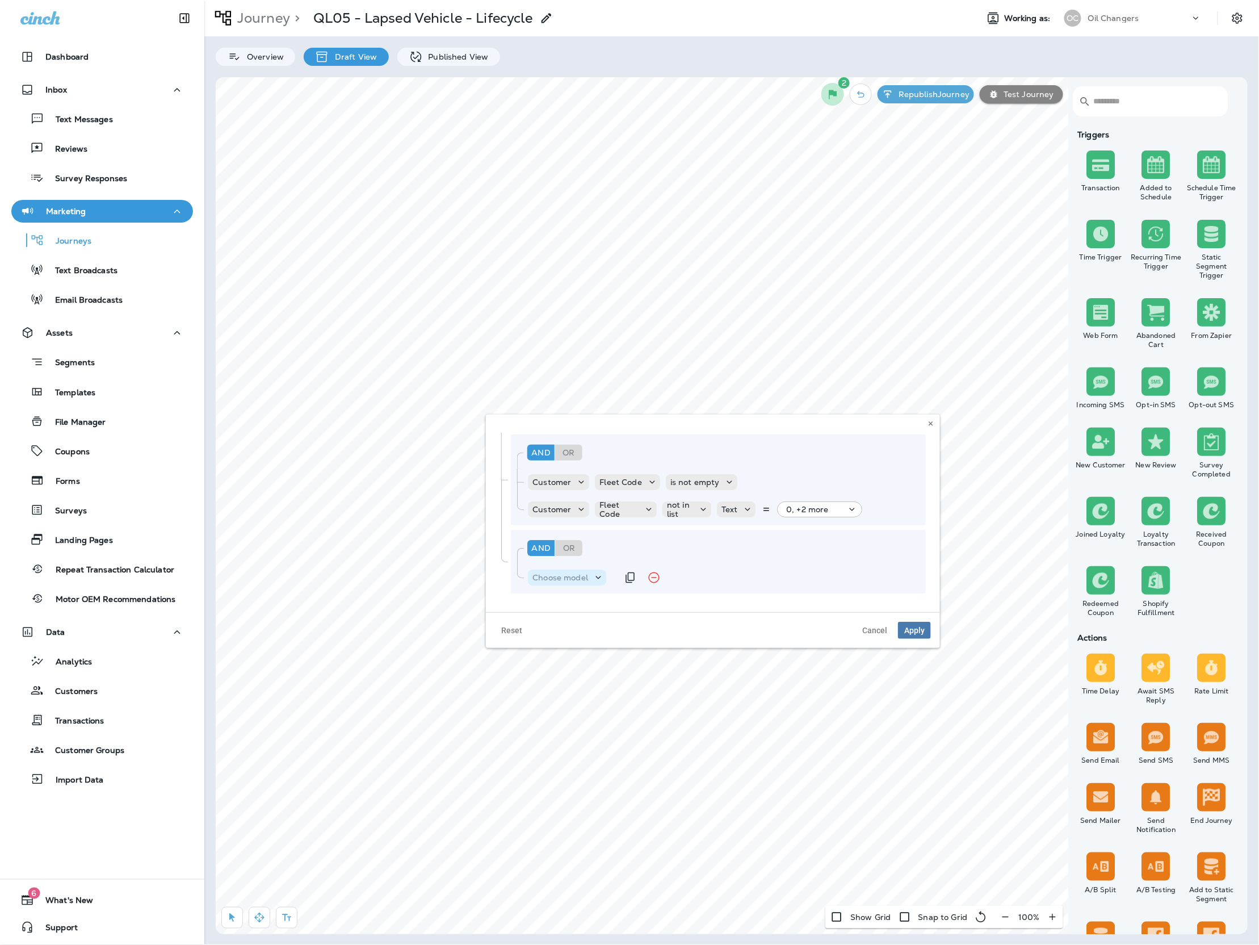
click at [586, 573] on p "Choose model" at bounding box center [561, 577] width 56 height 9
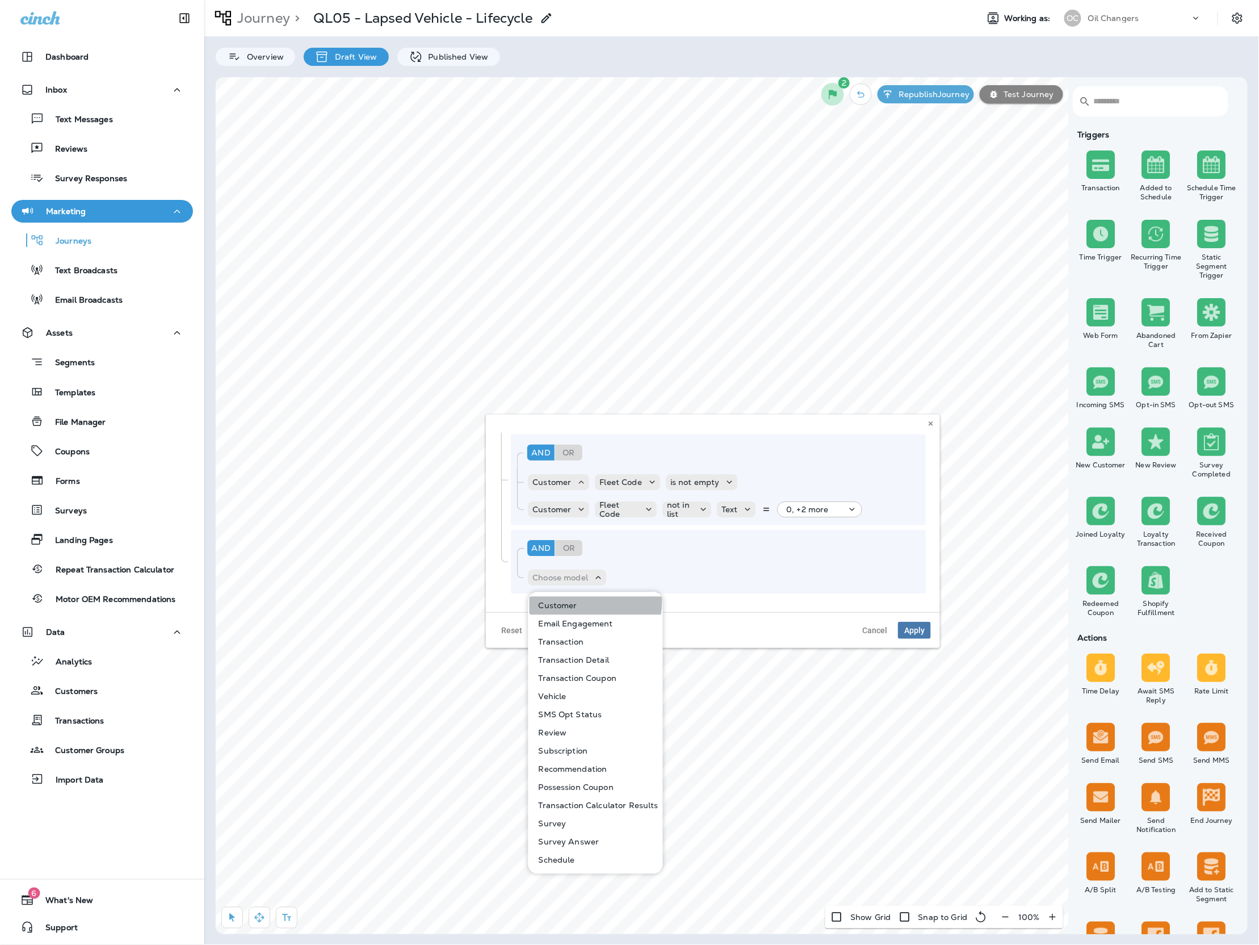
click at [578, 602] on button "Customer" at bounding box center [596, 606] width 133 height 18
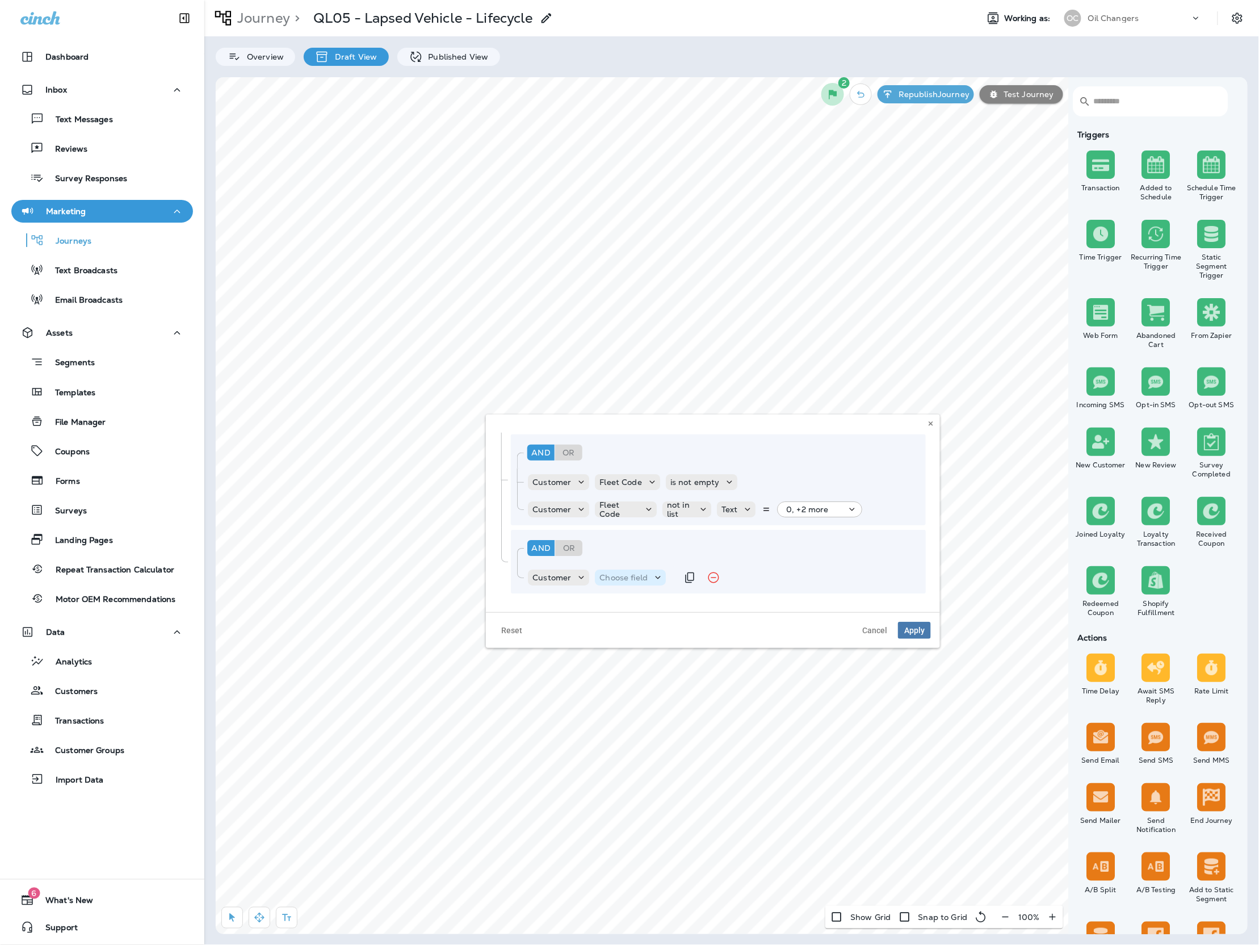
click at [619, 575] on p "Choose field" at bounding box center [624, 577] width 48 height 9
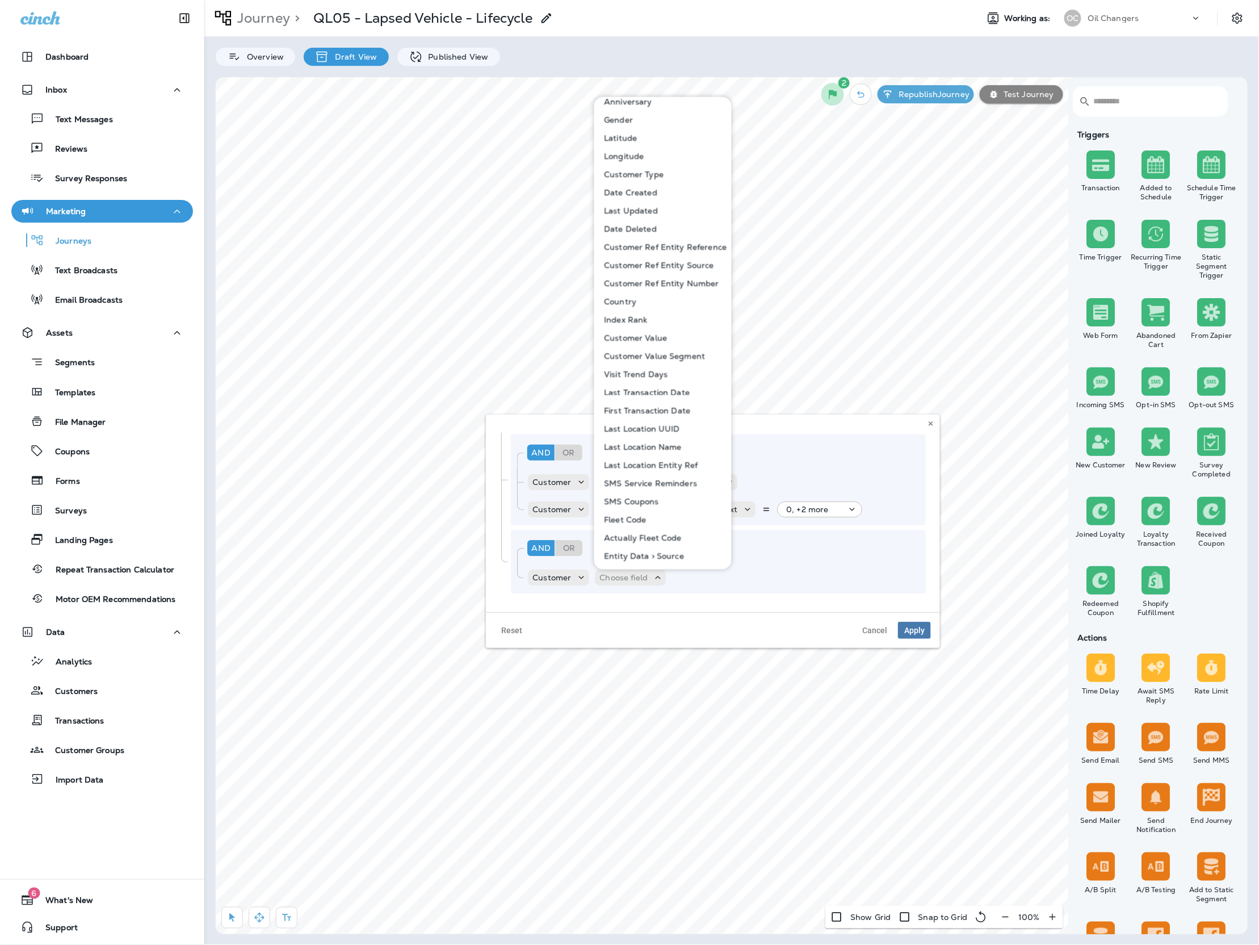
scroll to position [318, 0]
drag, startPoint x: 651, startPoint y: 501, endPoint x: 660, endPoint y: 543, distance: 43.0
click at [651, 501] on p "Actually Fleet Code" at bounding box center [641, 501] width 82 height 9
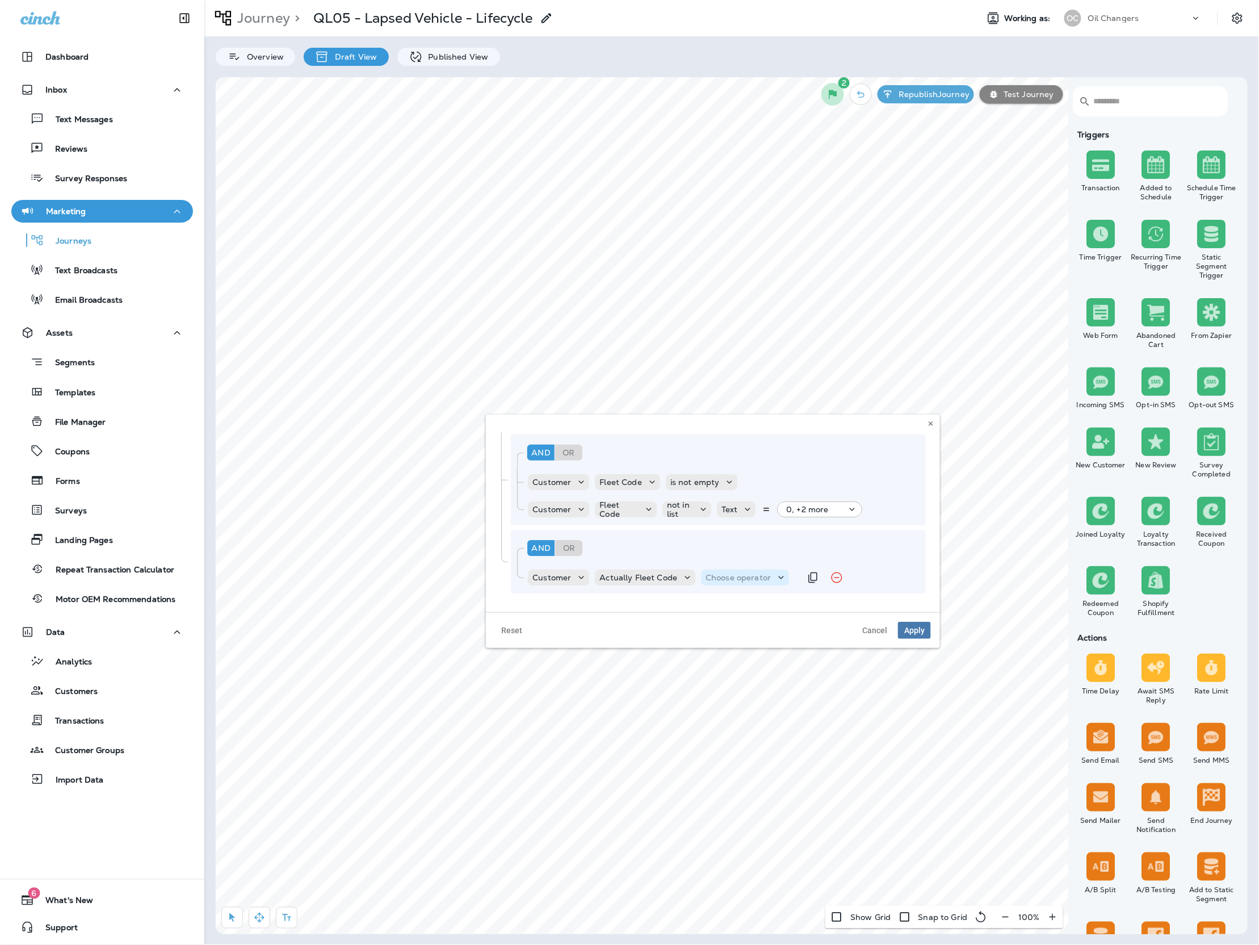
click at [725, 573] on p "Choose operator" at bounding box center [738, 577] width 65 height 9
click at [751, 730] on p "is not empty" at bounding box center [732, 732] width 54 height 9
click at [818, 581] on icon "Remove Rule" at bounding box center [821, 578] width 14 height 14
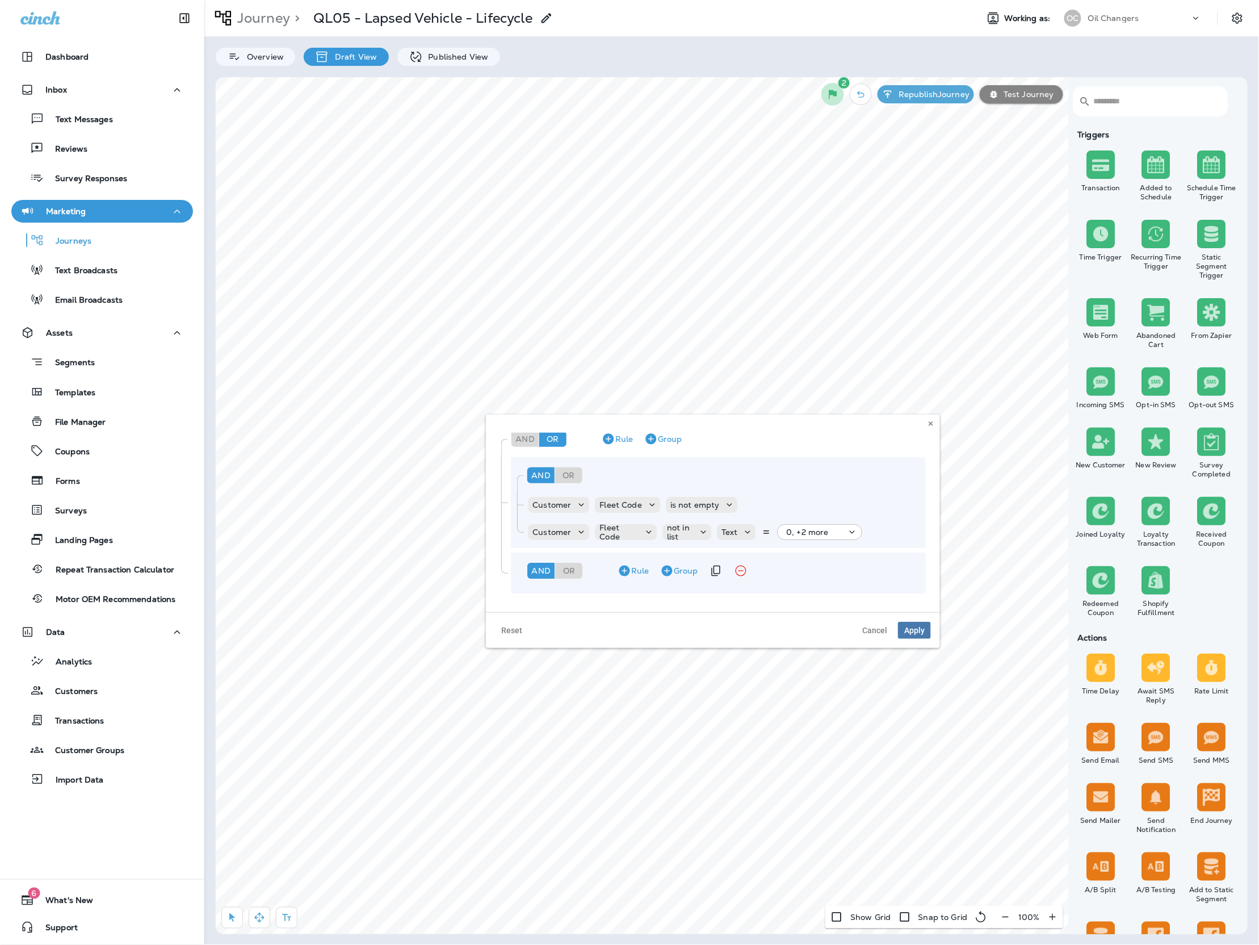
scroll to position [39, 0]
click at [744, 577] on icon "Remove Group" at bounding box center [741, 571] width 14 height 14
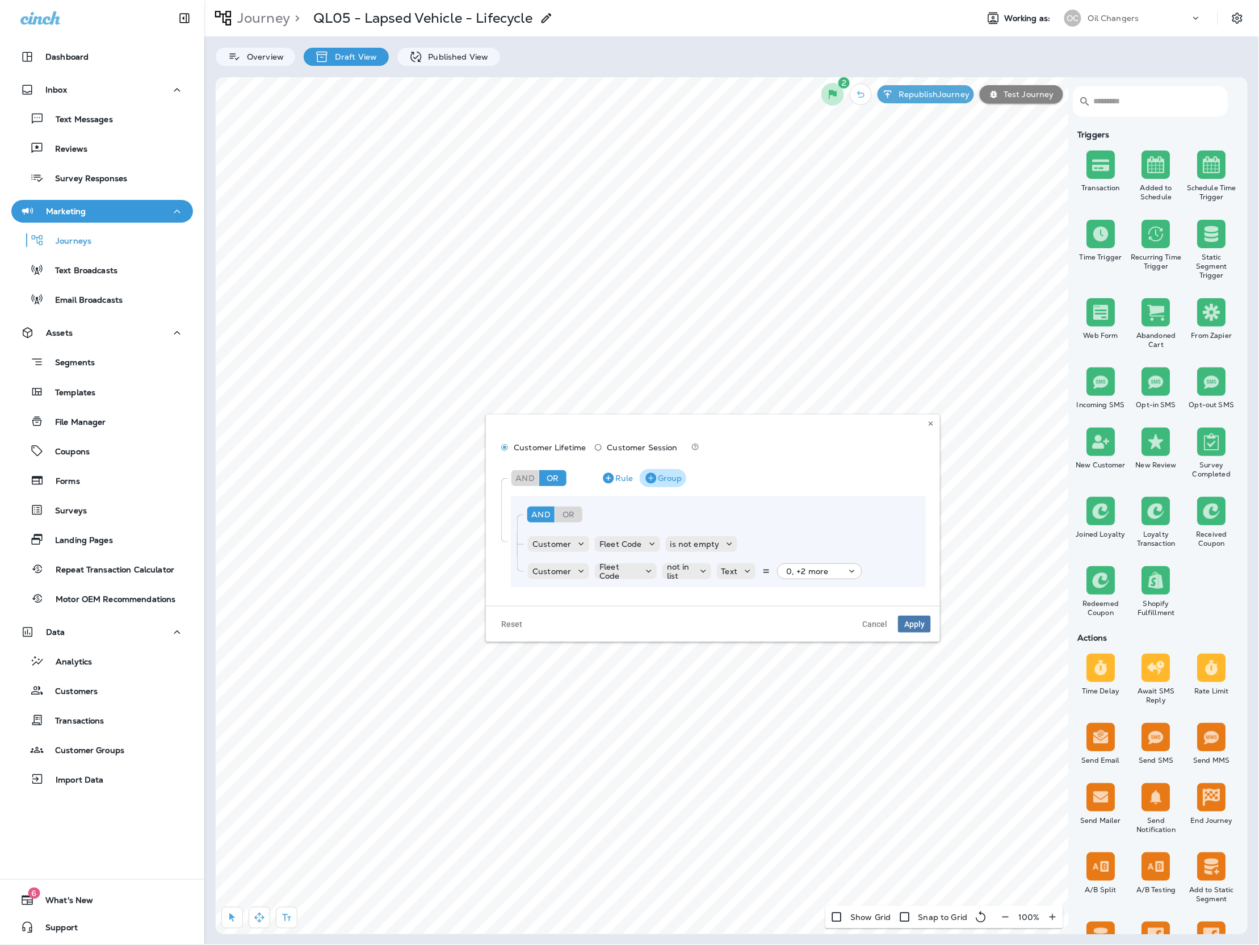
click at [664, 475] on button "Group" at bounding box center [663, 478] width 47 height 18
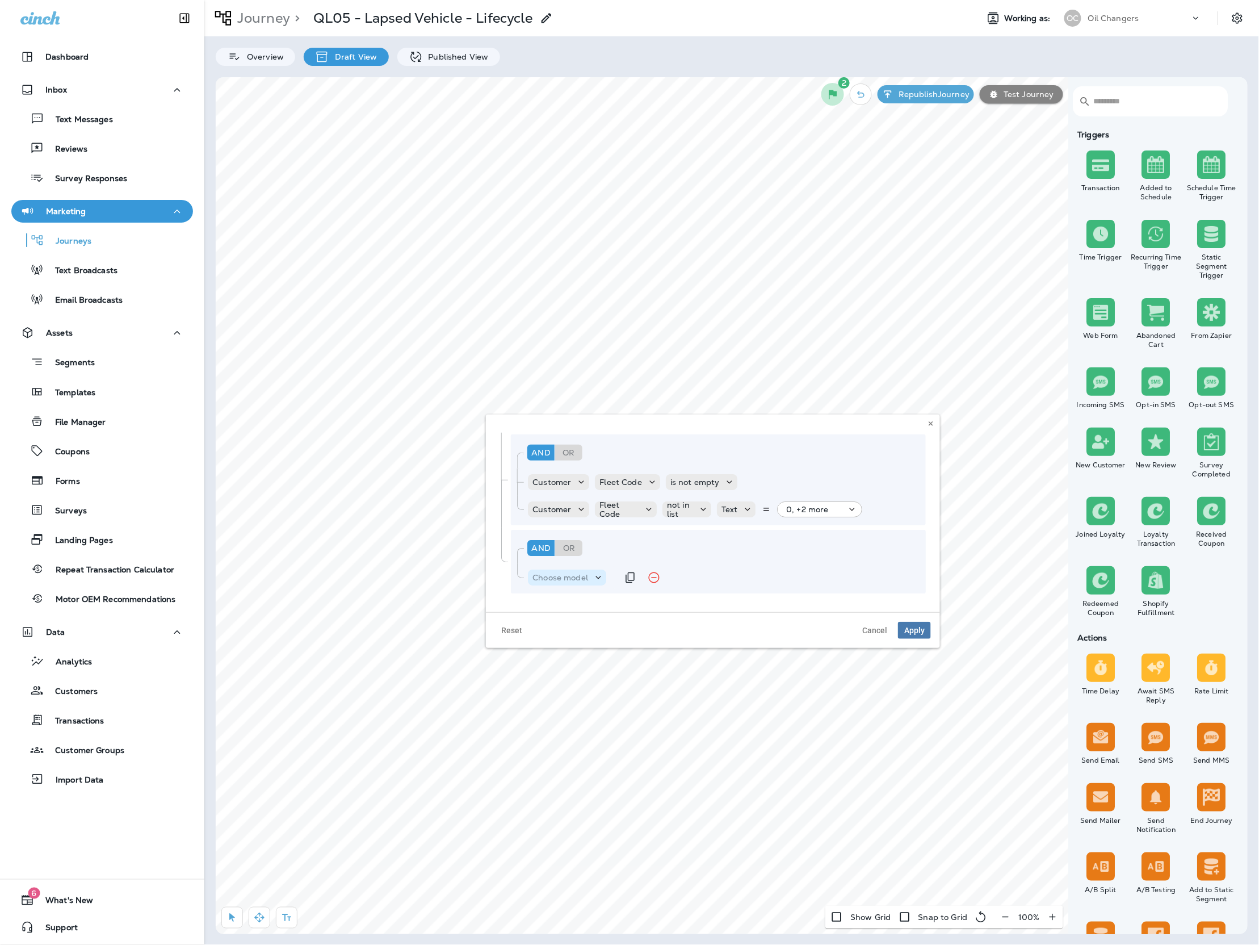
click at [590, 573] on div "Choose model" at bounding box center [560, 577] width 65 height 9
click at [587, 603] on button "Customer" at bounding box center [596, 606] width 133 height 18
click at [611, 585] on p "Choose field" at bounding box center [624, 581] width 48 height 9
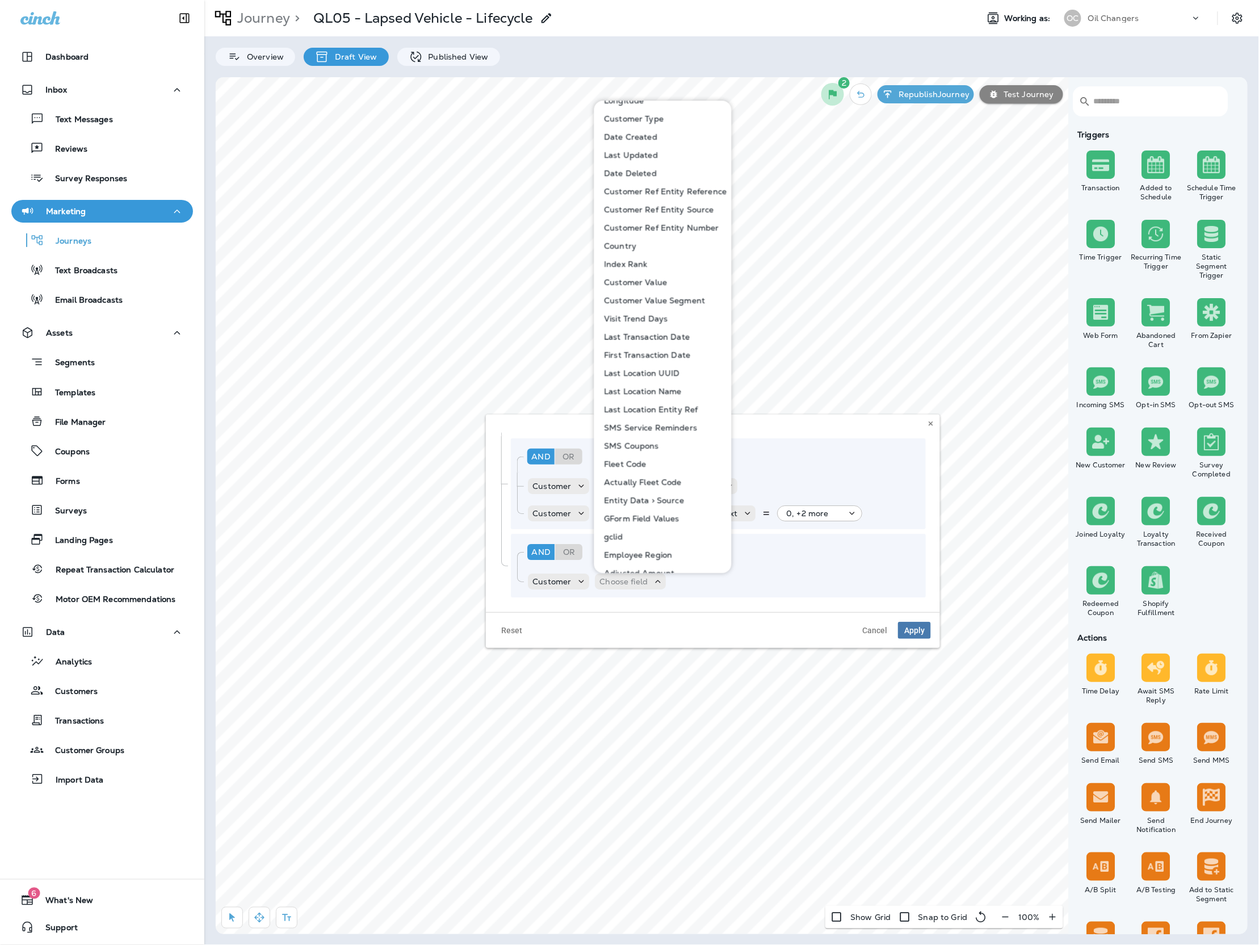
scroll to position [402, 0]
click at [682, 421] on button "Actually Fleet Code" at bounding box center [664, 421] width 136 height 18
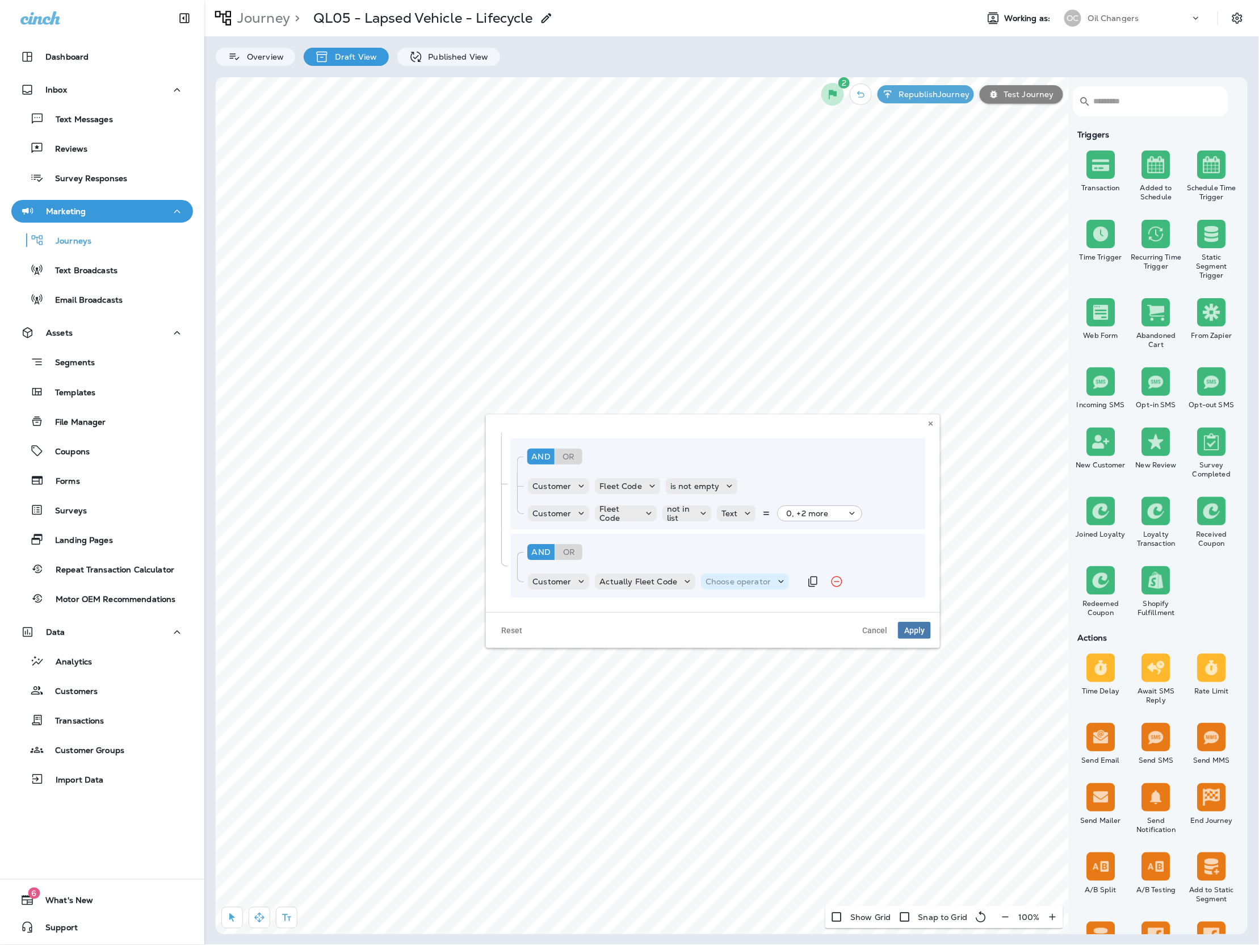
click at [753, 577] on p "Choose operator" at bounding box center [738, 581] width 65 height 9
click at [757, 737] on button "is not empty" at bounding box center [747, 736] width 92 height 18
click at [810, 577] on button "Remove Rule" at bounding box center [821, 581] width 23 height 23
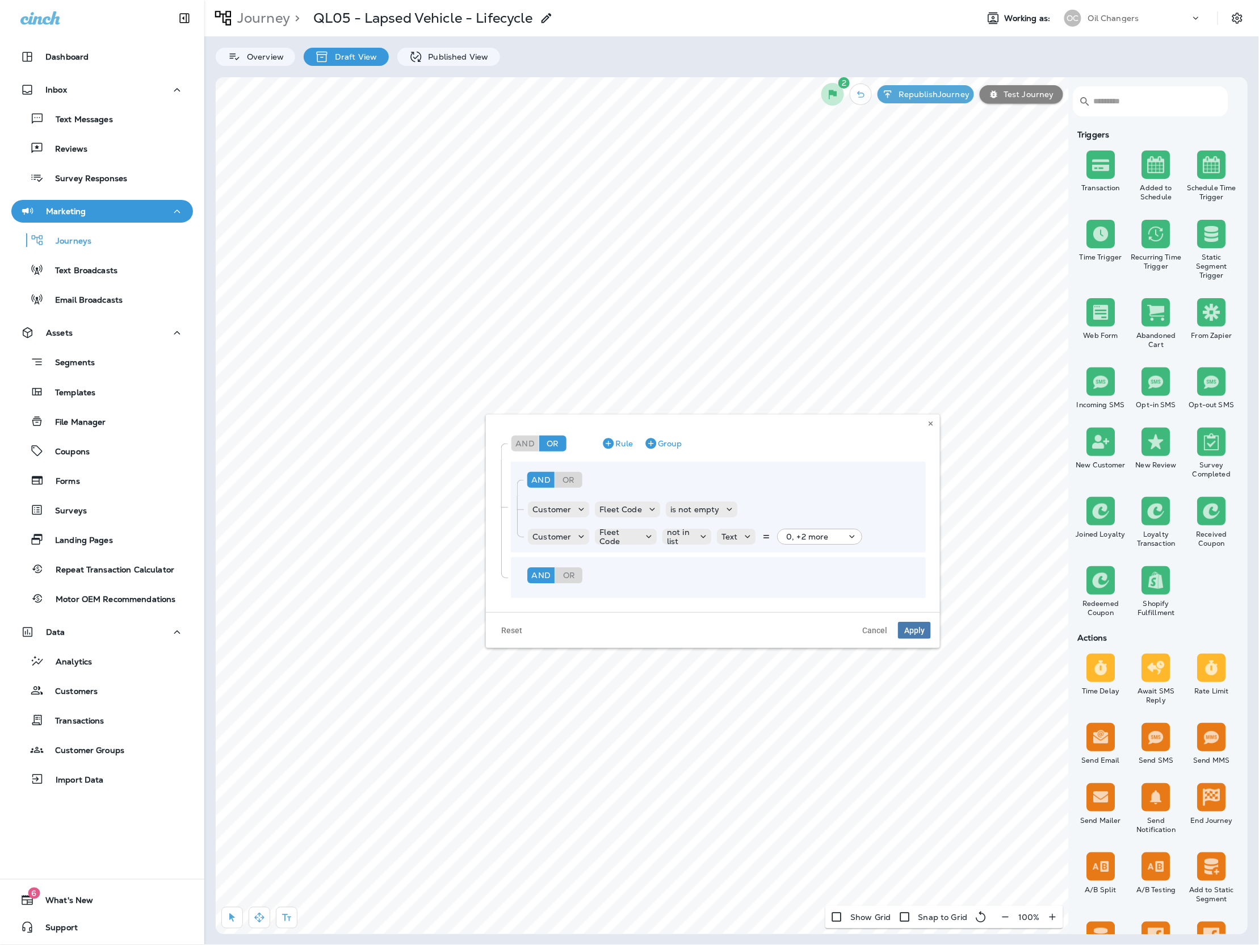
scroll to position [39, 0]
click at [625, 571] on icon "button" at bounding box center [624, 570] width 11 height 11
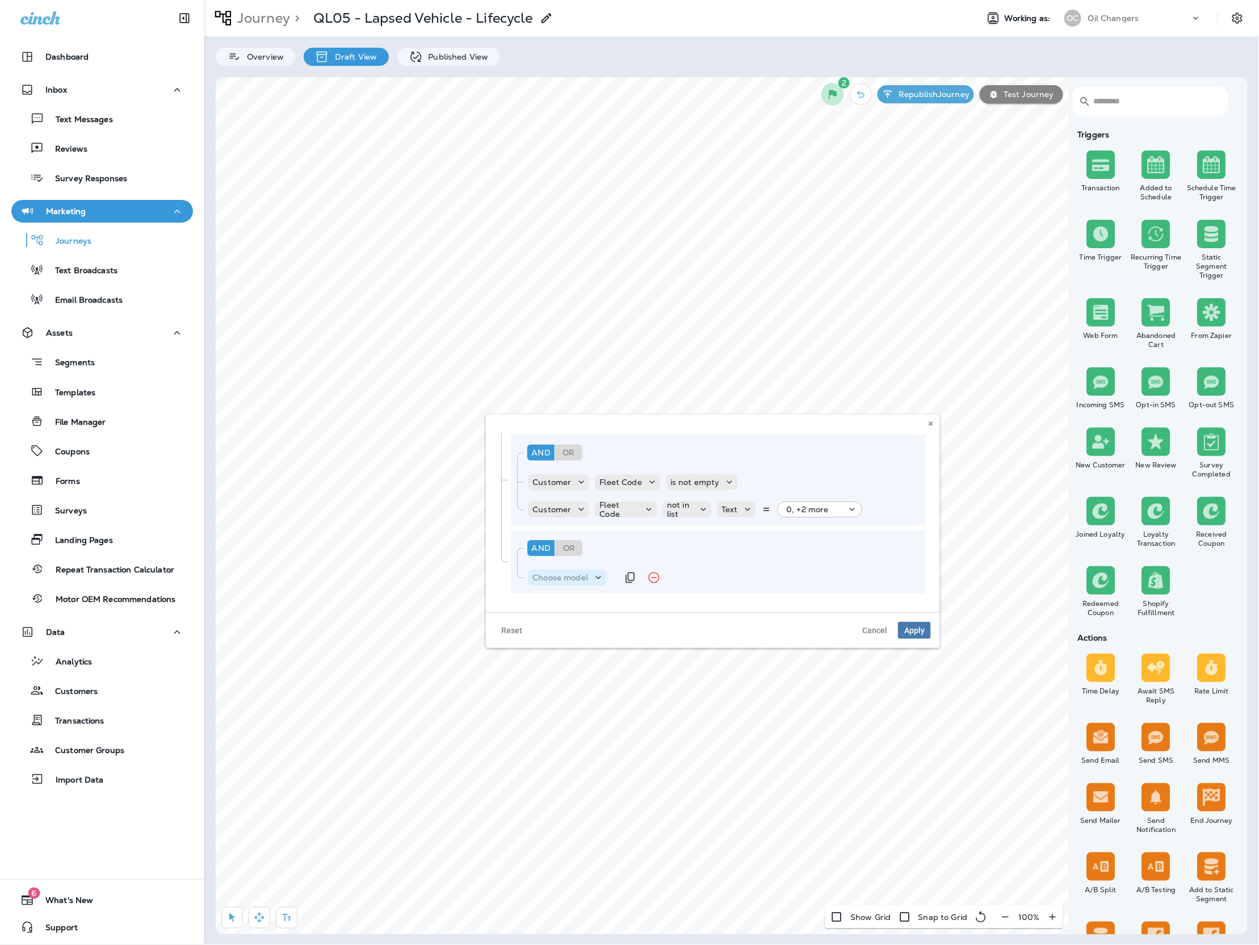
click at [573, 570] on div "Choose model" at bounding box center [567, 577] width 78 height 16
drag, startPoint x: 573, startPoint y: 599, endPoint x: 587, endPoint y: 594, distance: 15.1
click at [573, 599] on button "Customer" at bounding box center [596, 606] width 133 height 18
click at [616, 583] on div "Choose field" at bounding box center [630, 577] width 71 height 16
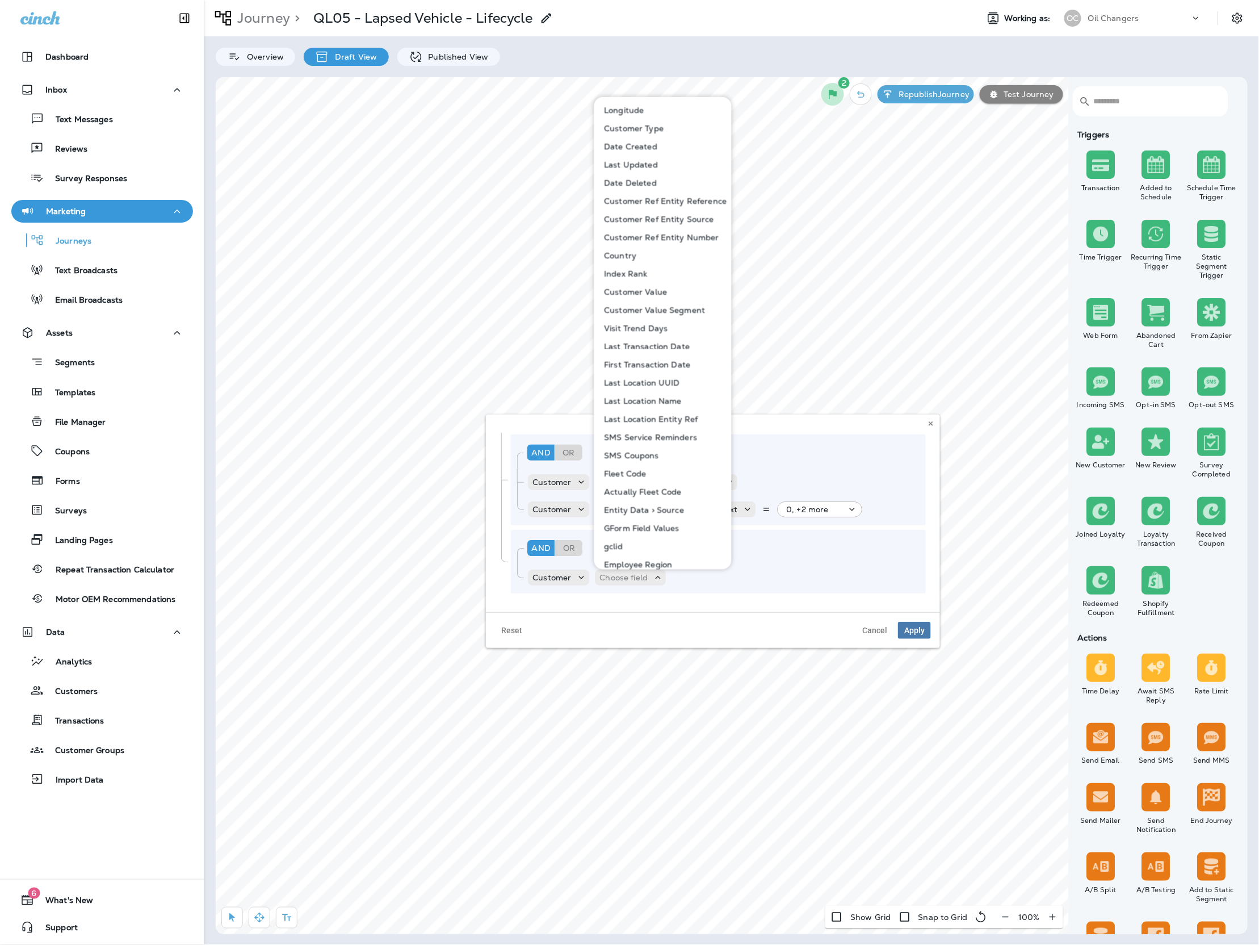
scroll to position [330, 0]
click at [674, 494] on button "Actually Fleet Code" at bounding box center [664, 489] width 136 height 18
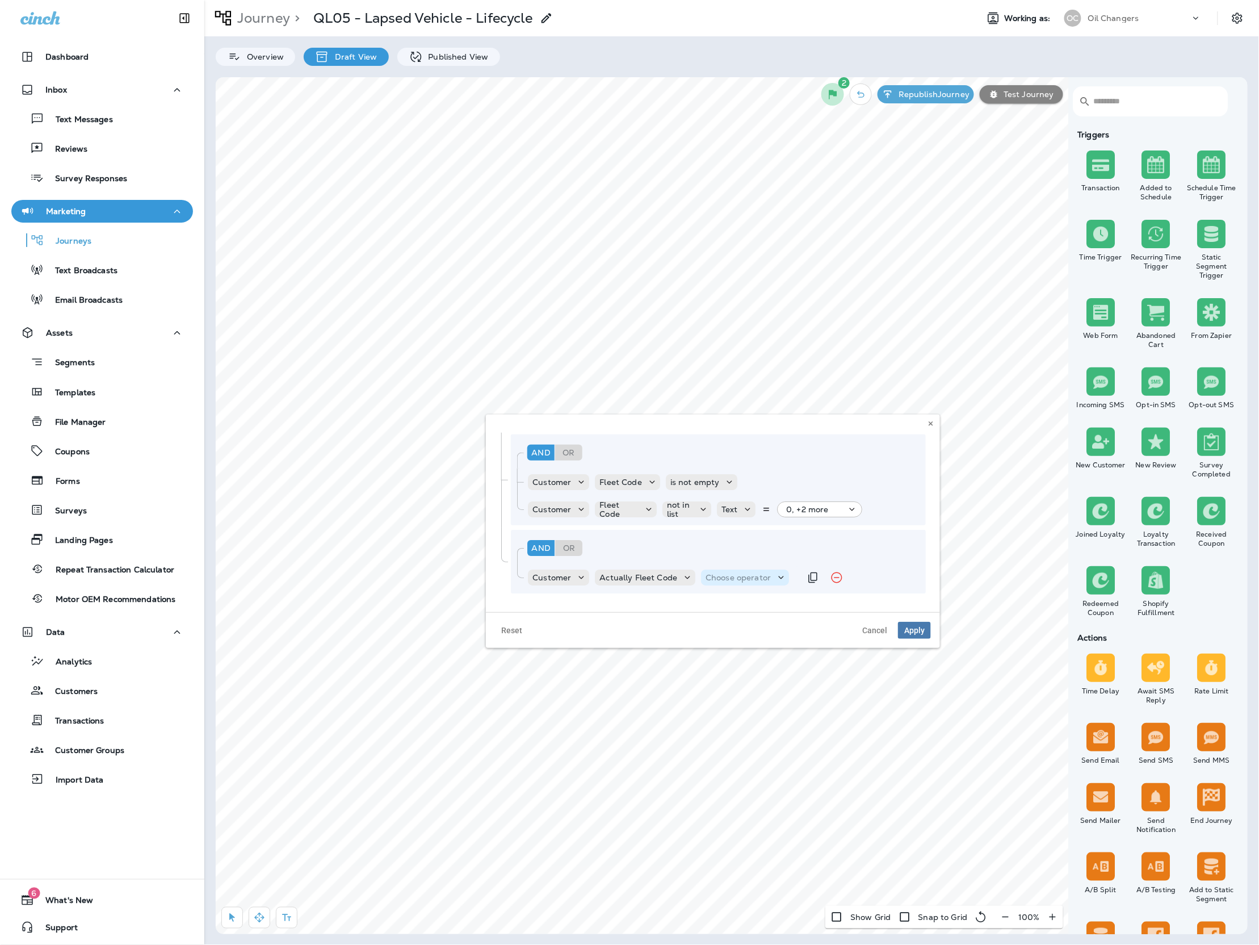
click at [719, 576] on p "Choose operator" at bounding box center [738, 577] width 65 height 9
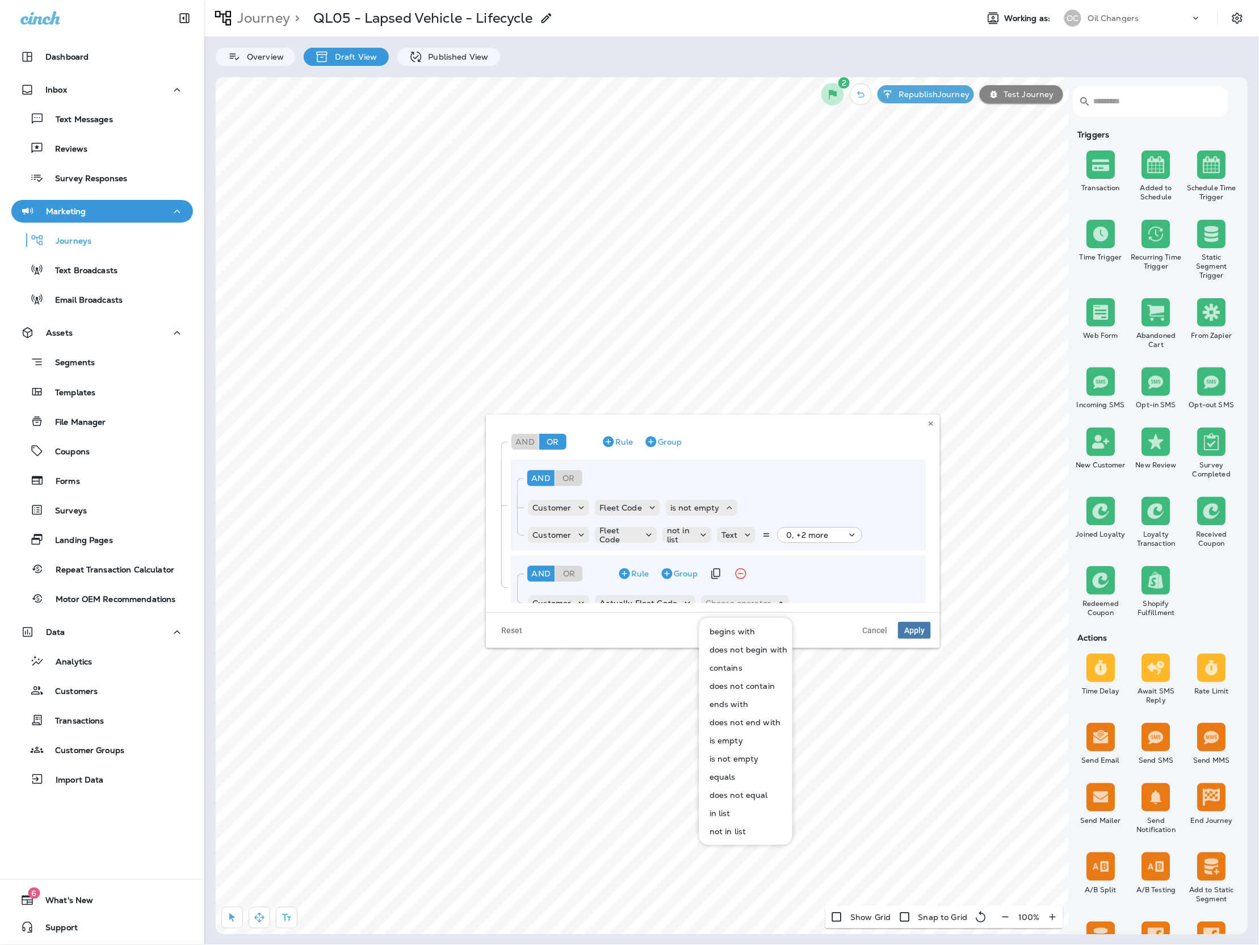
scroll to position [62, 0]
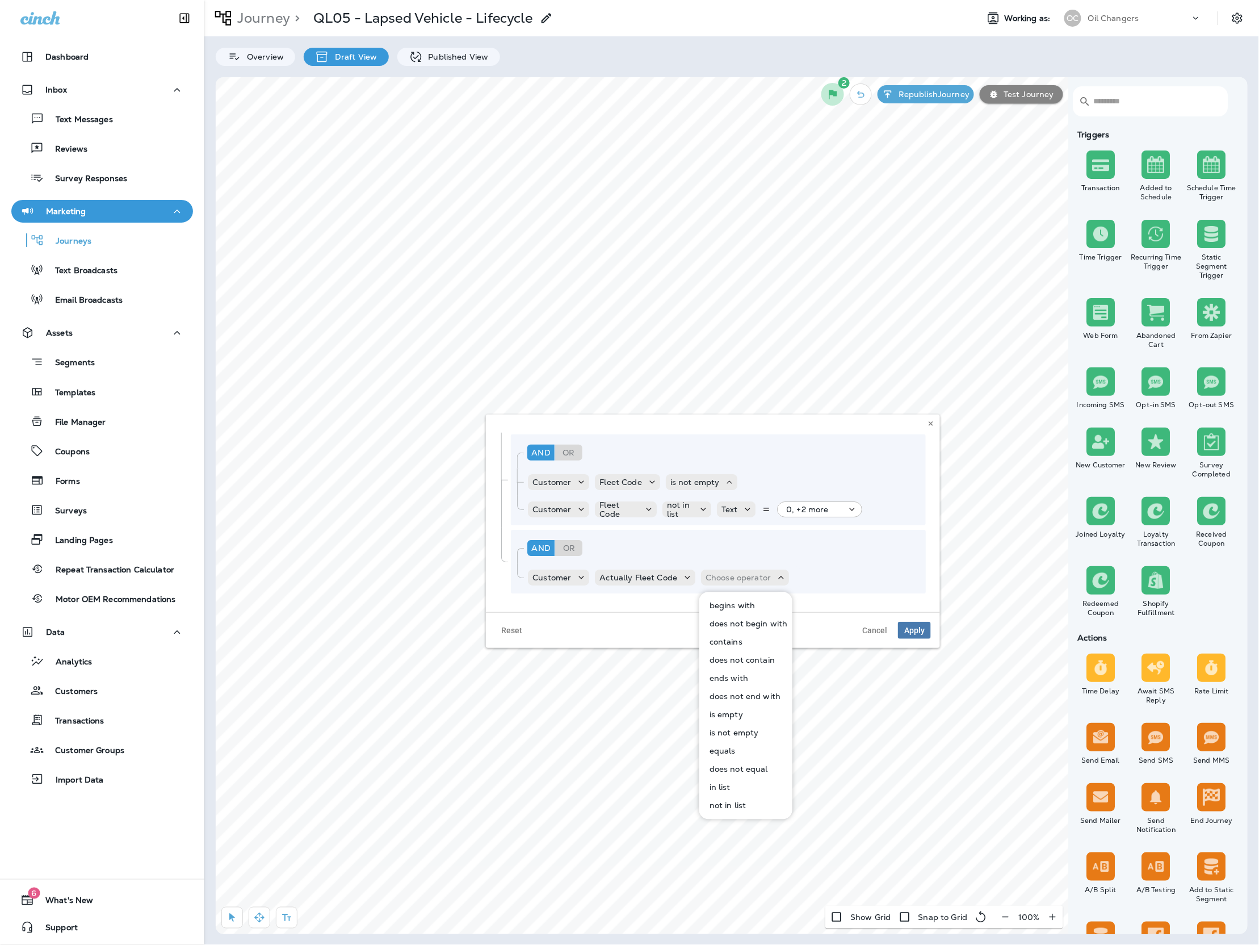
click at [754, 733] on p "is not empty" at bounding box center [732, 732] width 54 height 9
click at [794, 583] on icon "Duplicate Rule" at bounding box center [797, 578] width 14 height 14
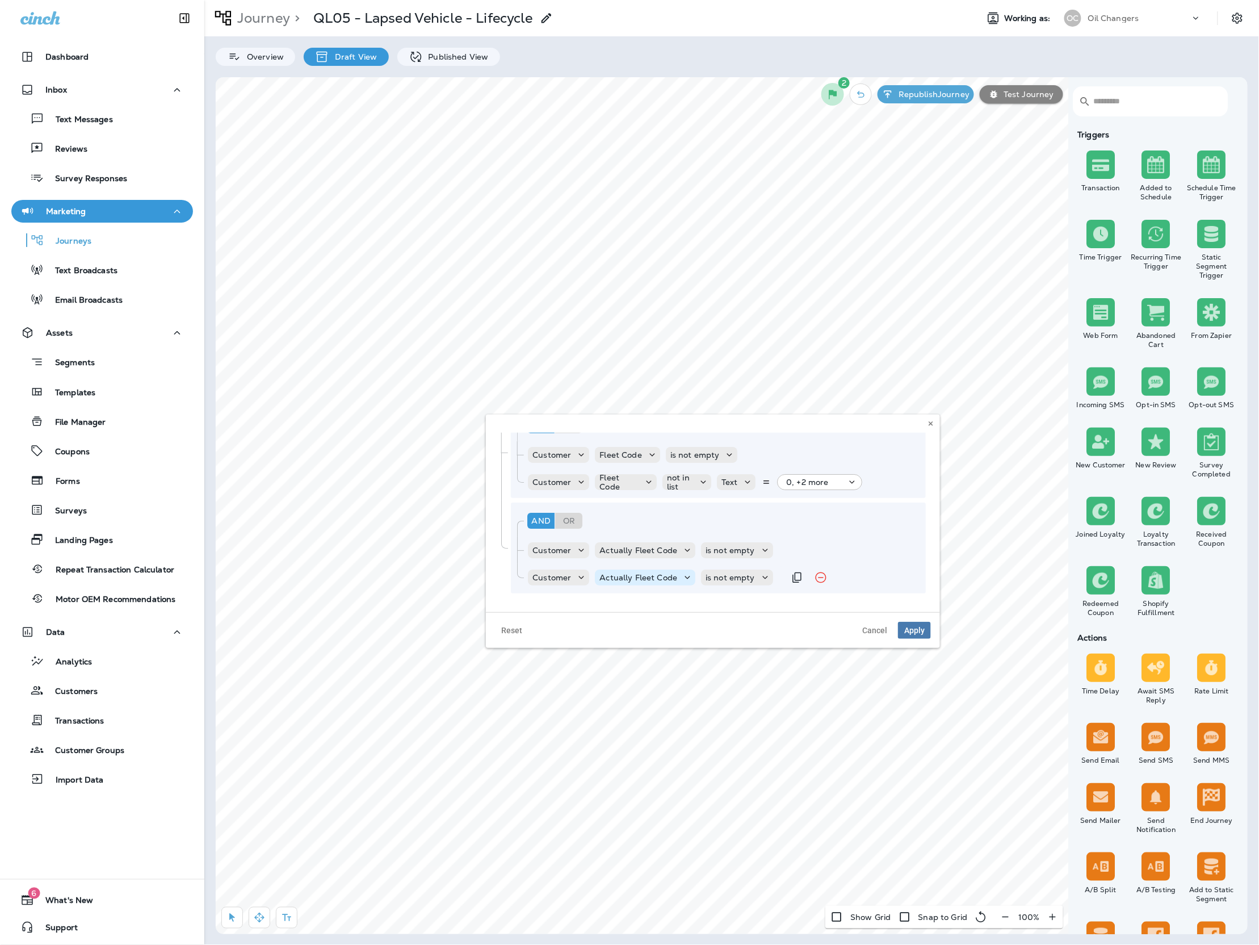
click at [668, 575] on div "Actually Fleet Code" at bounding box center [645, 577] width 100 height 16
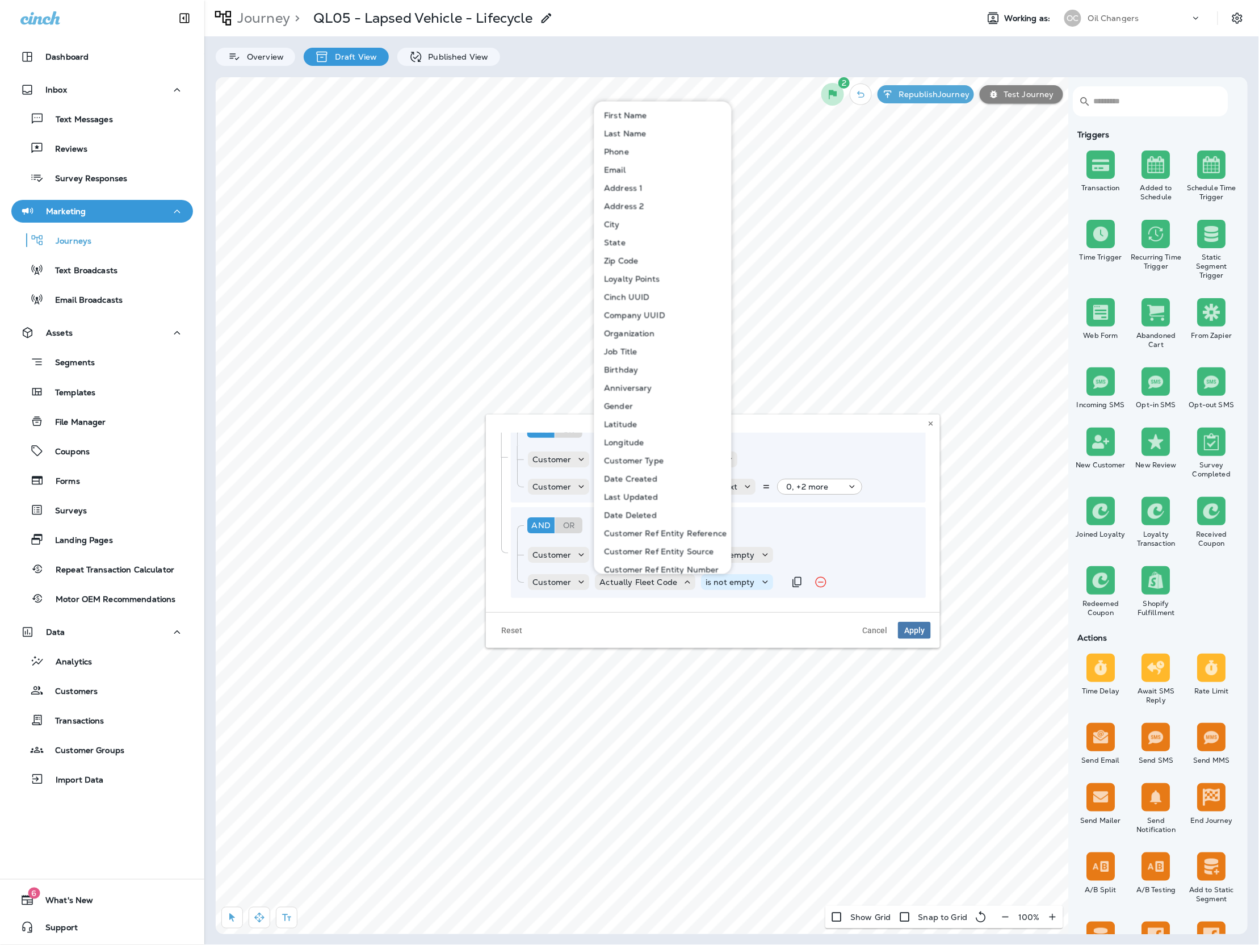
click at [760, 584] on icon at bounding box center [765, 581] width 11 height 11
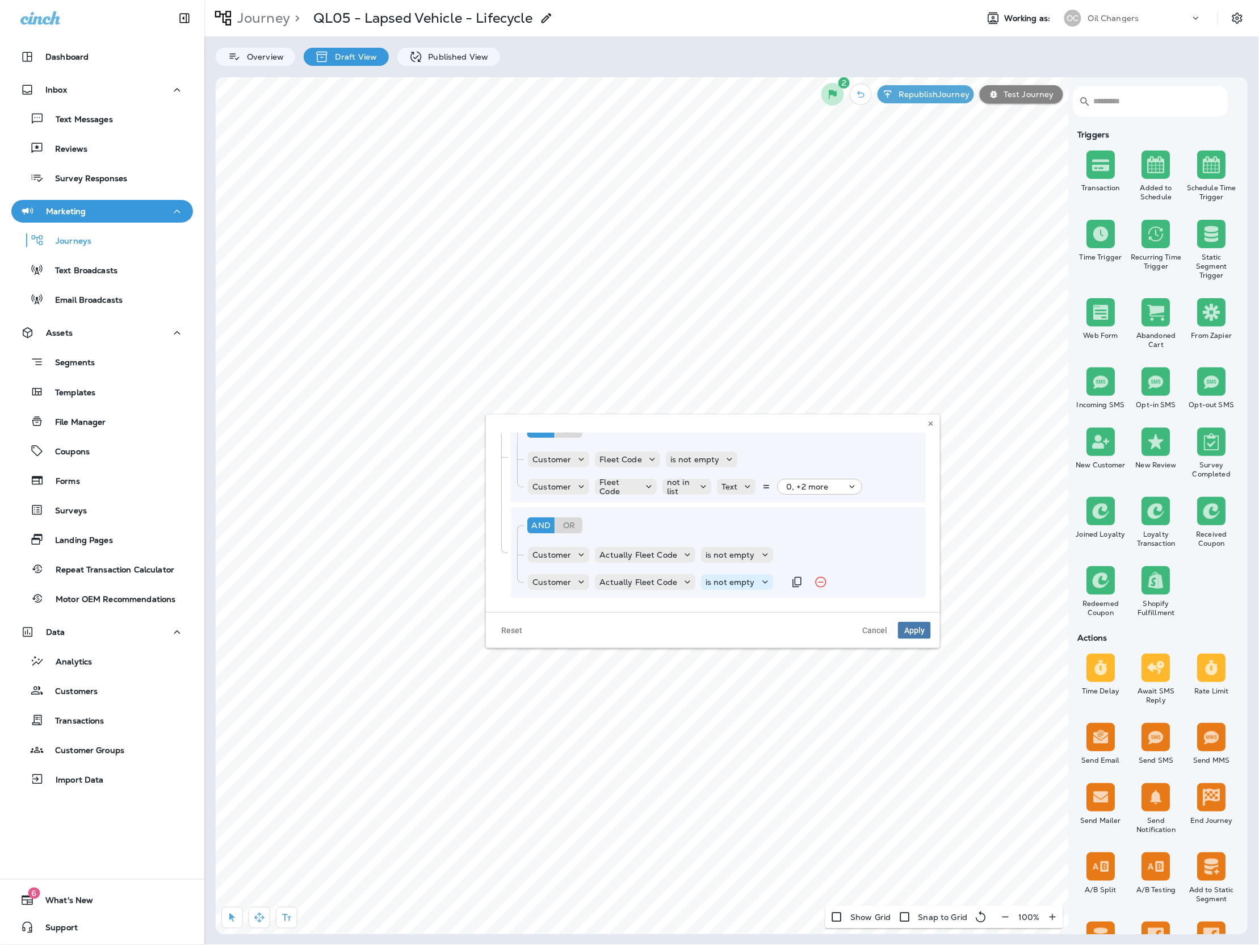
click at [760, 584] on icon at bounding box center [765, 581] width 11 height 11
click at [754, 791] on button "in list" at bounding box center [747, 792] width 92 height 18
click at [734, 580] on icon at bounding box center [736, 581] width 11 height 11
click at [750, 810] on button "not in list" at bounding box center [747, 810] width 92 height 18
click at [802, 583] on p "Choose query type" at bounding box center [807, 582] width 74 height 18
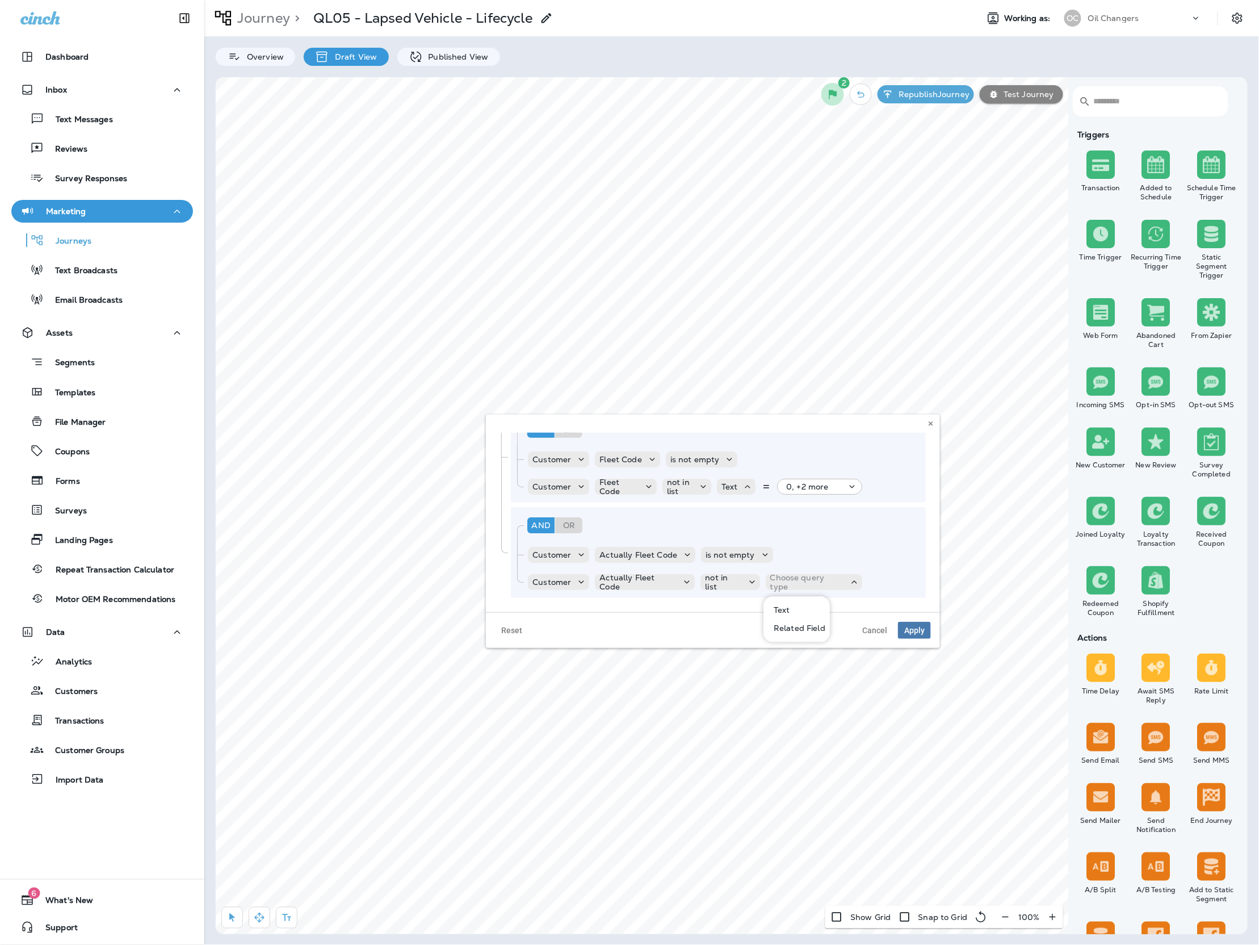
click at [795, 603] on button "Text" at bounding box center [797, 610] width 65 height 18
click at [827, 584] on p "Select options" at bounding box center [814, 581] width 56 height 9
click at [797, 554] on input at bounding box center [827, 557] width 91 height 17
type input "****"
click at [888, 556] on icon "button" at bounding box center [884, 557] width 11 height 11
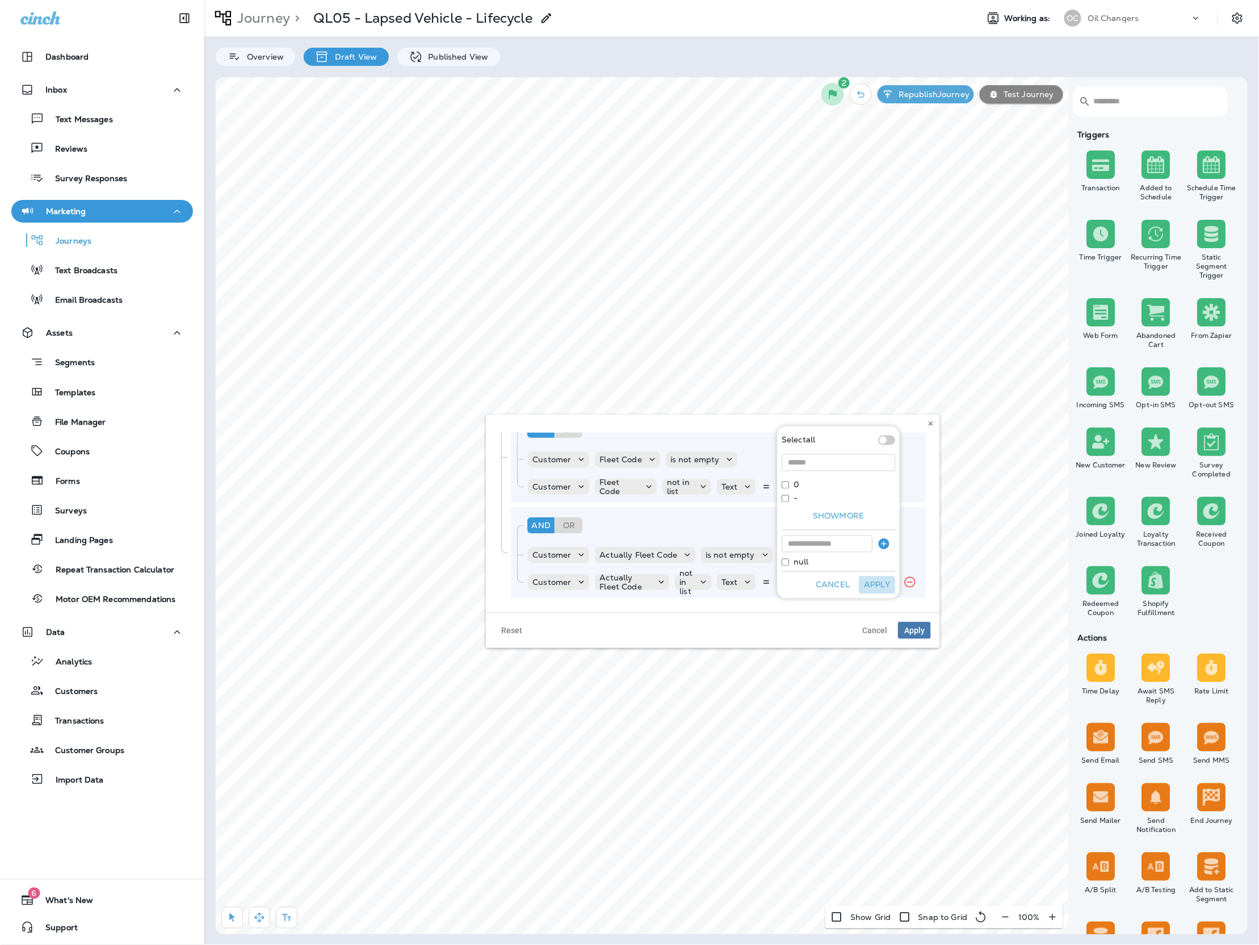
click at [878, 582] on button "Apply" at bounding box center [877, 585] width 36 height 18
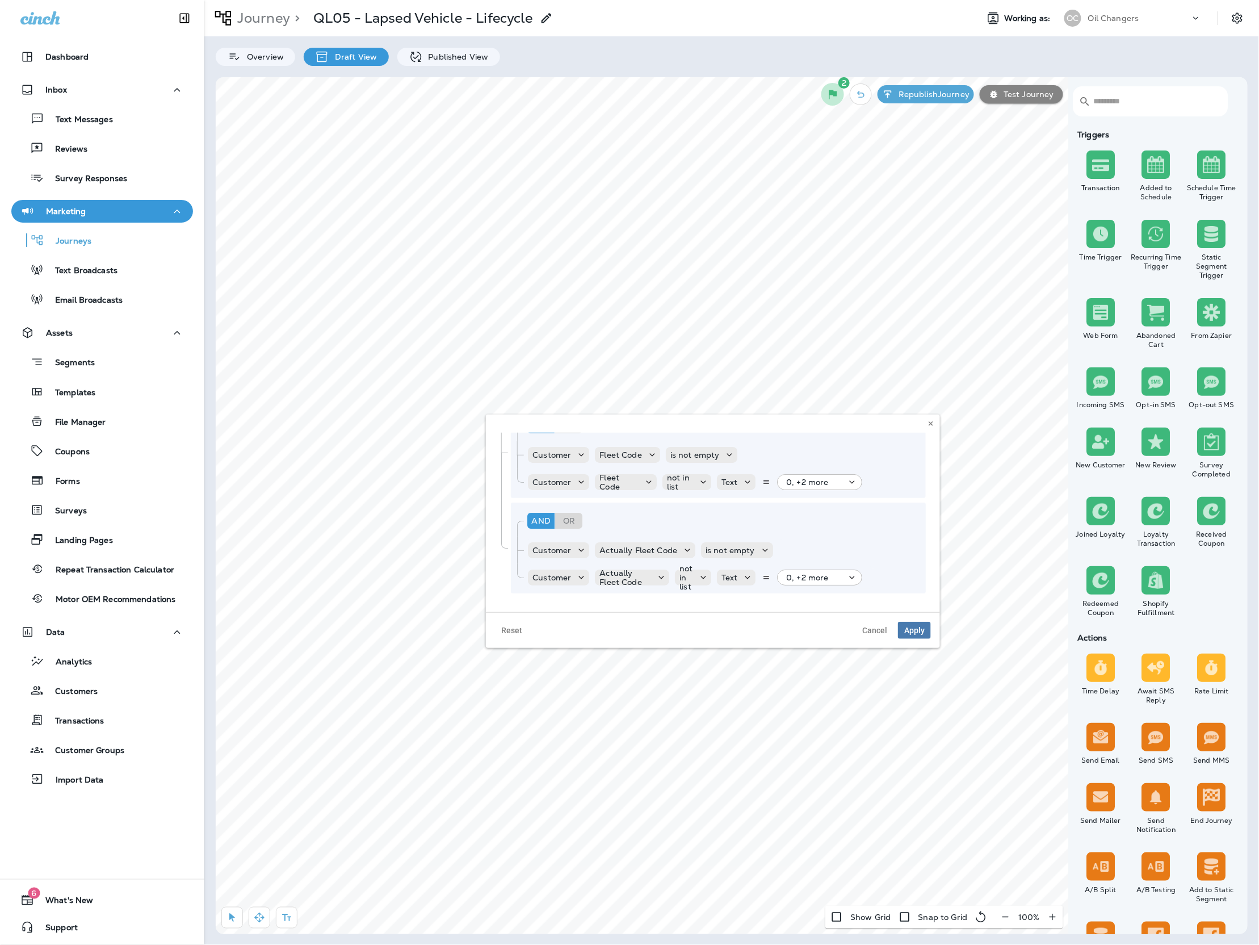
scroll to position [0, 0]
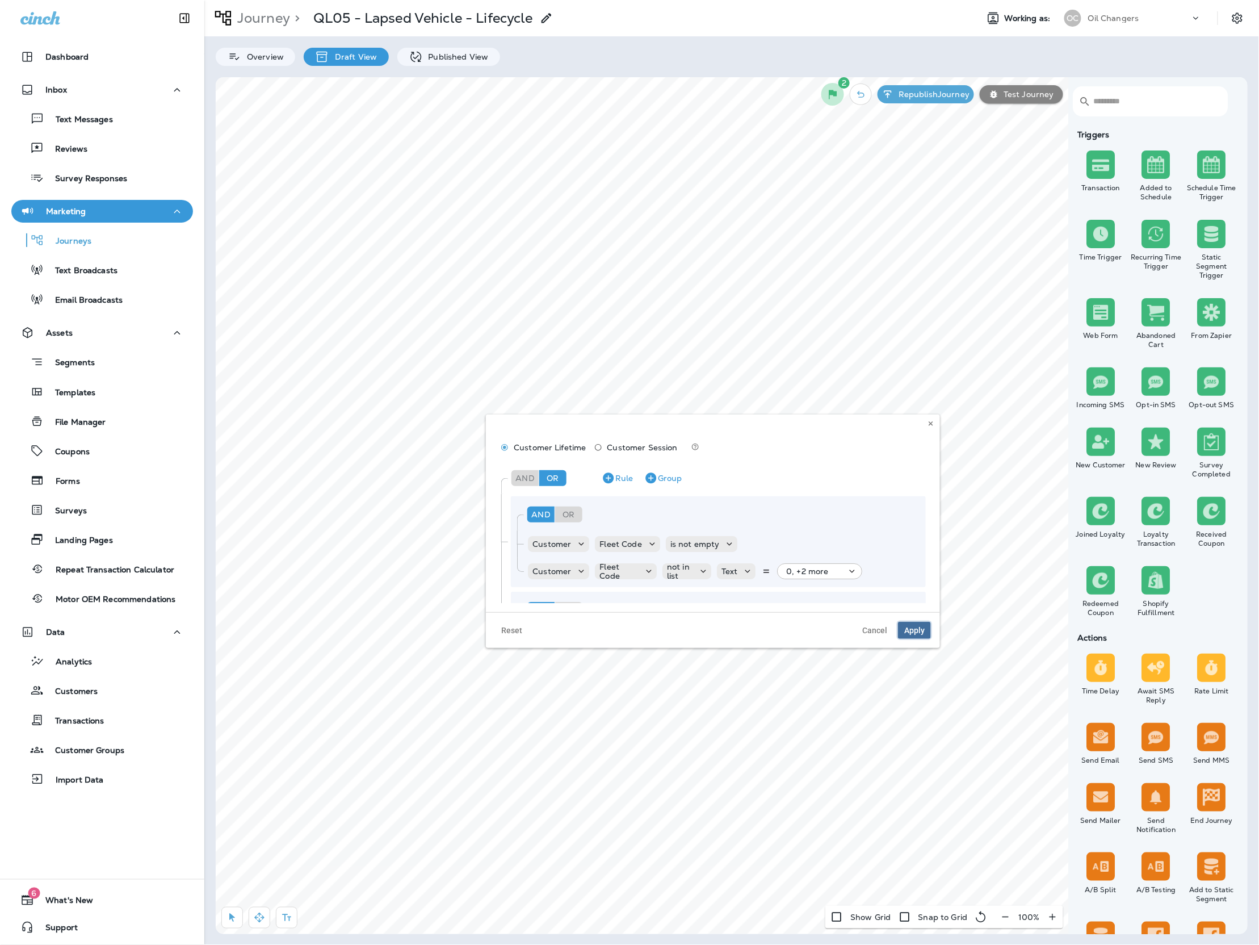
click at [925, 627] on button "Apply" at bounding box center [914, 630] width 33 height 17
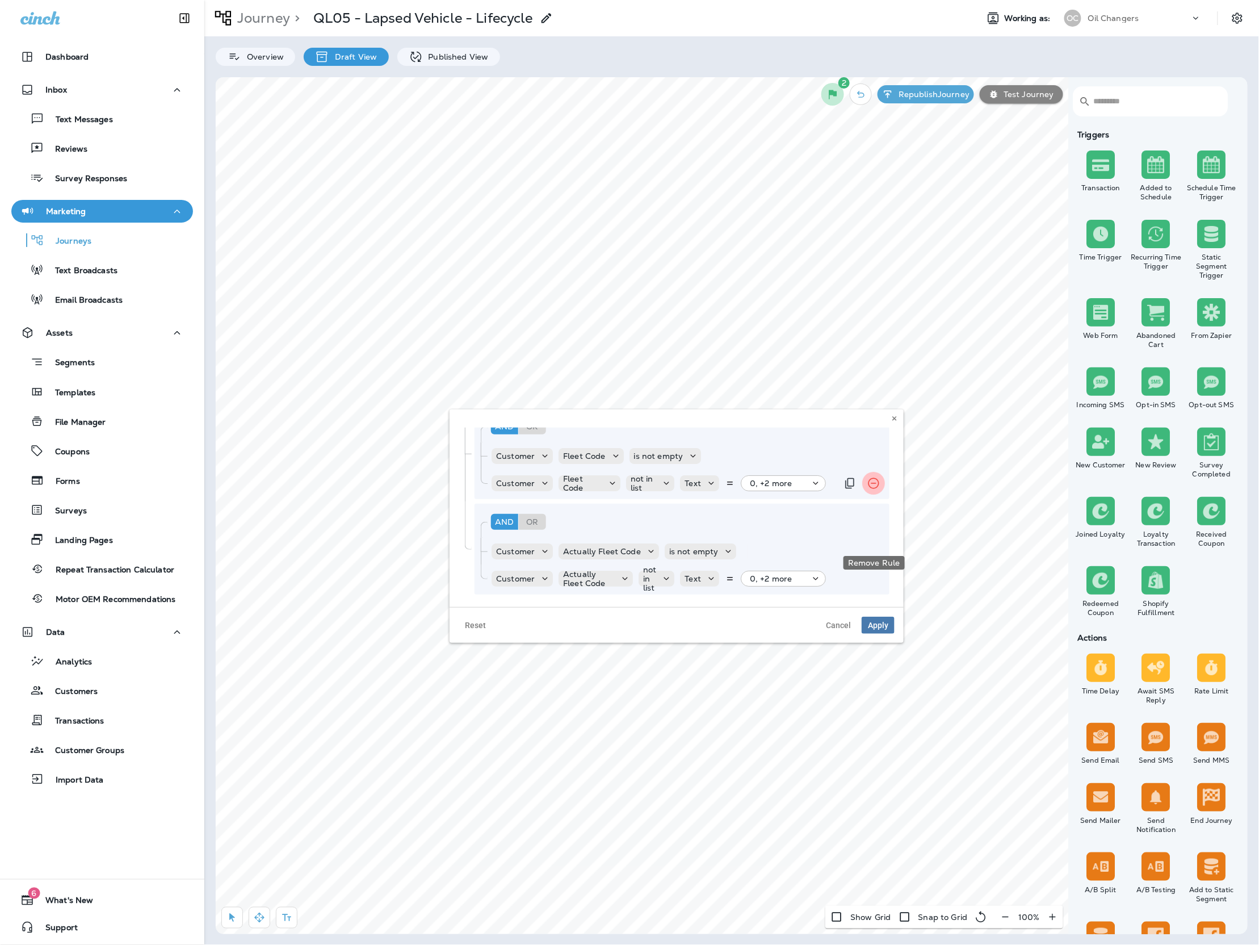
scroll to position [89, 0]
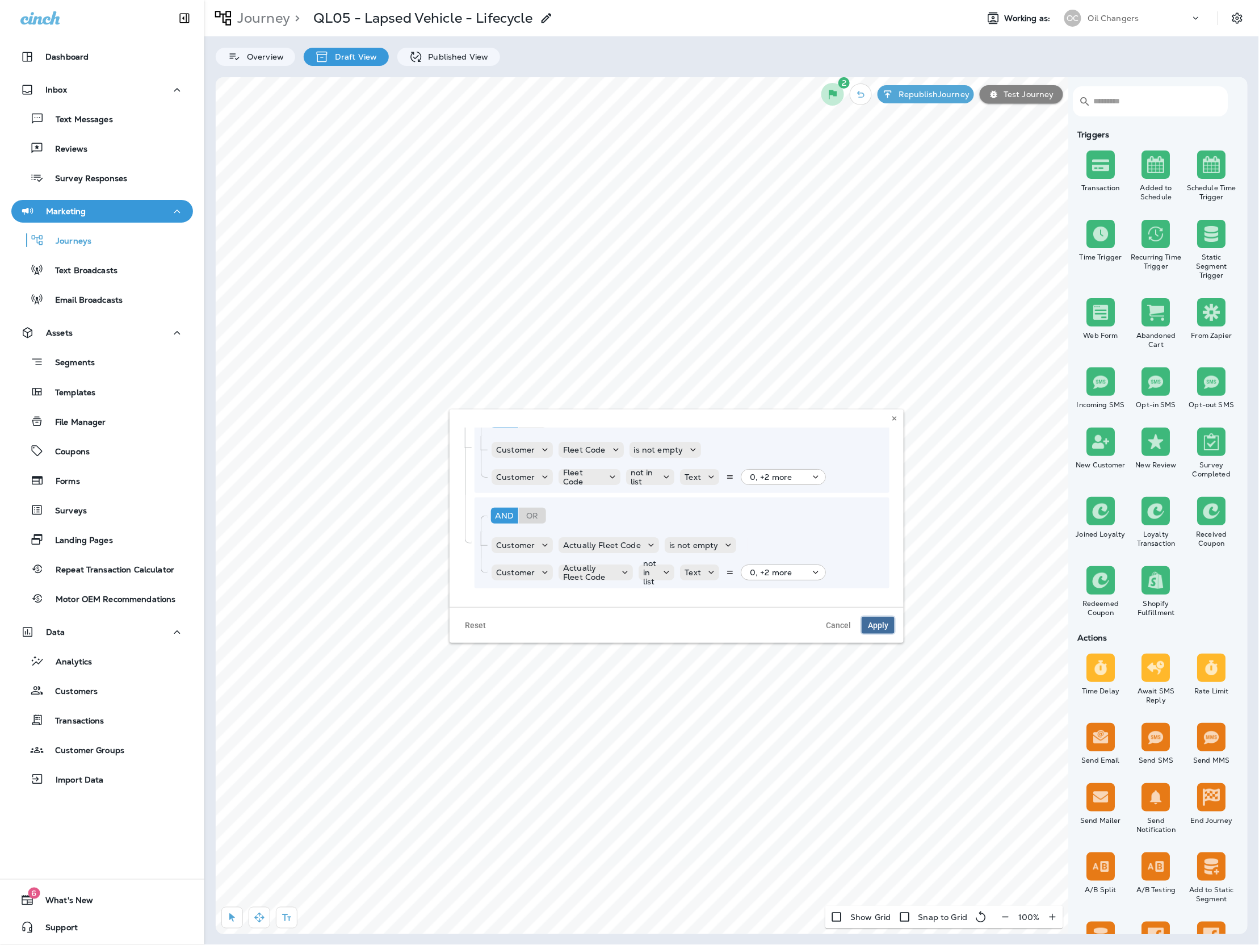
click at [877, 628] on span "Apply" at bounding box center [878, 625] width 20 height 8
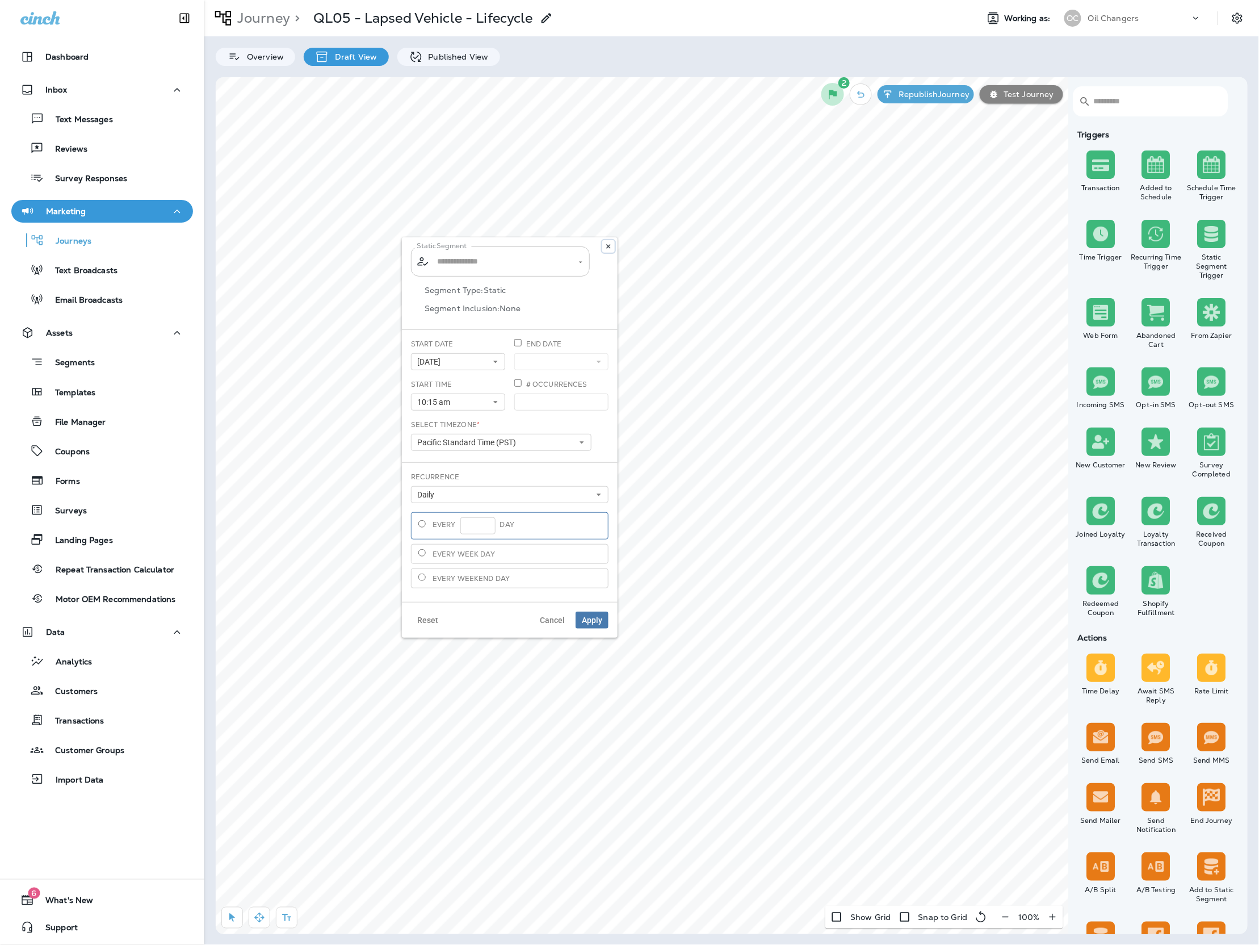
drag, startPoint x: 611, startPoint y: 247, endPoint x: 512, endPoint y: 259, distance: 100.1
click at [511, 258] on div "Static Segment ​ ​ Segment Type: Static Segment Inclusion: None Start Date 07/1…" at bounding box center [510, 437] width 216 height 400
type input "**********"
click at [512, 259] on input "**********" at bounding box center [500, 261] width 133 height 20
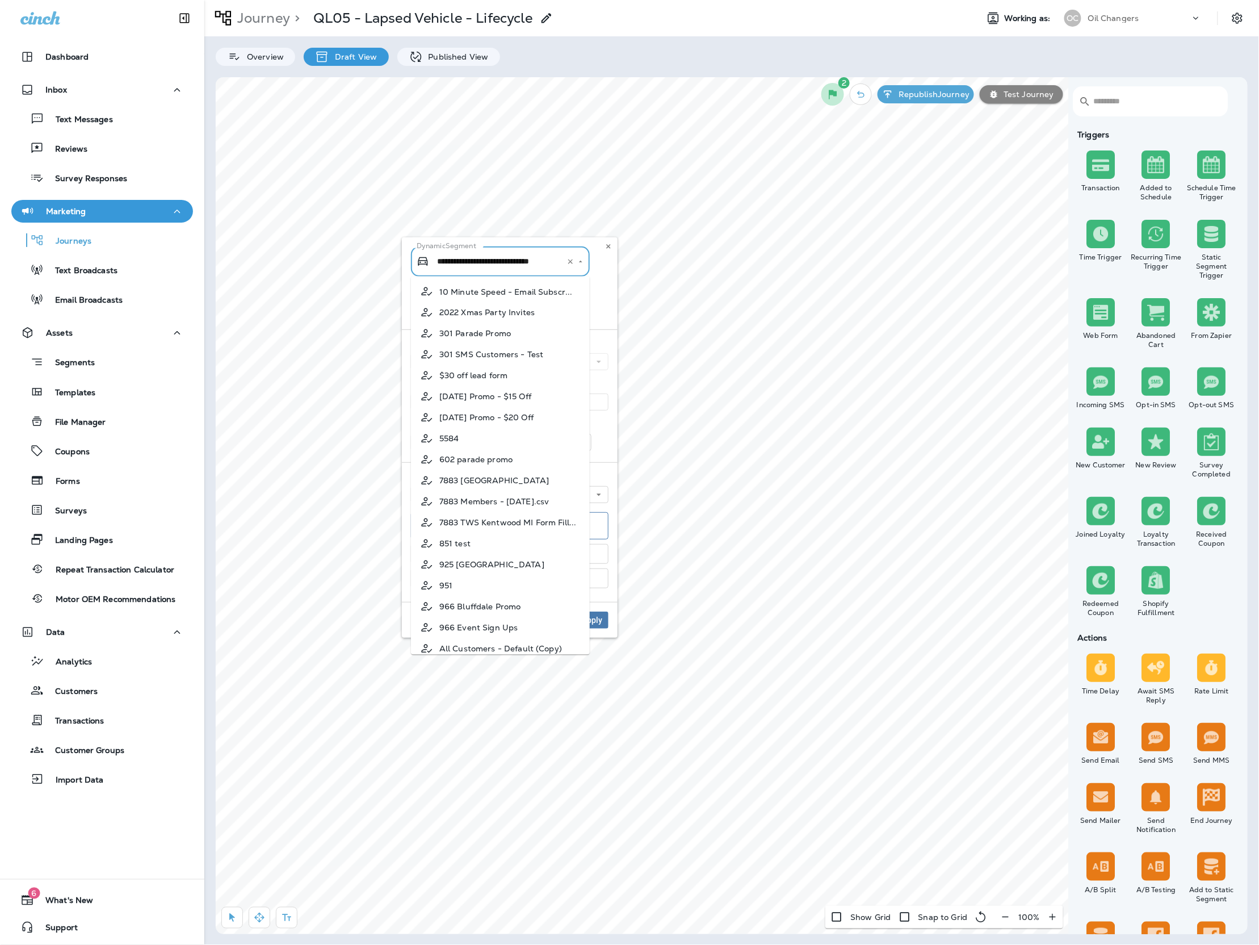
scroll to position [4751, 0]
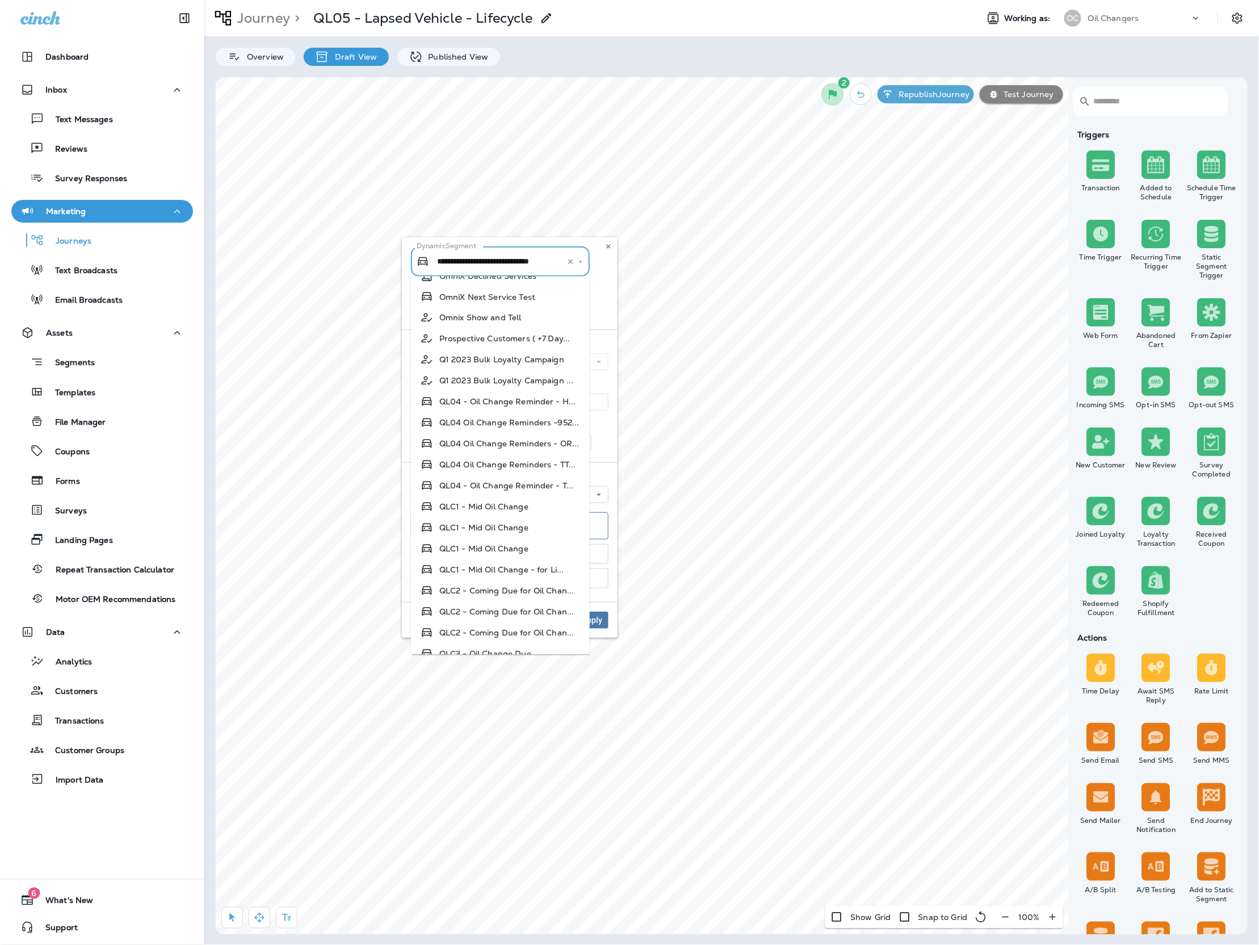
click at [505, 267] on input "**********" at bounding box center [493, 261] width 119 height 20
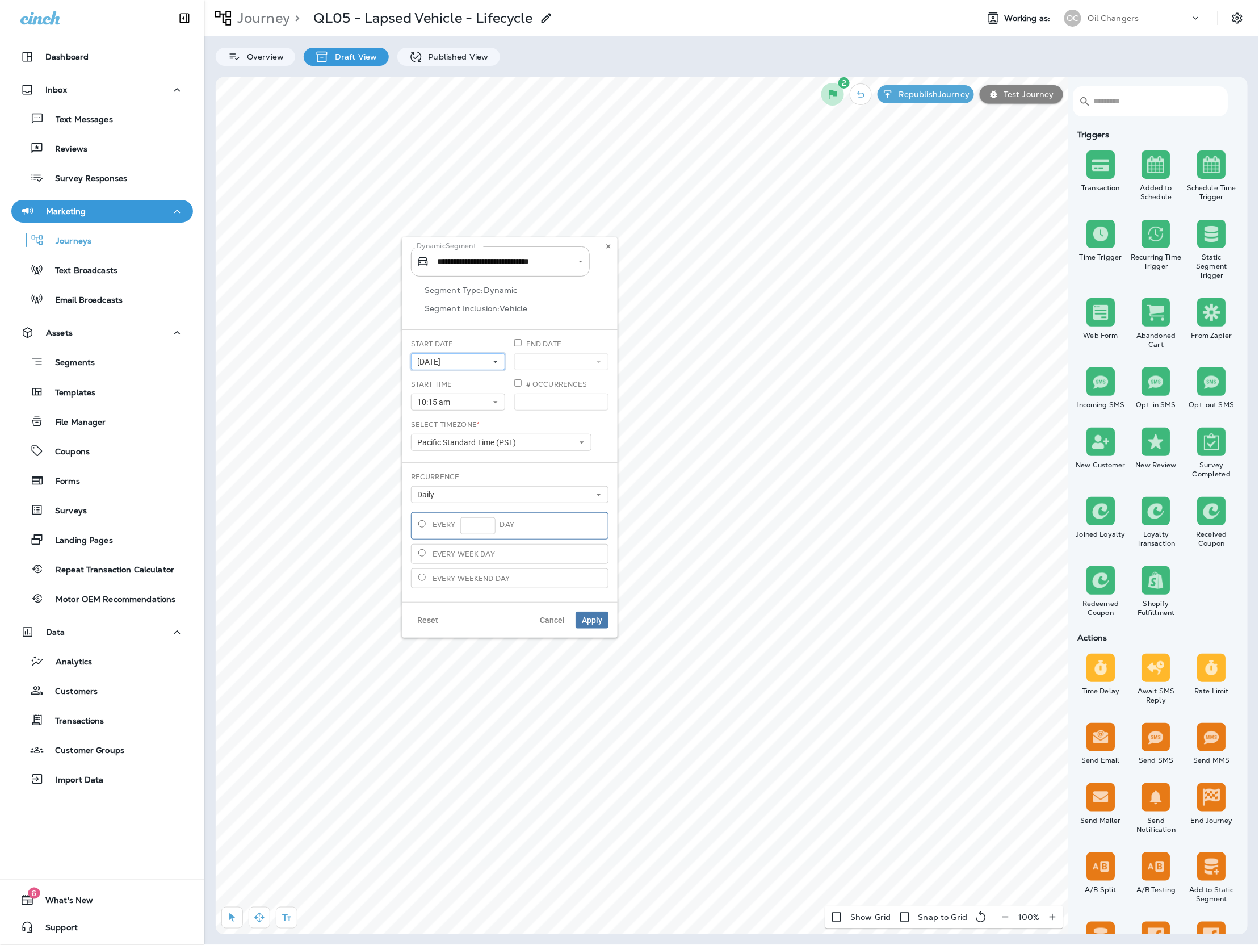
scroll to position [0, 20]
drag, startPoint x: 521, startPoint y: 265, endPoint x: 604, endPoint y: 266, distance: 82.9
click at [604, 266] on div "**********" at bounding box center [510, 261] width 198 height 30
click at [542, 623] on span "Cancel" at bounding box center [552, 620] width 25 height 8
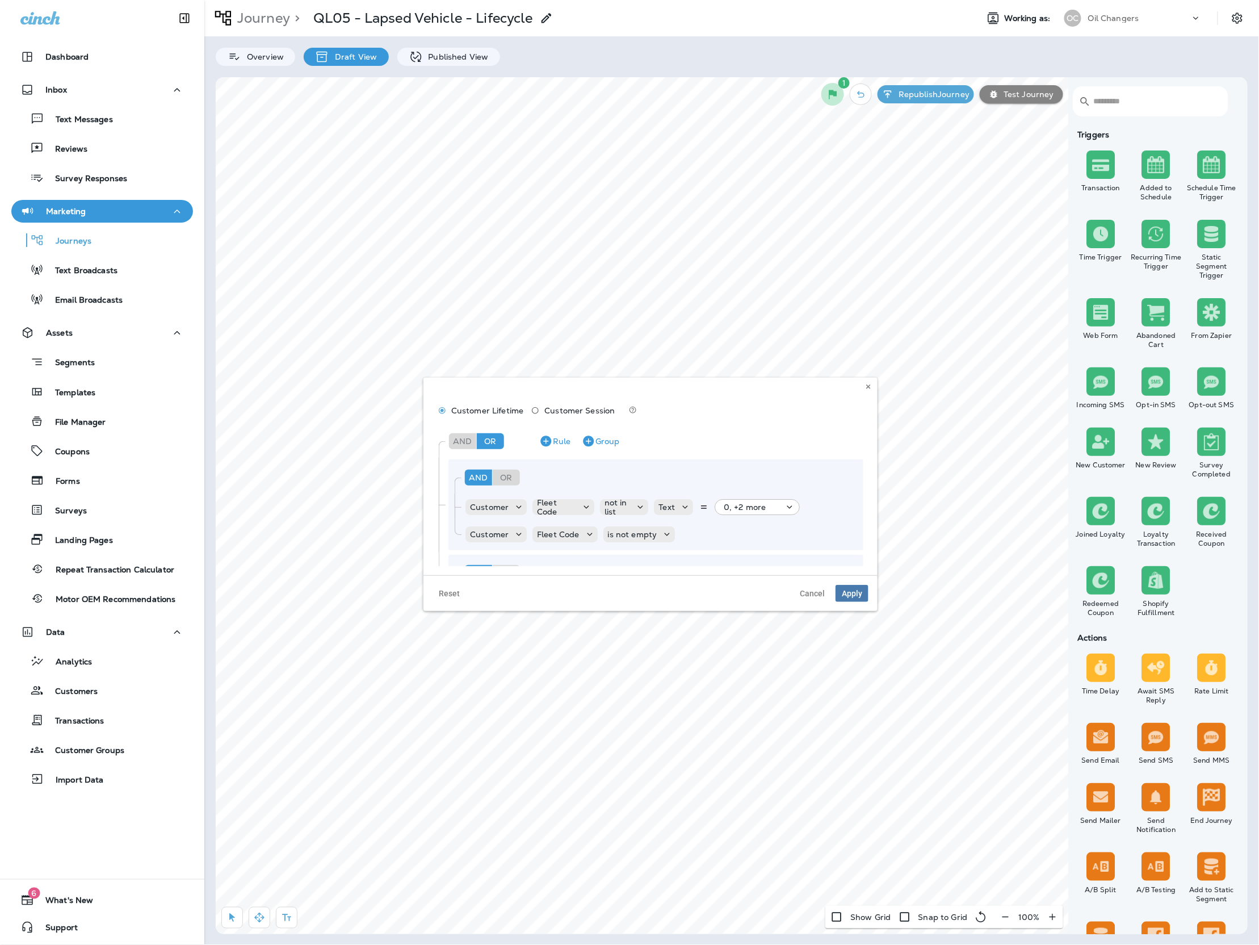
scroll to position [89, 0]
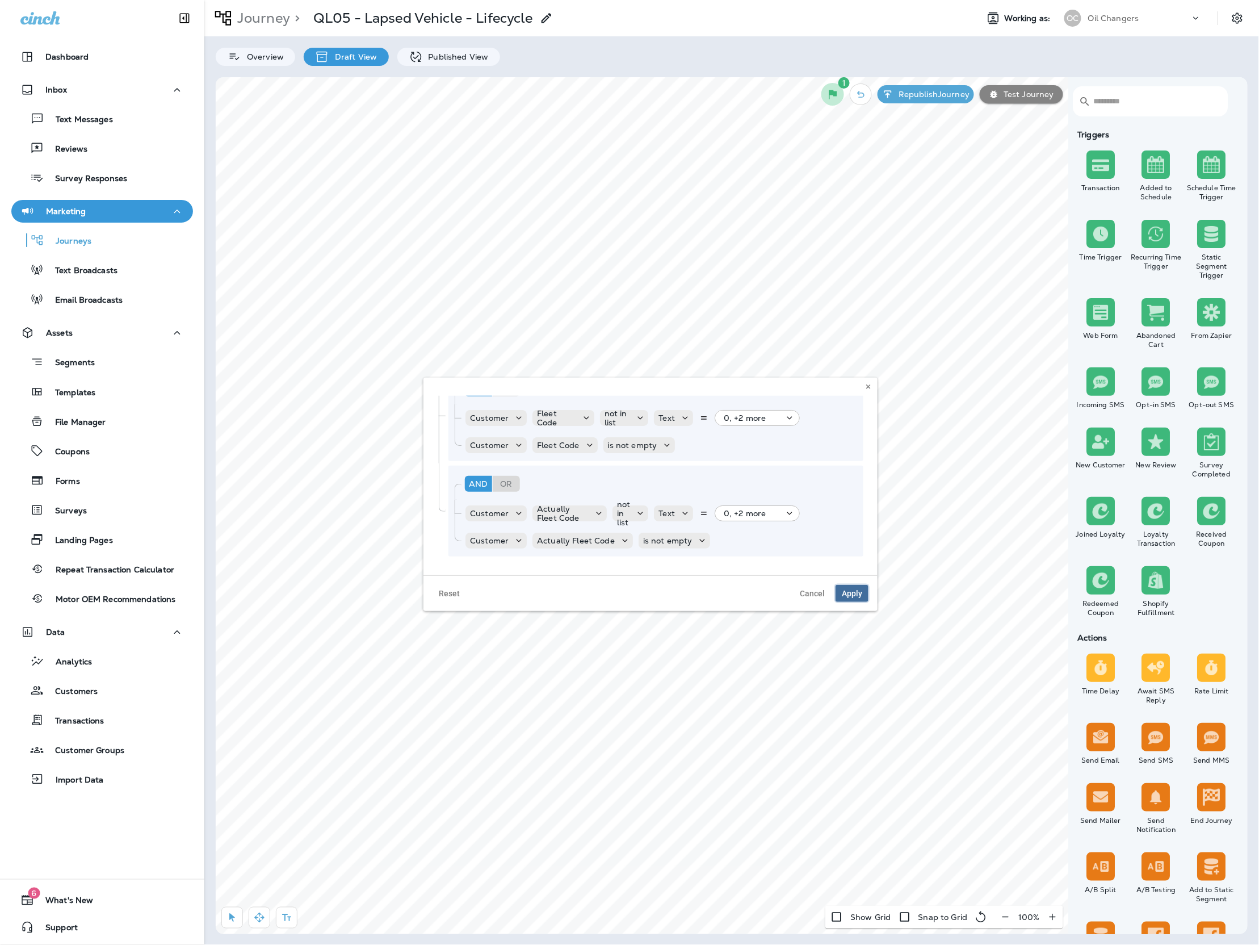
click at [858, 592] on span "Apply" at bounding box center [852, 593] width 20 height 8
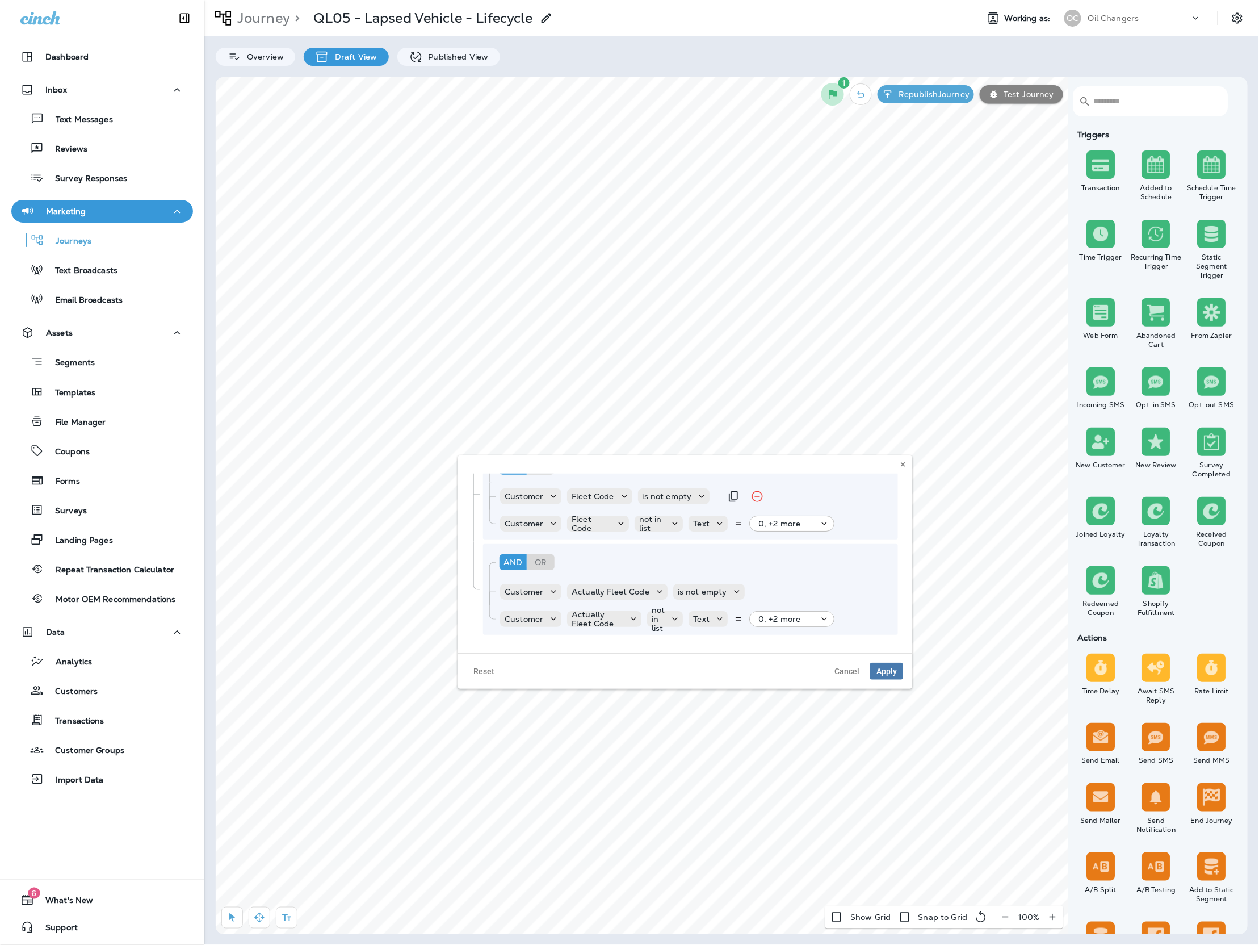
scroll to position [0, 0]
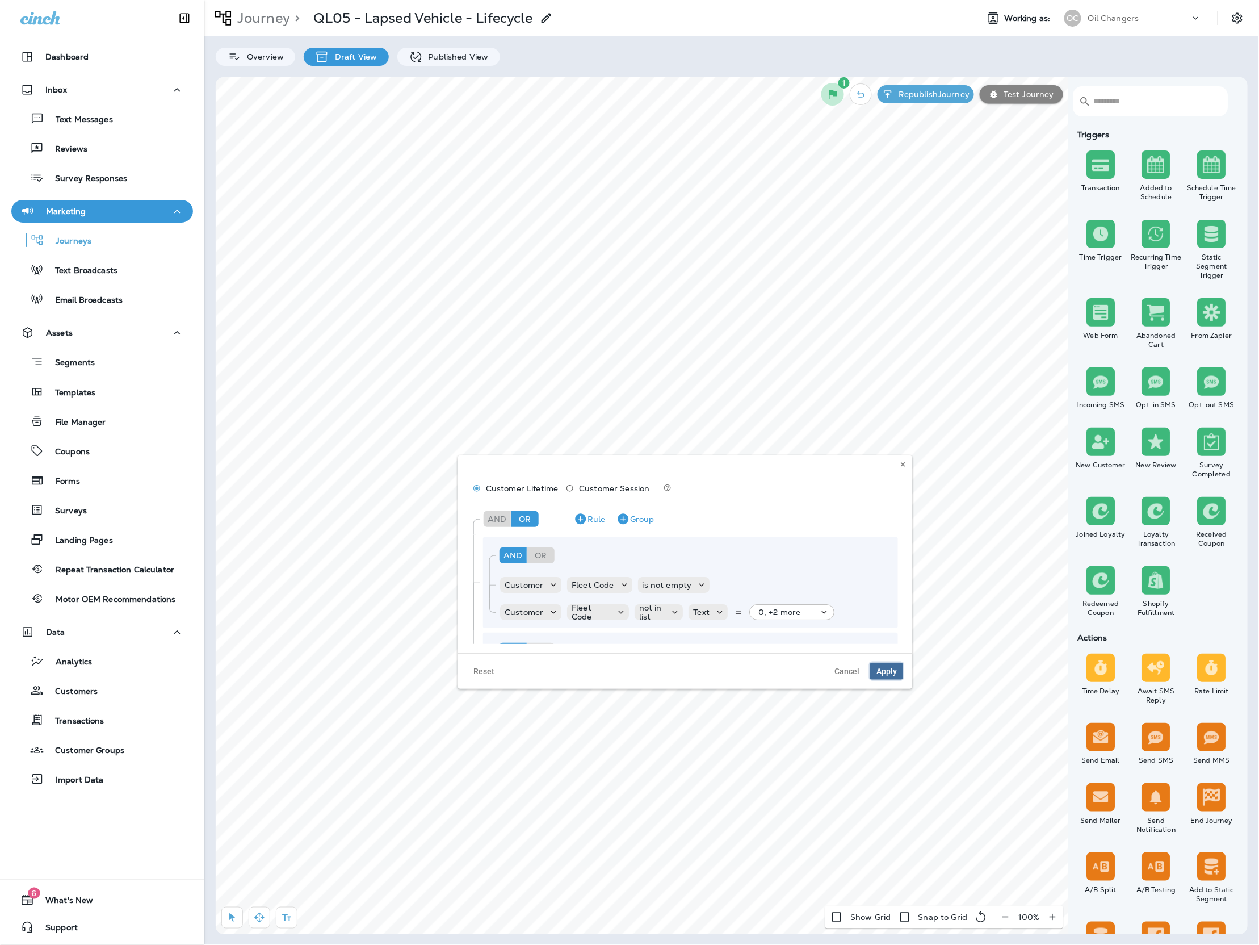
click at [898, 672] on button "Apply" at bounding box center [886, 671] width 33 height 17
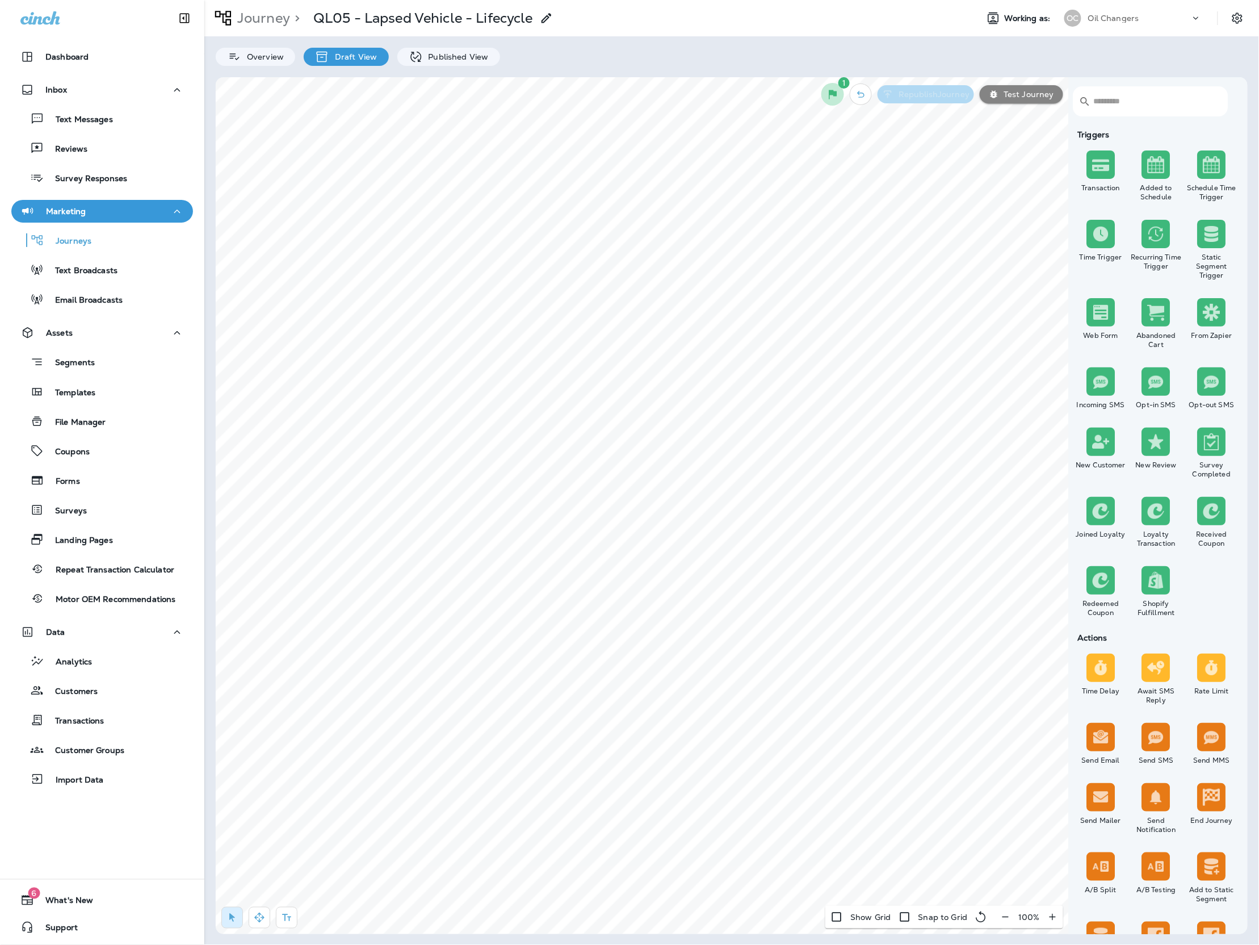
click at [937, 92] on p "Republish Journey" at bounding box center [932, 94] width 76 height 9
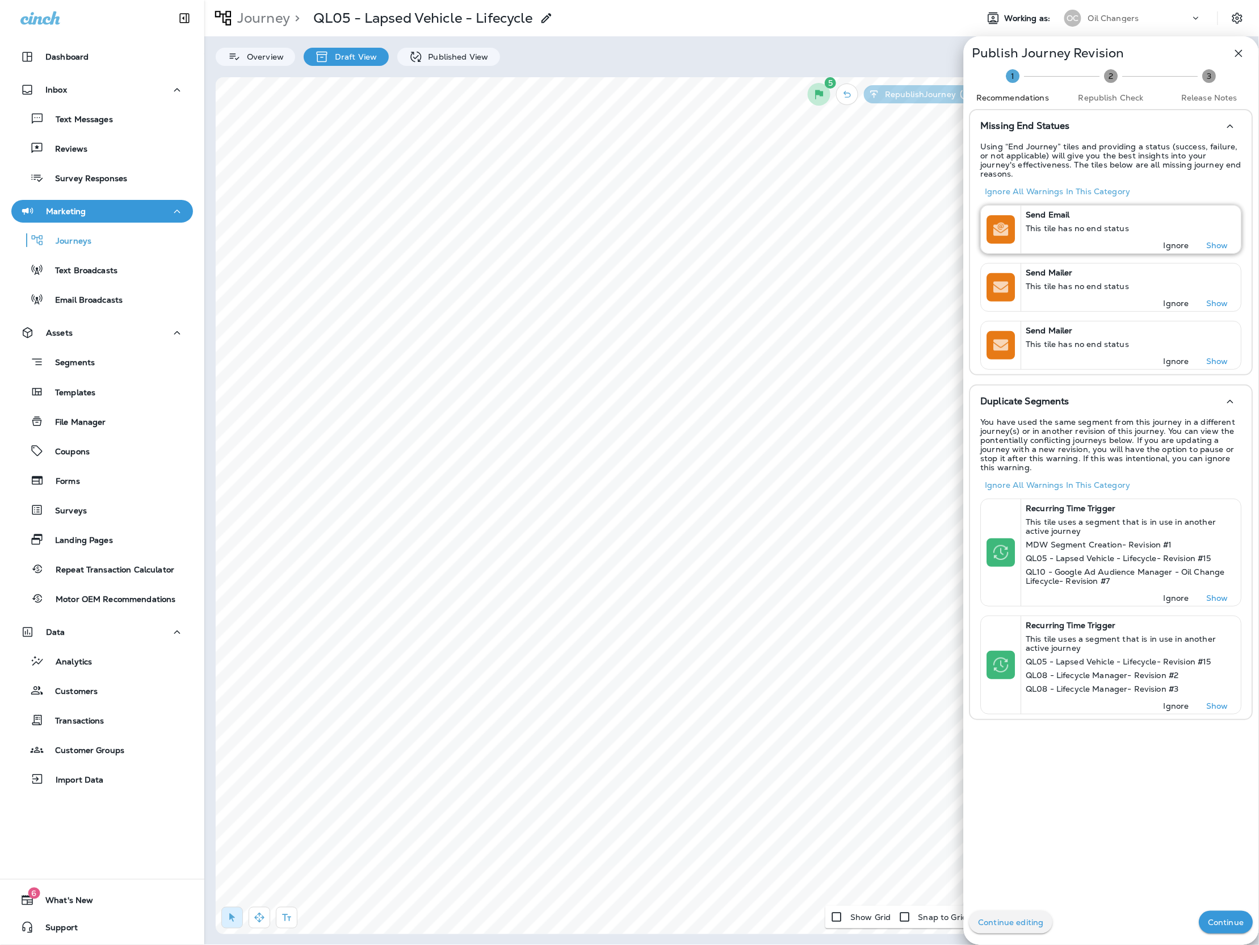
scroll to position [2, 0]
click at [1172, 238] on p "Ignore" at bounding box center [1177, 242] width 26 height 9
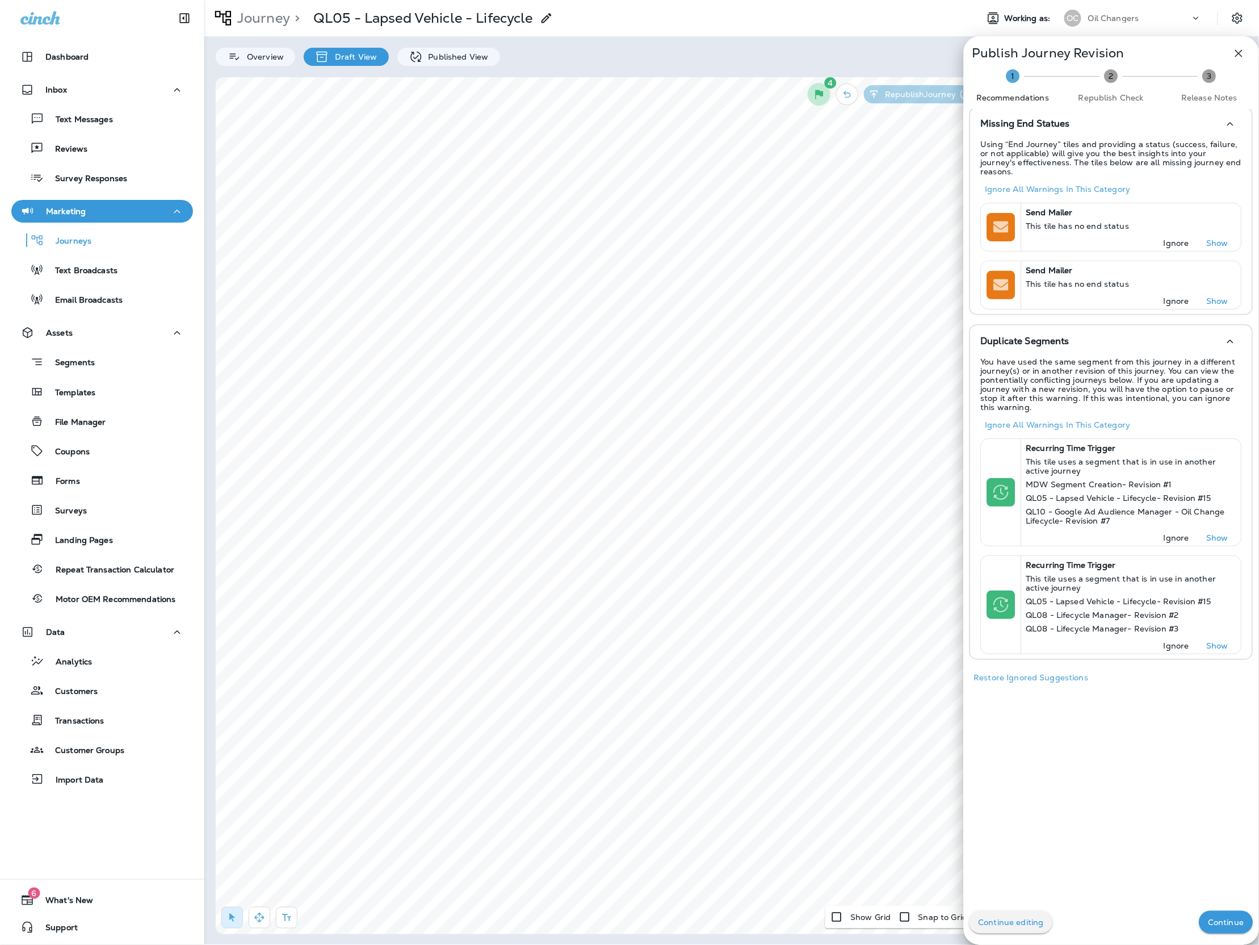
scroll to position [0, 0]
click at [1172, 241] on p "Ignore" at bounding box center [1177, 245] width 26 height 9
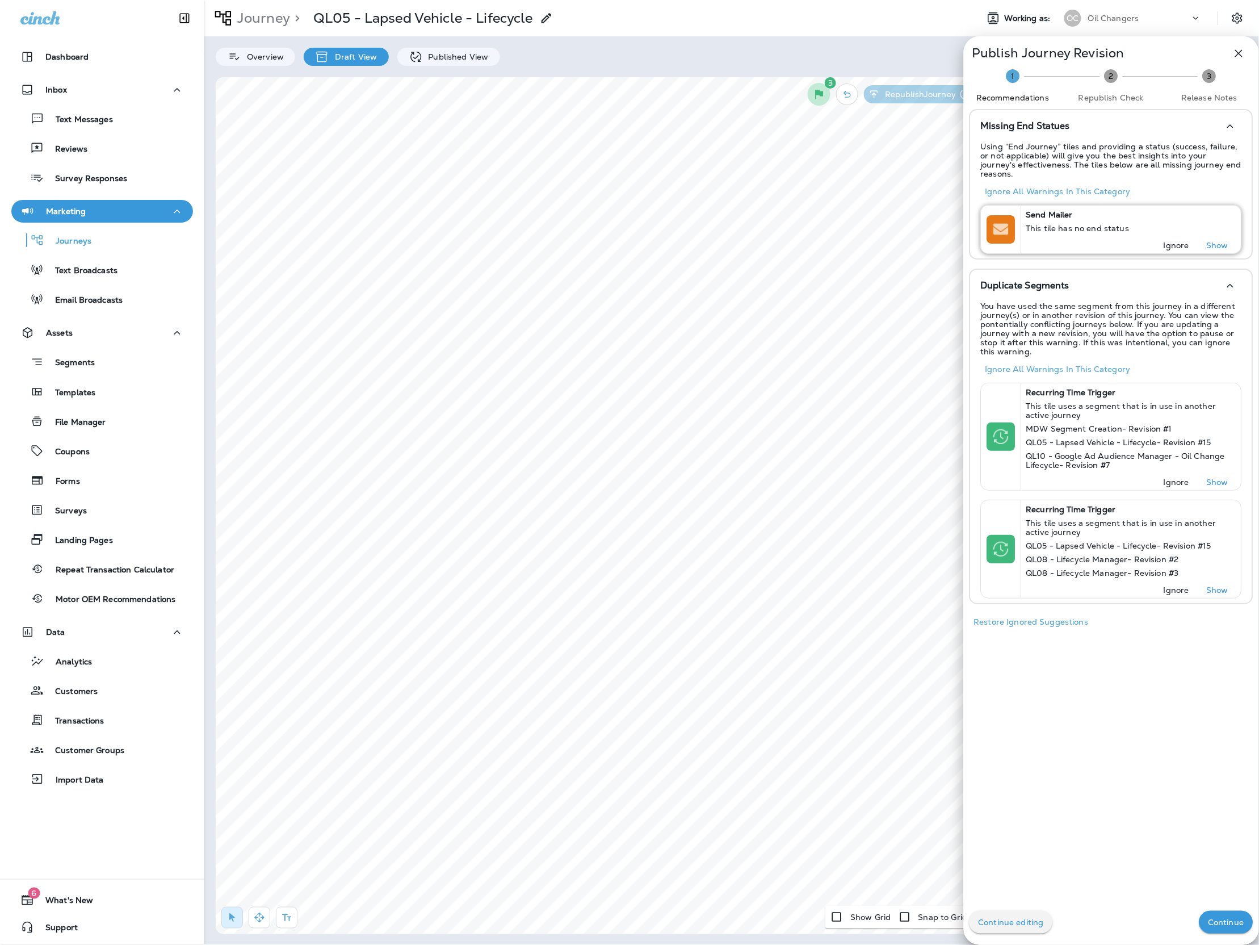
click at [1172, 241] on p "Ignore" at bounding box center [1177, 245] width 26 height 9
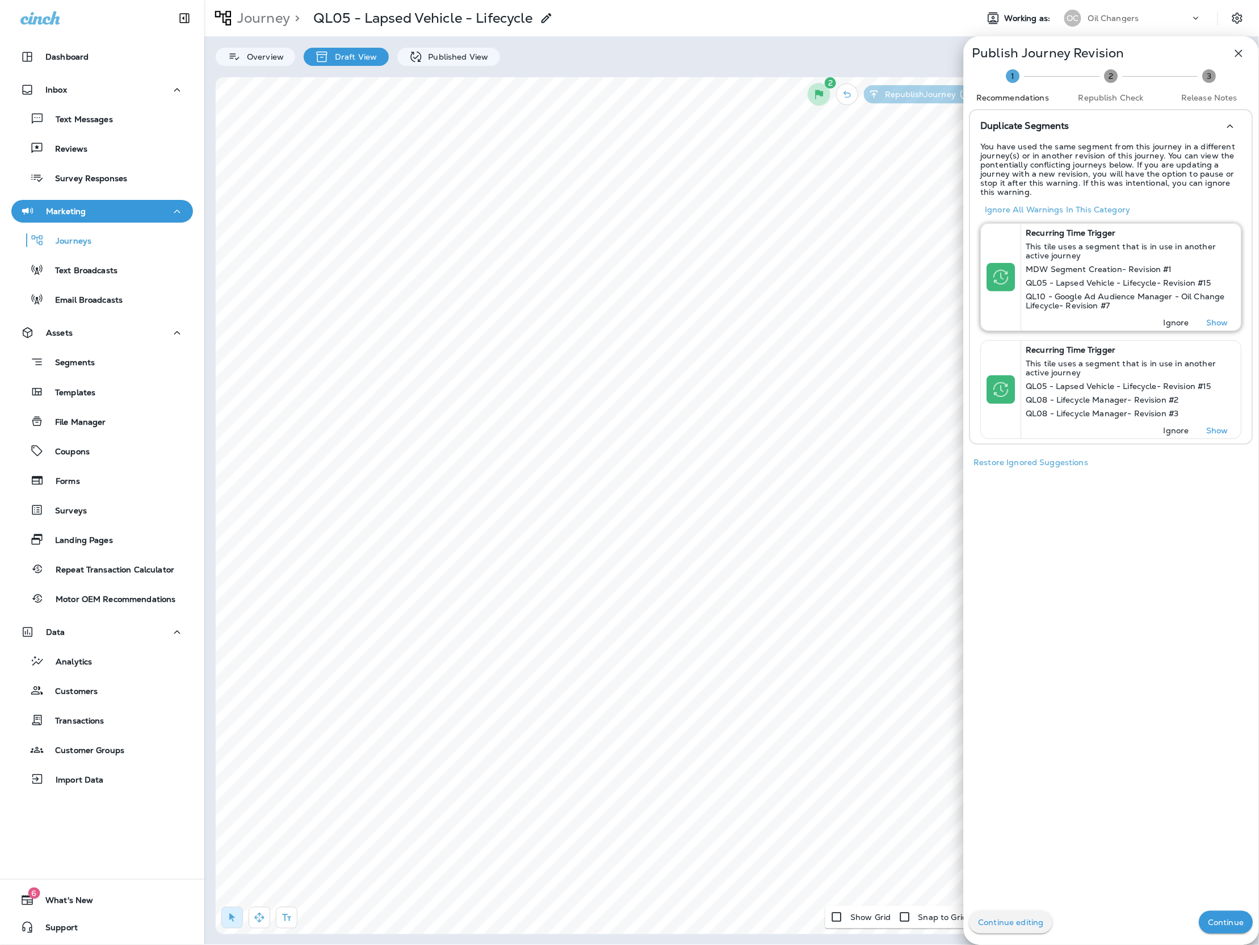
click at [1182, 325] on p "Ignore" at bounding box center [1177, 322] width 26 height 9
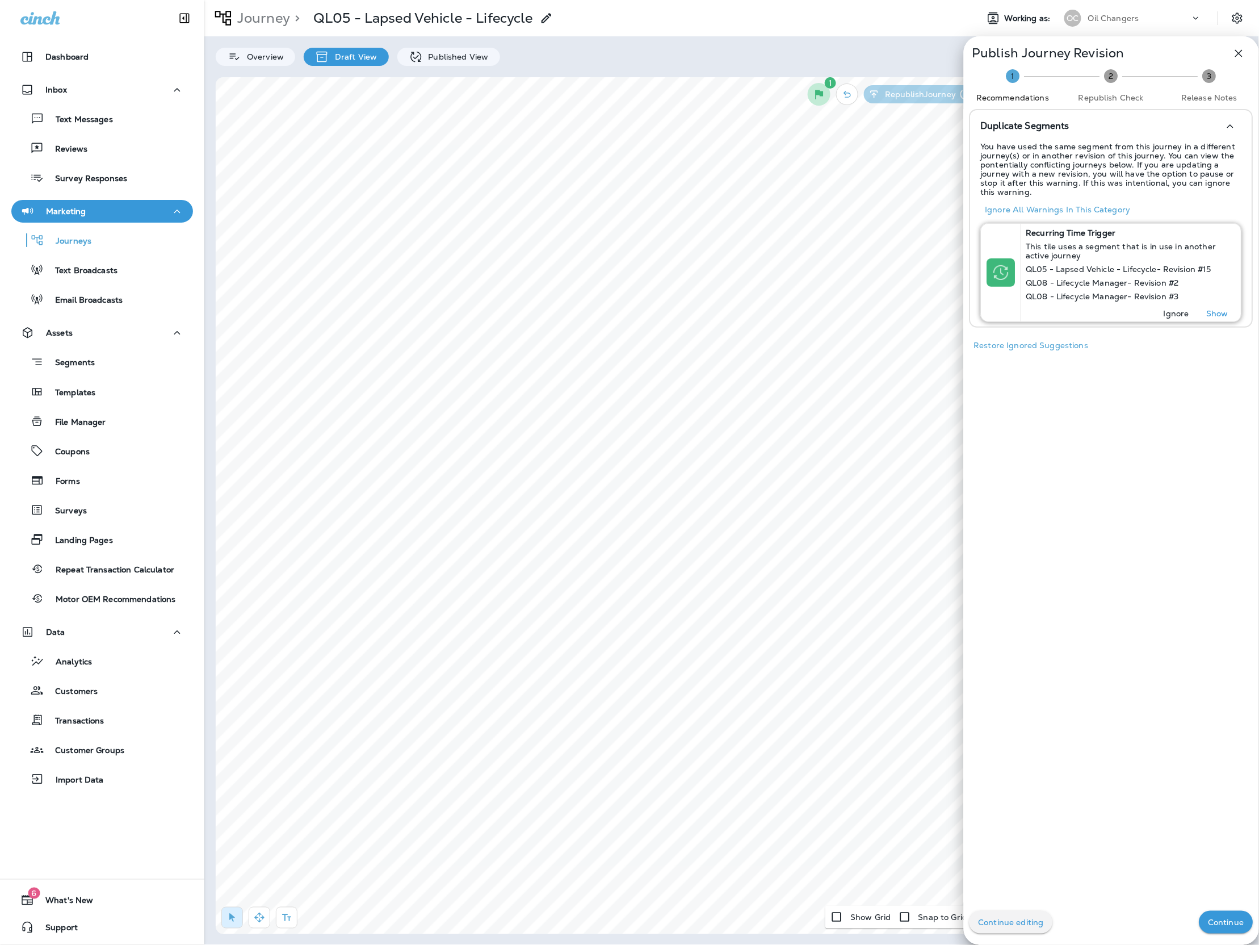
click at [1184, 317] on p "Ignore" at bounding box center [1177, 313] width 26 height 9
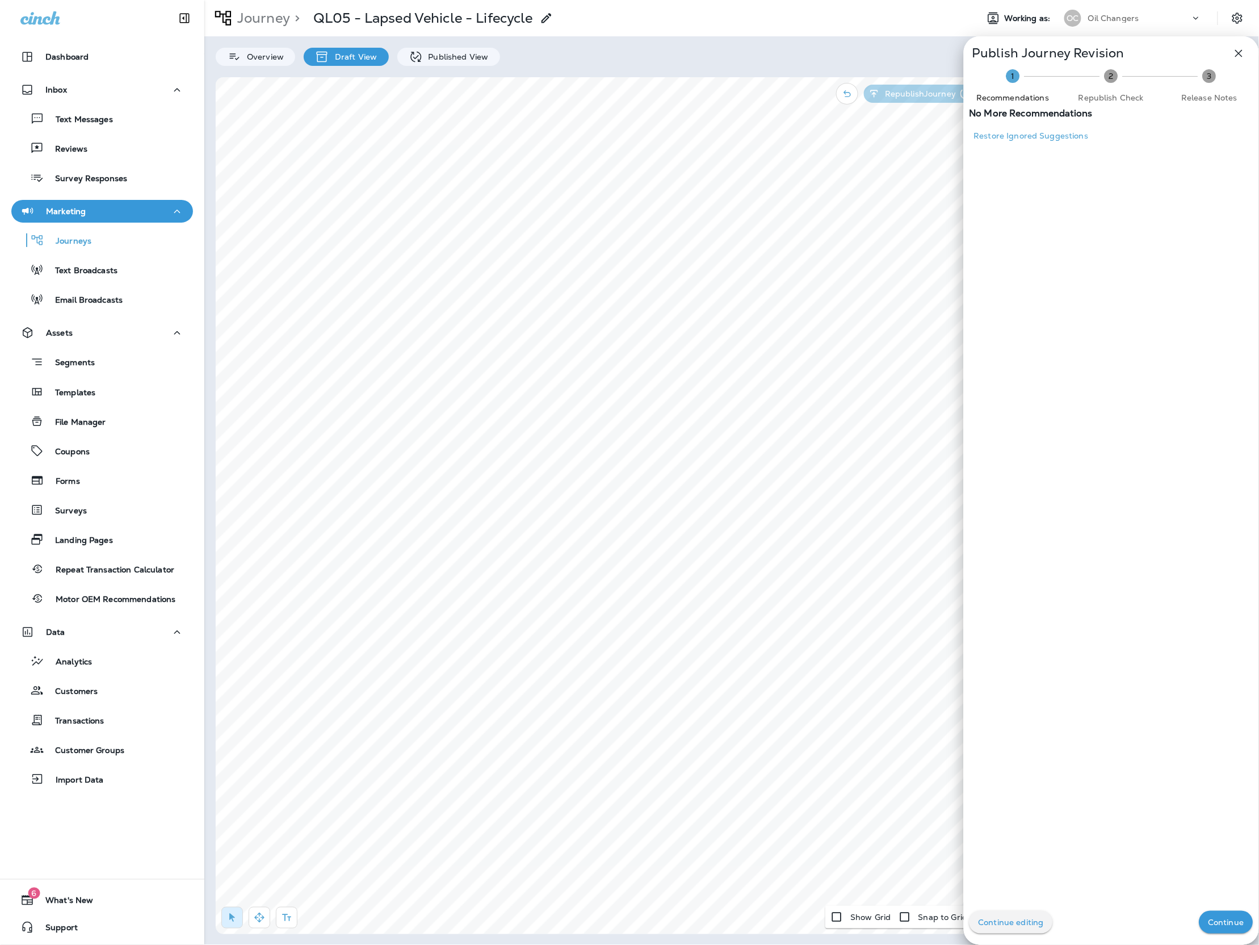
scroll to position [1, 0]
drag, startPoint x: 1233, startPoint y: 936, endPoint x: 1233, endPoint y: 930, distance: 5.7
click at [1233, 936] on div "Continue editing Continue" at bounding box center [1111, 921] width 295 height 45
click at [1234, 922] on p "Continue" at bounding box center [1227, 921] width 36 height 9
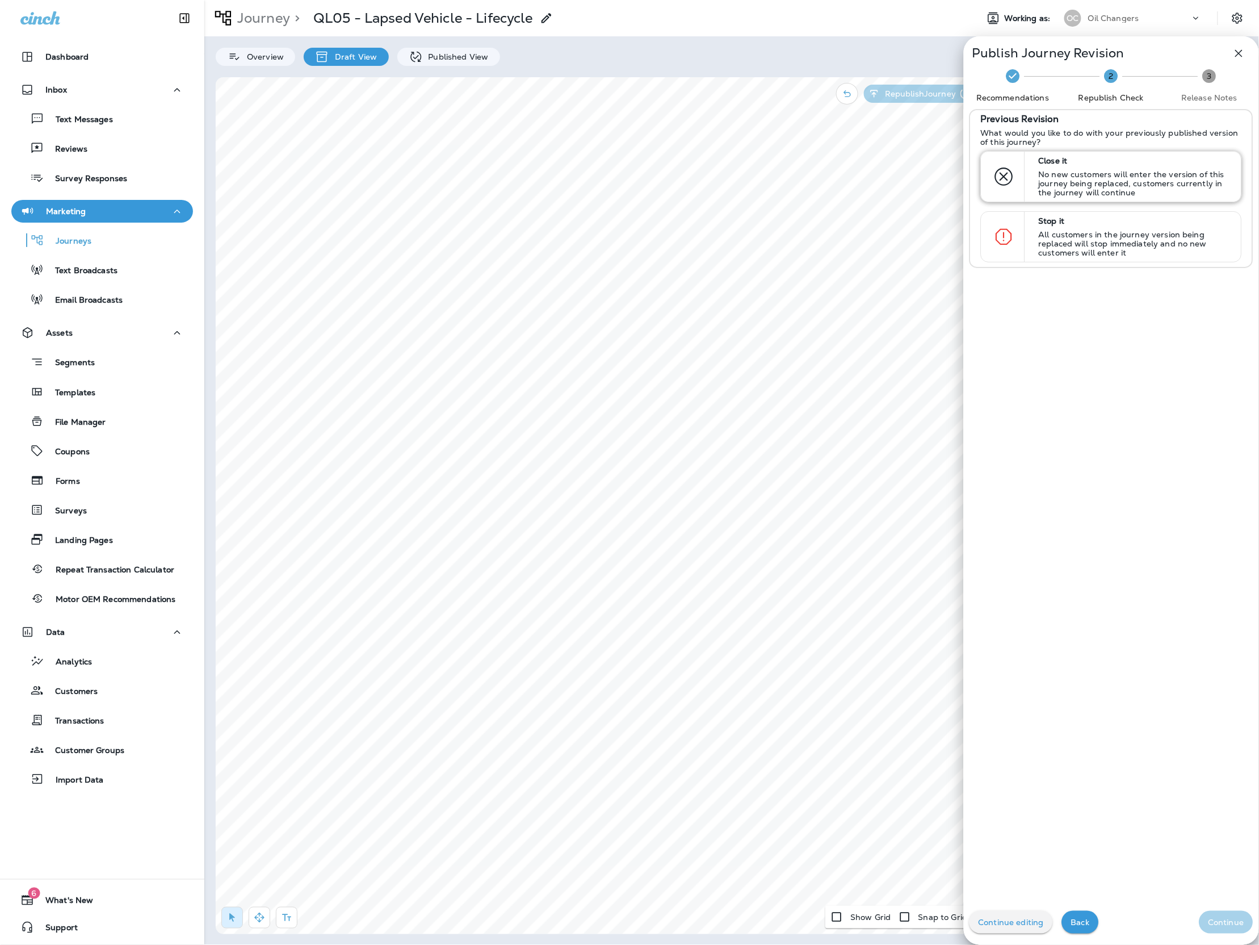
click at [1154, 191] on p "No new customers will enter the version of this journey being replaced, custome…" at bounding box center [1135, 183] width 192 height 27
click at [1212, 930] on button "Continue" at bounding box center [1227, 922] width 54 height 23
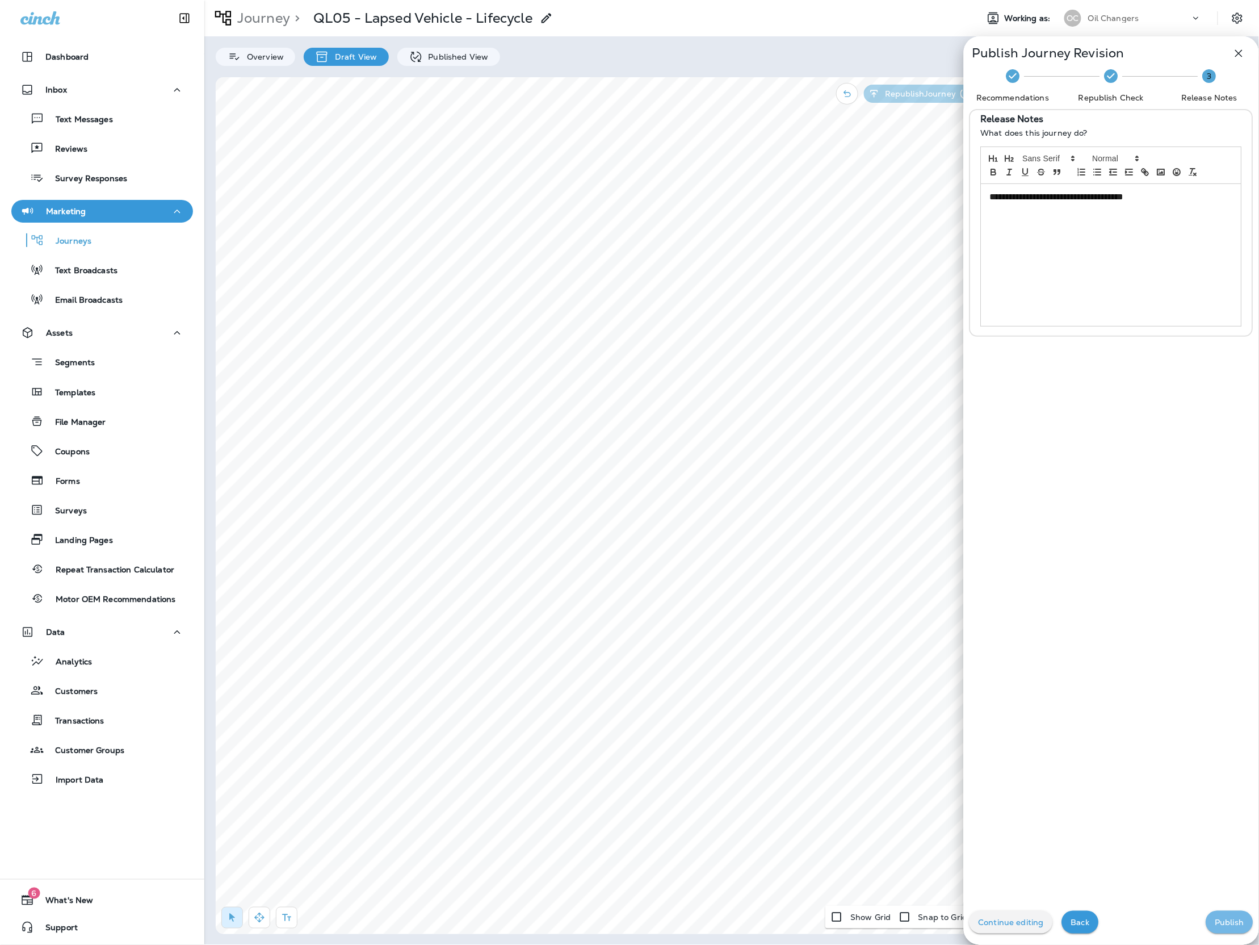
click at [1215, 924] on p "Publish" at bounding box center [1229, 921] width 29 height 9
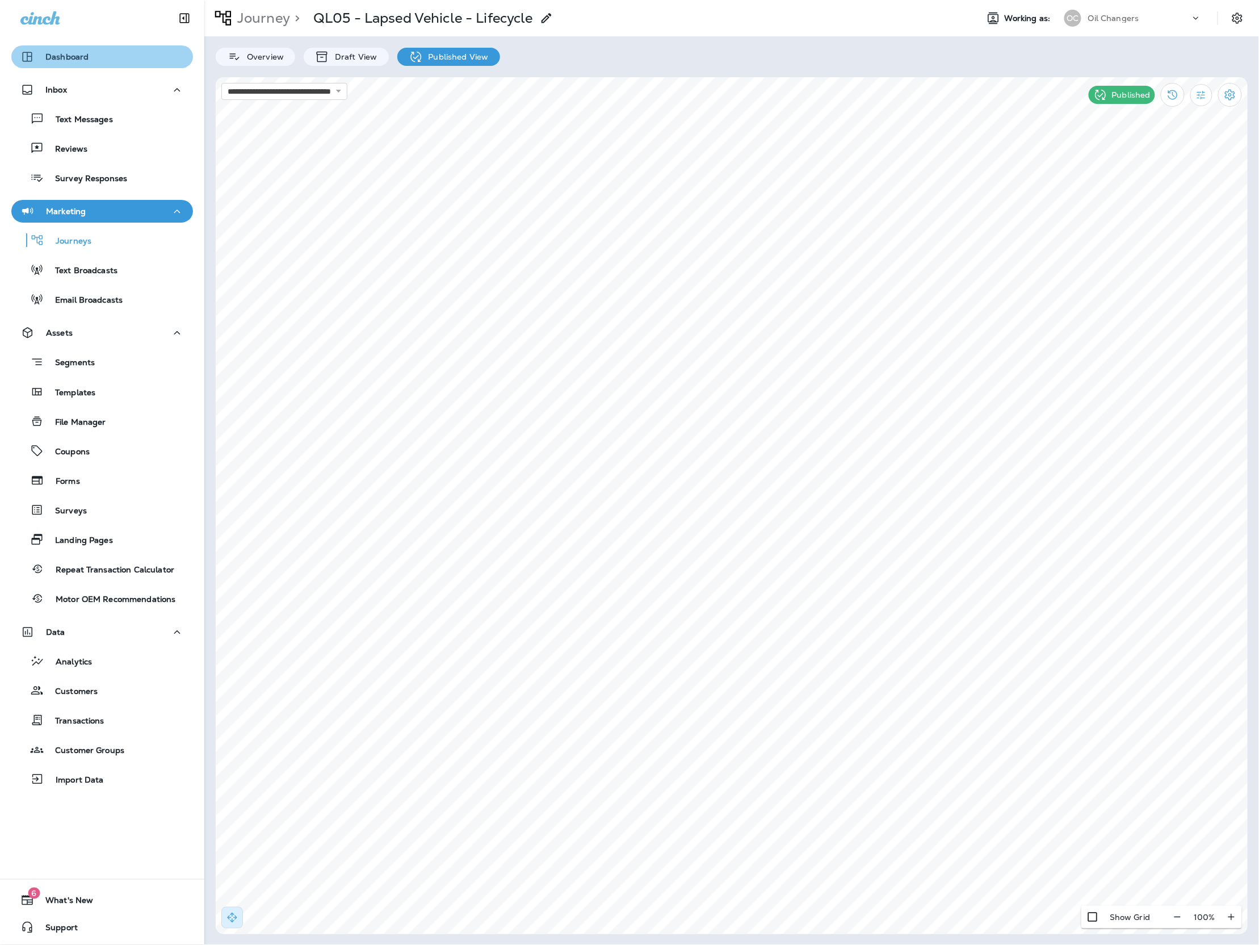
click at [71, 57] on p "Dashboard" at bounding box center [66, 56] width 43 height 9
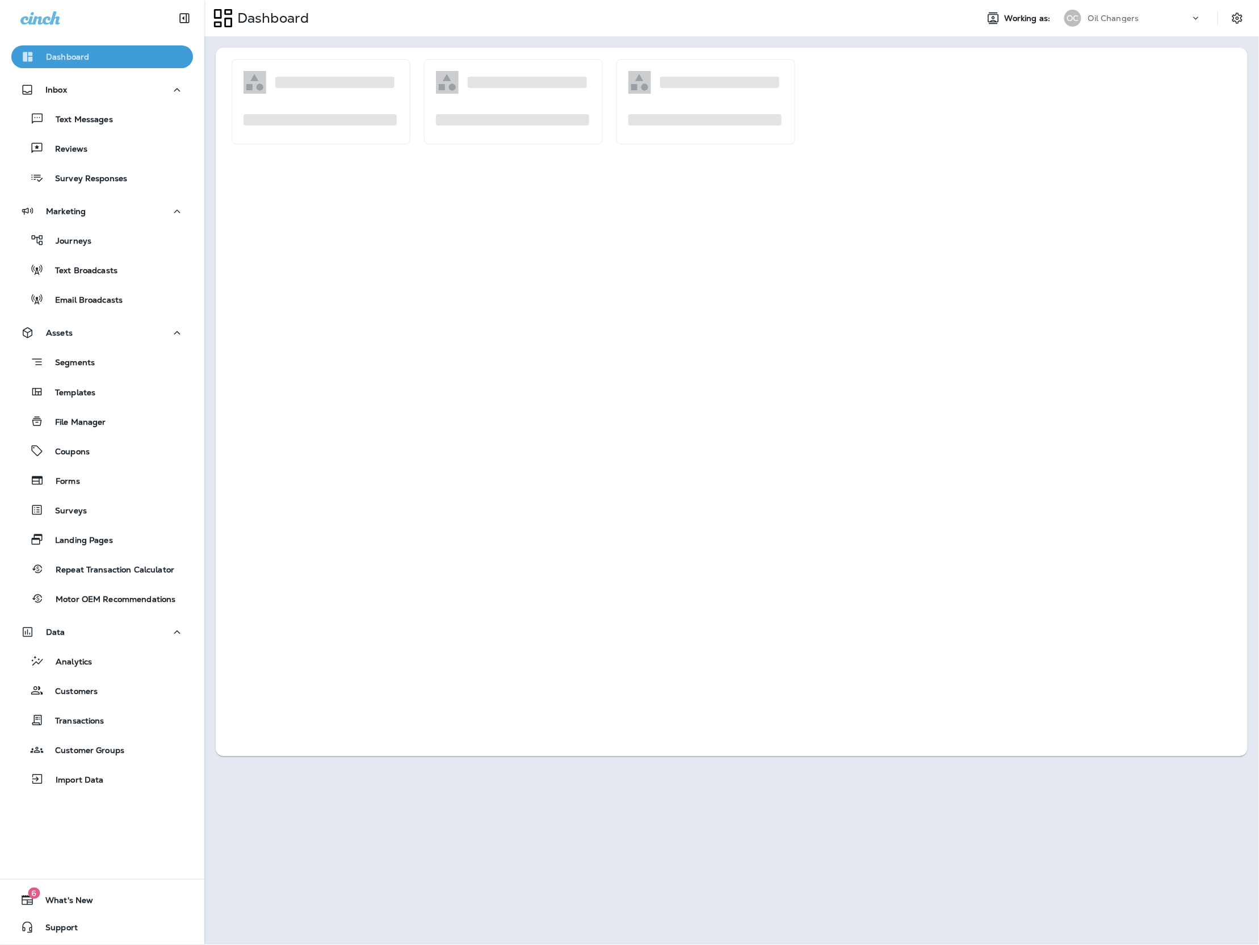
click at [71, 57] on p "Dashboard" at bounding box center [67, 56] width 43 height 9
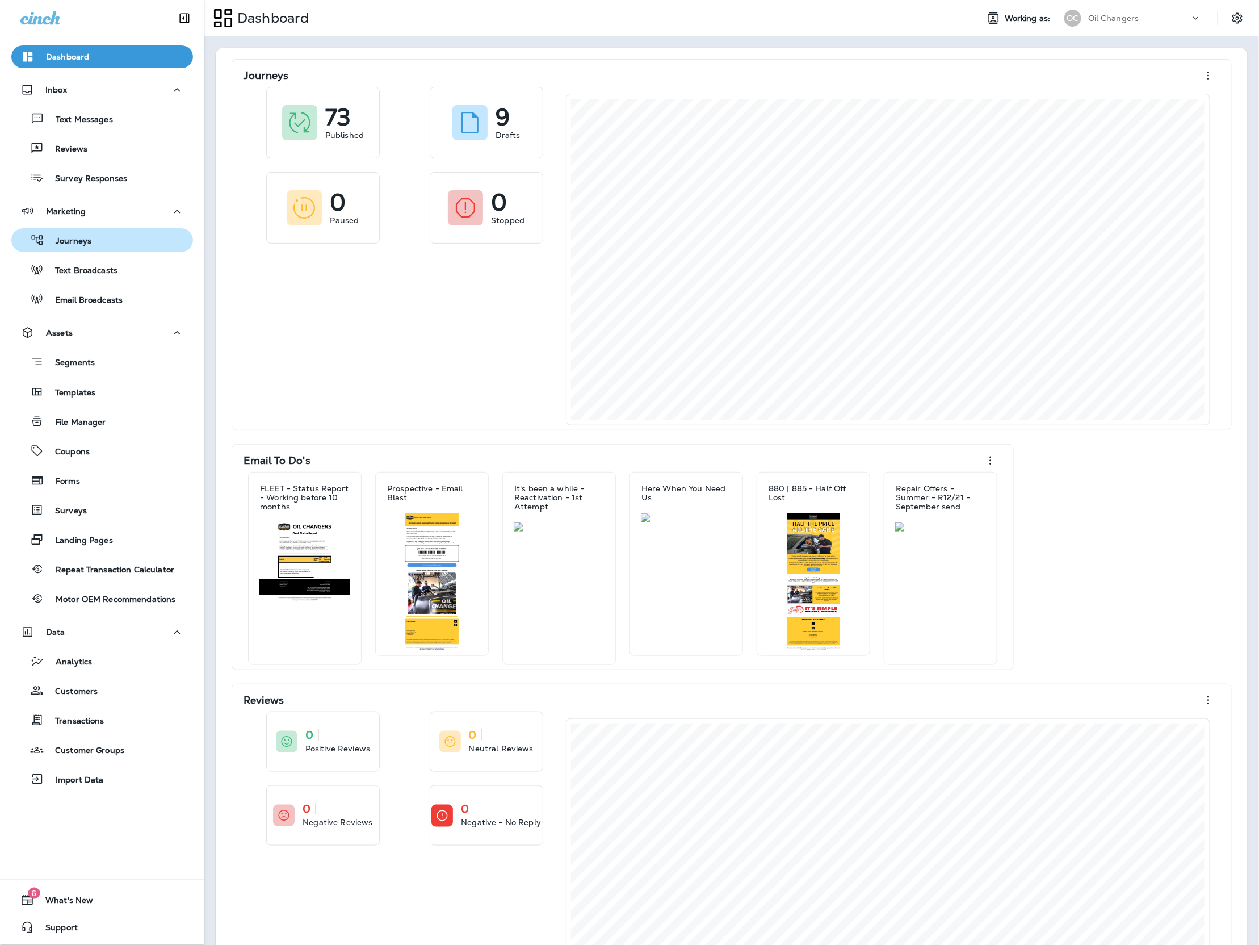
click at [65, 236] on p "Journeys" at bounding box center [67, 241] width 47 height 11
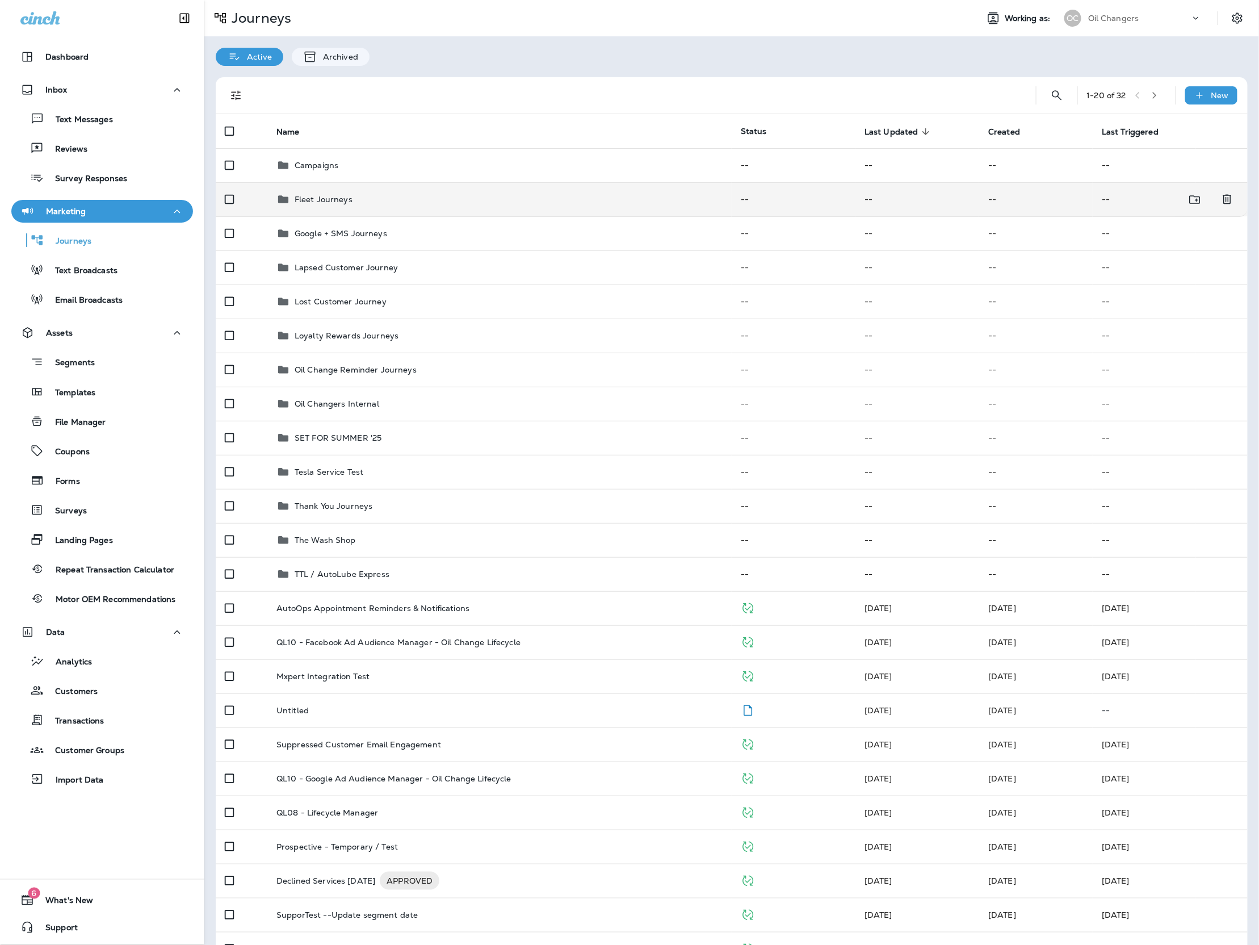
click at [704, 196] on div "Fleet Journeys" at bounding box center [499, 199] width 446 height 14
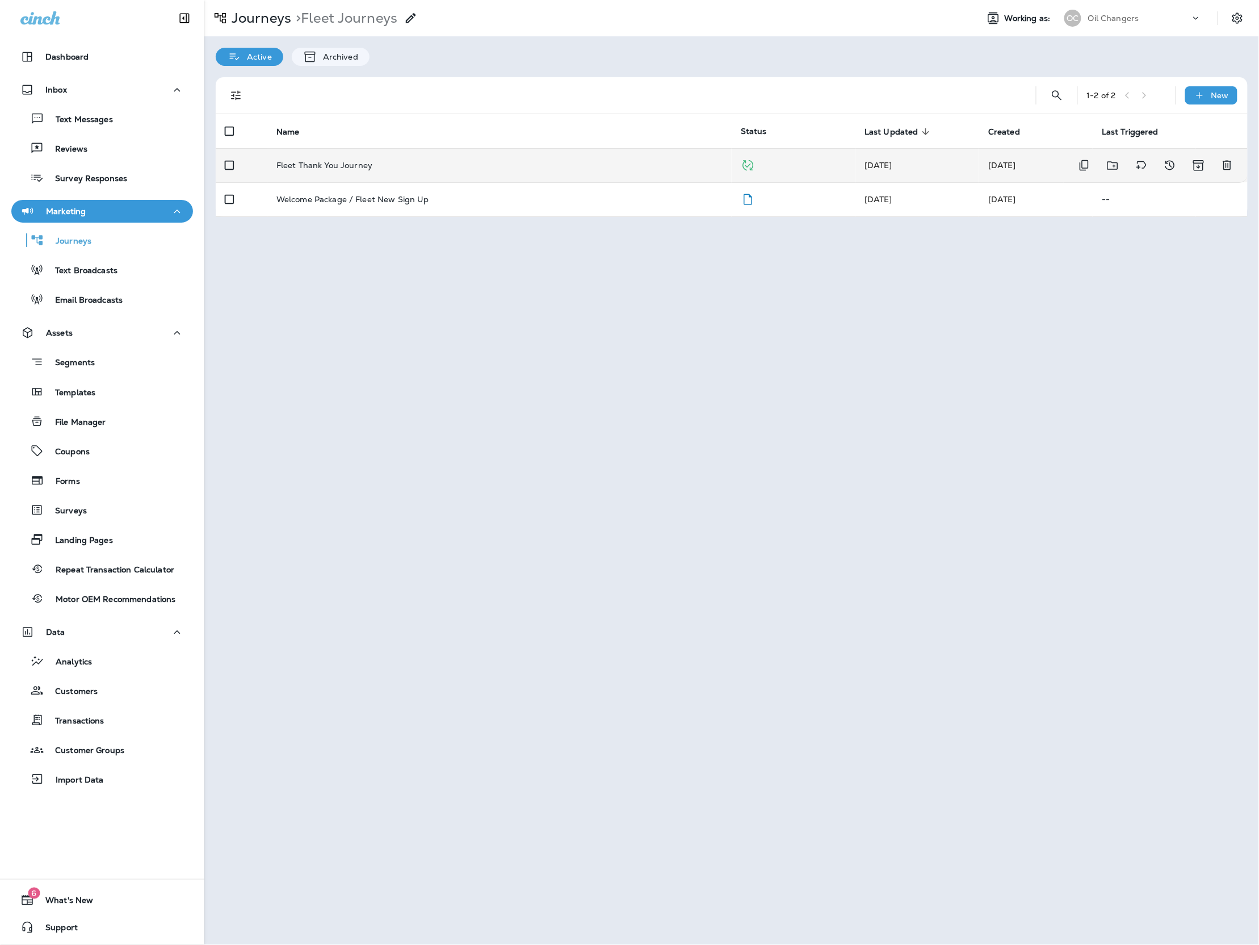
click at [538, 171] on td "Fleet Thank You Journey" at bounding box center [499, 165] width 464 height 34
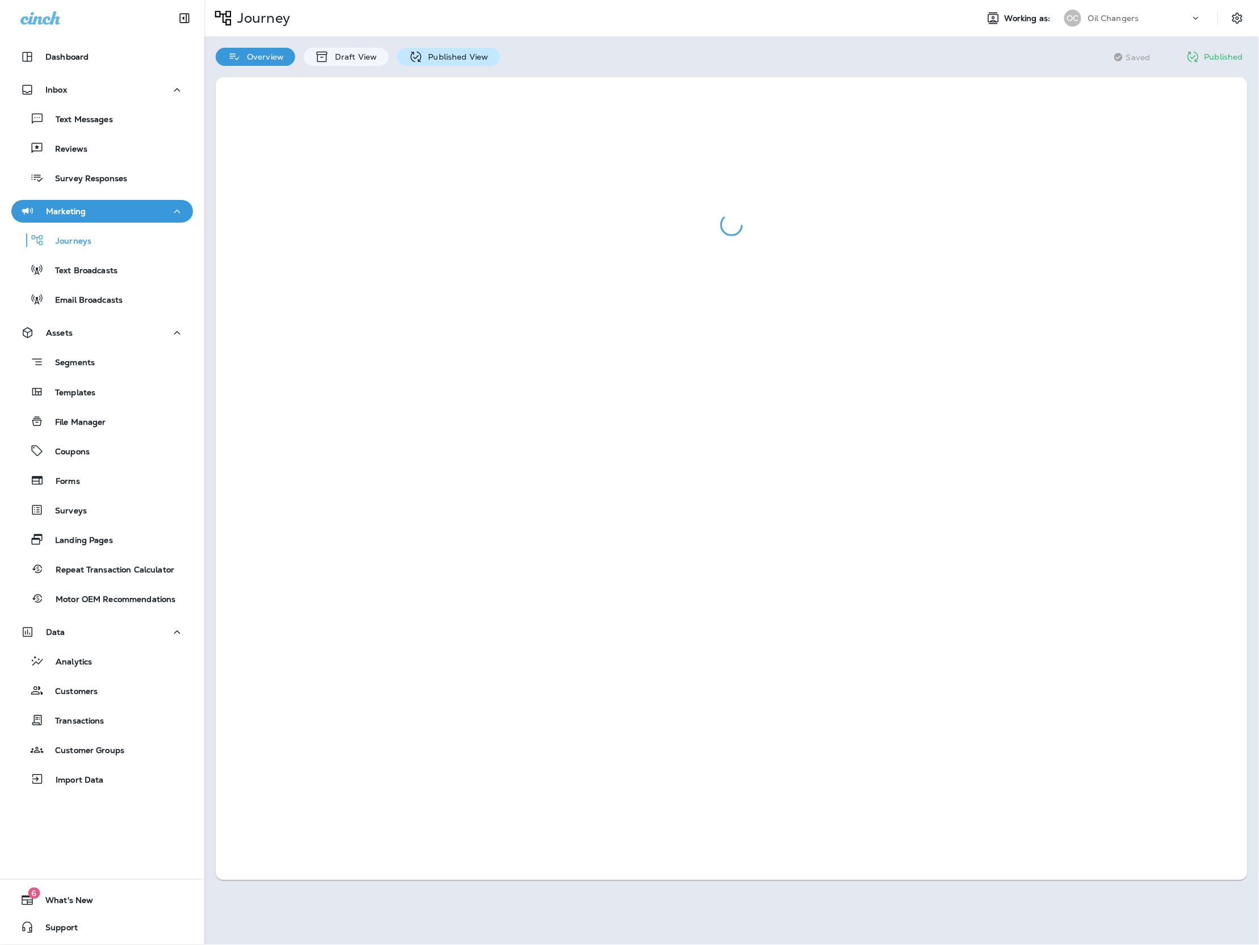
click at [452, 61] on div "Published View" at bounding box center [448, 57] width 103 height 18
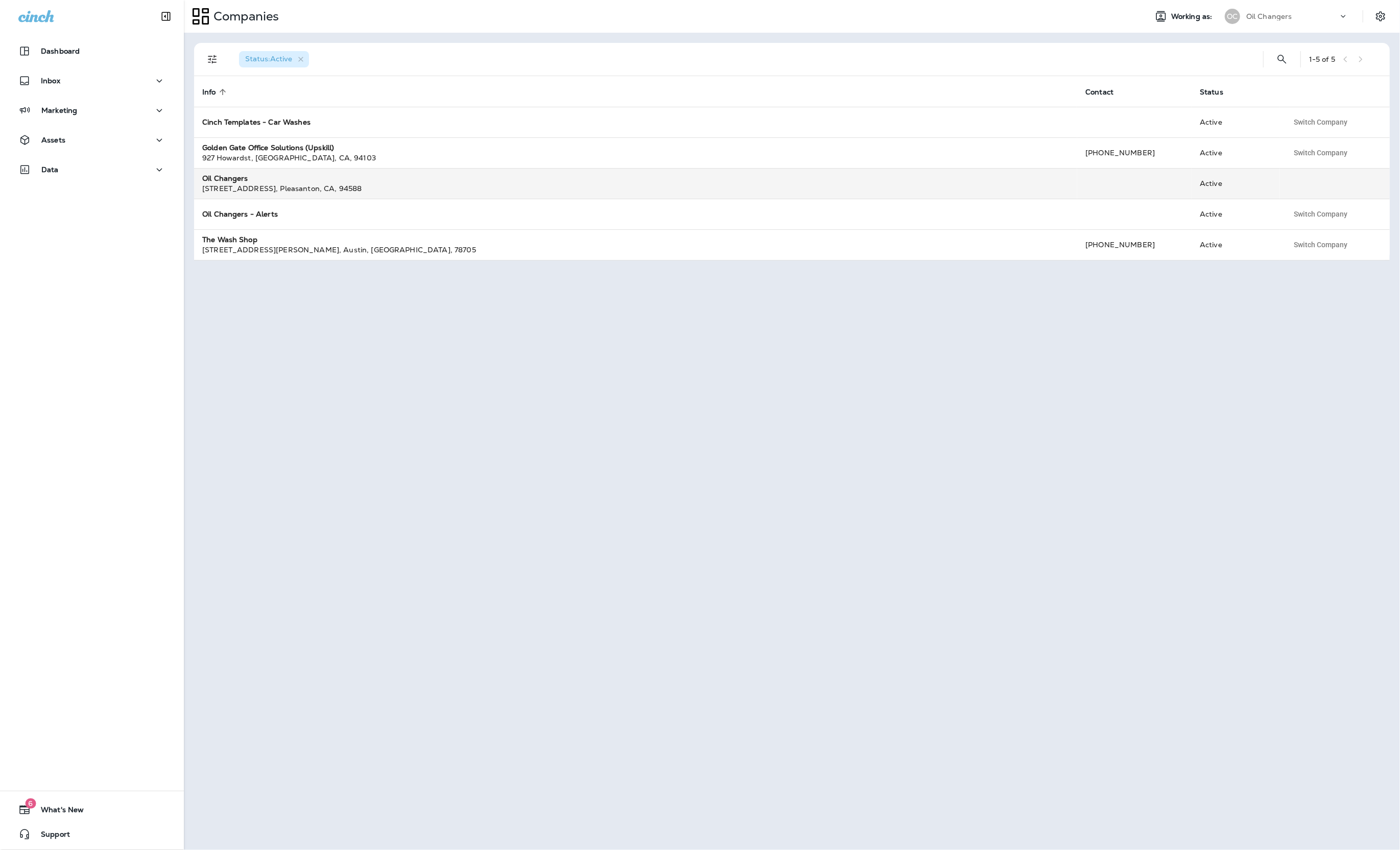
click at [277, 194] on td "Oil Changers [STREET_ADDRESS] , [GEOGRAPHIC_DATA] , [GEOGRAPHIC_DATA] , 94588" at bounding box center [636, 183] width 884 height 31
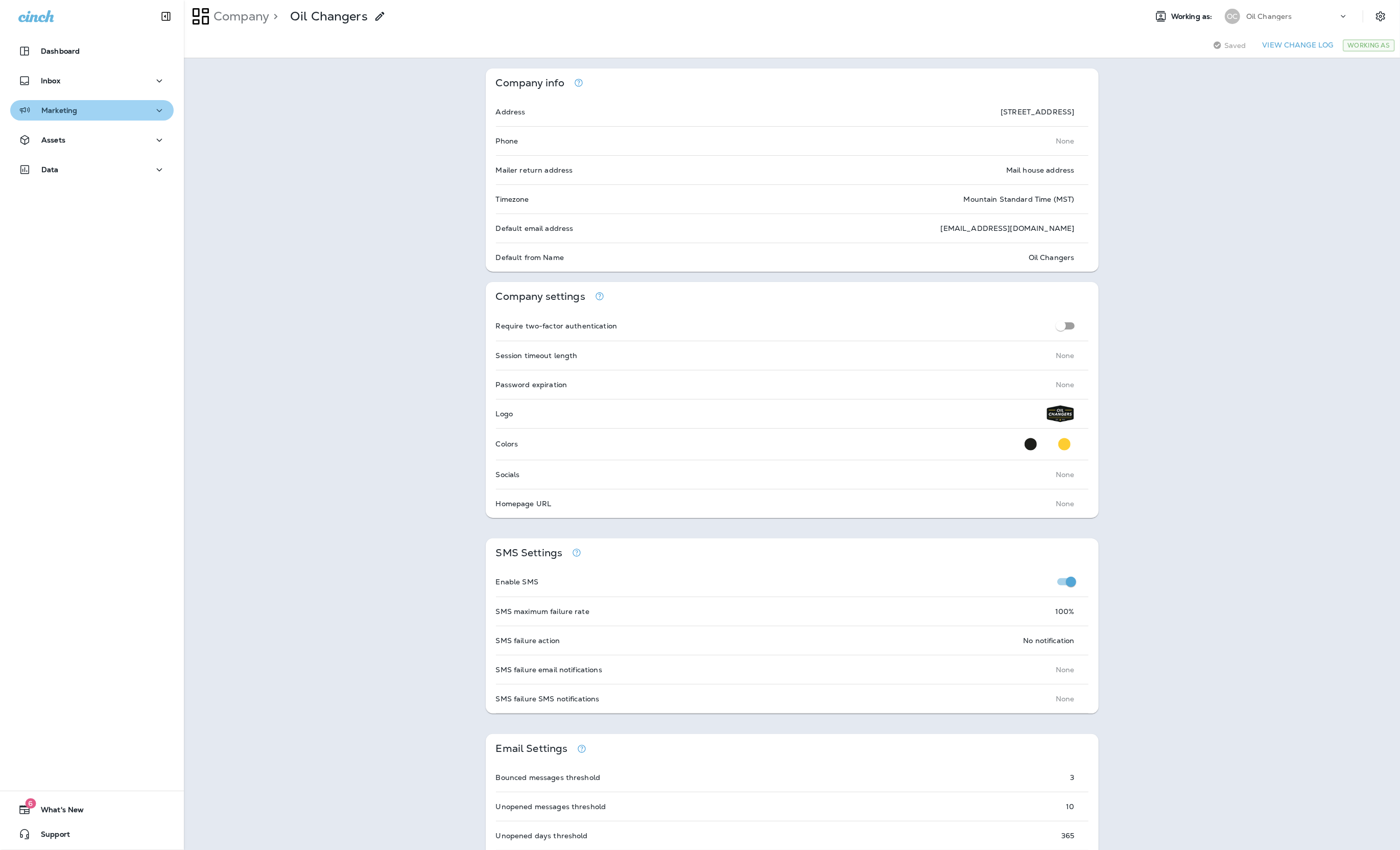
click at [118, 109] on div "Marketing" at bounding box center [92, 111] width 148 height 13
